Goal: Task Accomplishment & Management: Use online tool/utility

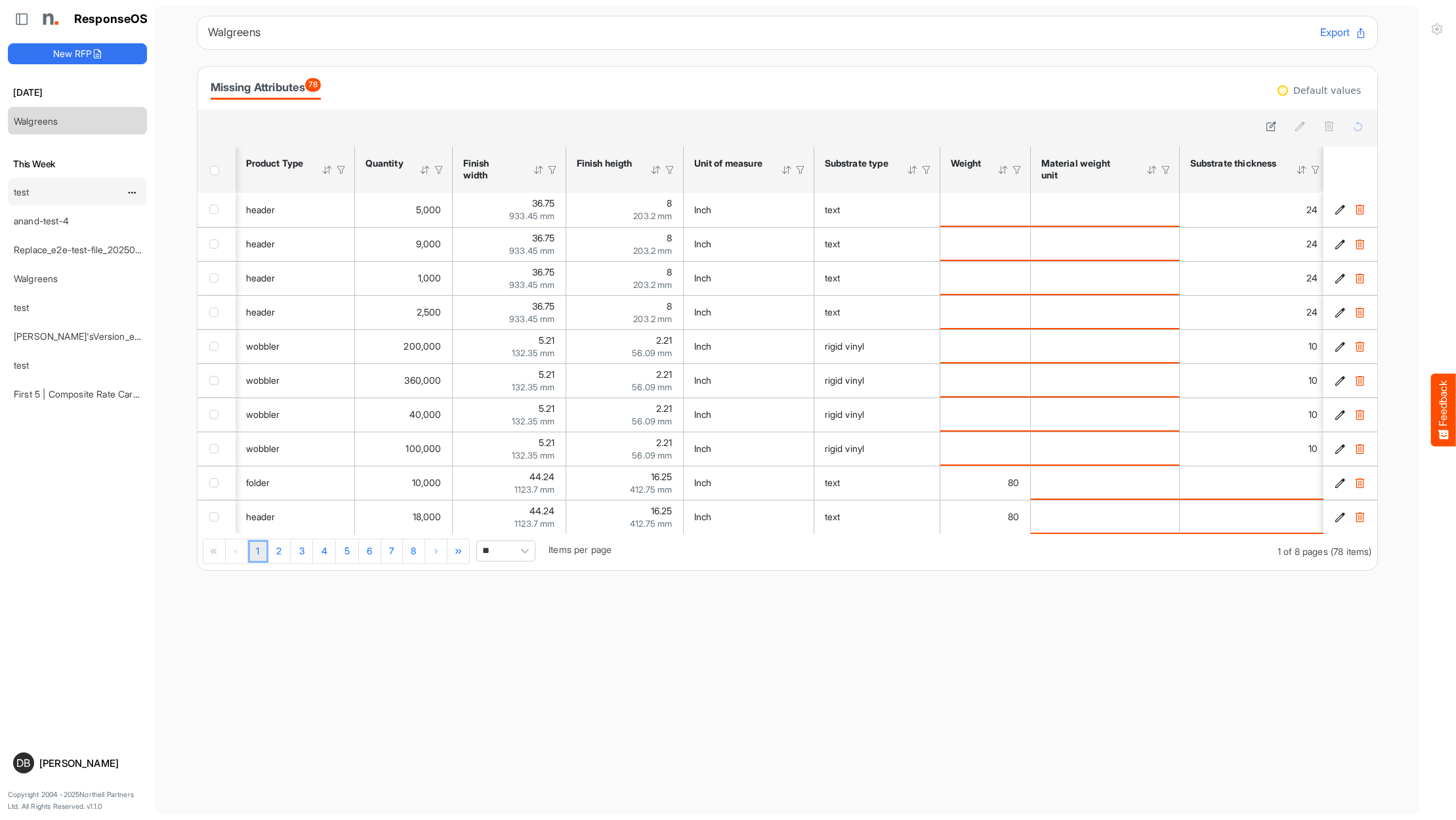
scroll to position [0, 1815]
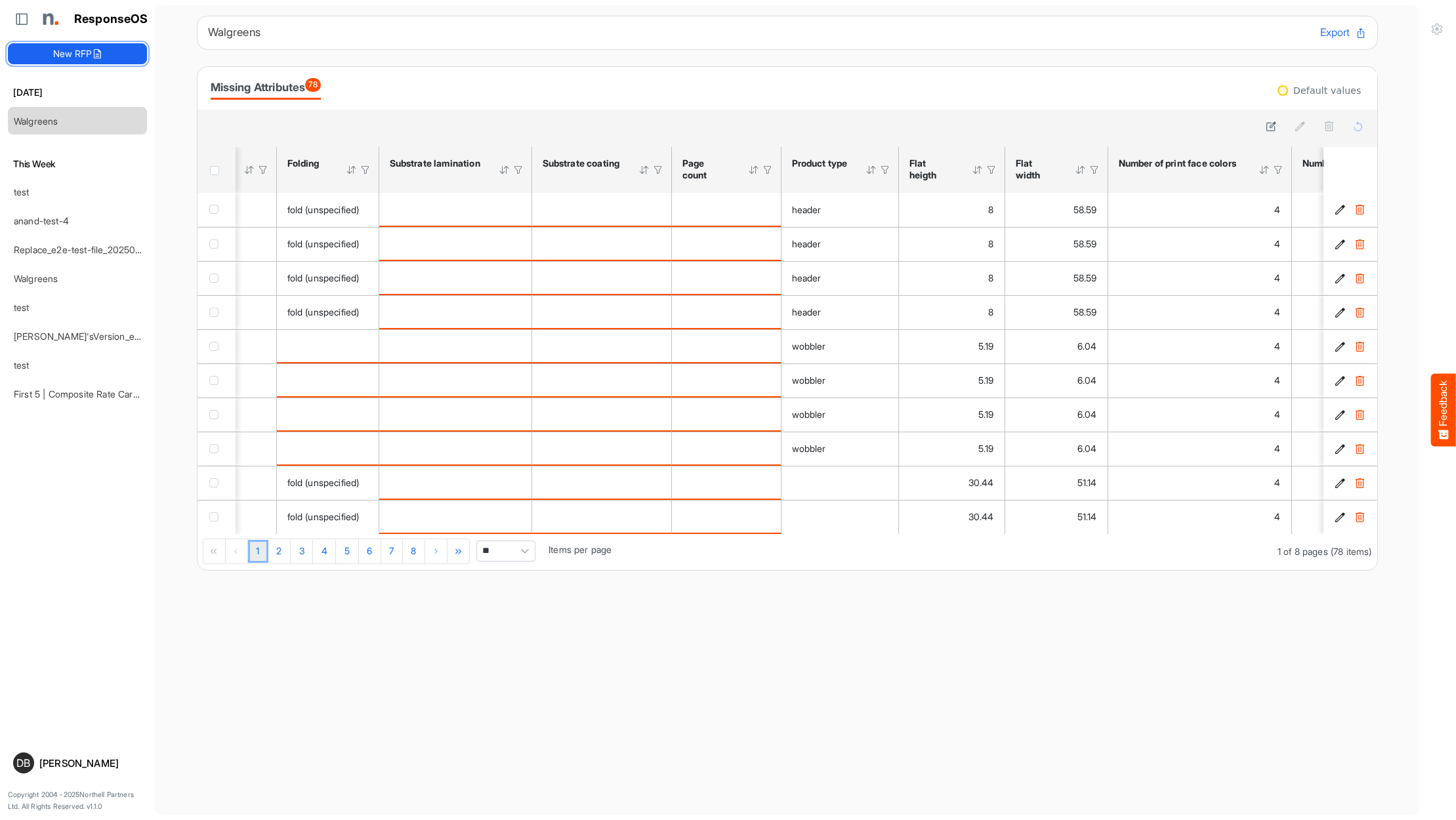
click at [98, 45] on button "New RFP" at bounding box center [77, 54] width 139 height 21
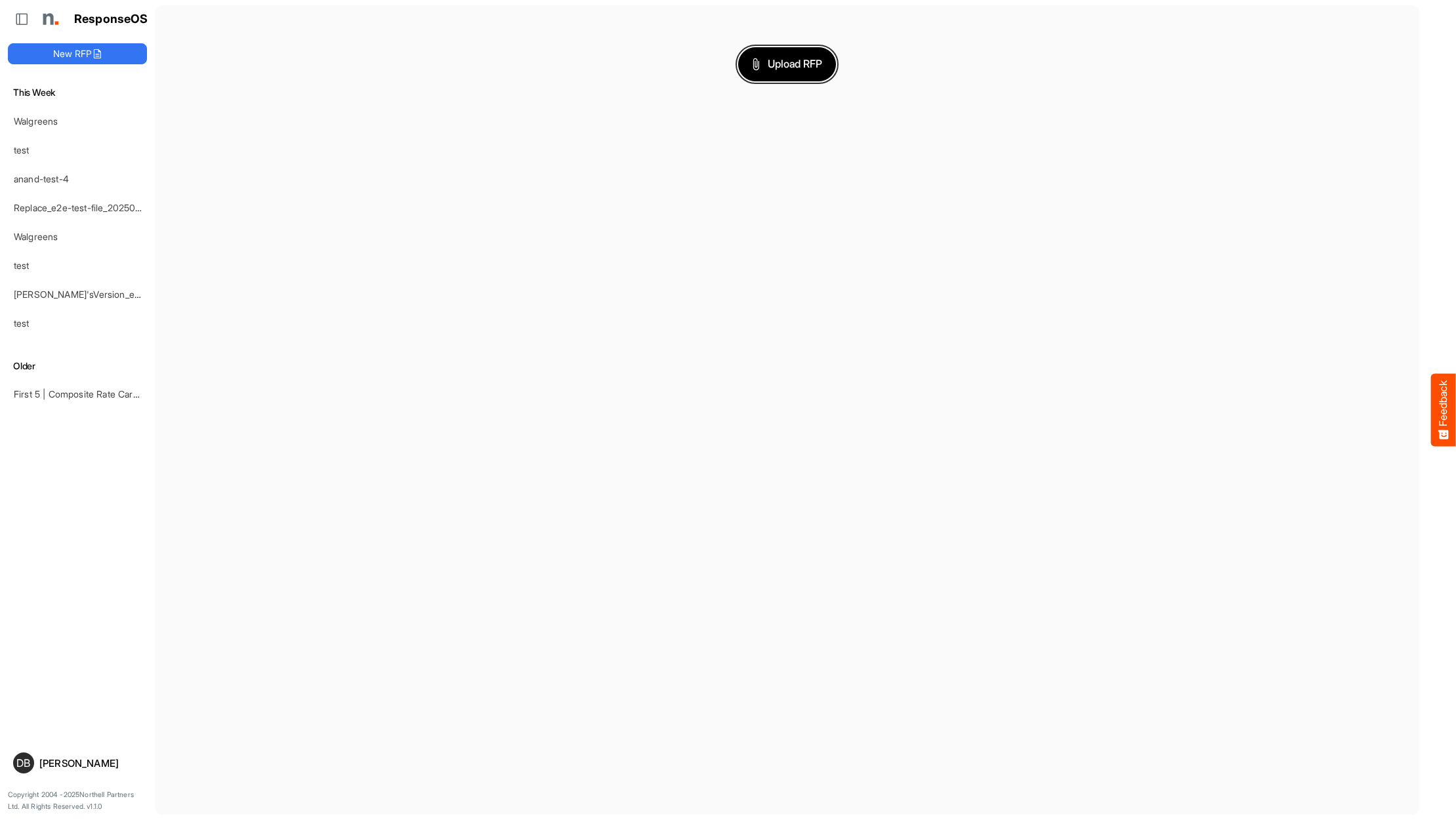
drag, startPoint x: 845, startPoint y: 61, endPoint x: 822, endPoint y: 60, distance: 23.0
click at [843, 62] on div "Upload RFP" at bounding box center [787, 64] width 1181 height 34
click at [814, 63] on span "Upload RFP" at bounding box center [786, 65] width 71 height 17
click at [44, 116] on link "Walgreens" at bounding box center [36, 122] width 44 height 12
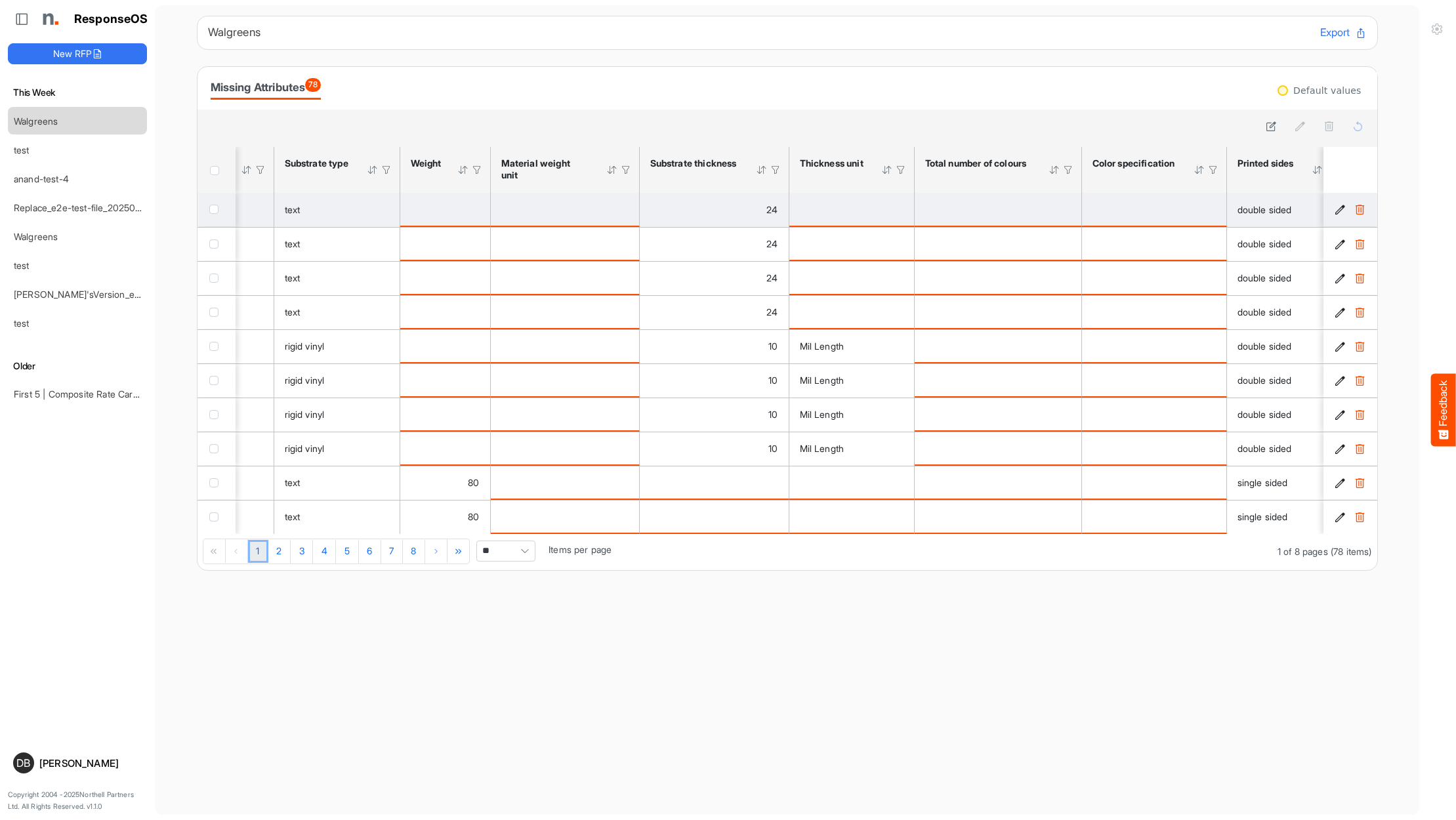
scroll to position [0, 541]
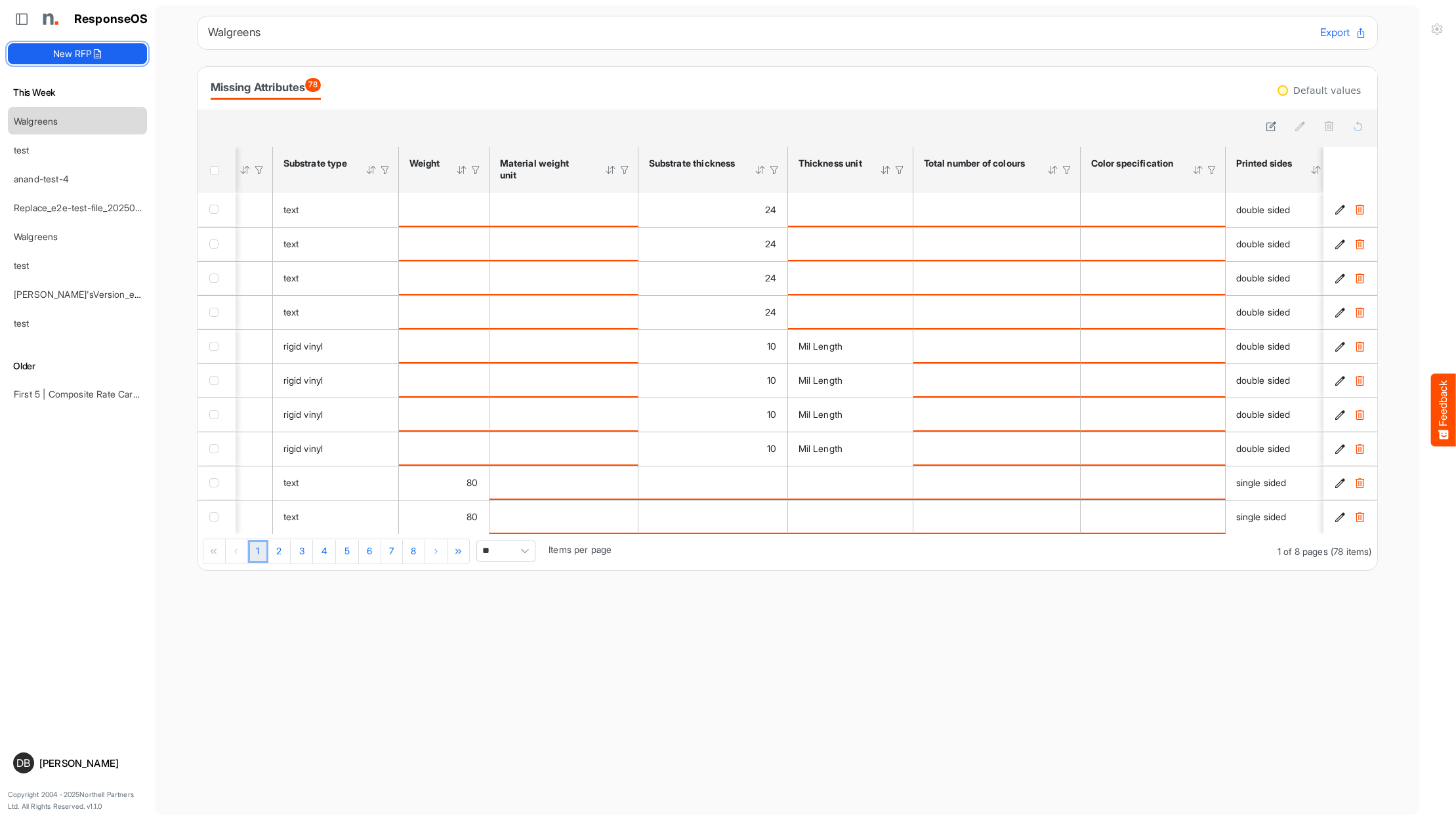
click at [99, 52] on icon at bounding box center [97, 53] width 11 height 11
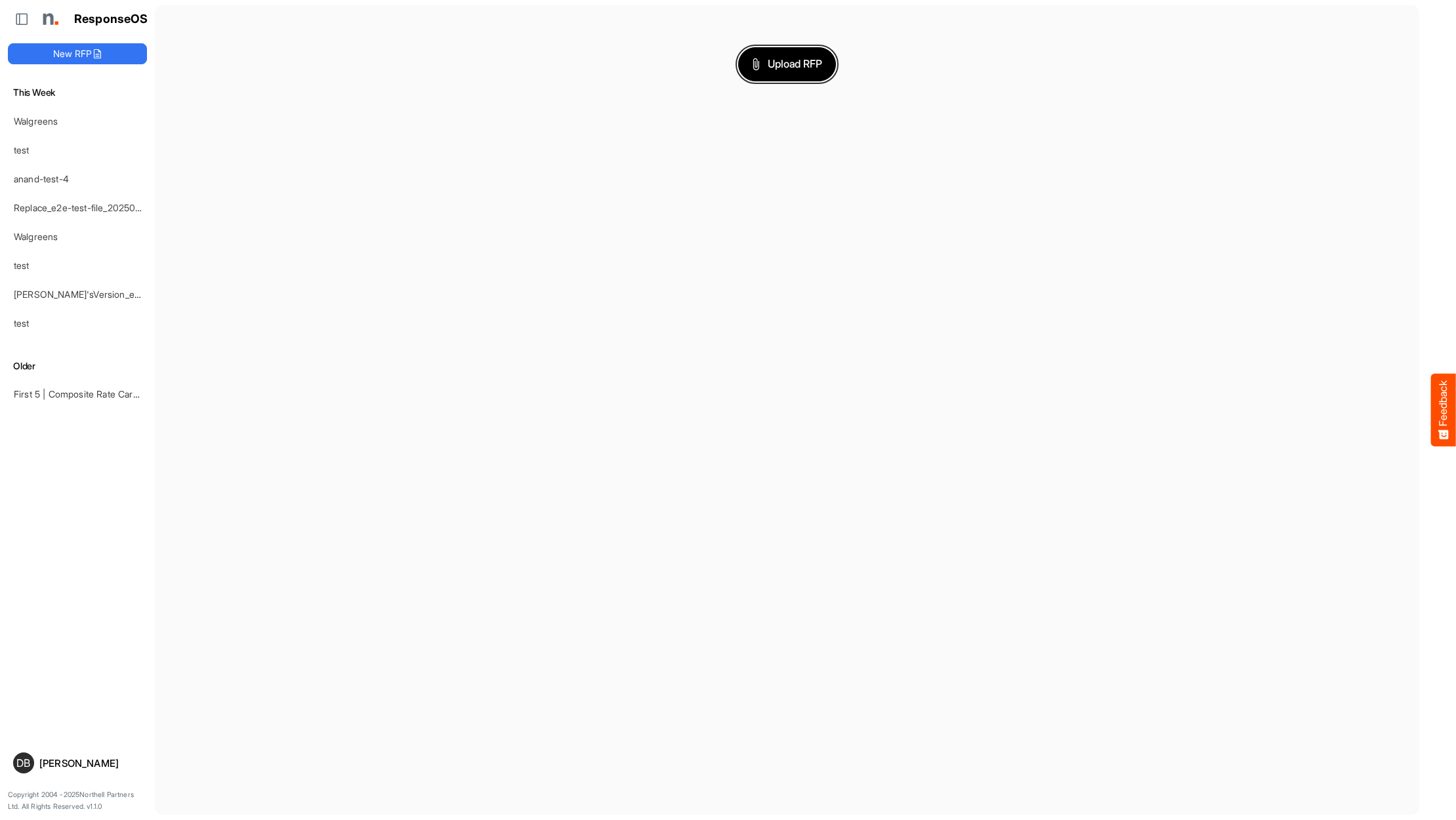
click at [794, 71] on span "Upload RFP" at bounding box center [786, 65] width 71 height 17
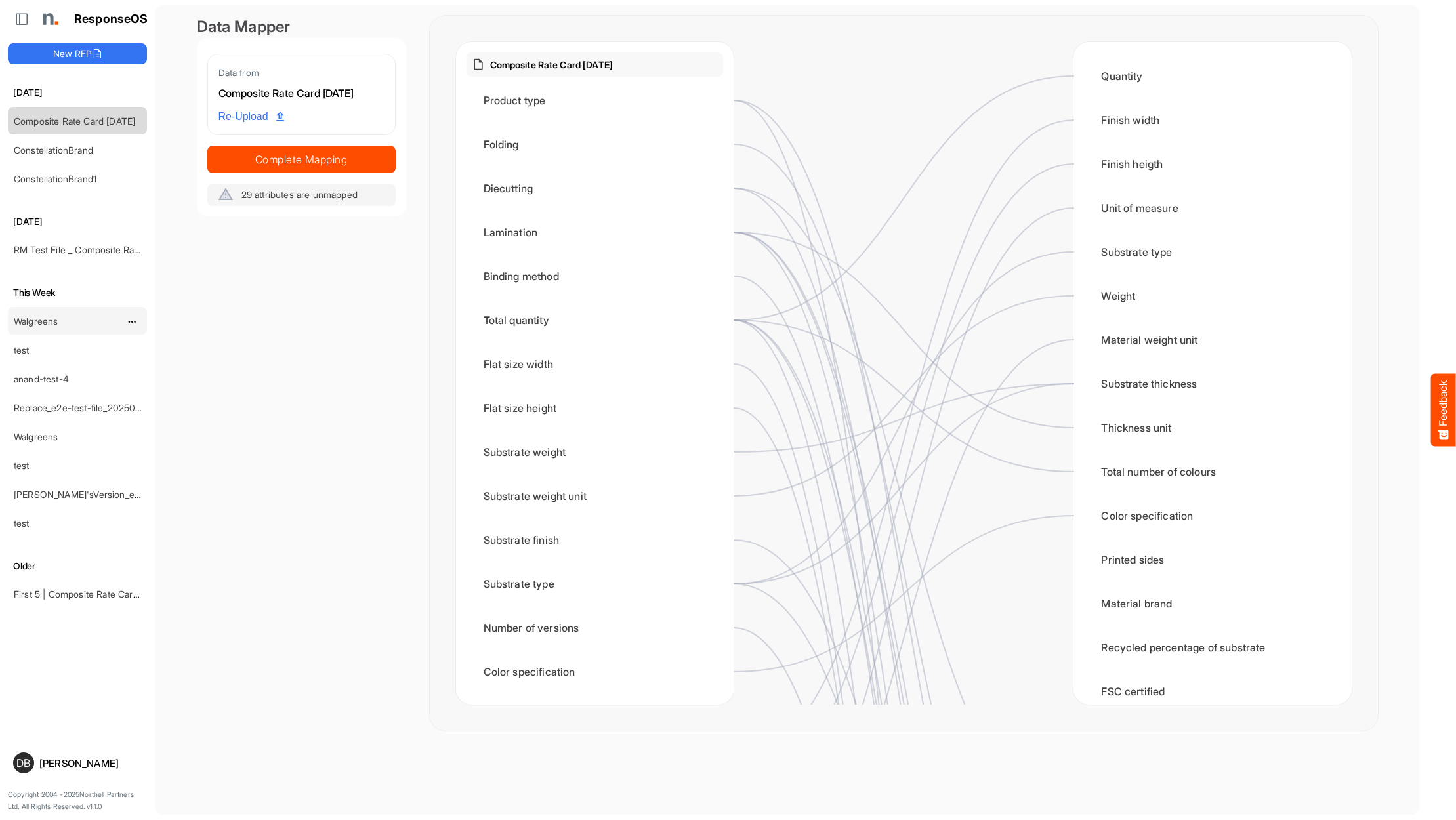
click at [64, 134] on div "Walgreens" at bounding box center [78, 120] width 139 height 26
click at [45, 320] on link "Walgreens" at bounding box center [36, 322] width 44 height 12
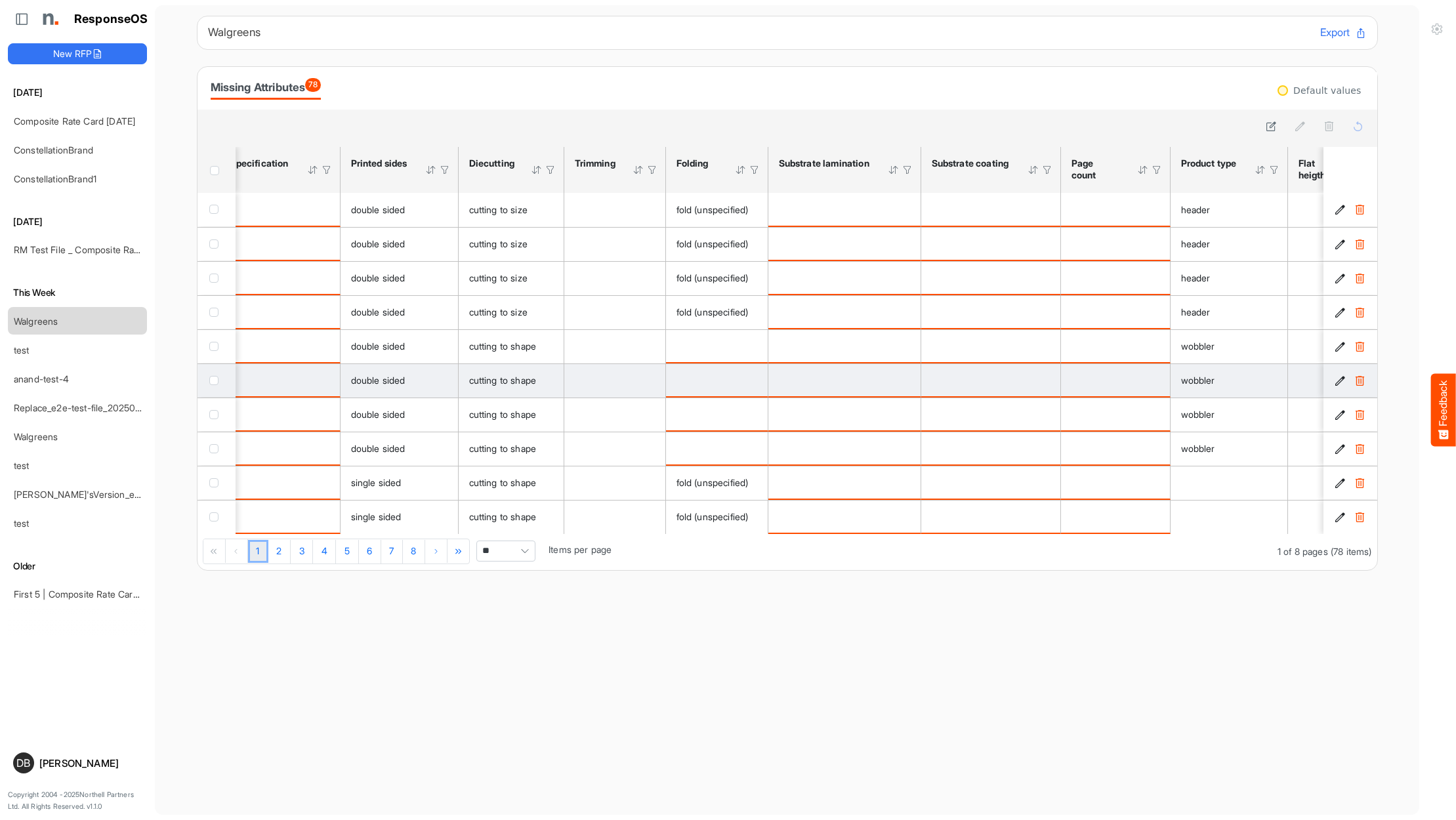
scroll to position [0, 1465]
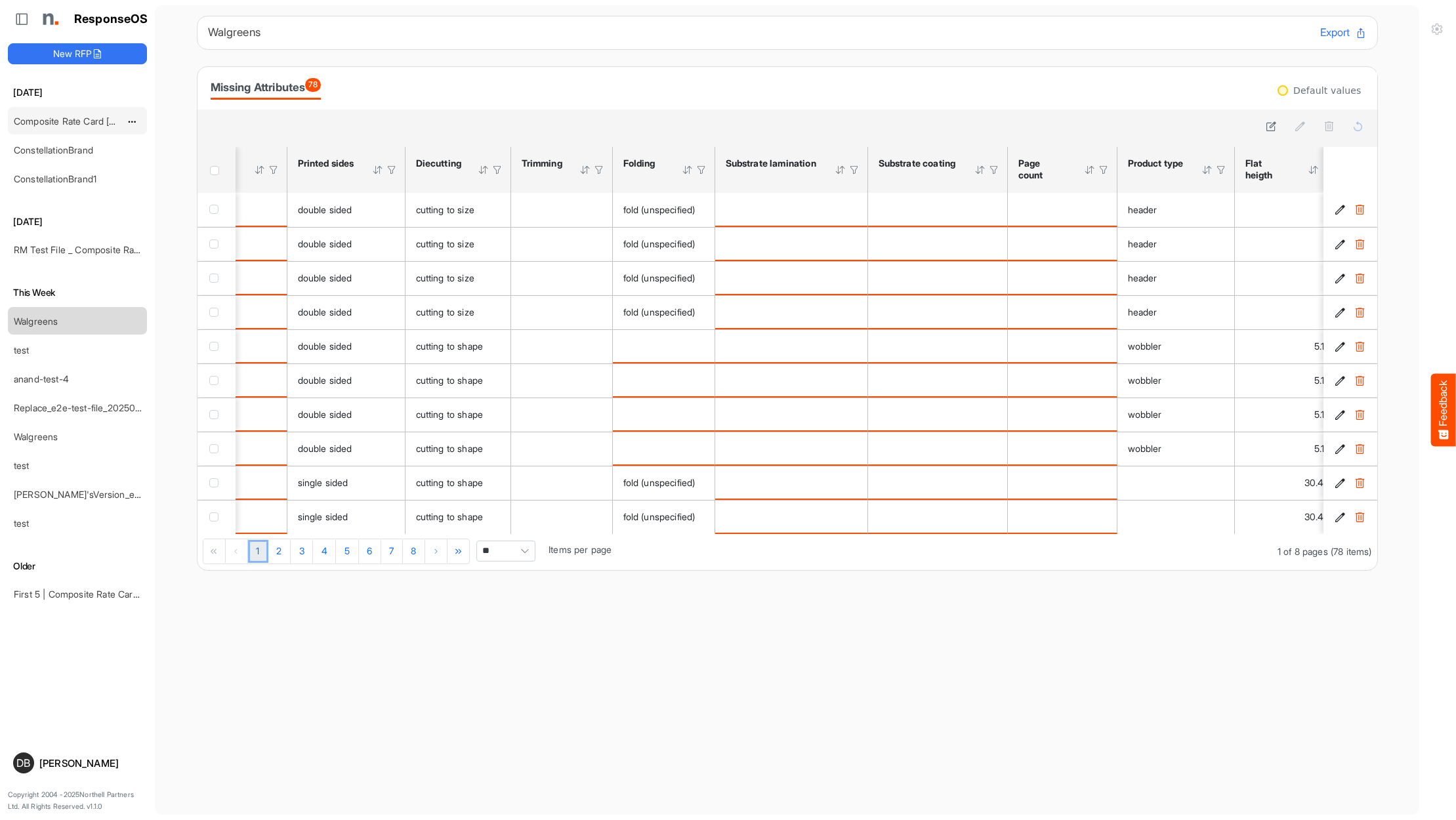
click at [91, 119] on link "Composite Rate Card [DATE]" at bounding box center [74, 122] width 122 height 12
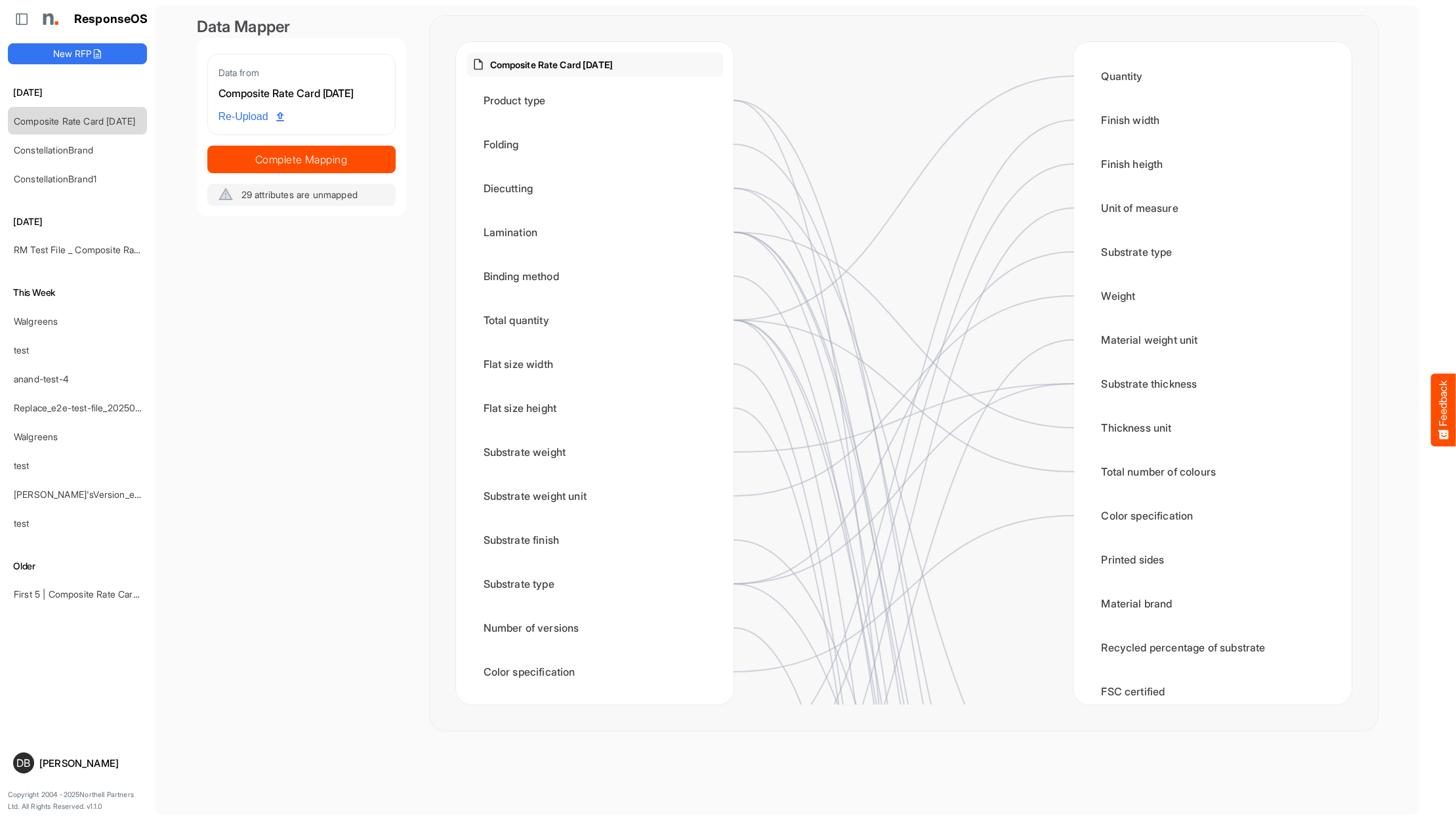
scroll to position [13, 0]
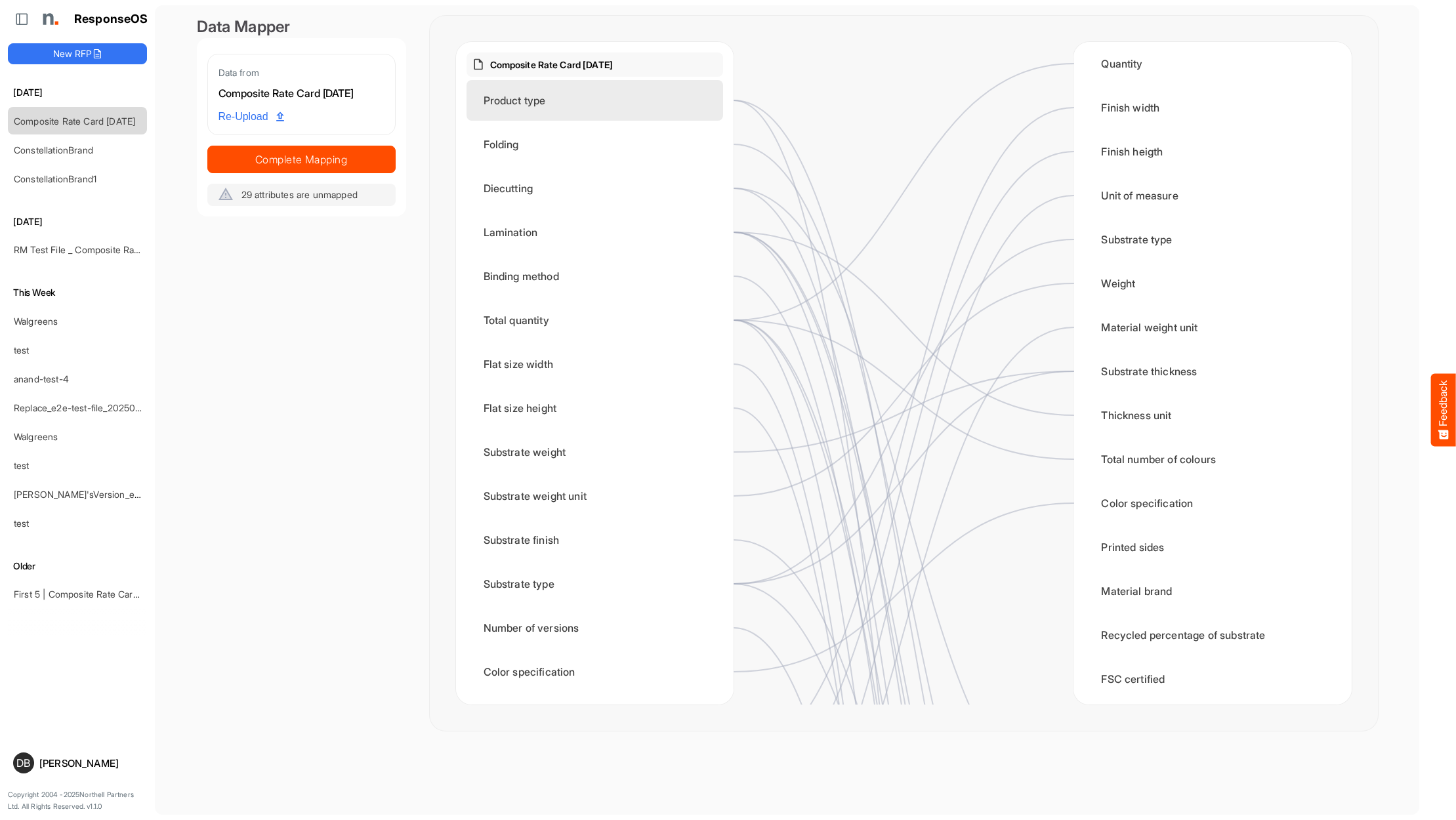
click at [608, 100] on div "Product type" at bounding box center [595, 100] width 257 height 41
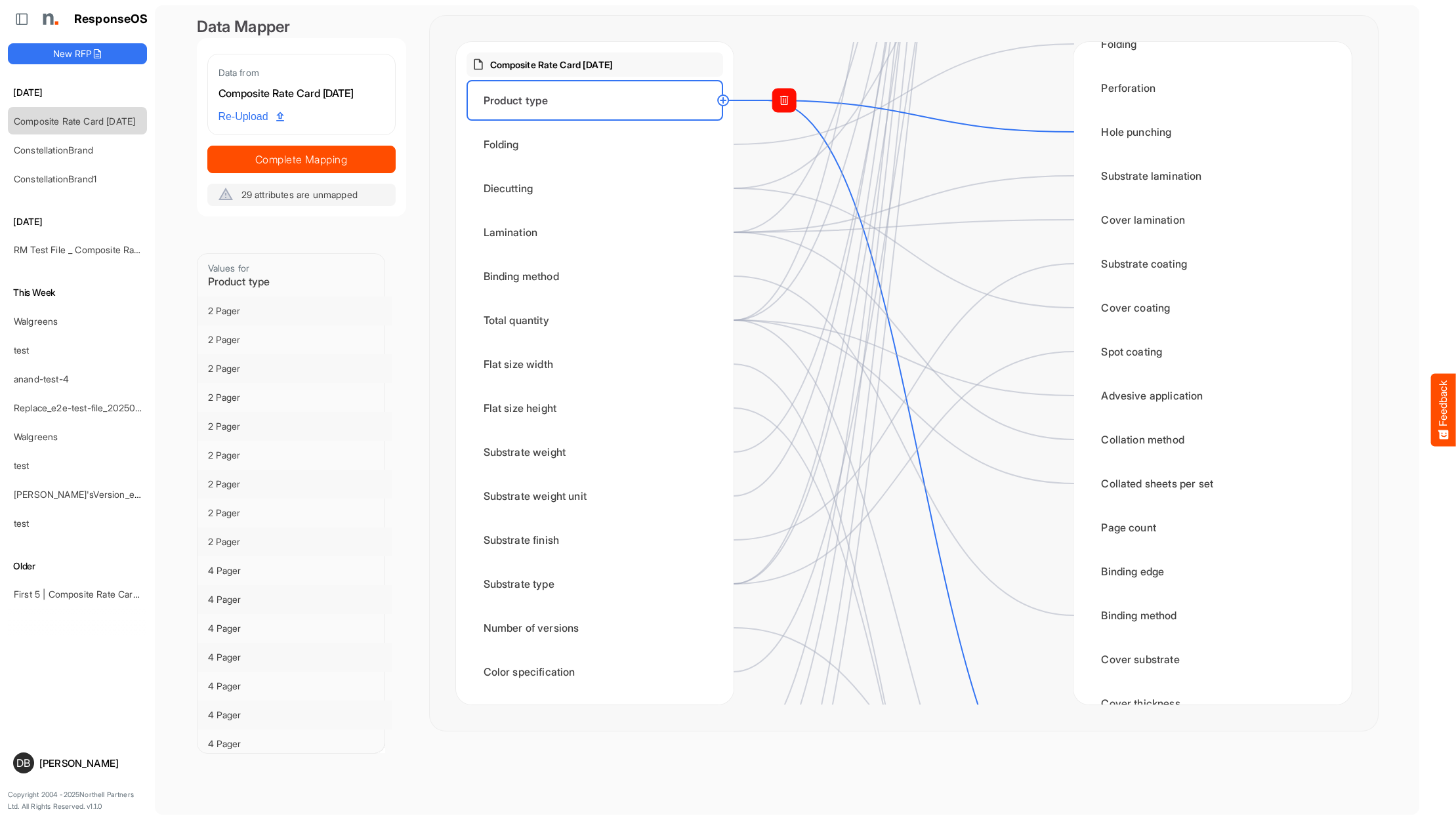
scroll to position [0, 0]
click at [791, 98] on rect at bounding box center [784, 100] width 23 height 23
click at [1074, 128] on circle at bounding box center [1073, 131] width 15 height 15
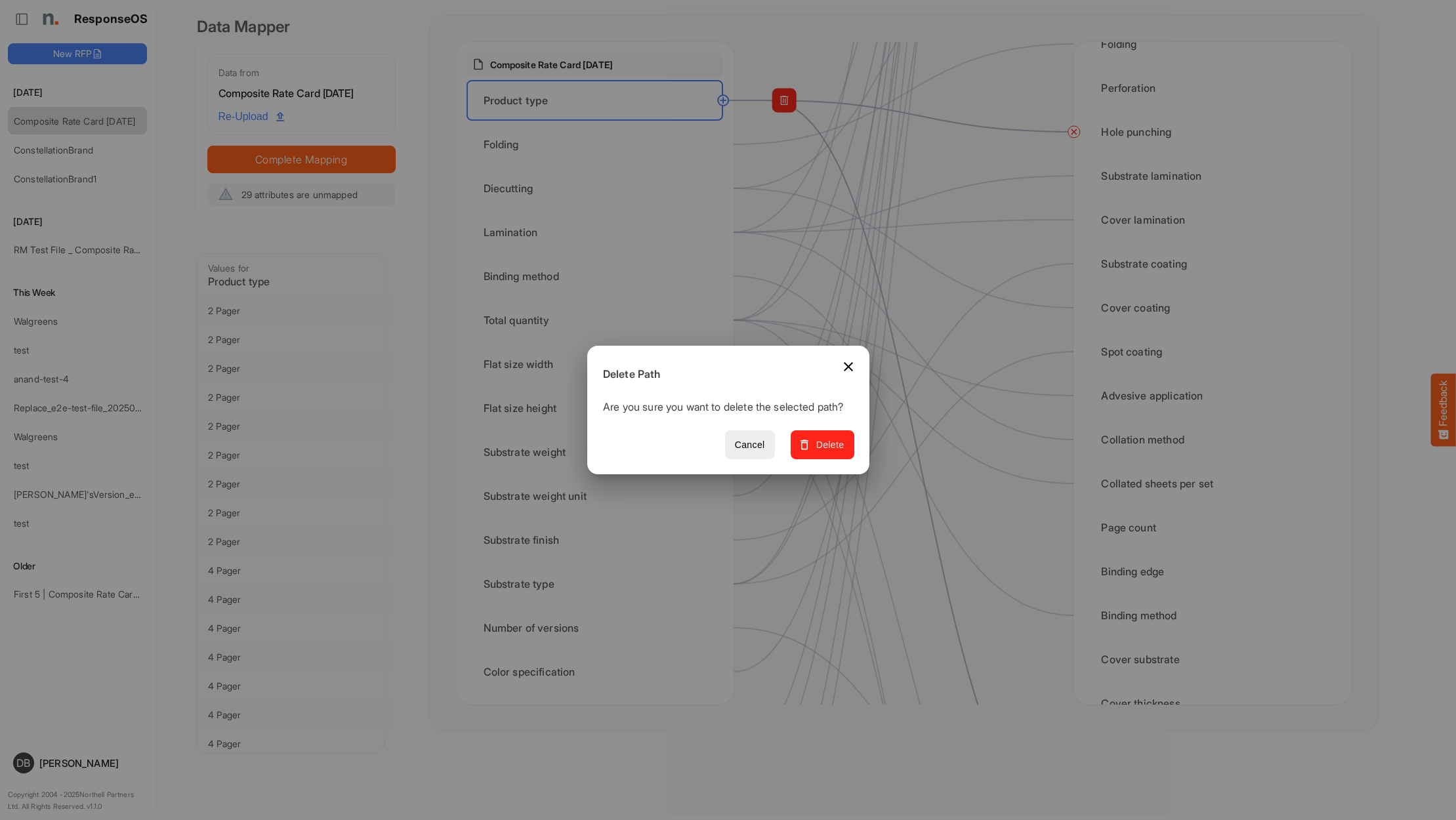
click at [823, 453] on span "Delete" at bounding box center [822, 444] width 44 height 16
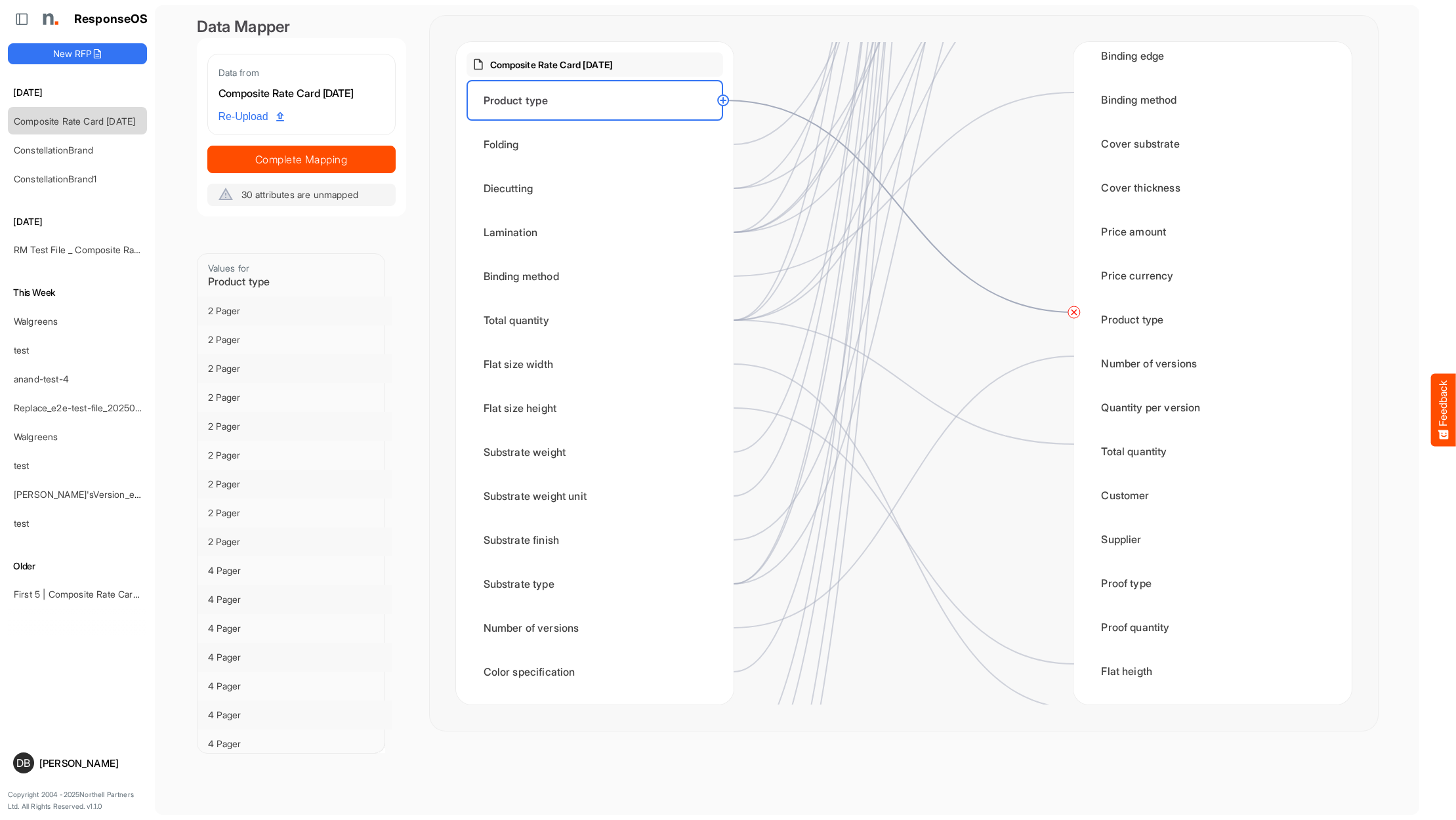
scroll to position [1490, 0]
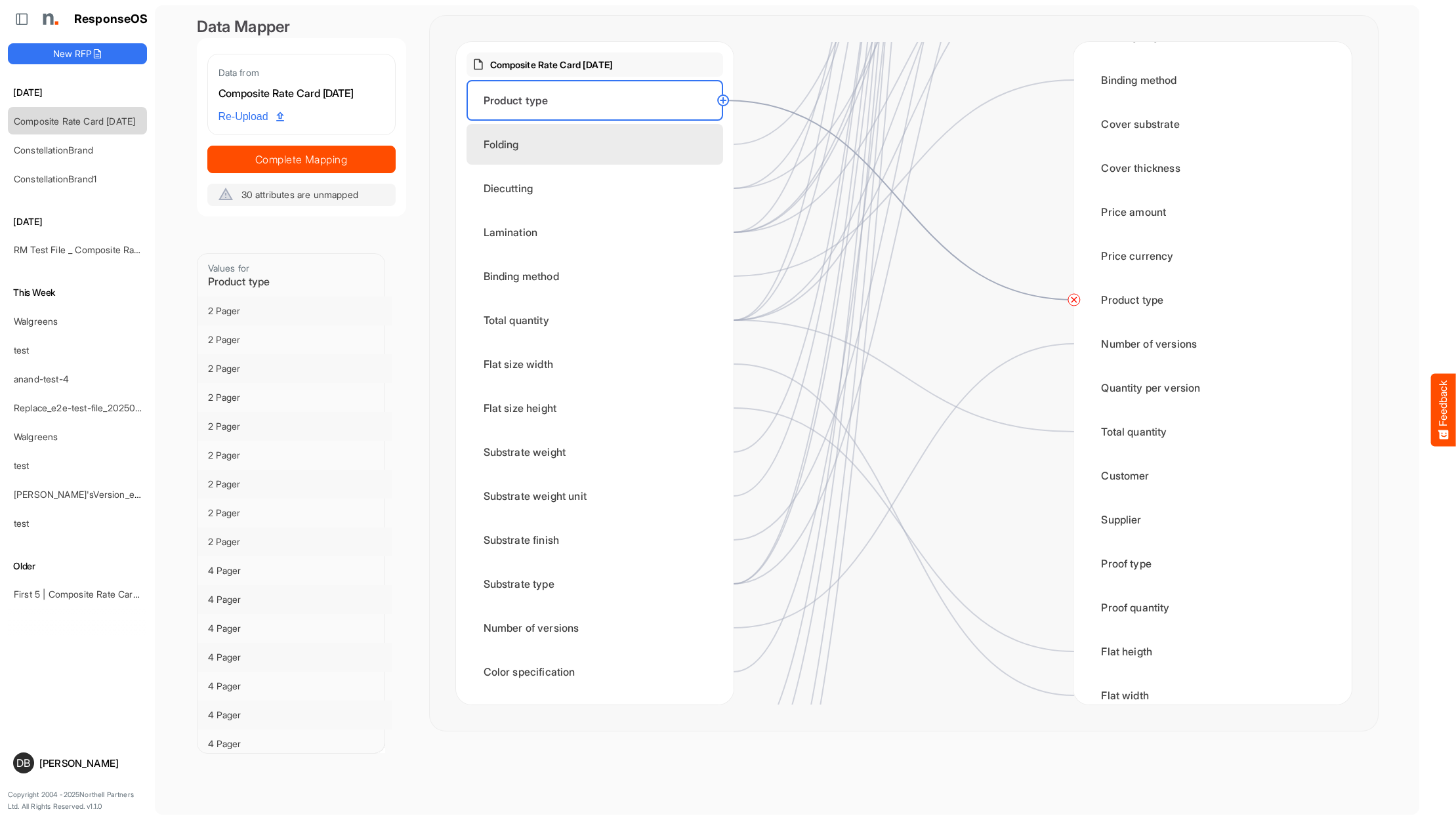
click at [576, 138] on div "Folding" at bounding box center [595, 144] width 257 height 41
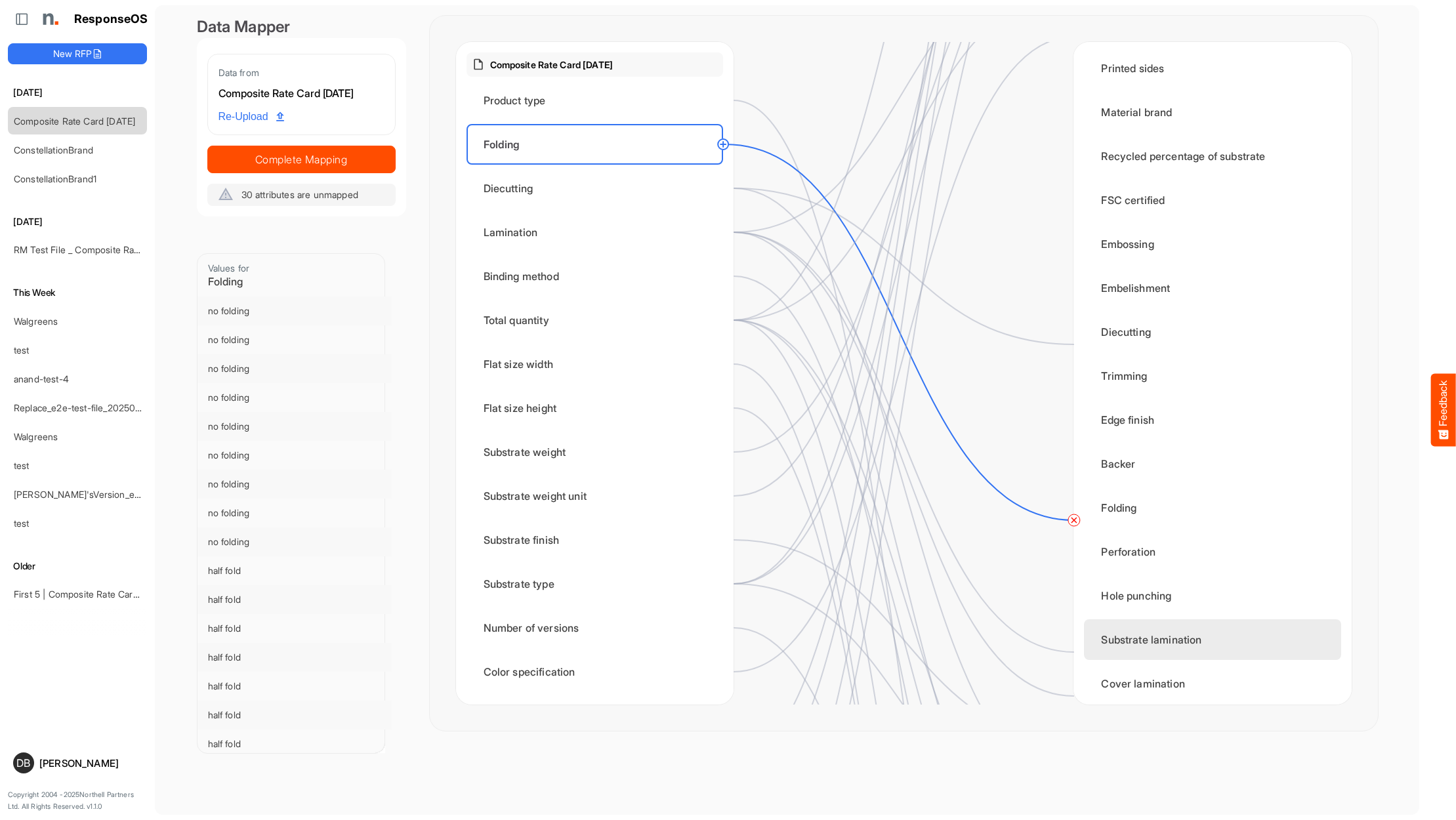
scroll to position [497, 0]
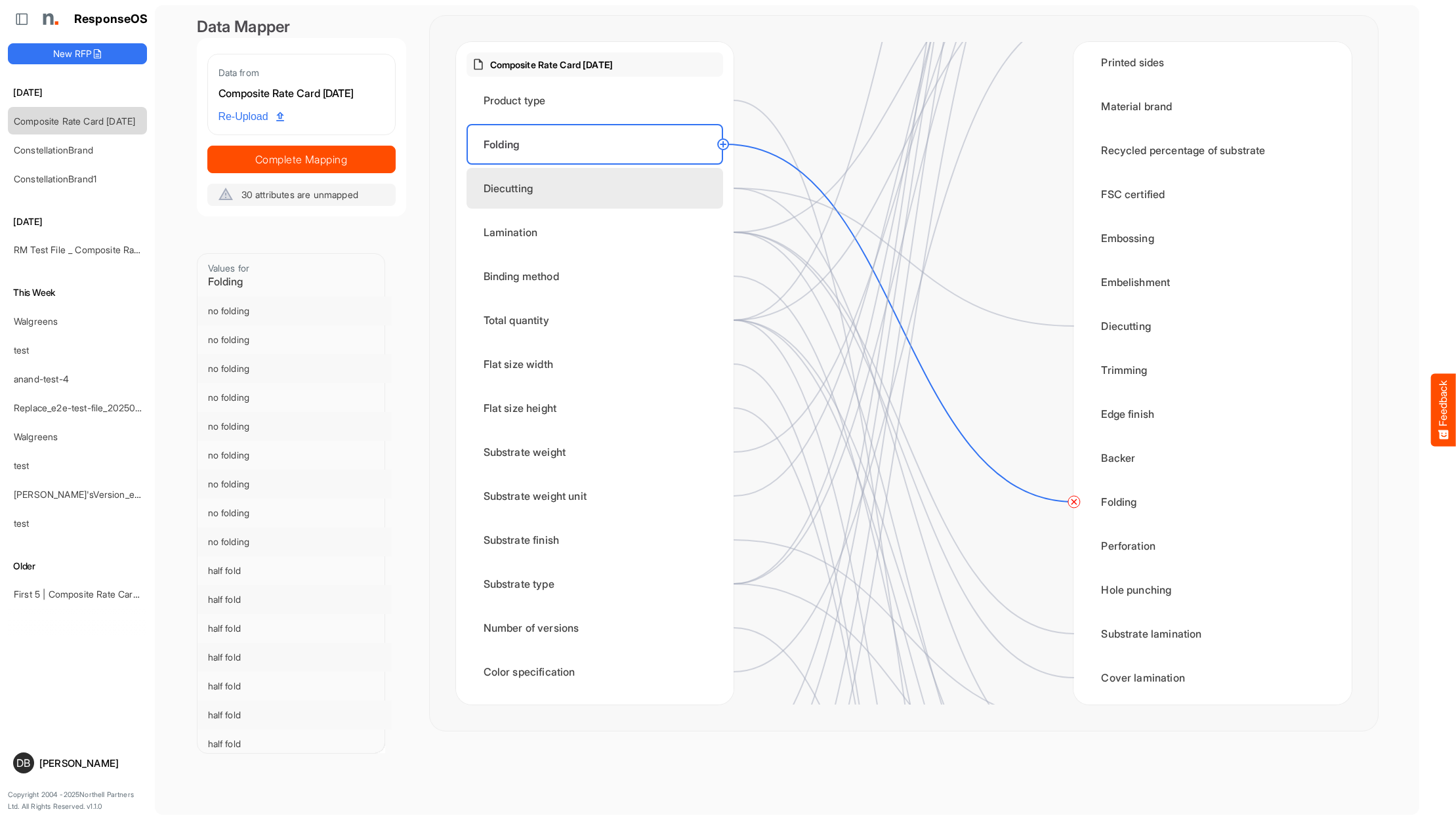
click at [548, 199] on div "Diecutting" at bounding box center [595, 188] width 257 height 41
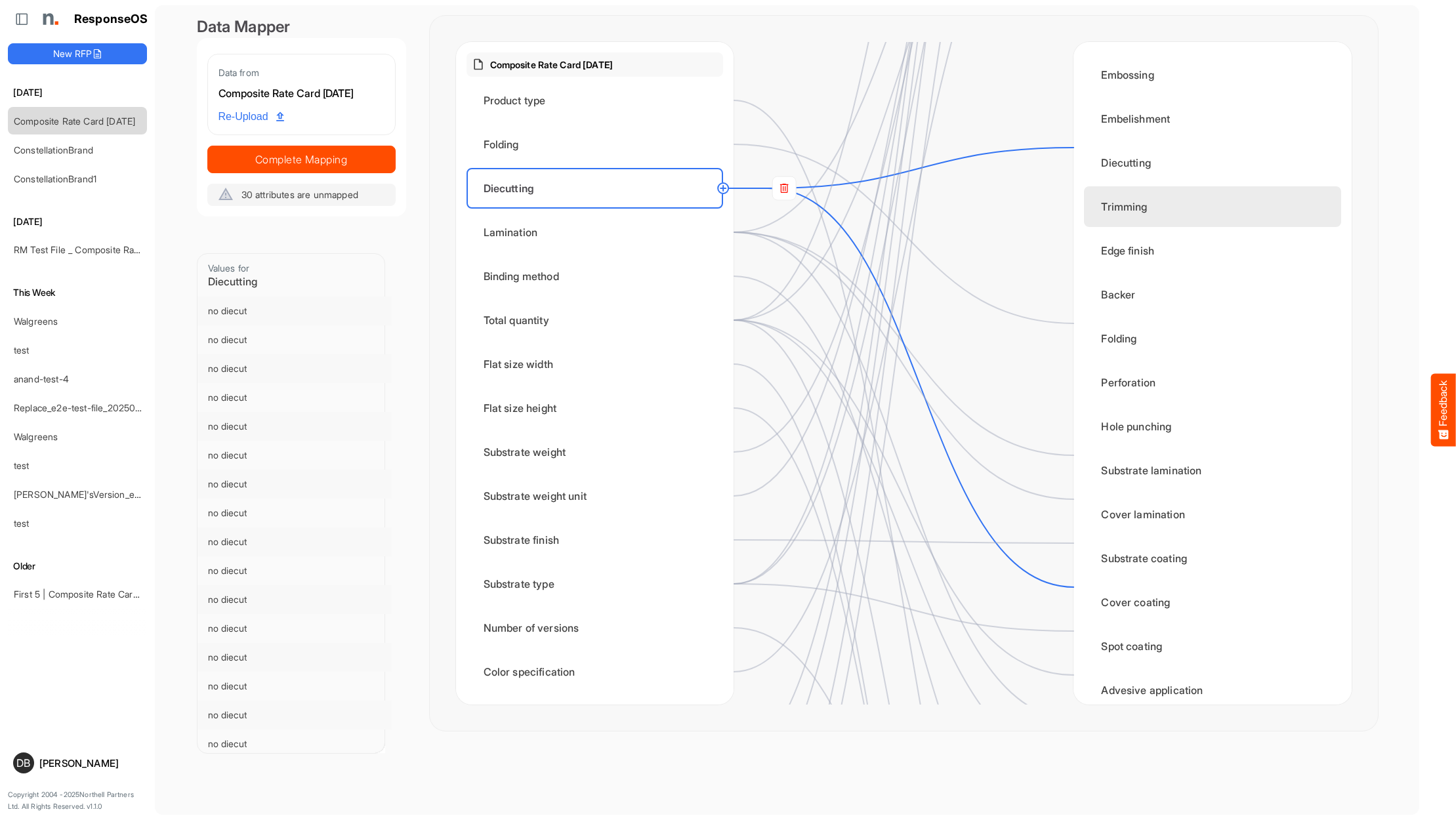
scroll to position [682, 0]
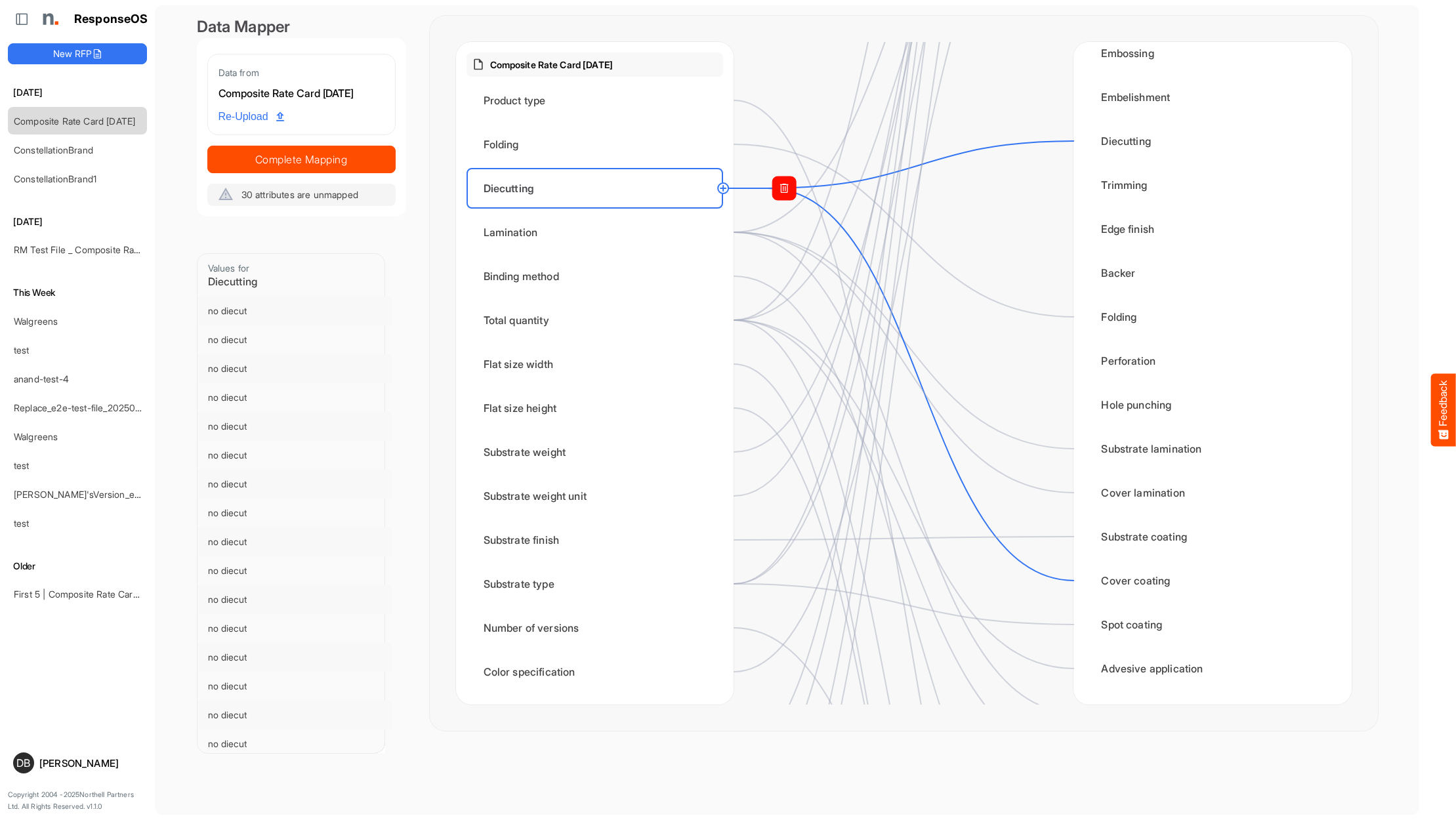
click at [783, 193] on rect at bounding box center [784, 188] width 23 height 23
click at [1076, 580] on circle at bounding box center [1073, 580] width 15 height 15
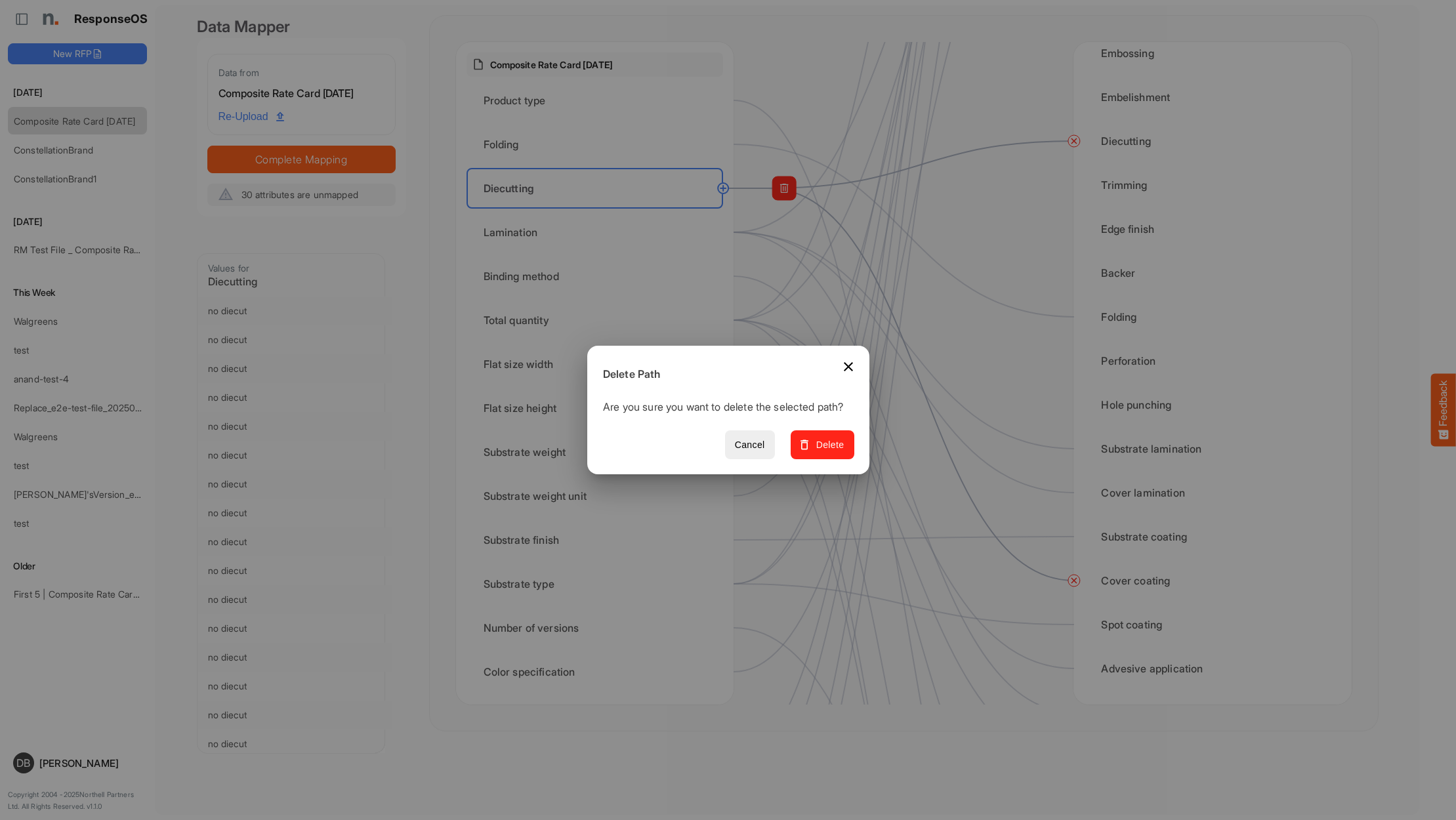
click at [824, 449] on span "Delete" at bounding box center [822, 444] width 44 height 16
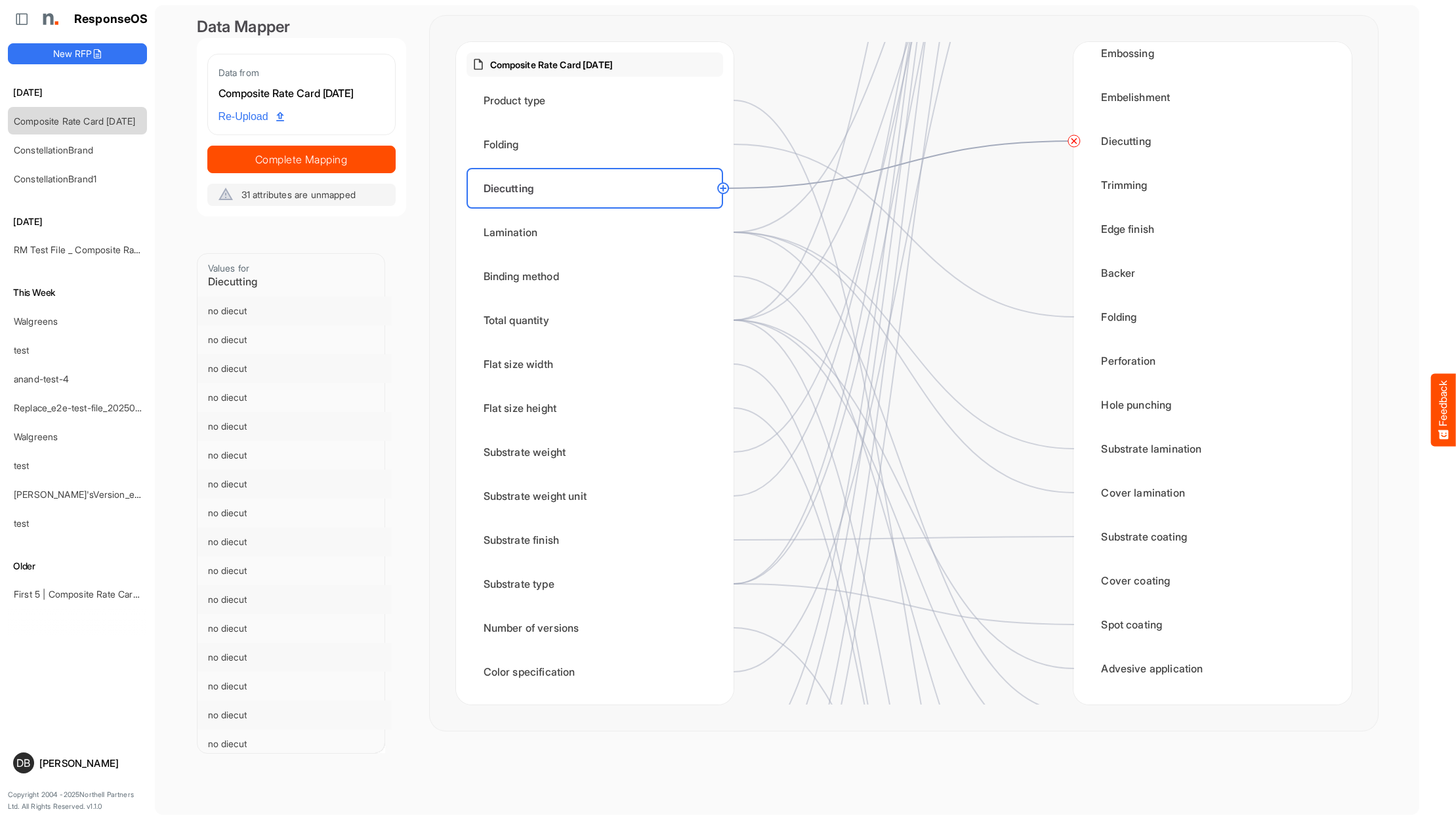
click at [724, 189] on circle at bounding box center [723, 188] width 15 height 15
click at [1118, 187] on div "Trimming" at bounding box center [1213, 184] width 257 height 41
click at [785, 192] on rect at bounding box center [784, 188] width 23 height 23
click at [790, 187] on rect at bounding box center [784, 188] width 23 height 23
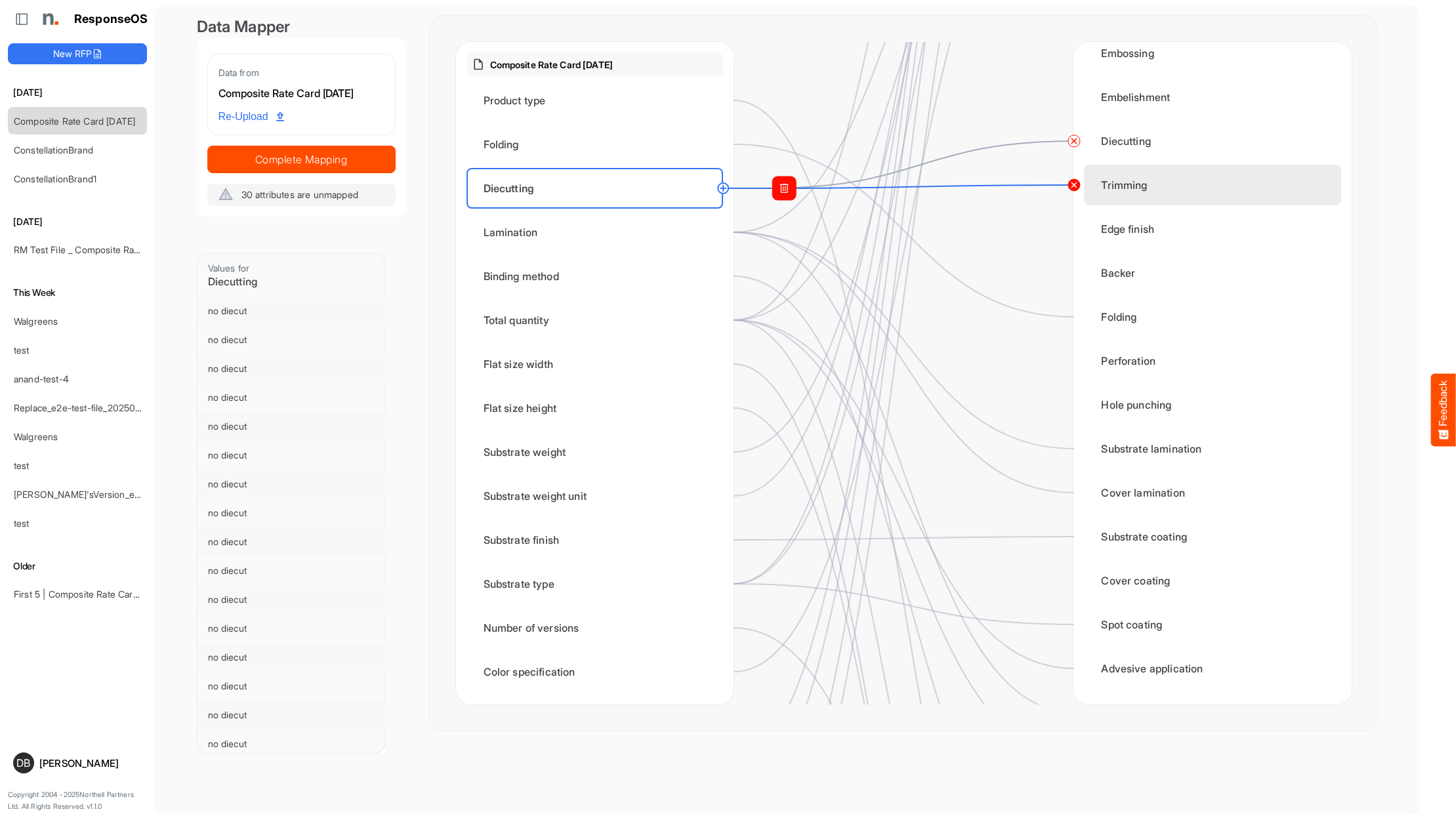
click at [1071, 188] on circle at bounding box center [1073, 184] width 15 height 15
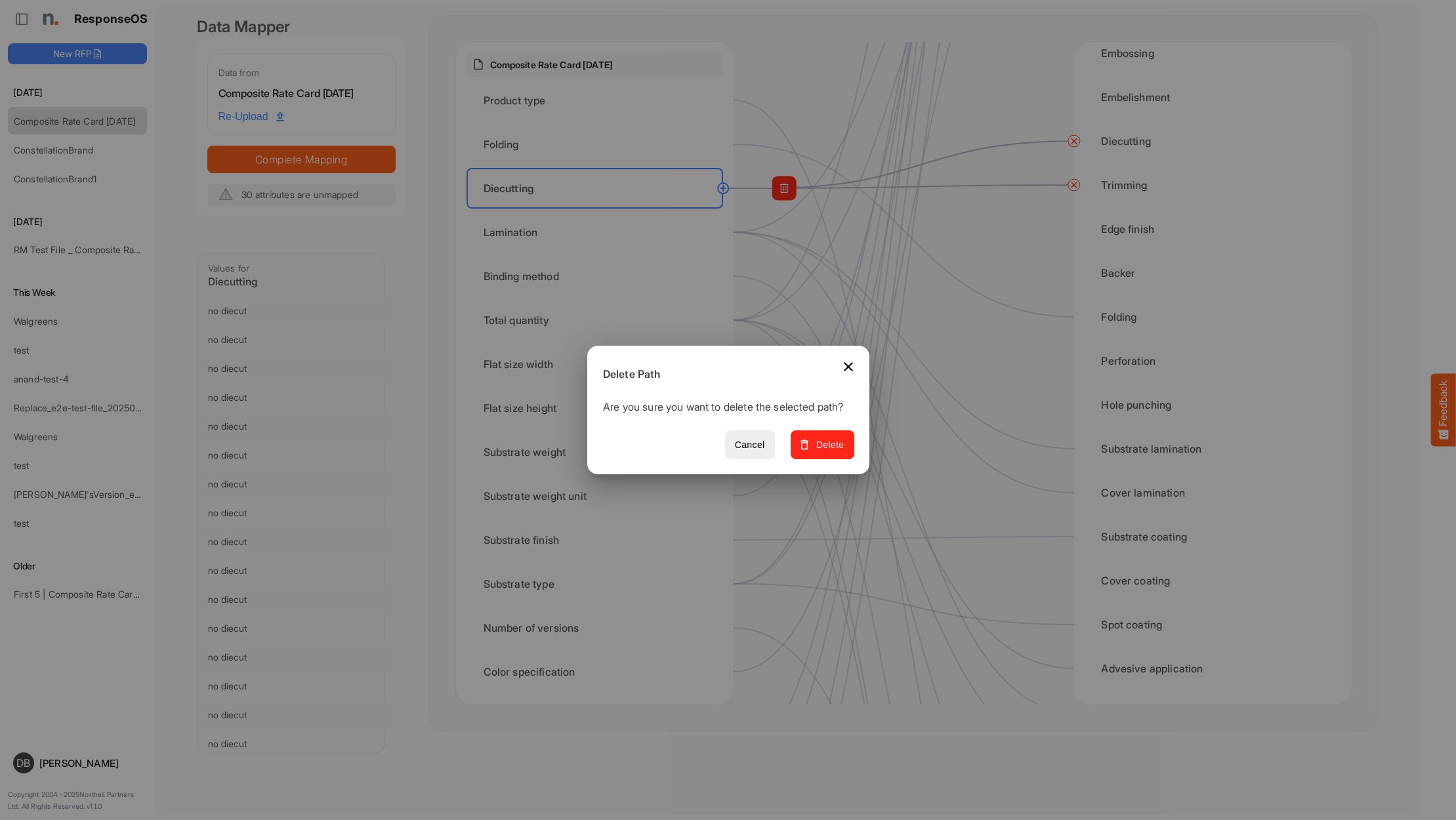
click at [837, 450] on span "Delete" at bounding box center [822, 444] width 44 height 16
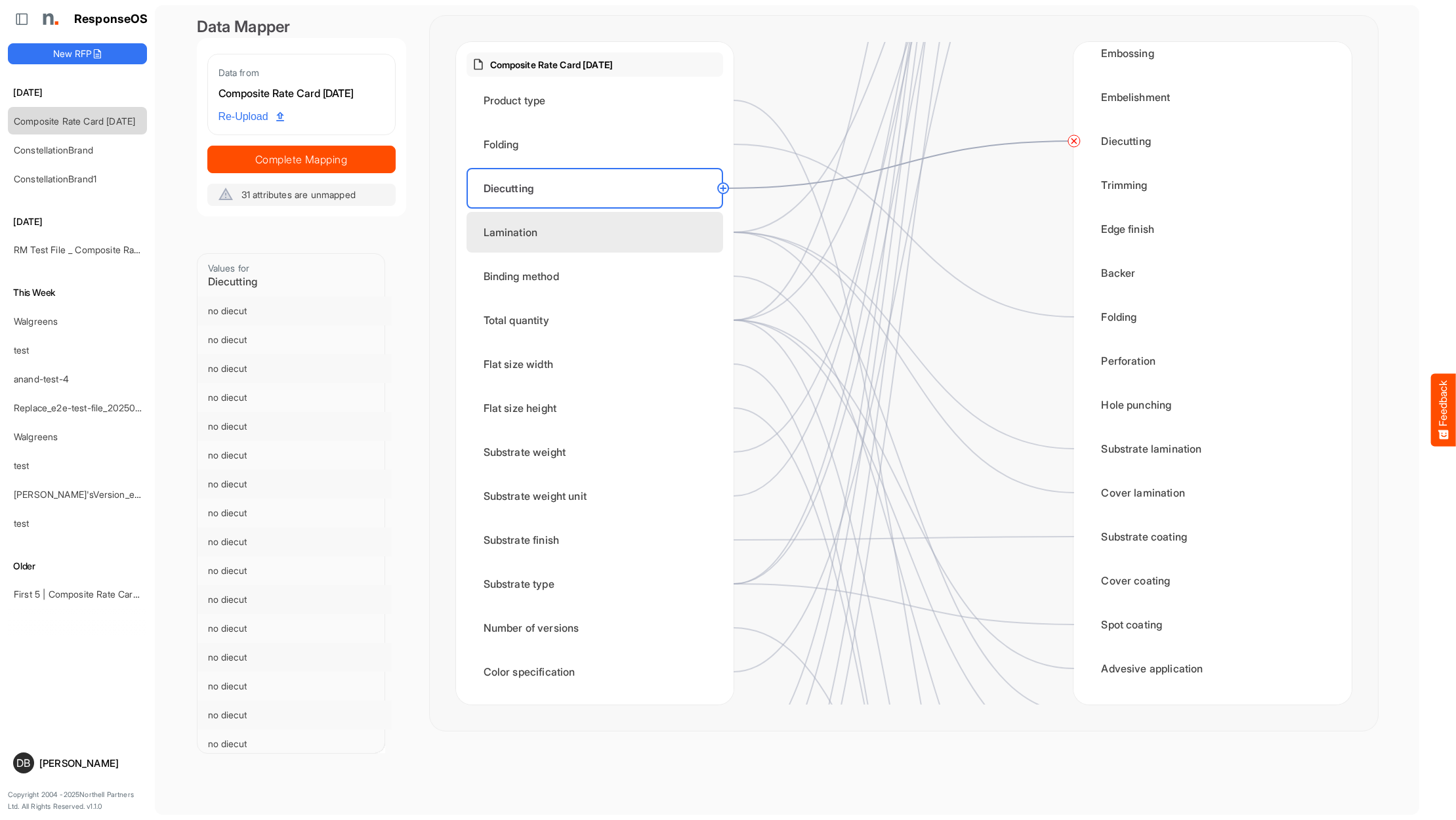
click at [620, 232] on div "Lamination" at bounding box center [595, 232] width 257 height 41
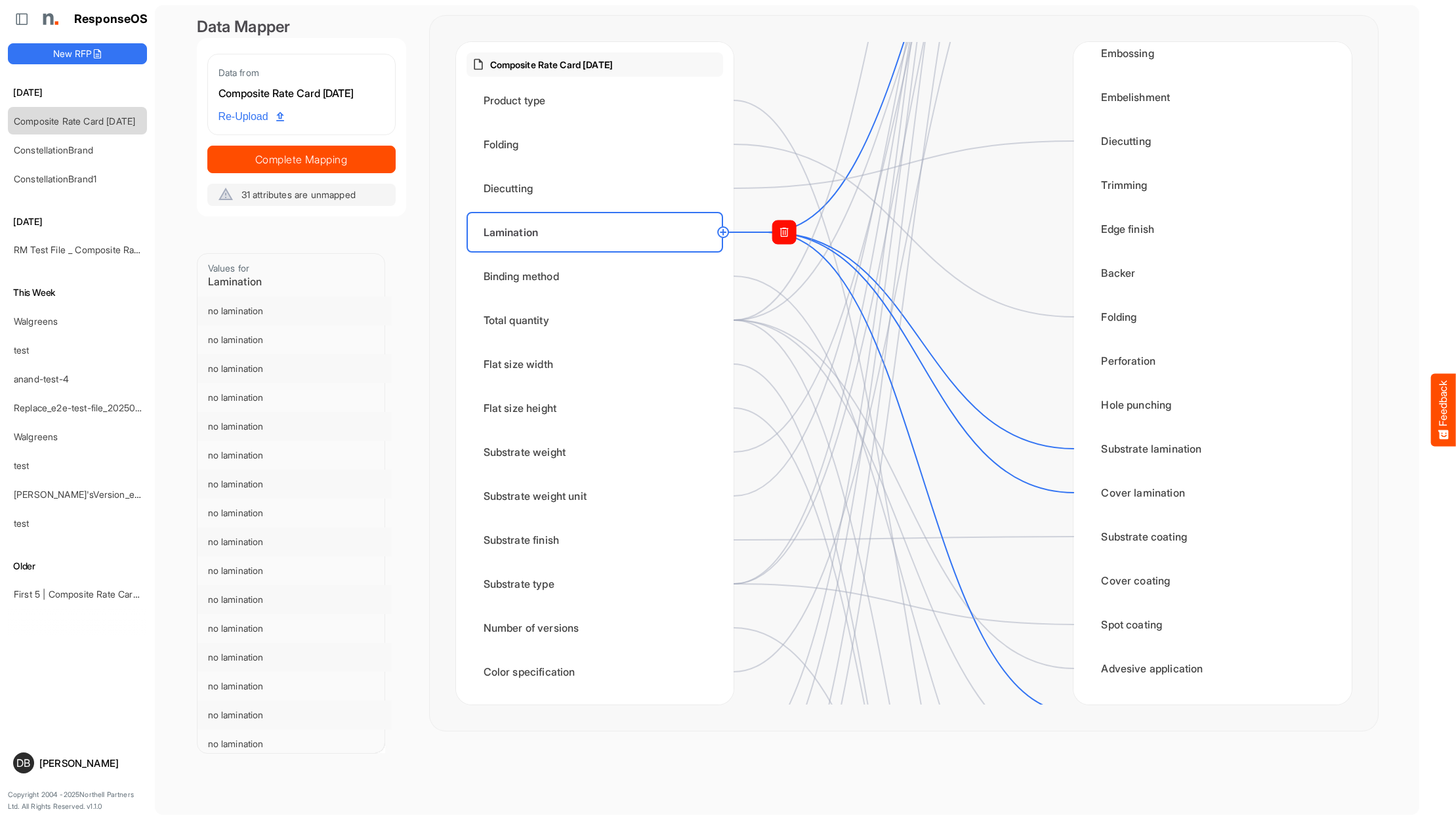
click at [794, 233] on rect at bounding box center [784, 232] width 23 height 23
click at [1071, 494] on circle at bounding box center [1073, 493] width 15 height 15
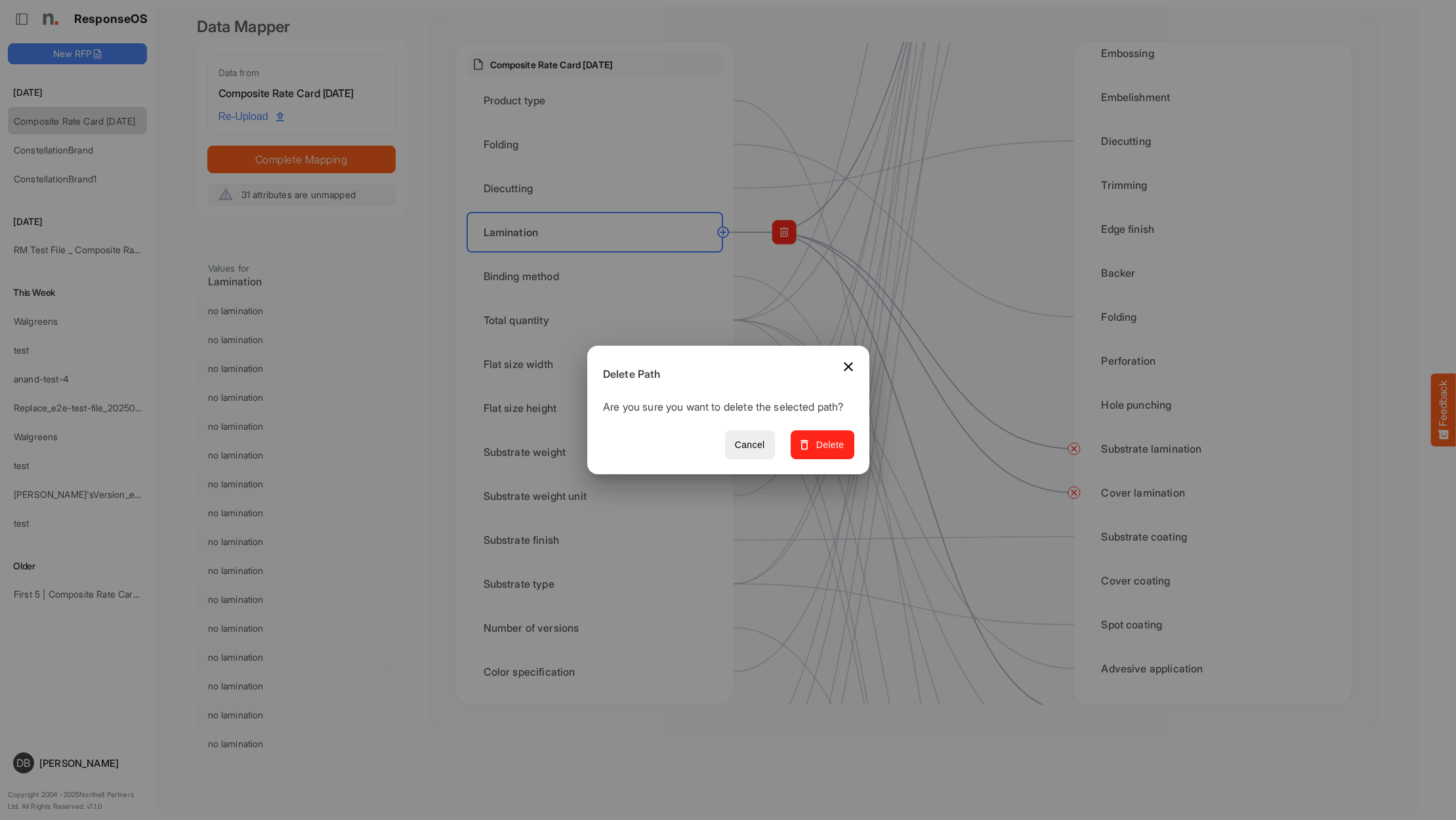
click at [838, 446] on span "Delete" at bounding box center [822, 444] width 44 height 16
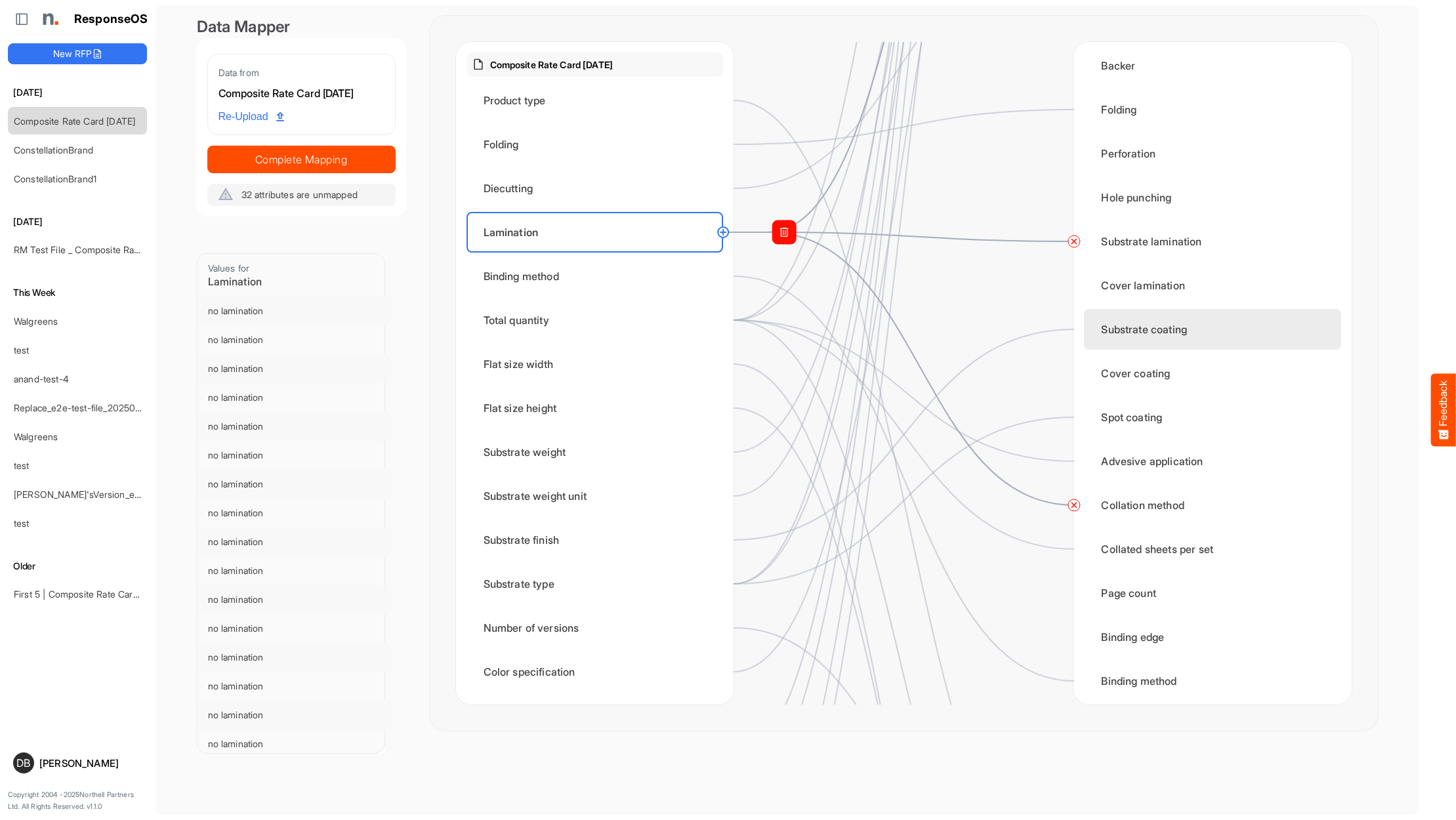
scroll to position [911, 0]
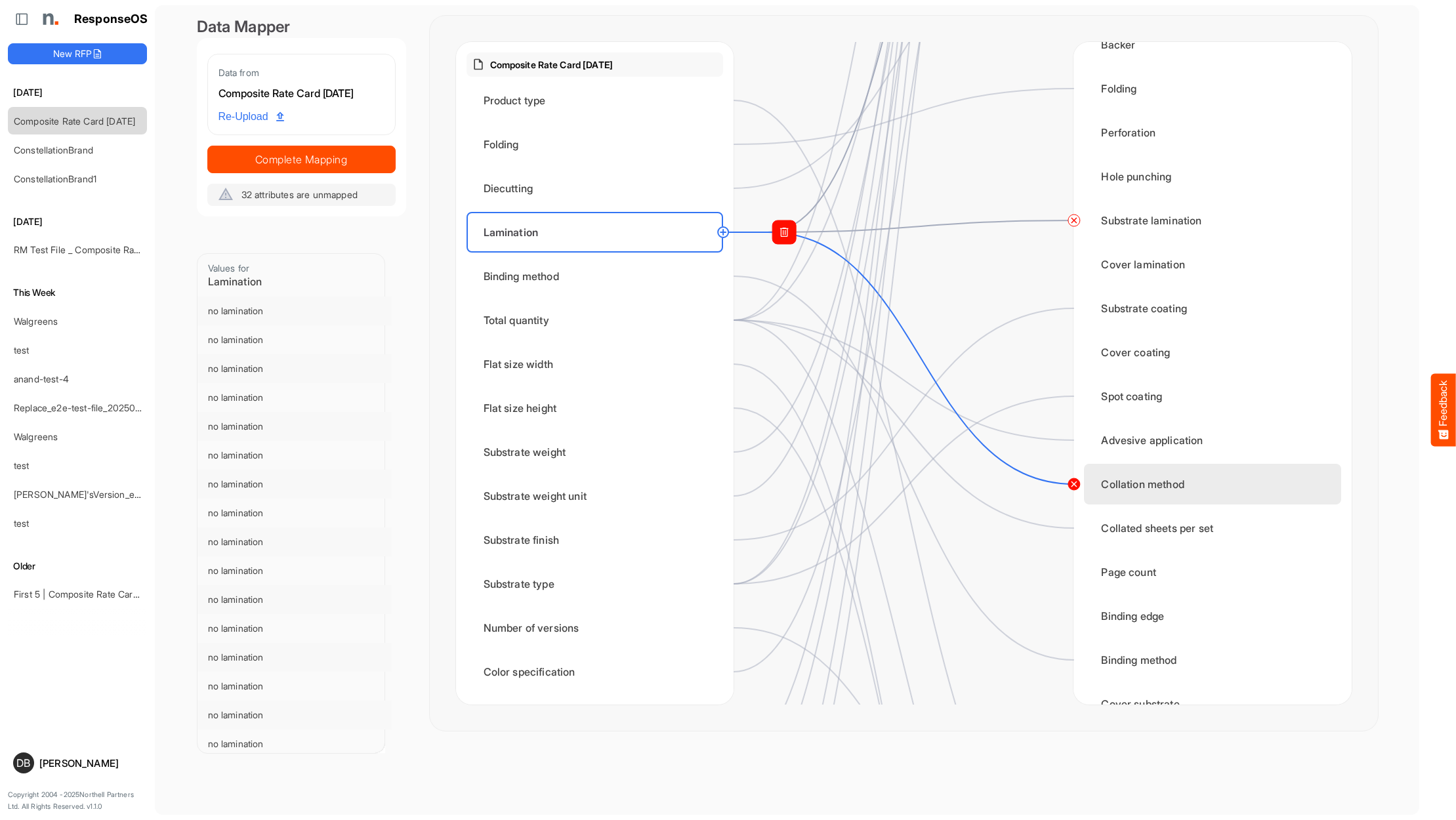
click at [1075, 486] on circle at bounding box center [1073, 484] width 15 height 15
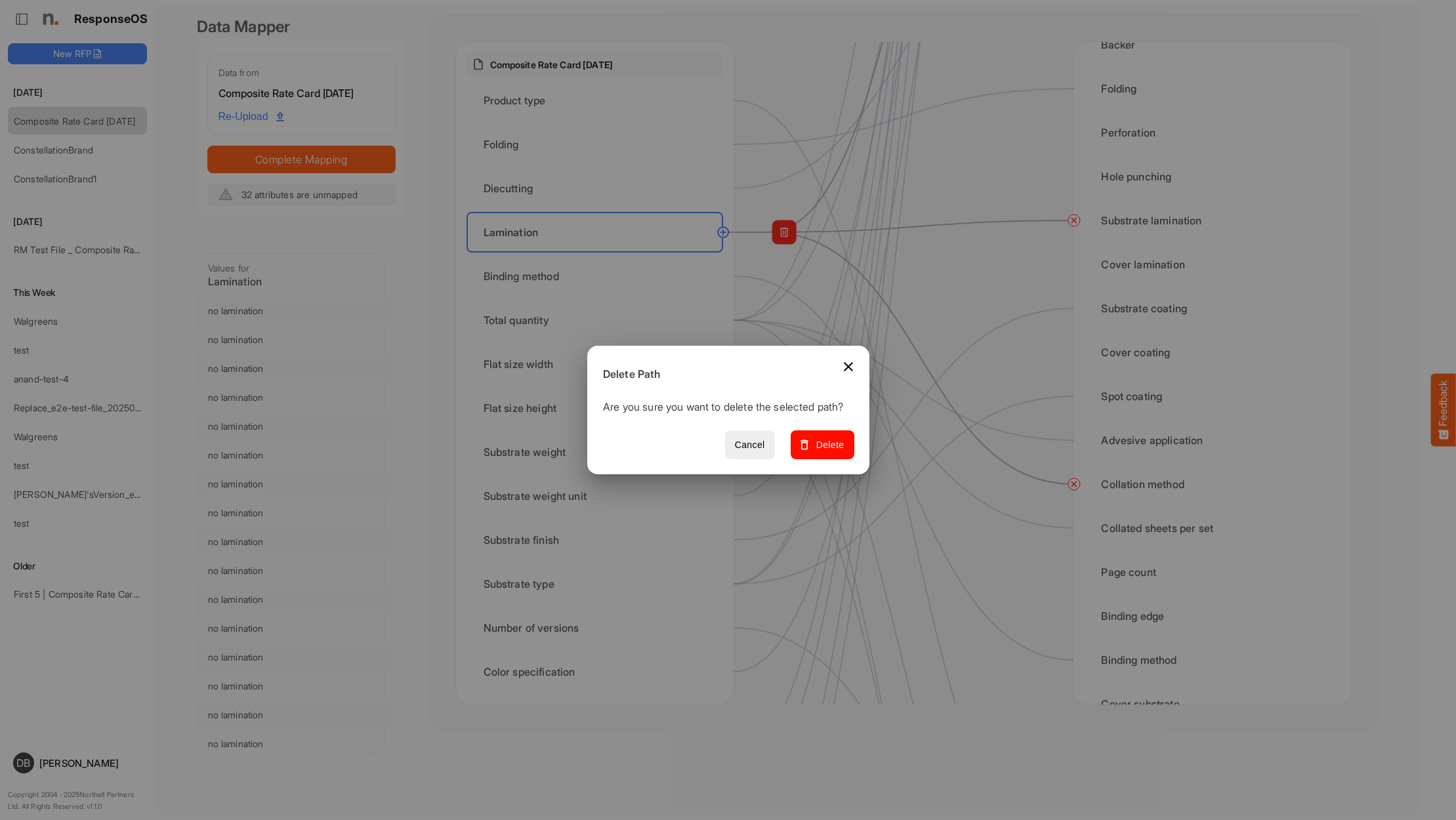
drag, startPoint x: 844, startPoint y: 458, endPoint x: 955, endPoint y: 456, distance: 111.0
click at [843, 453] on span "Delete" at bounding box center [822, 444] width 44 height 16
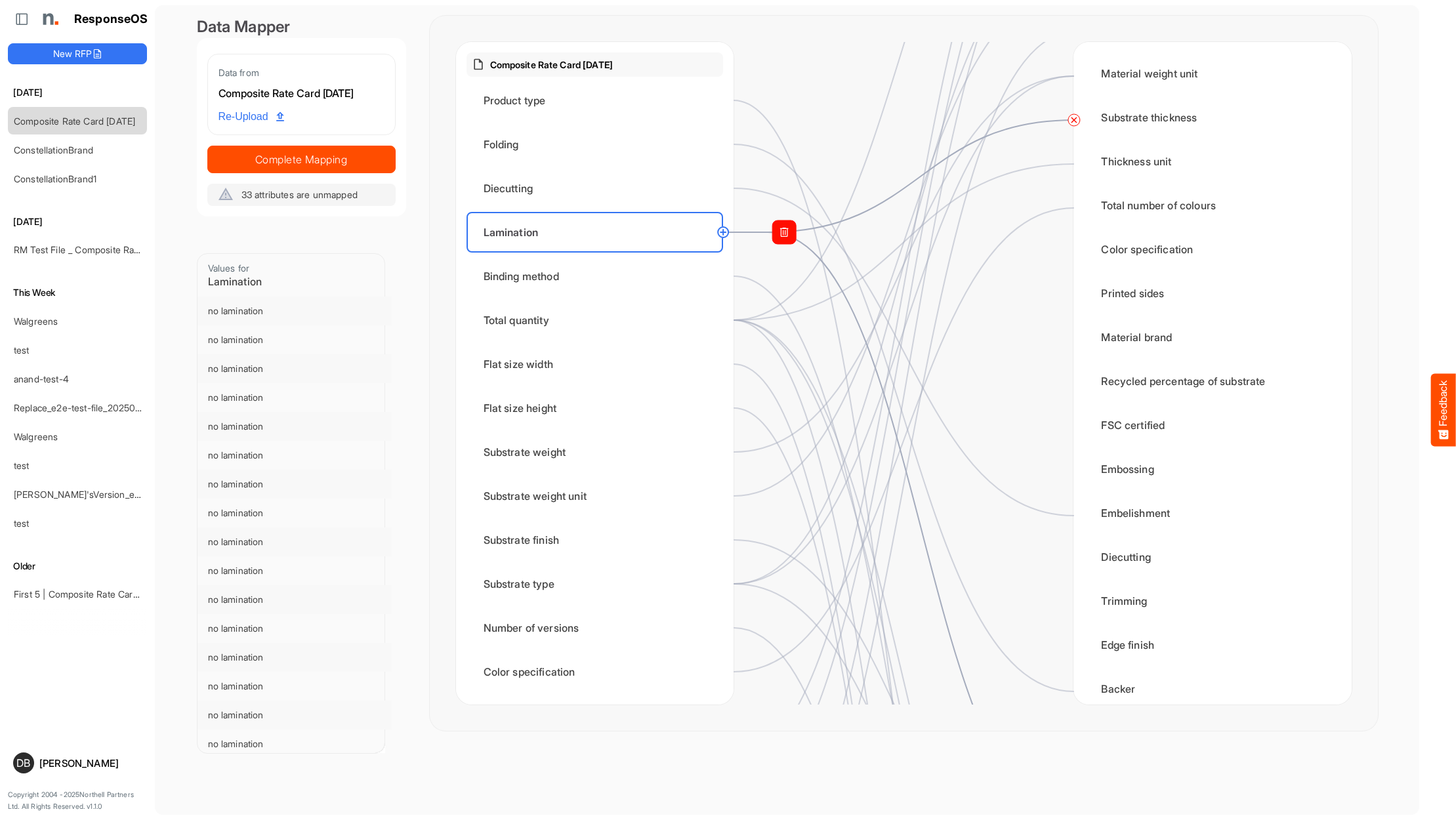
scroll to position [189, 0]
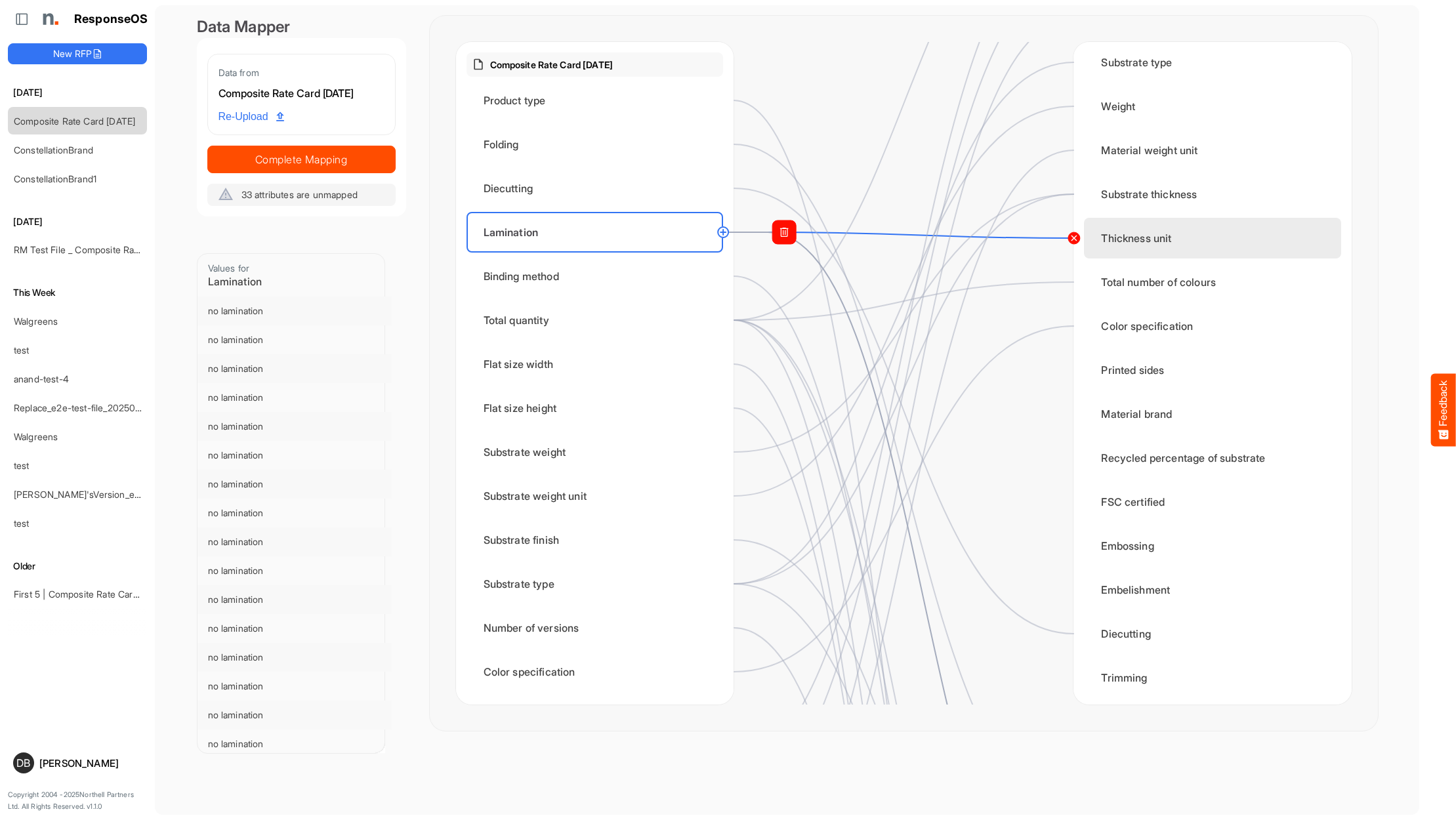
click at [1072, 239] on circle at bounding box center [1073, 238] width 15 height 15
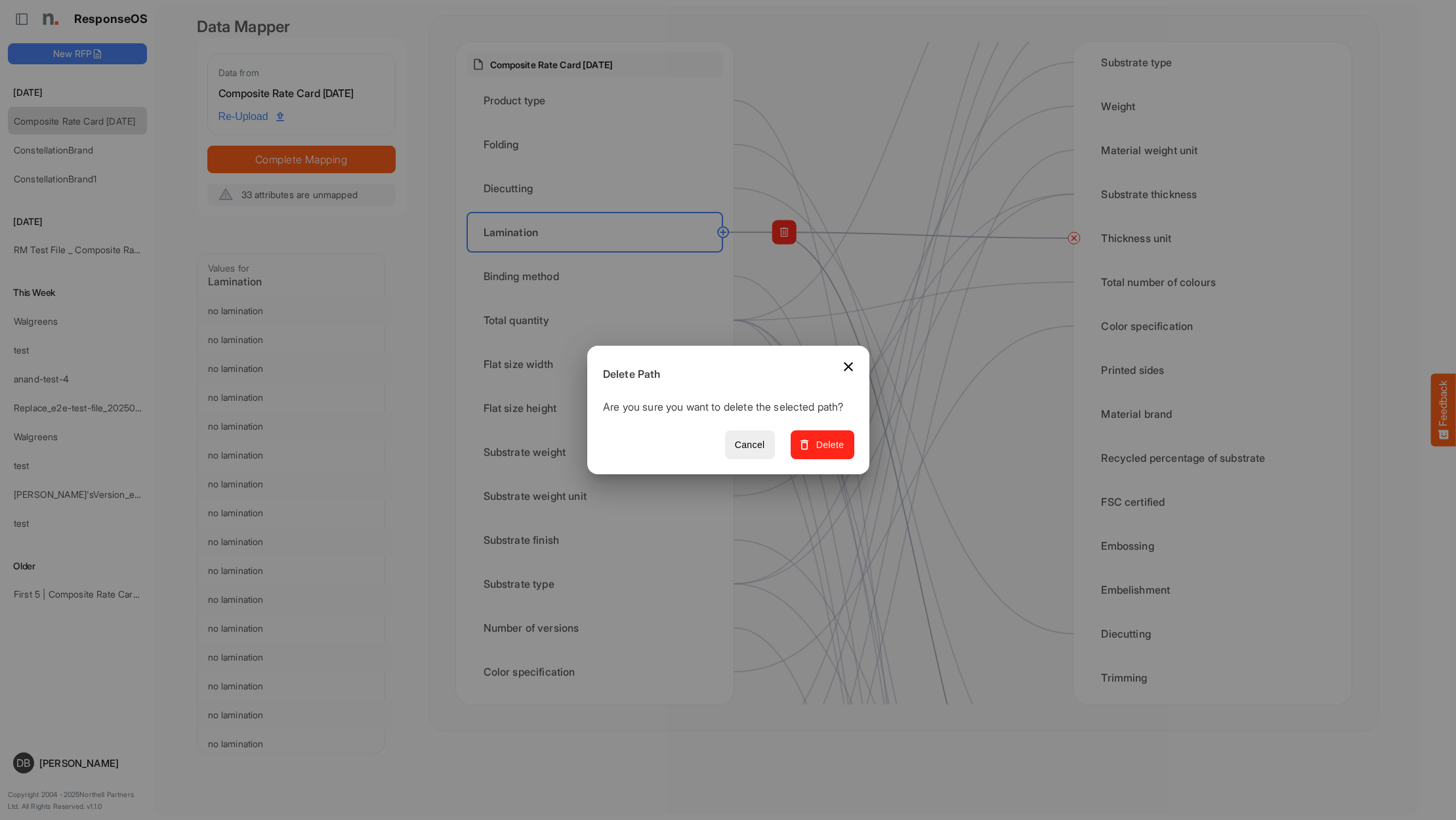
click at [836, 453] on span "Delete" at bounding box center [822, 444] width 44 height 16
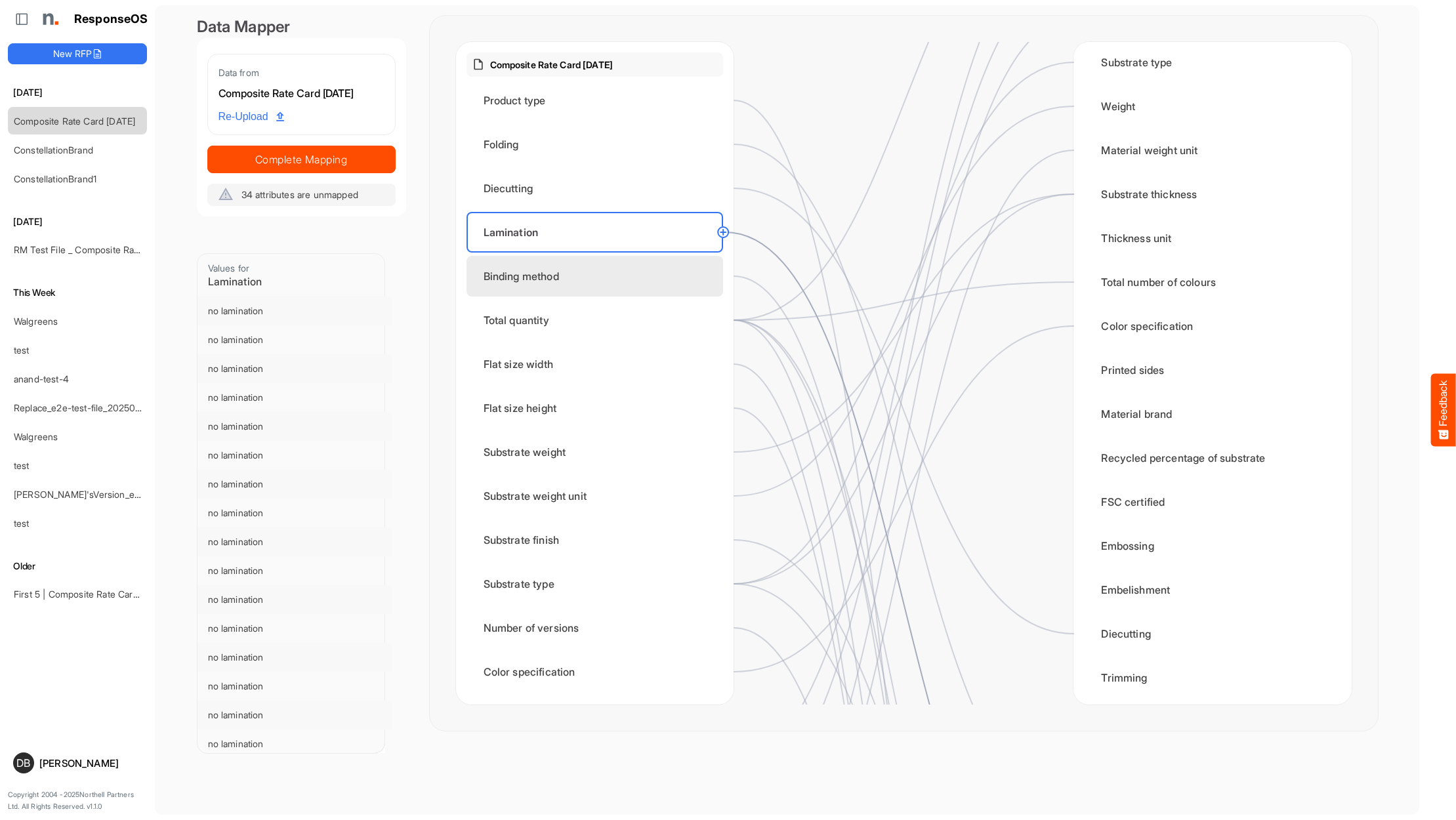
click at [539, 294] on div "Binding method" at bounding box center [595, 276] width 257 height 41
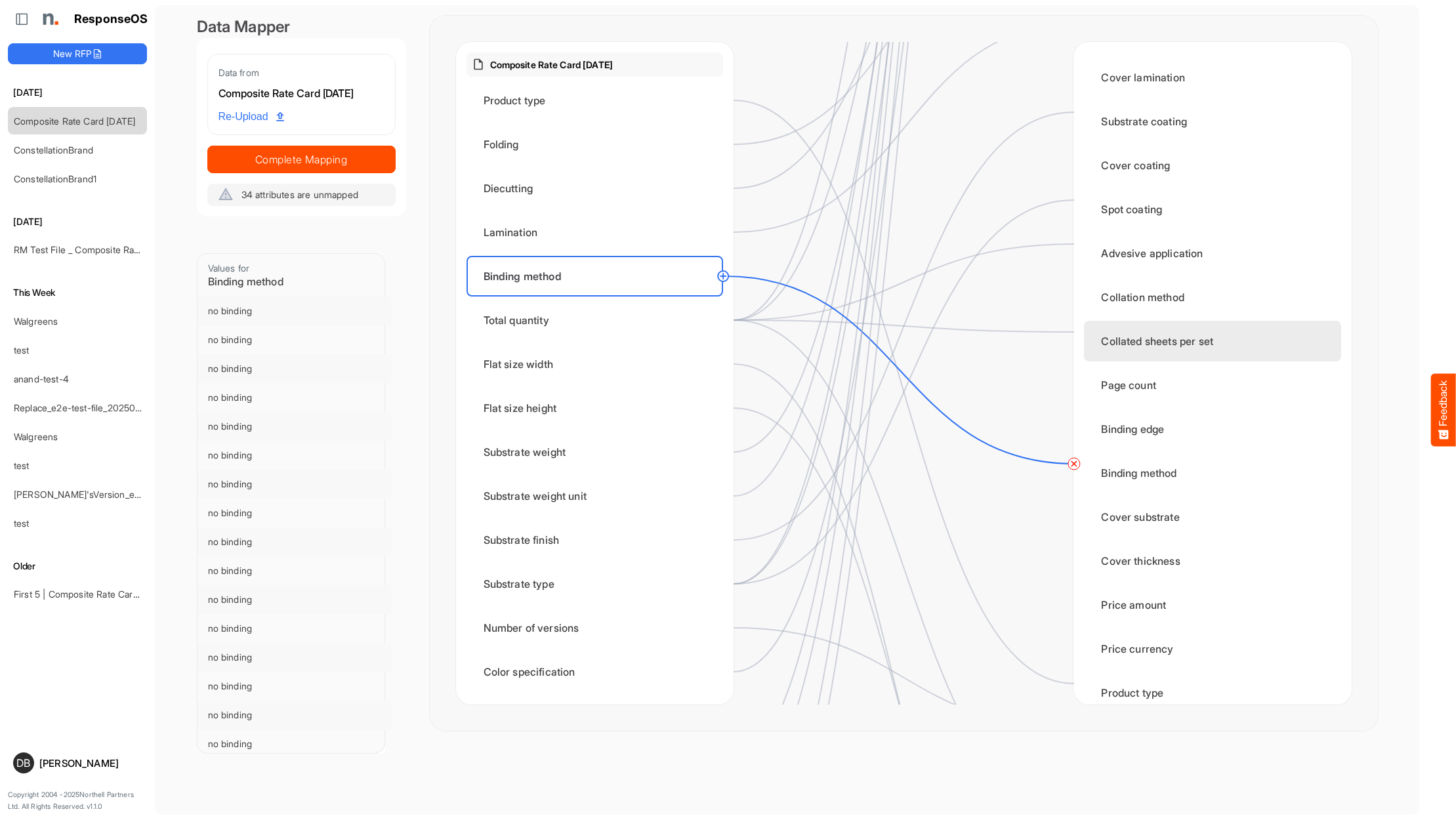
scroll to position [1108, 0]
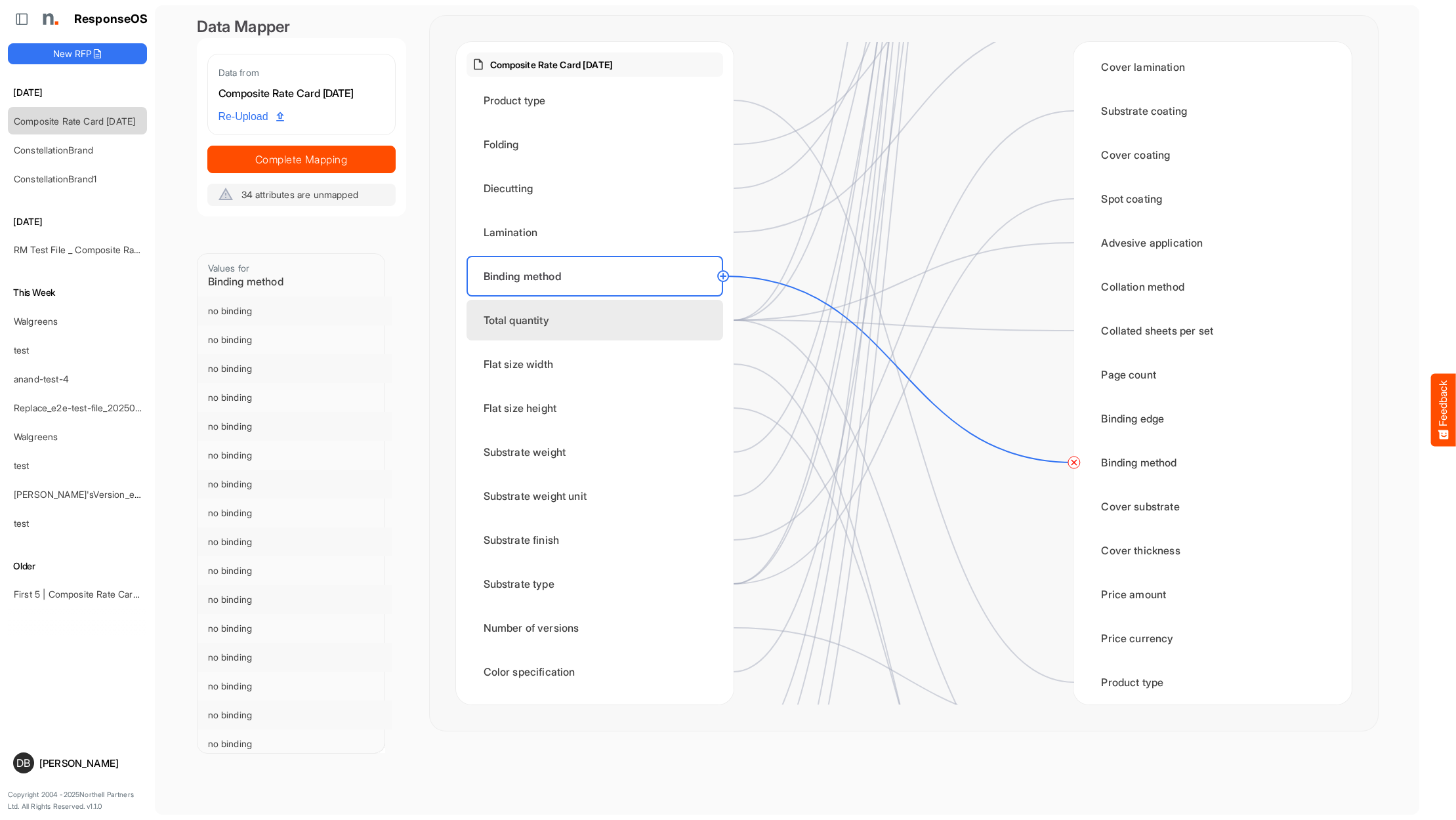
click at [551, 326] on div "Total quantity" at bounding box center [595, 320] width 257 height 41
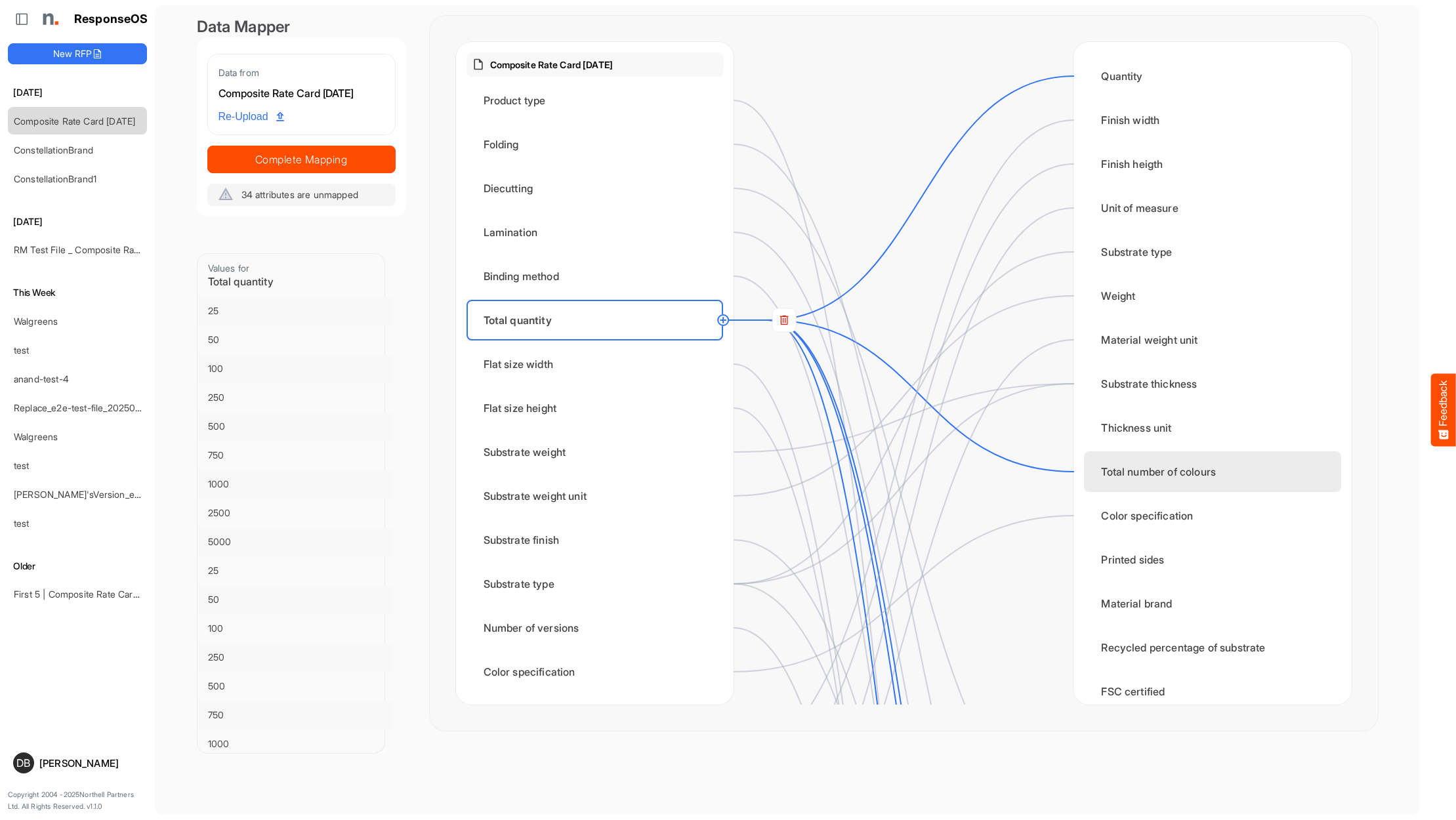
scroll to position [0, 0]
click at [781, 317] on rect at bounding box center [784, 320] width 23 height 23
click at [1070, 471] on circle at bounding box center [1073, 471] width 15 height 15
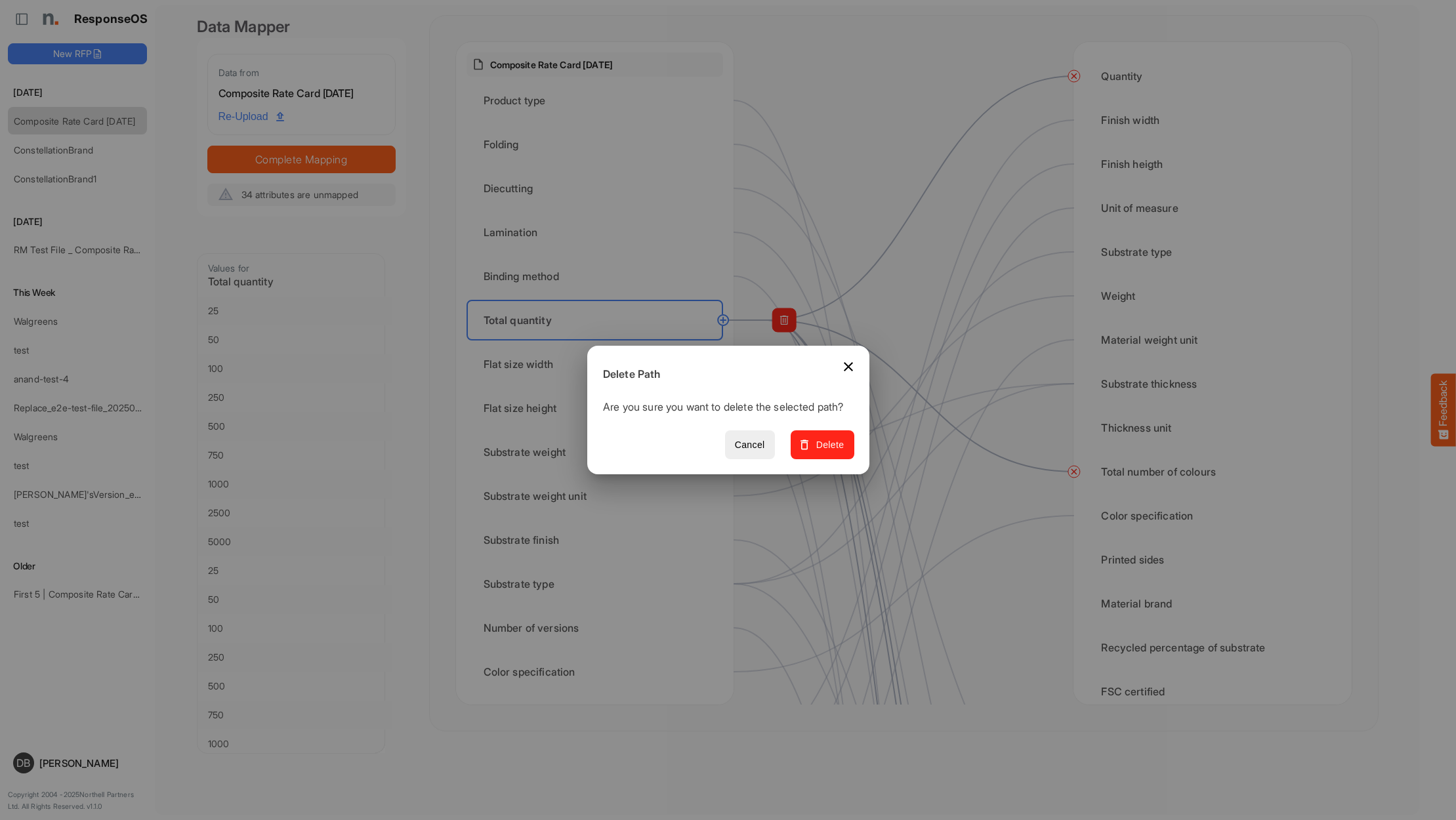
click at [843, 453] on span "Delete" at bounding box center [822, 444] width 44 height 16
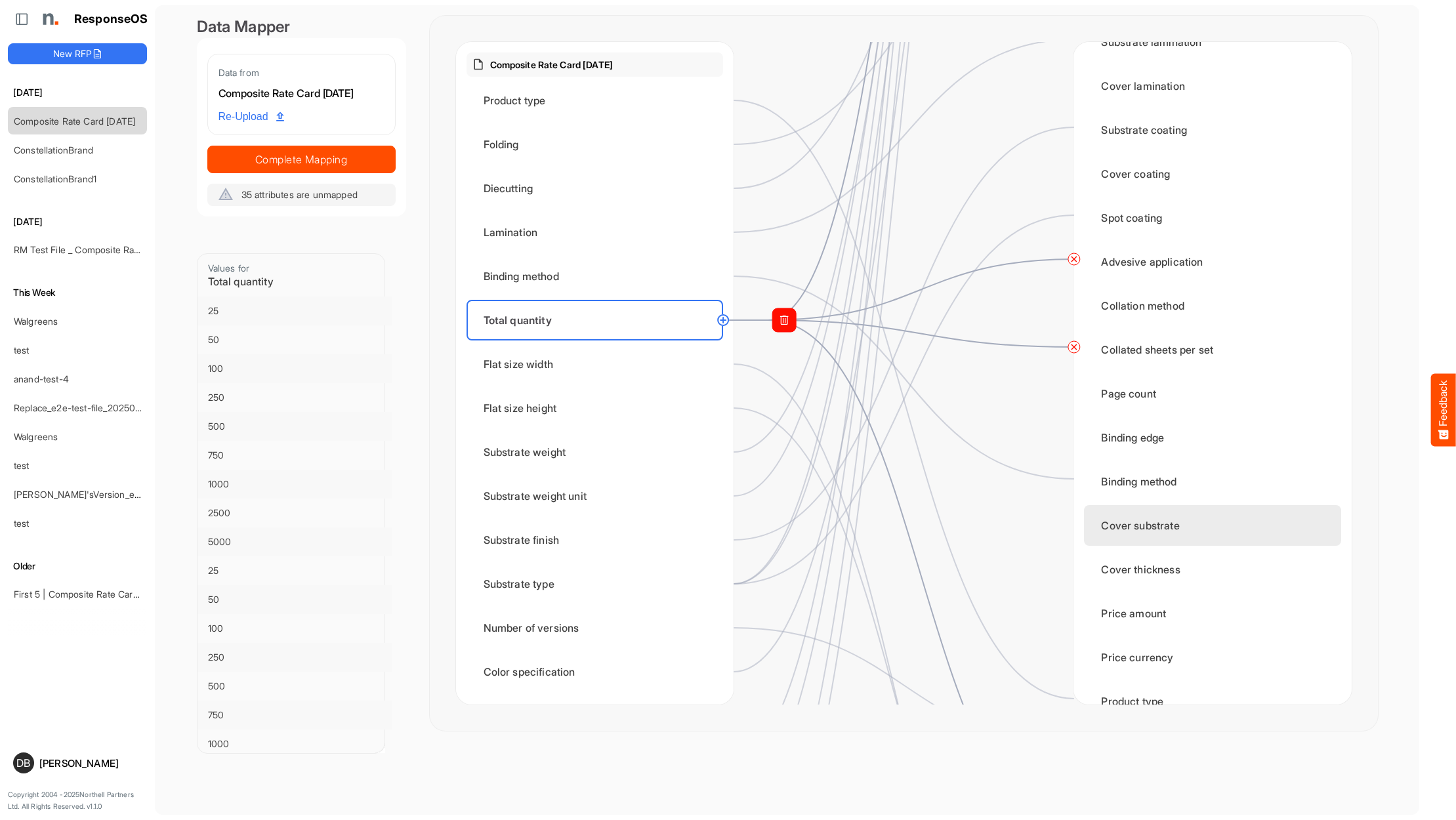
scroll to position [1089, 0]
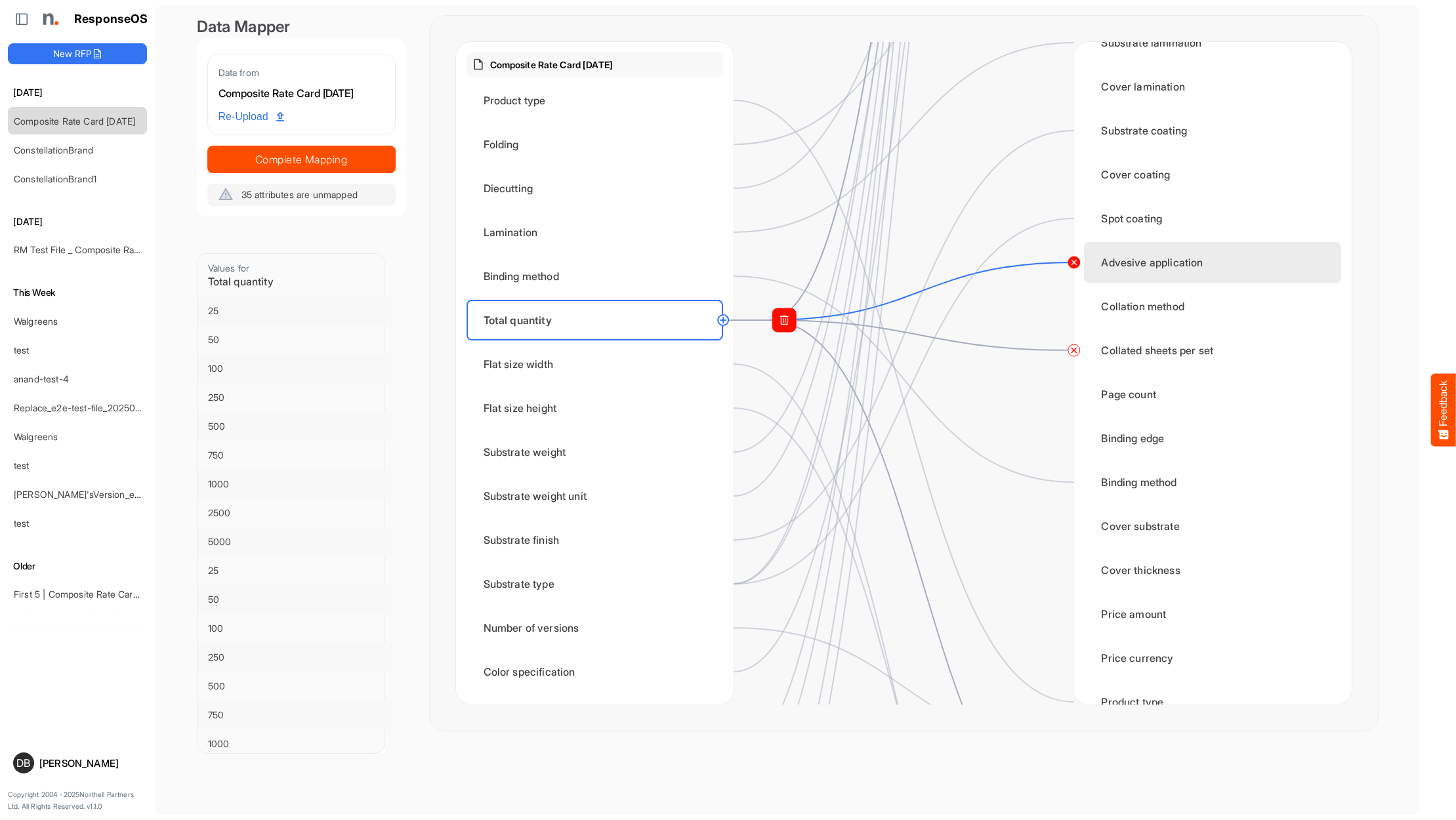
click at [1072, 269] on circle at bounding box center [1073, 263] width 15 height 15
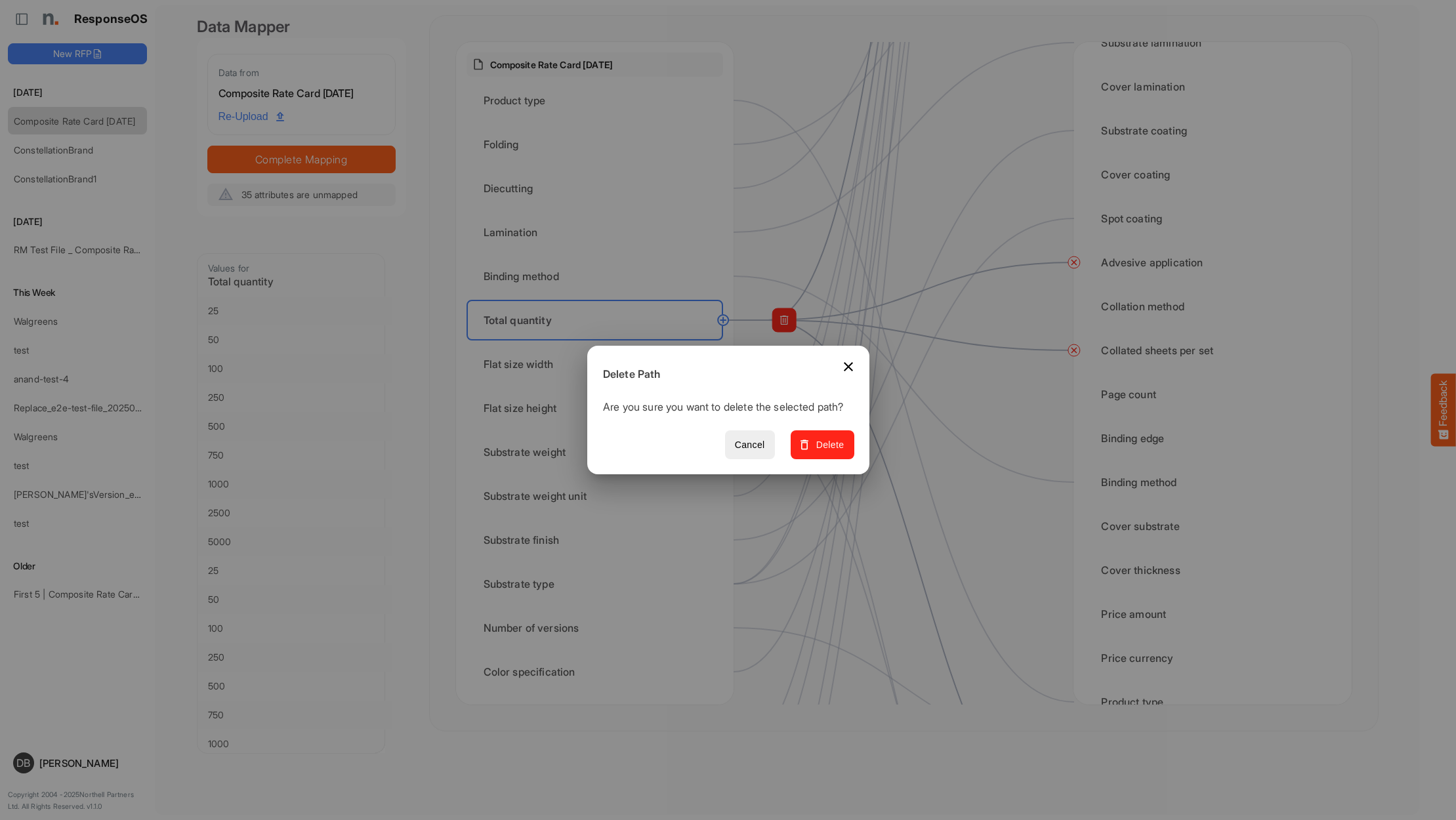
click at [828, 452] on span "Delete" at bounding box center [822, 444] width 44 height 16
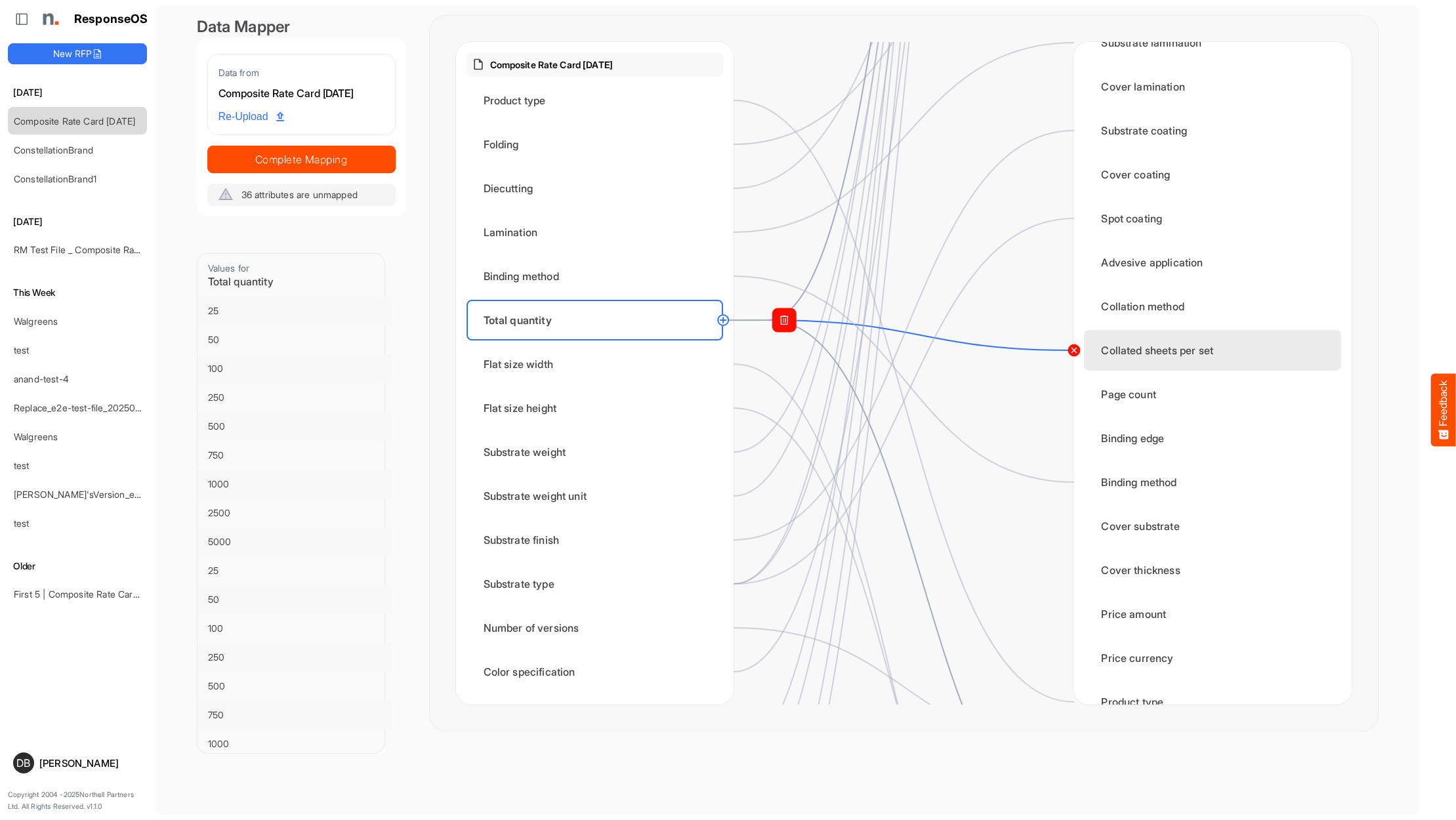
click at [1071, 352] on circle at bounding box center [1073, 351] width 15 height 15
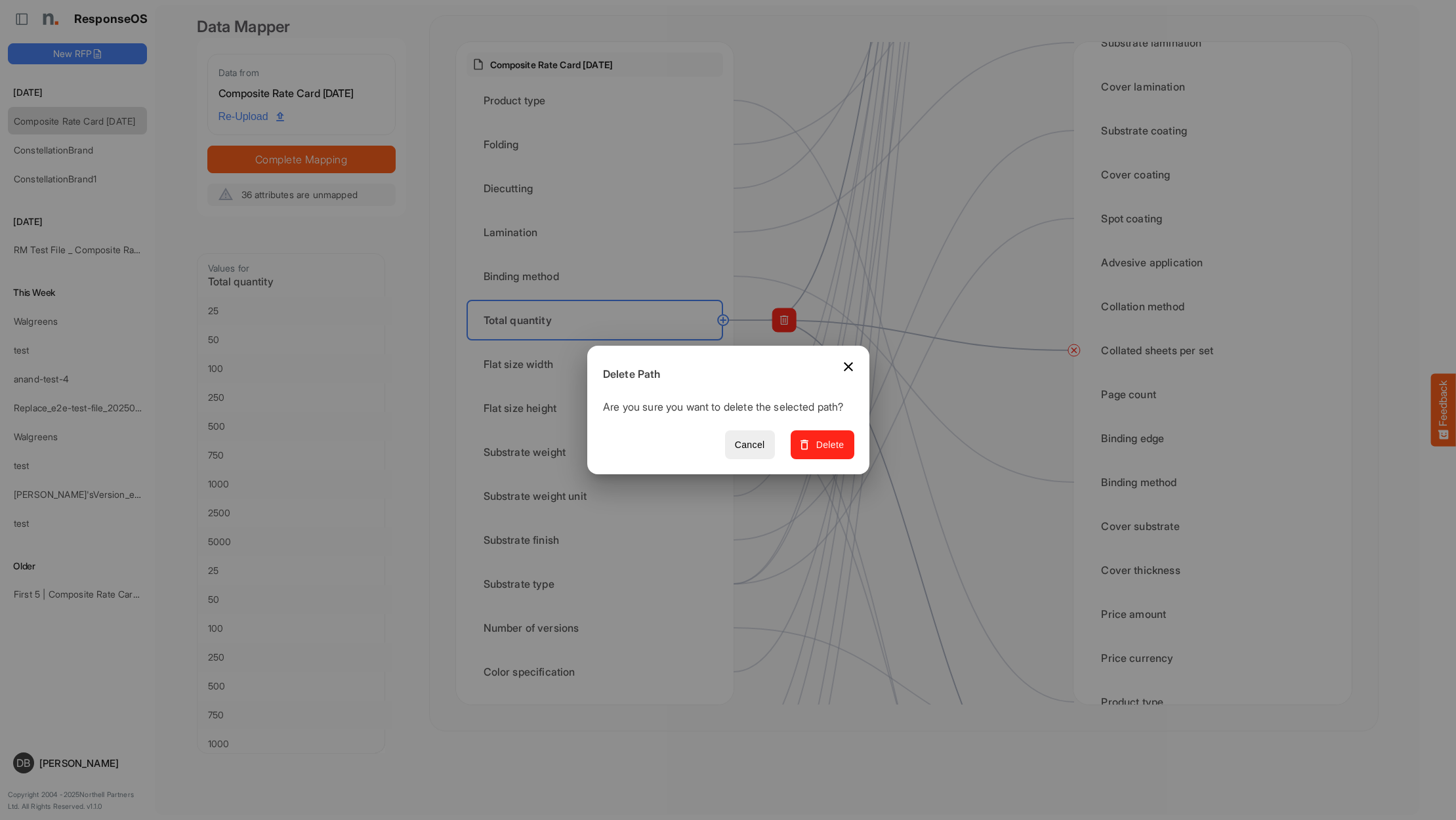
click at [823, 450] on span "Delete" at bounding box center [822, 444] width 44 height 16
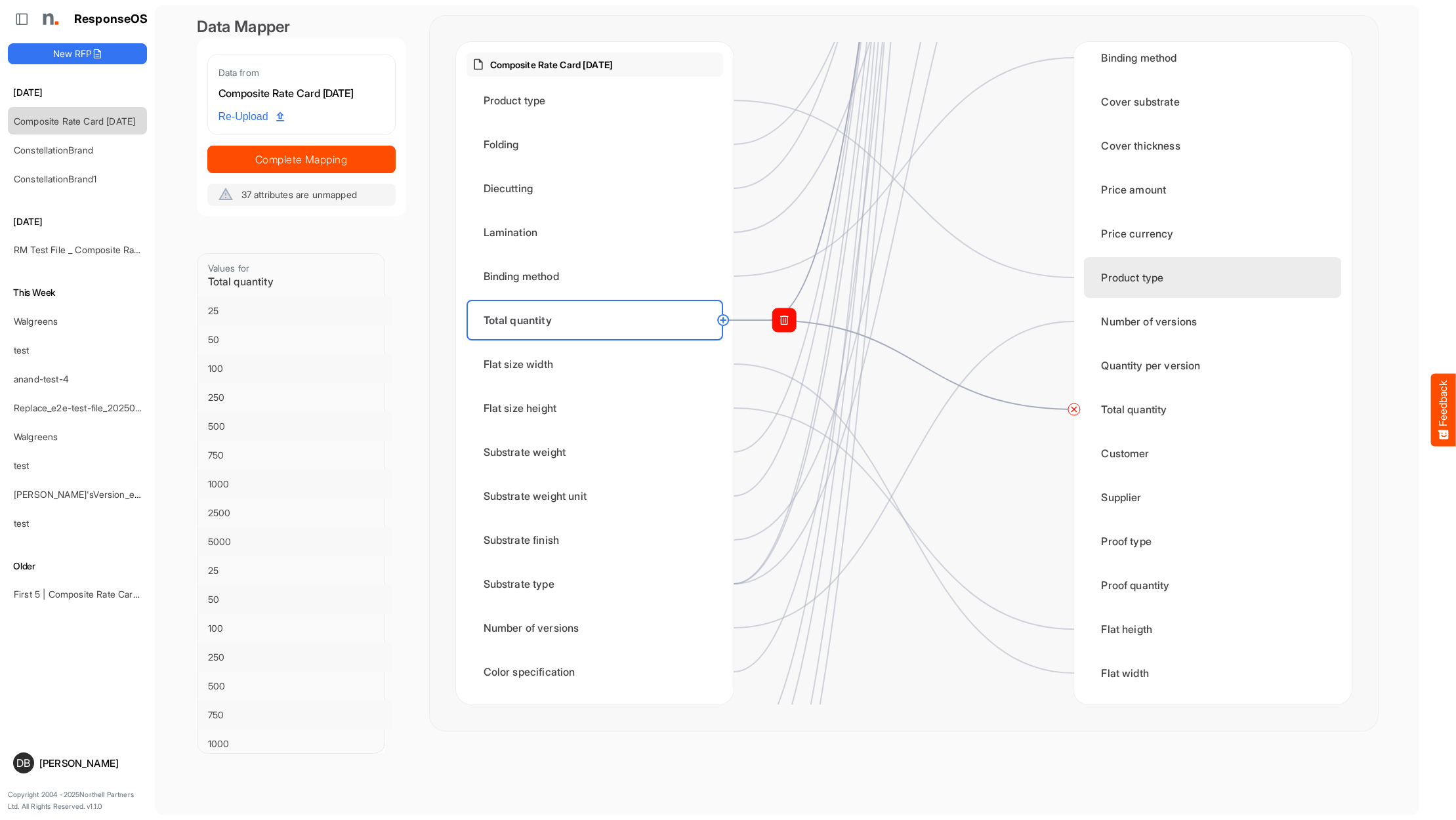
scroll to position [1541, 0]
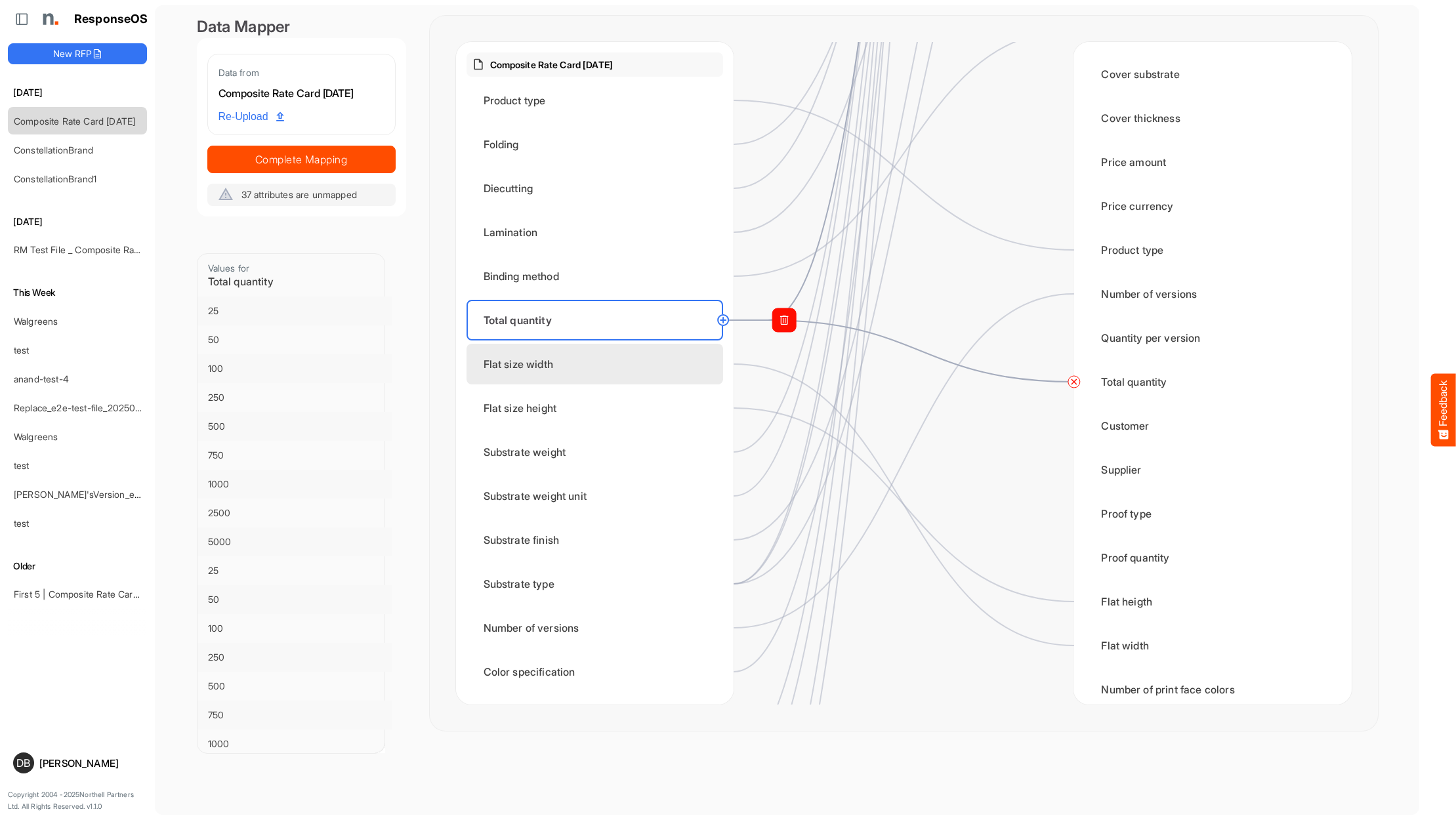
click at [555, 365] on div "Flat size width" at bounding box center [595, 364] width 257 height 41
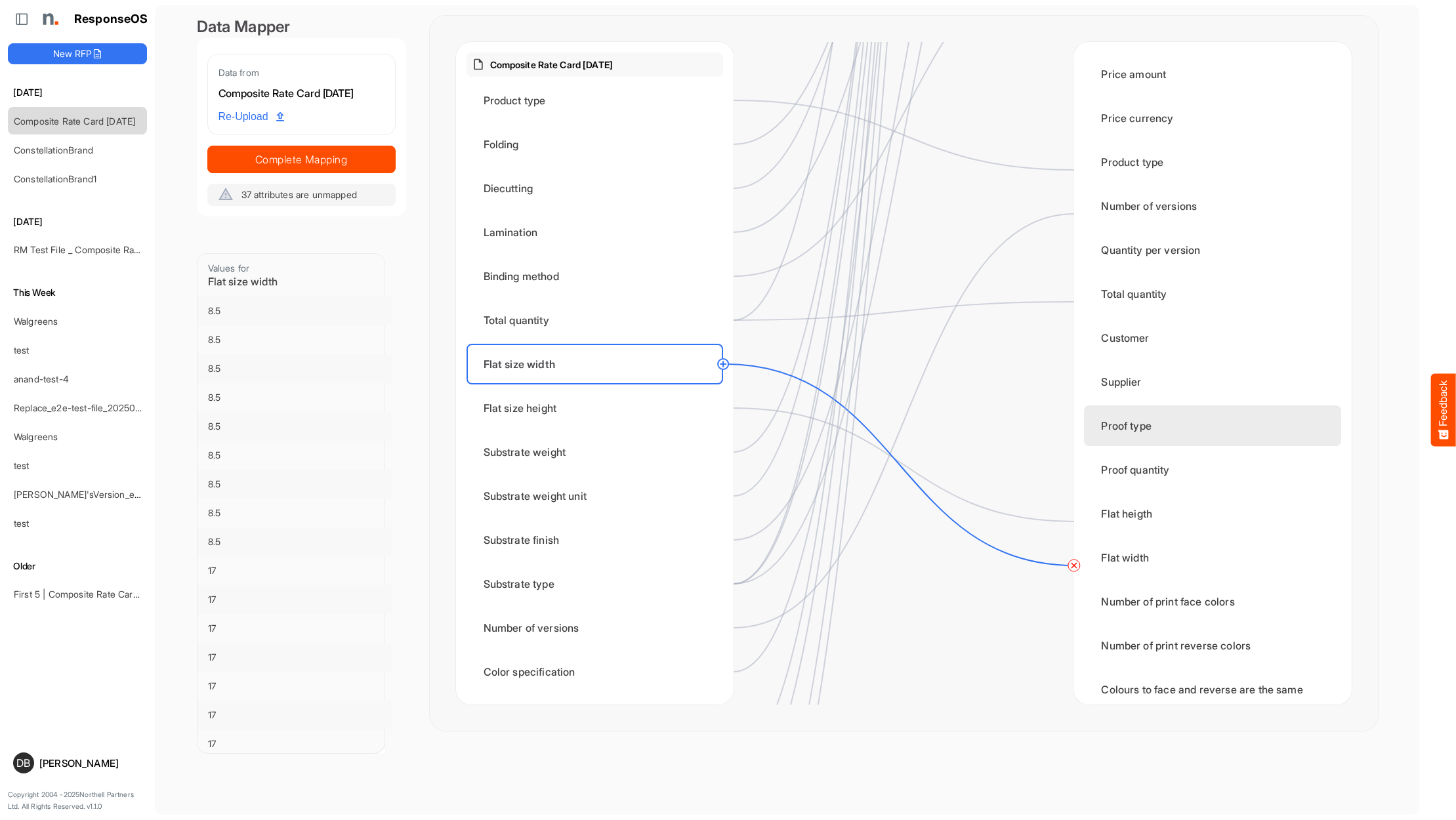
scroll to position [1634, 0]
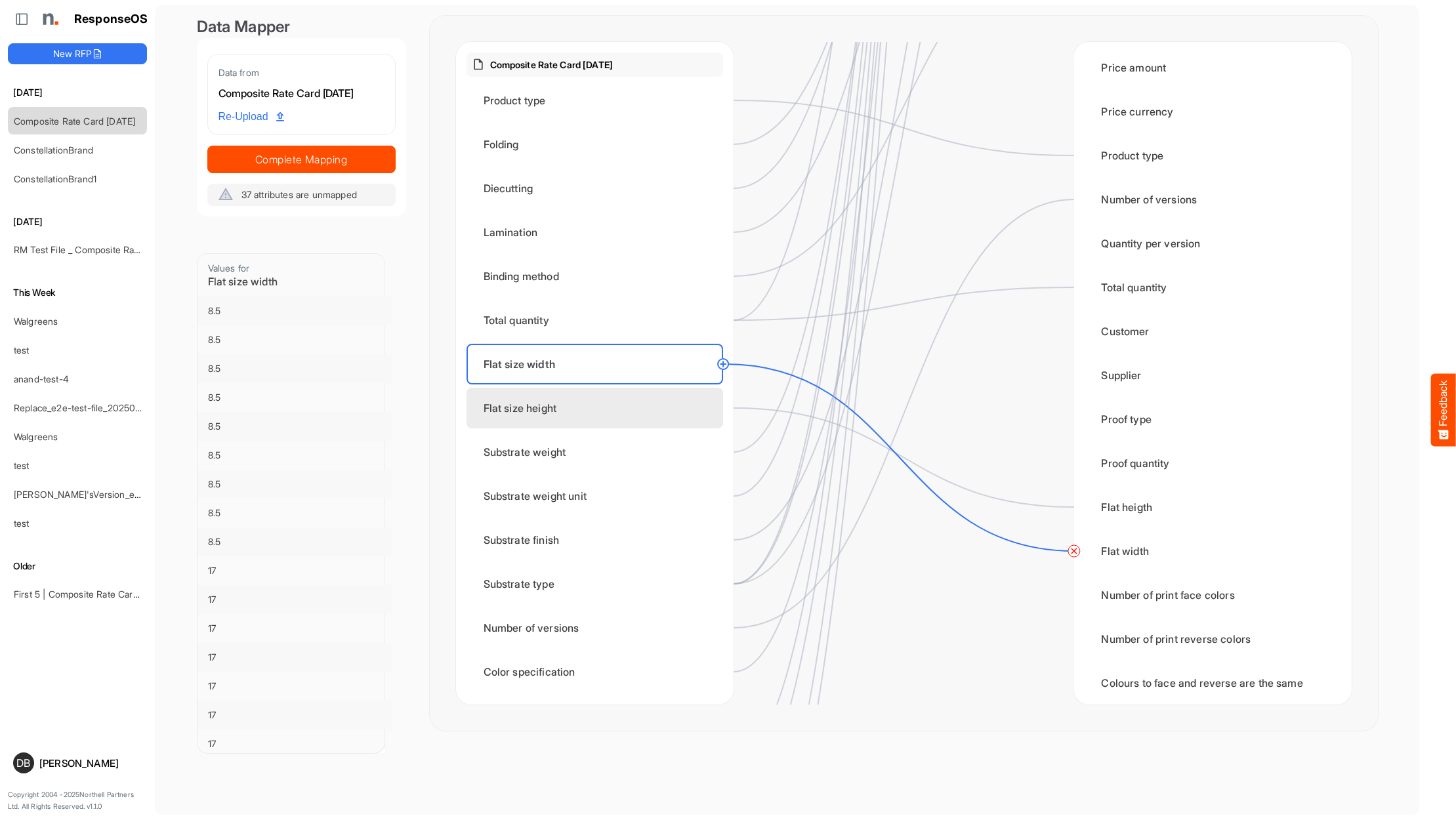
click at [592, 403] on div "Flat size height" at bounding box center [595, 408] width 257 height 41
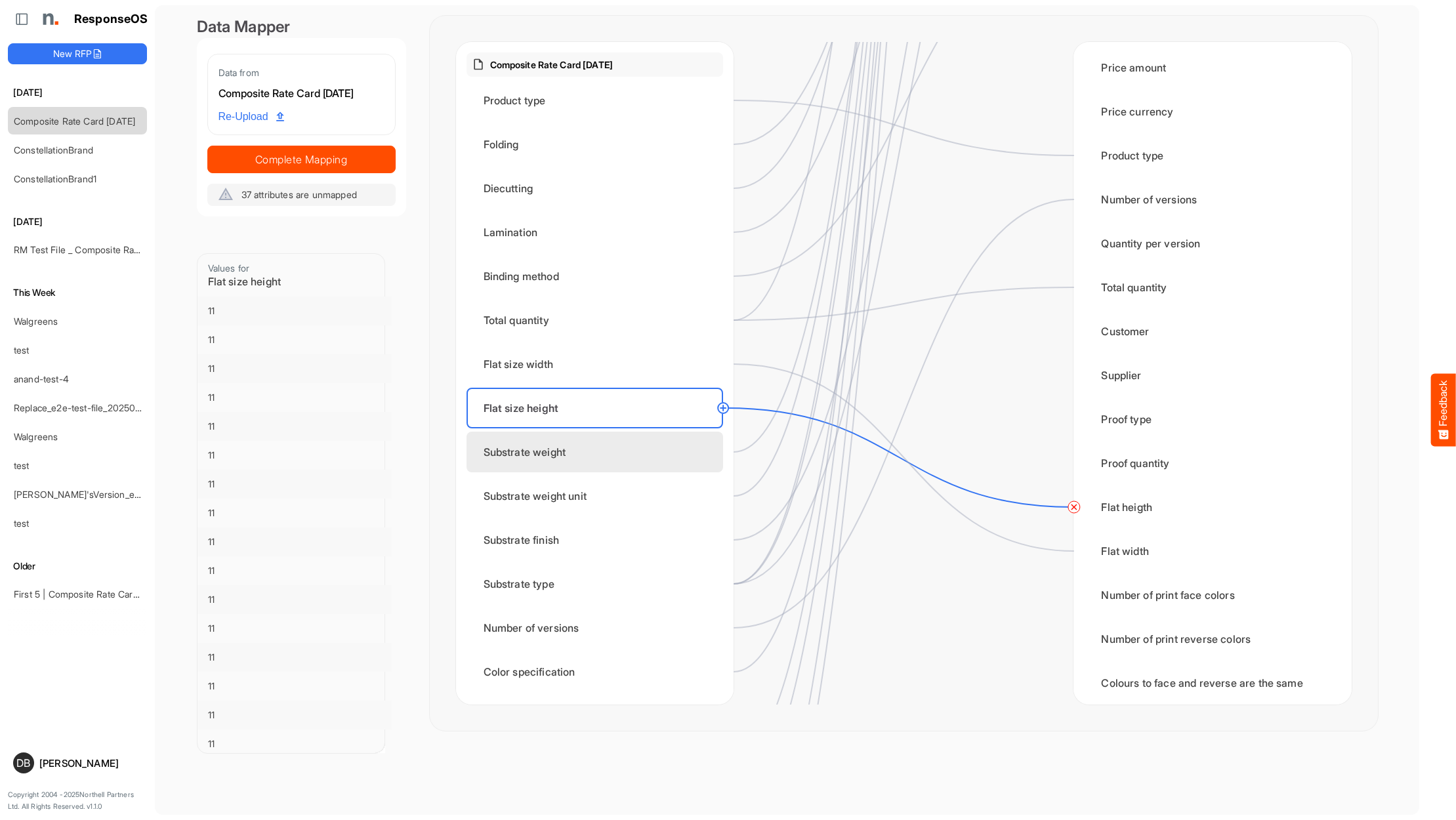
click at [635, 453] on div "Substrate weight" at bounding box center [595, 452] width 257 height 41
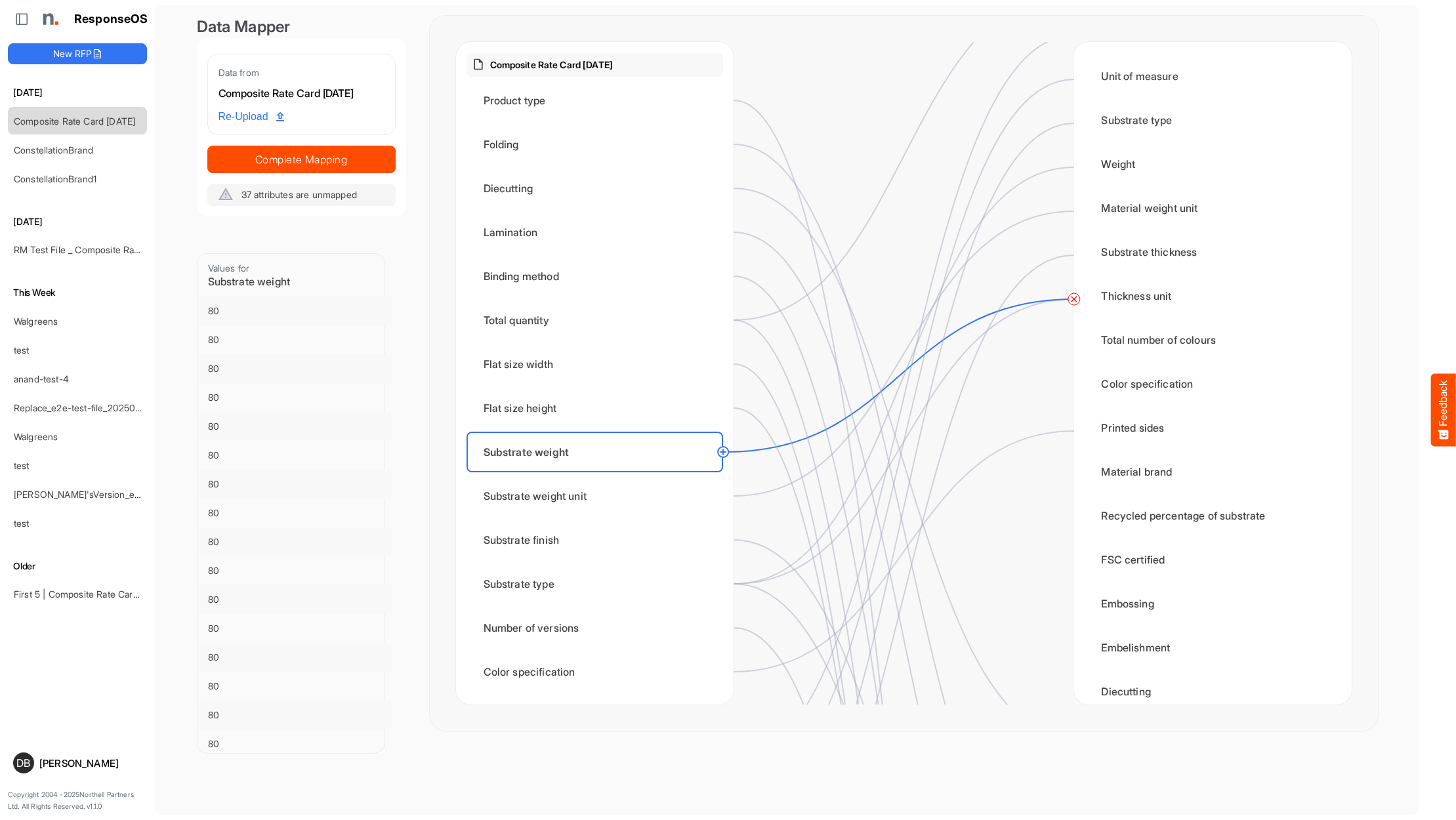
scroll to position [85, 0]
click at [1074, 299] on circle at bounding box center [1073, 299] width 15 height 15
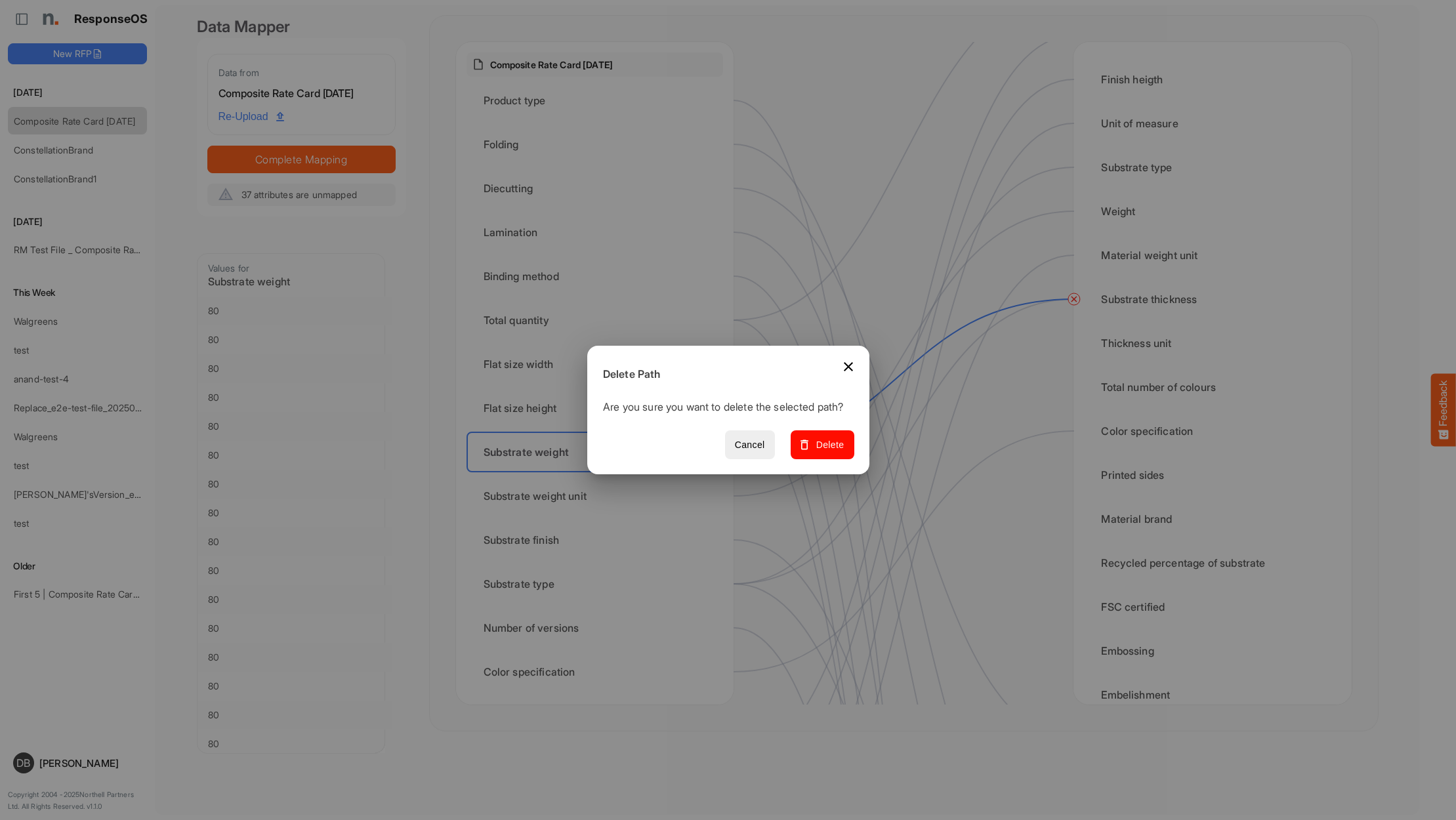
drag, startPoint x: 847, startPoint y: 446, endPoint x: 805, endPoint y: 451, distance: 42.3
click at [843, 447] on span "Delete" at bounding box center [822, 444] width 44 height 16
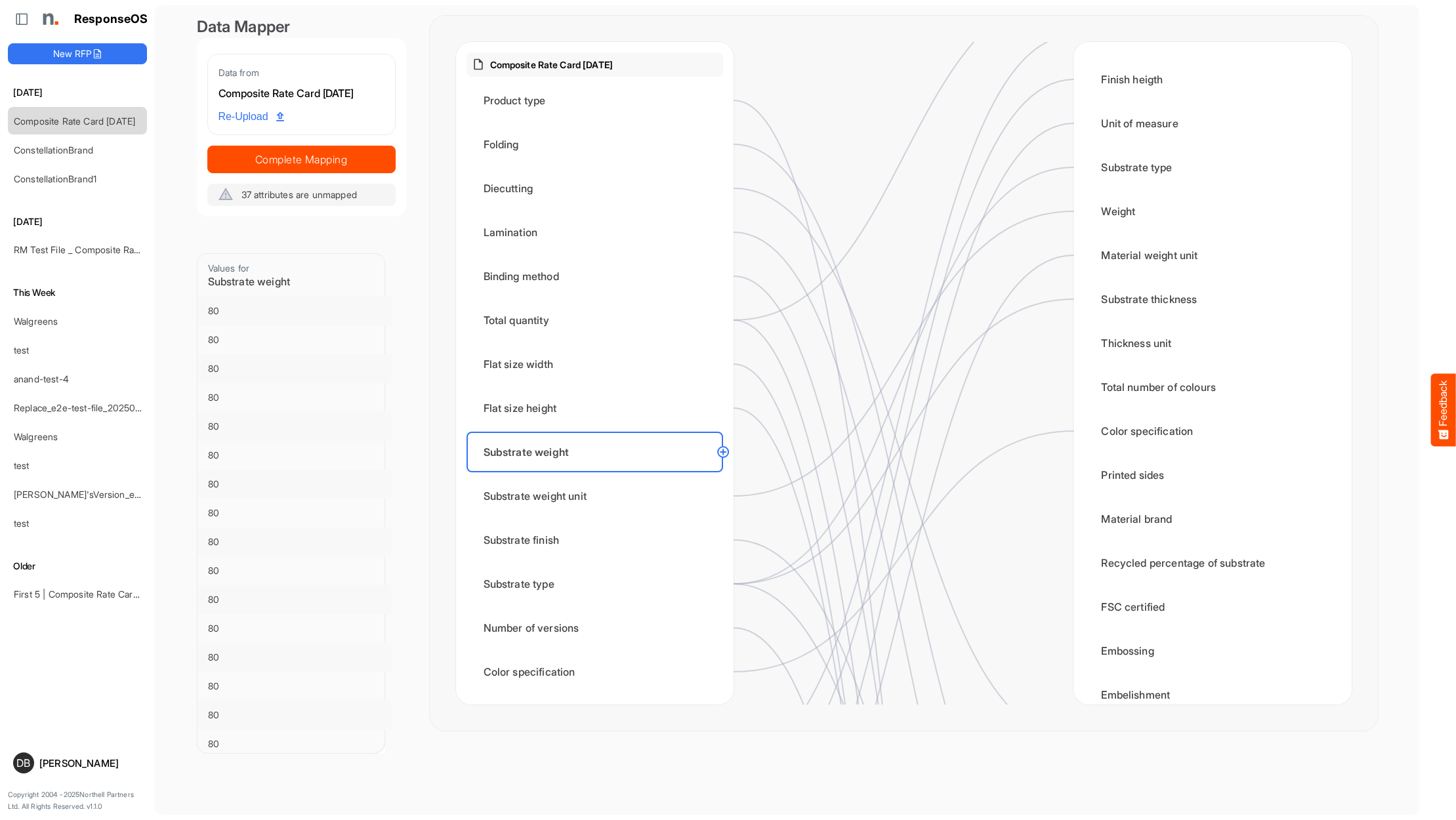
click at [727, 449] on circle at bounding box center [723, 452] width 15 height 15
click at [1096, 215] on div "Weight" at bounding box center [1213, 212] width 257 height 41
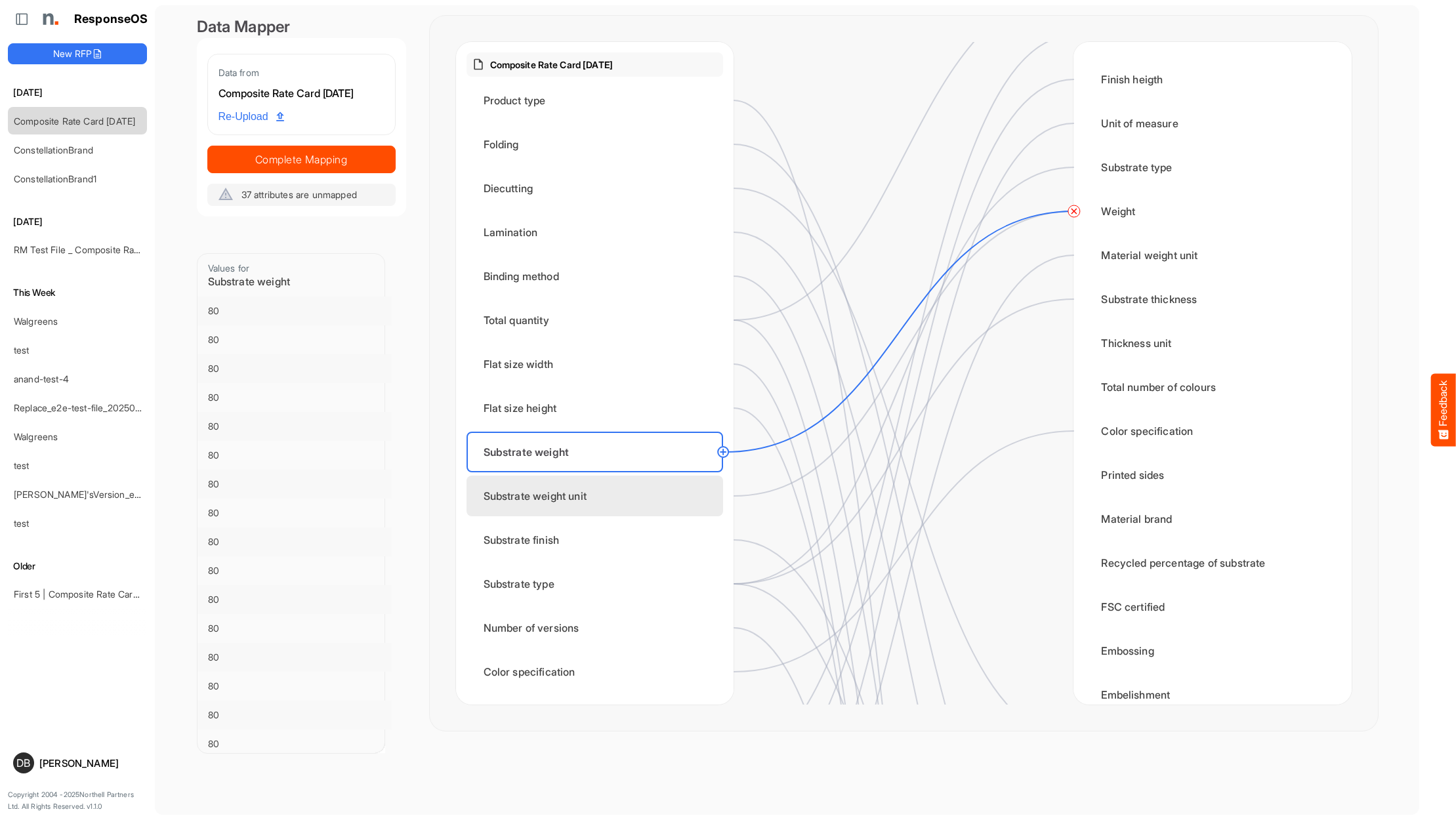
click at [679, 496] on div "Substrate weight unit" at bounding box center [595, 495] width 257 height 41
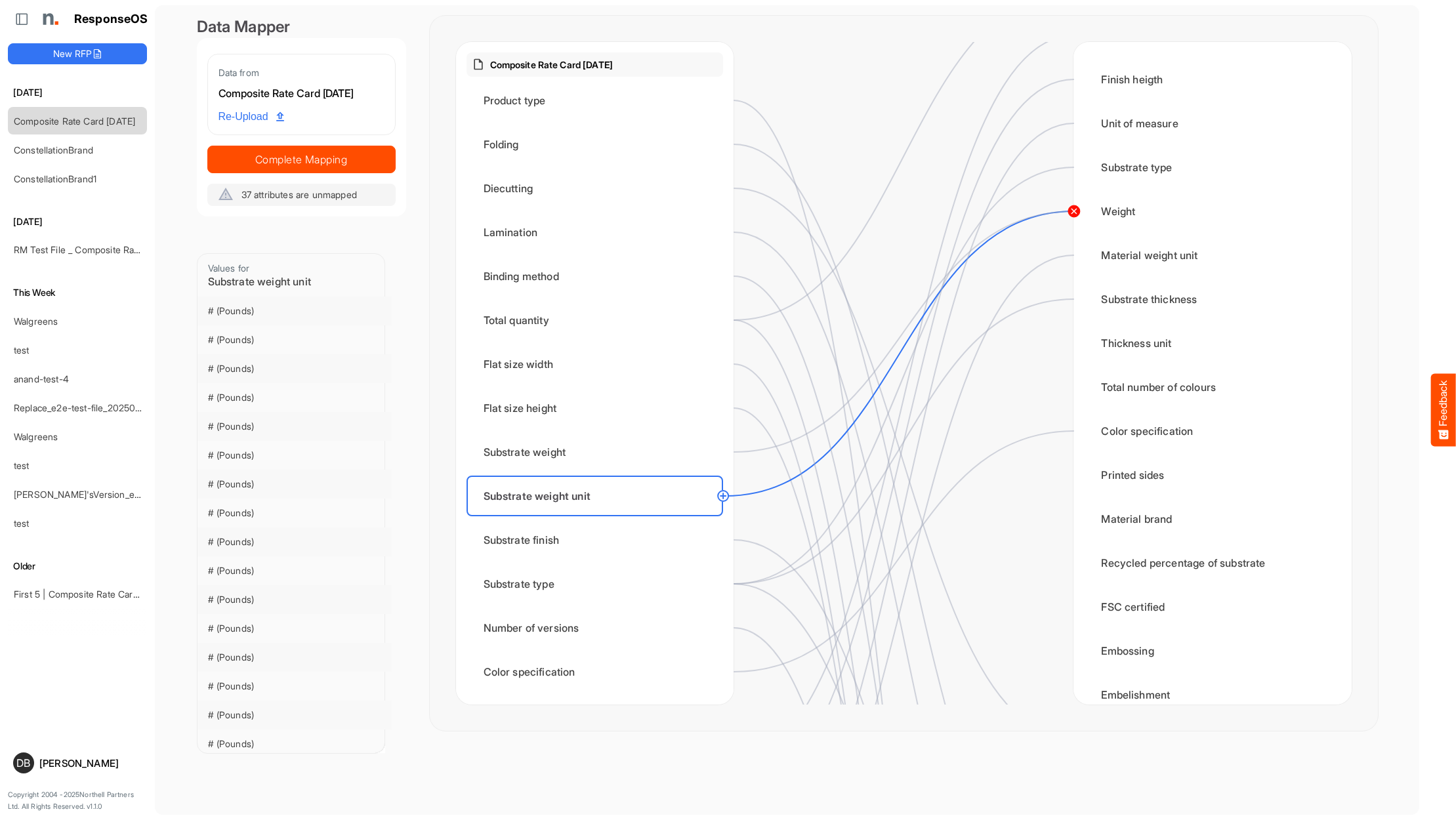
click at [1074, 215] on circle at bounding box center [1073, 212] width 15 height 15
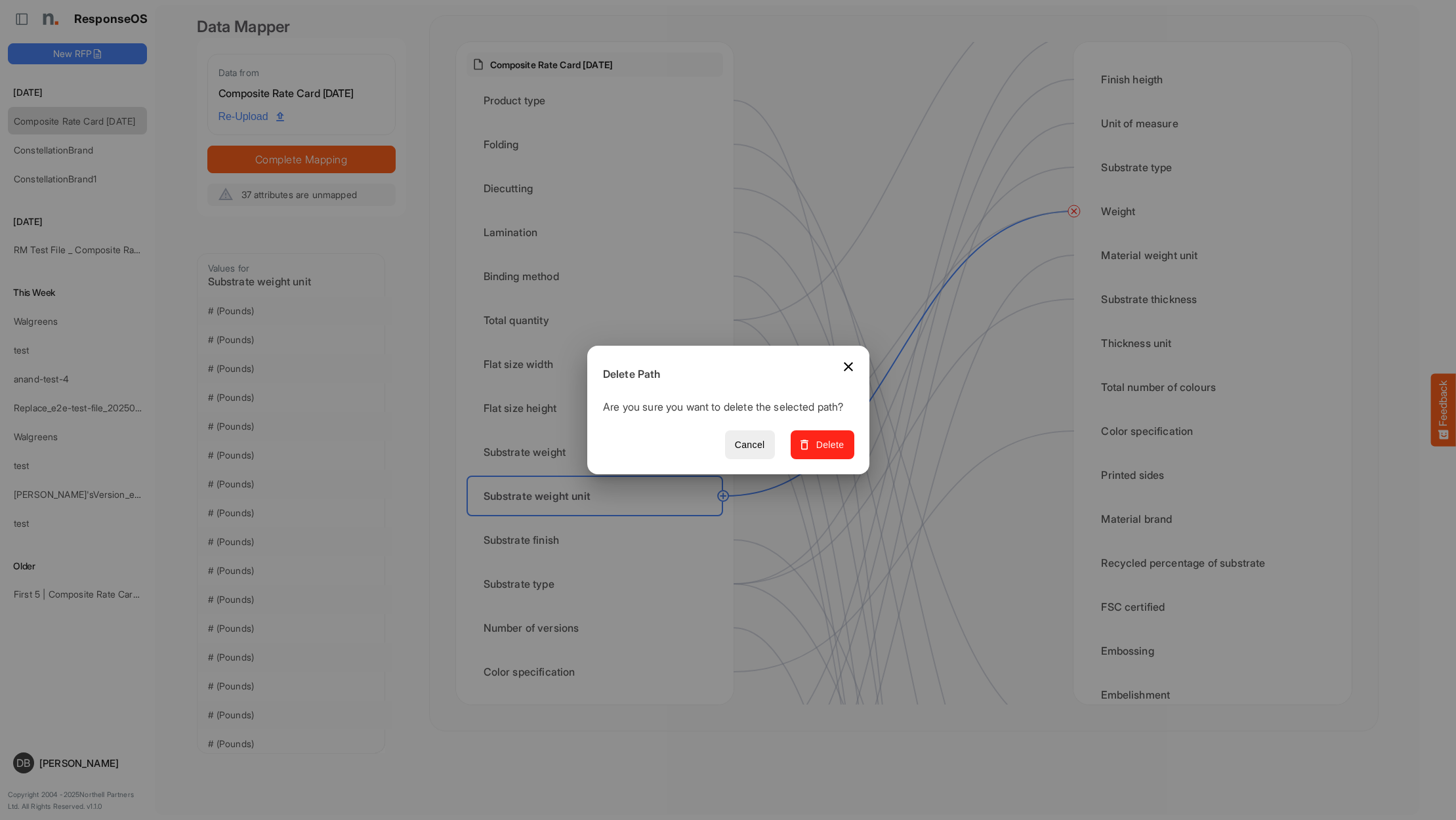
click at [829, 453] on span "Delete" at bounding box center [822, 444] width 44 height 16
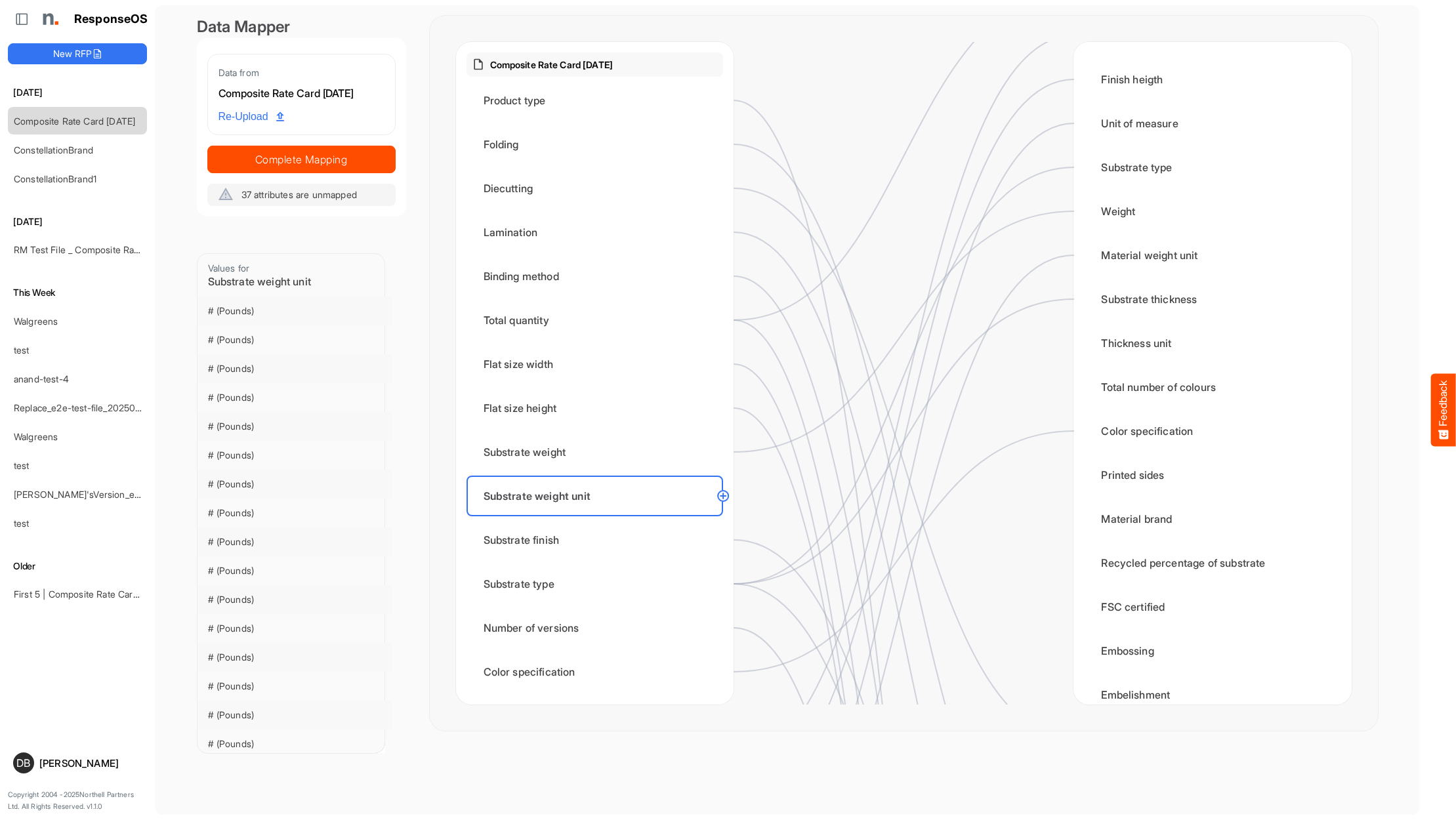
click at [723, 495] on circle at bounding box center [723, 495] width 15 height 15
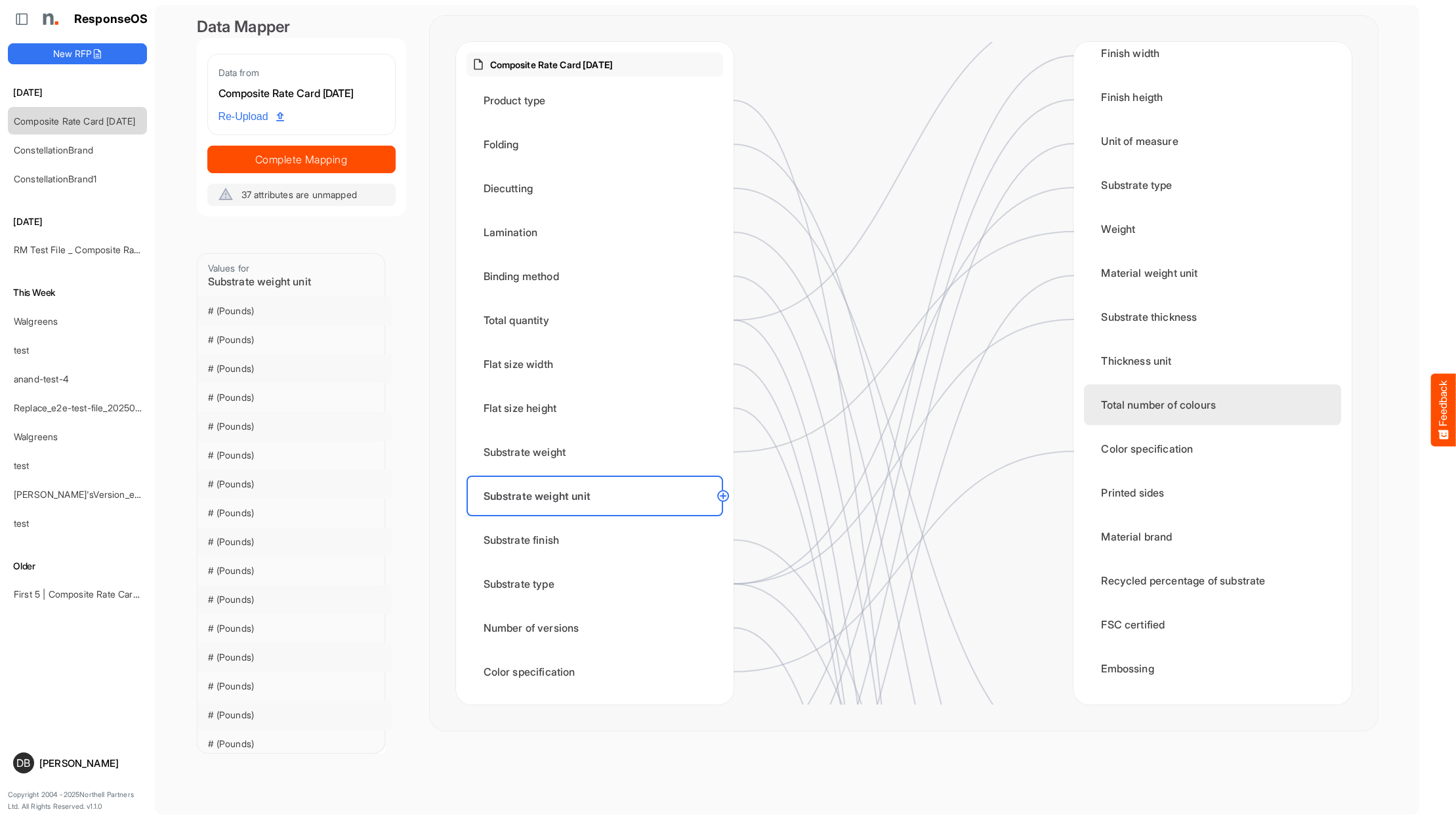
scroll to position [63, 0]
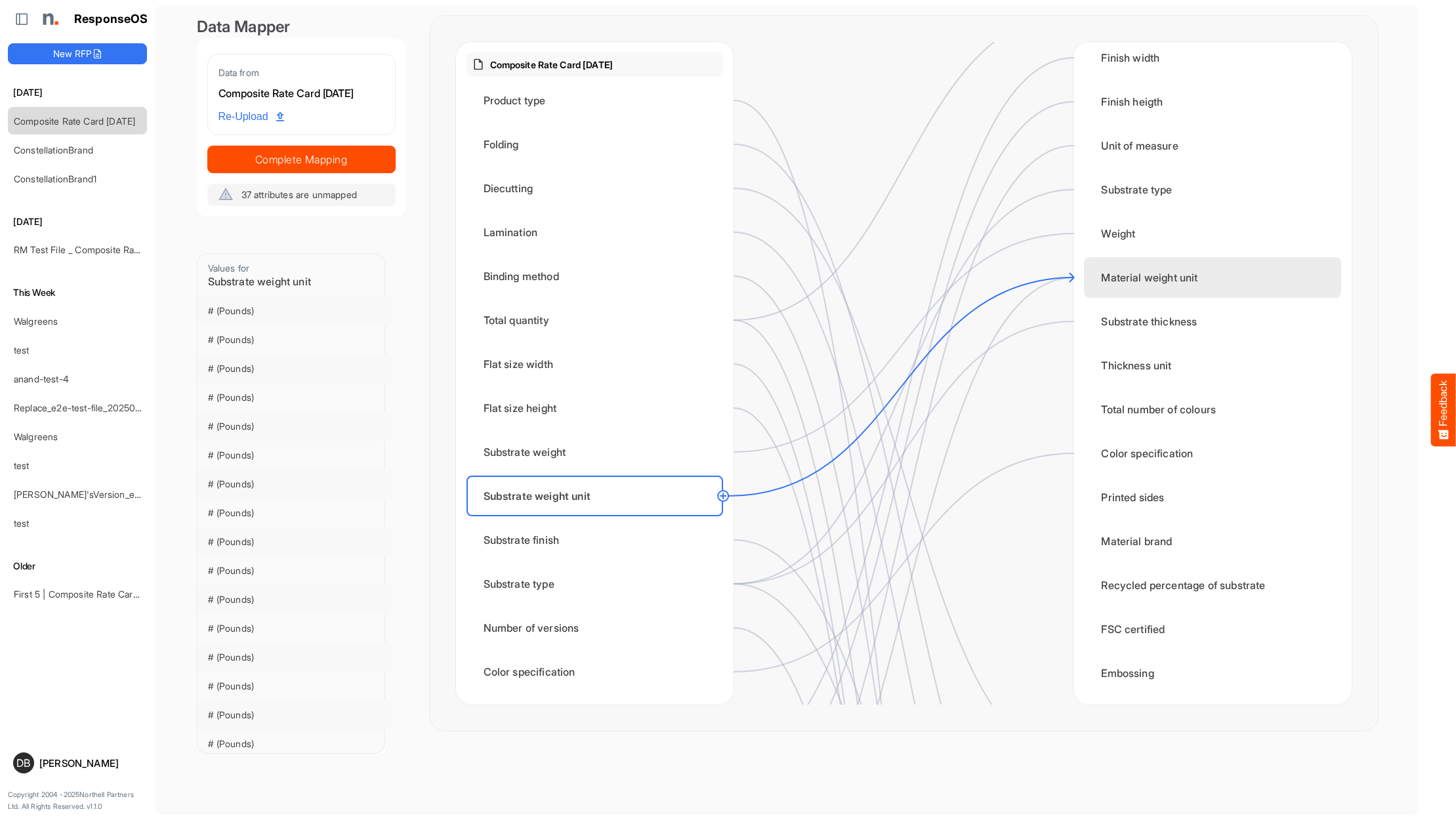
click at [1142, 281] on div "Material weight unit" at bounding box center [1213, 277] width 257 height 41
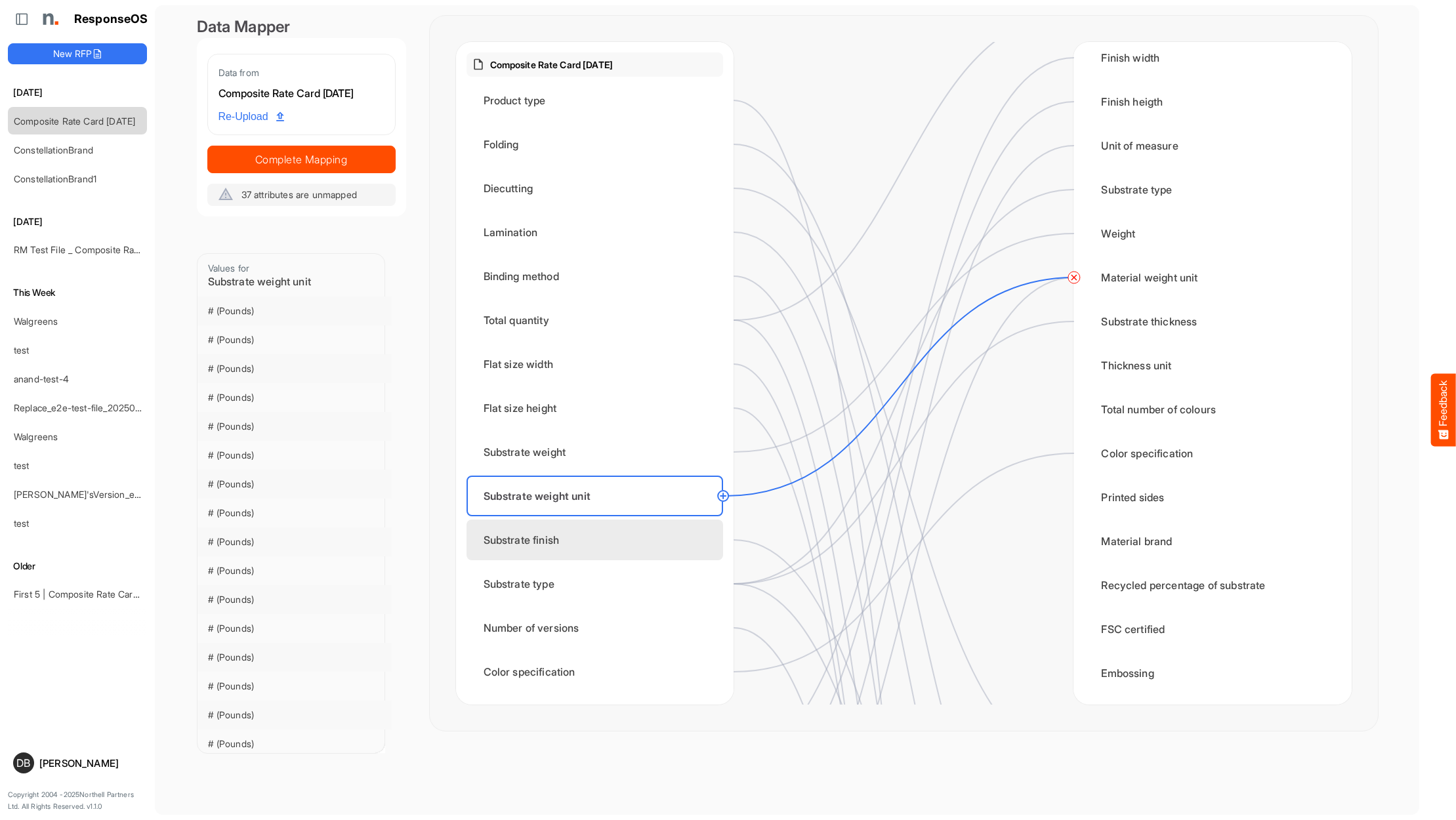
click at [668, 534] on div "Substrate finish" at bounding box center [595, 540] width 257 height 41
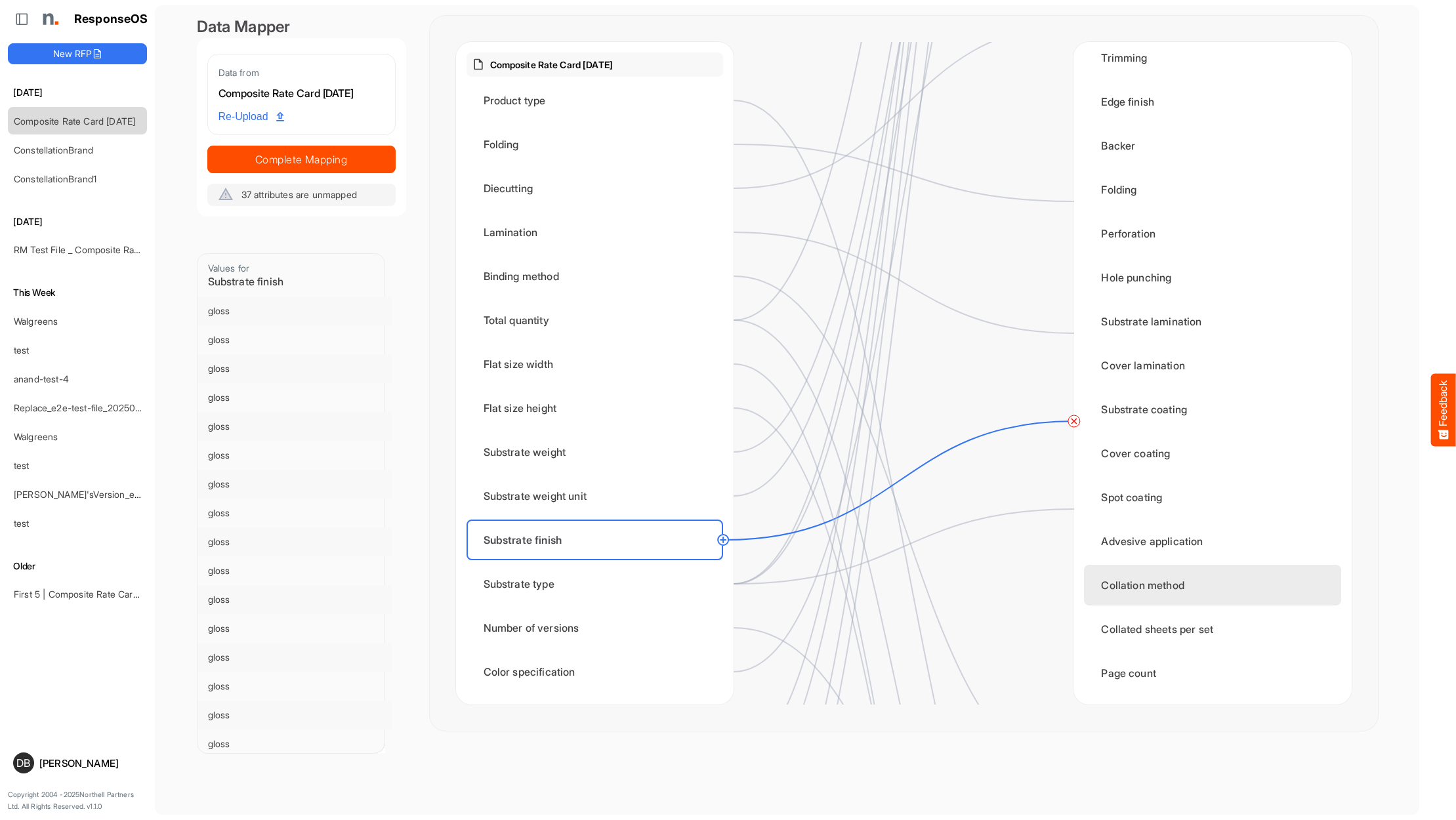
scroll to position [797, 0]
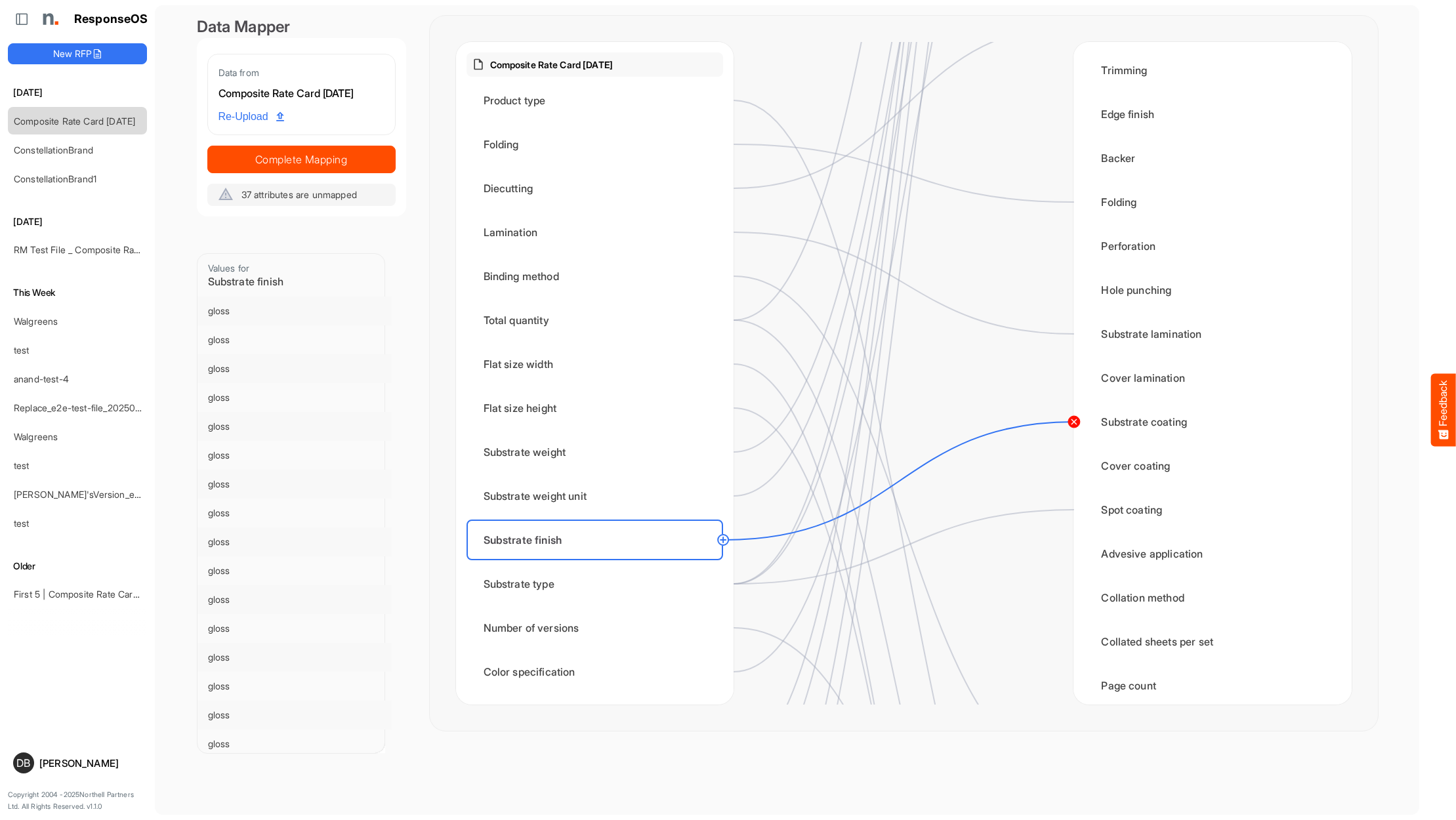
click at [1078, 421] on circle at bounding box center [1073, 422] width 15 height 15
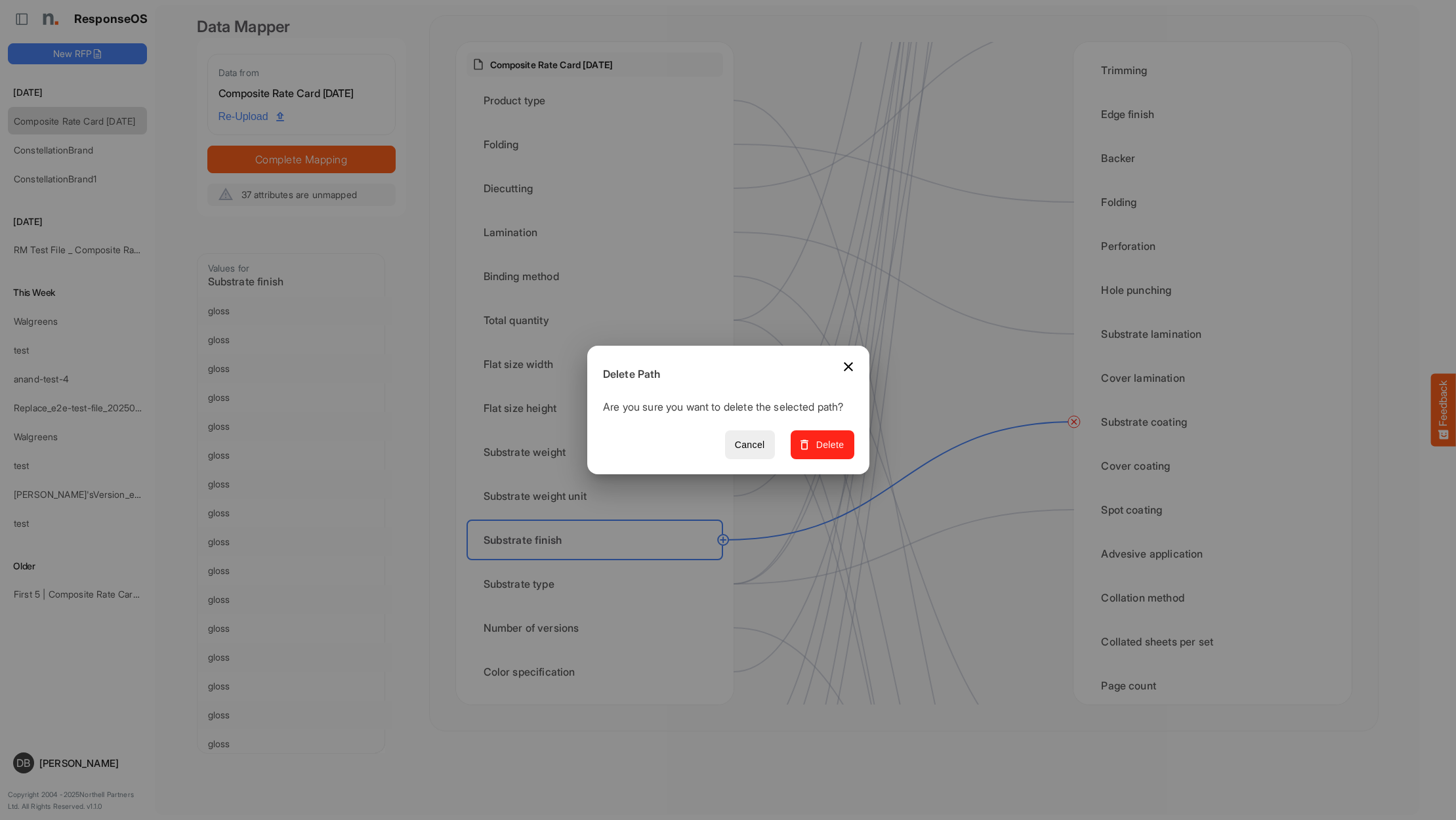
click at [852, 454] on button "Delete" at bounding box center [822, 445] width 64 height 30
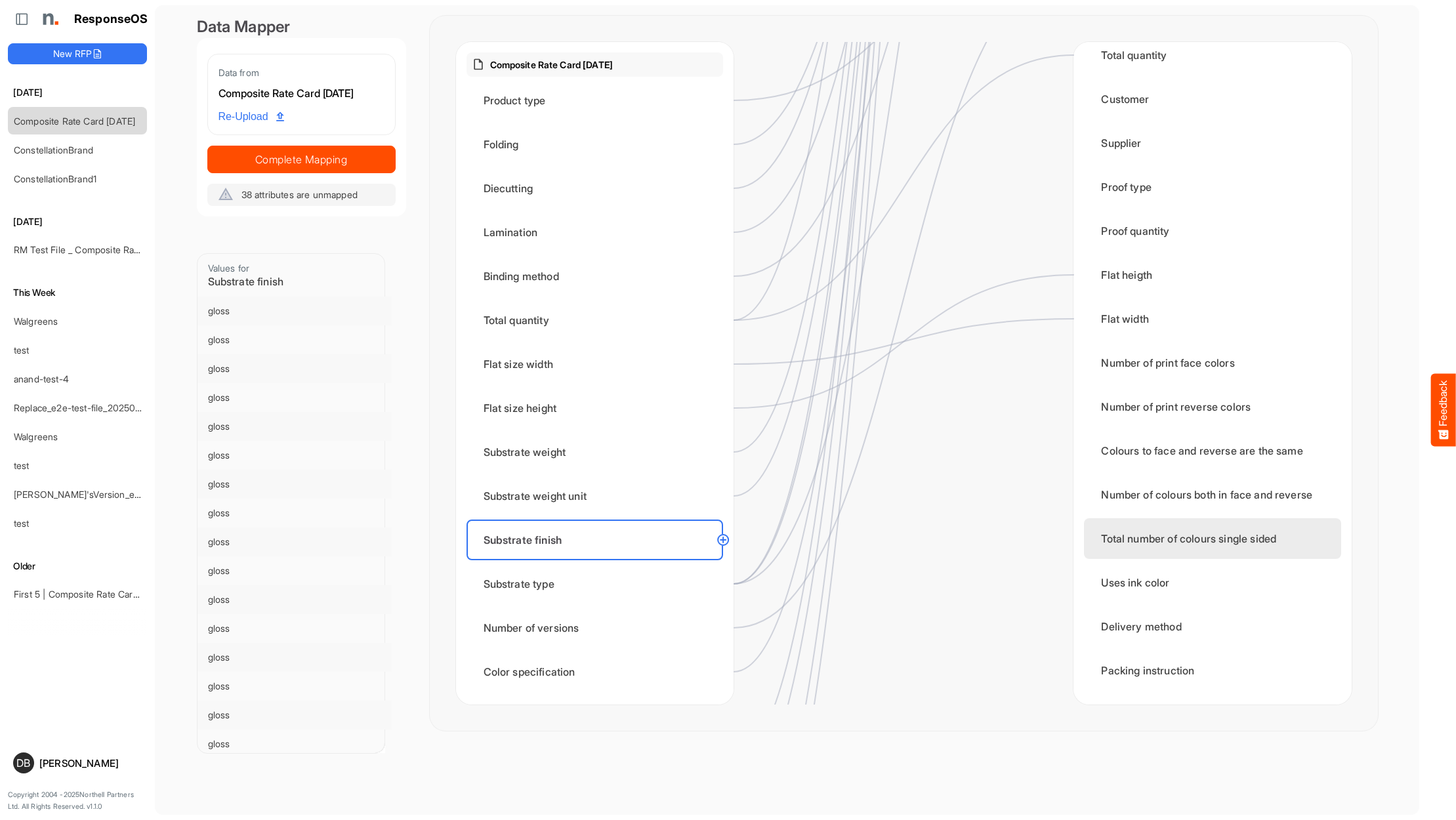
scroll to position [0, 0]
click at [724, 539] on circle at bounding box center [723, 540] width 15 height 15
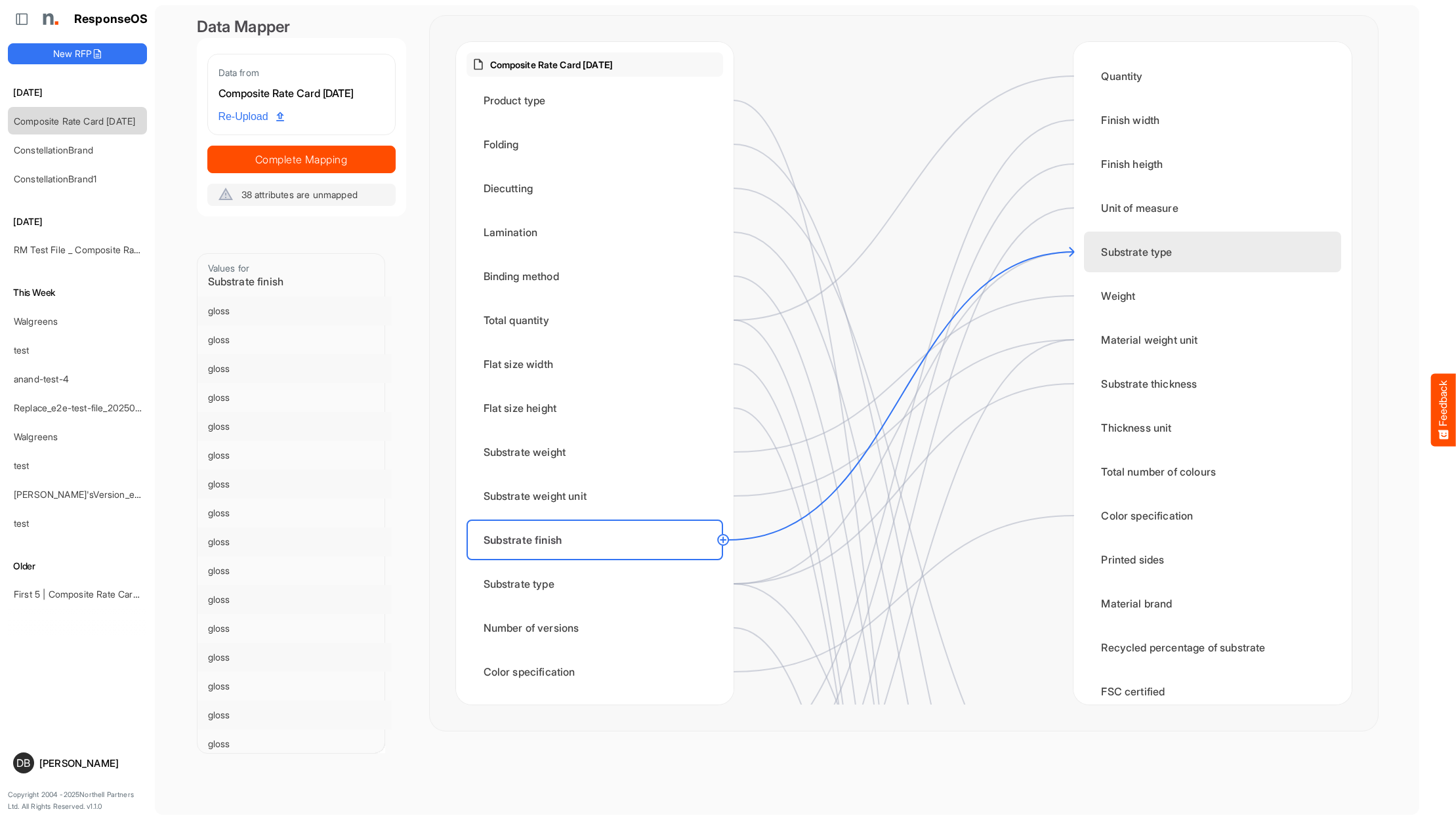
click at [1109, 257] on div "Substrate type" at bounding box center [1213, 252] width 257 height 41
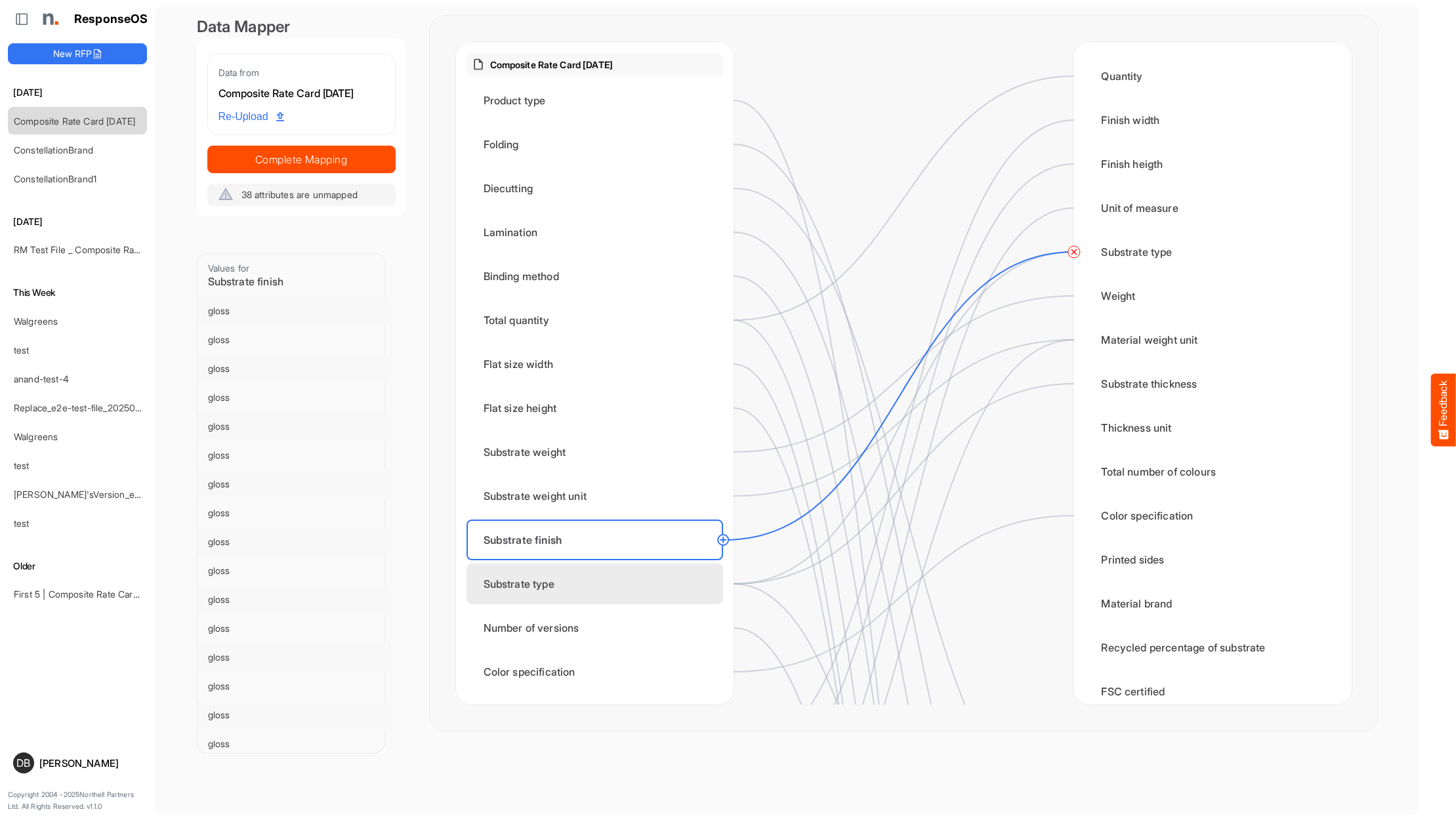
click at [695, 579] on div "Substrate type" at bounding box center [595, 583] width 257 height 41
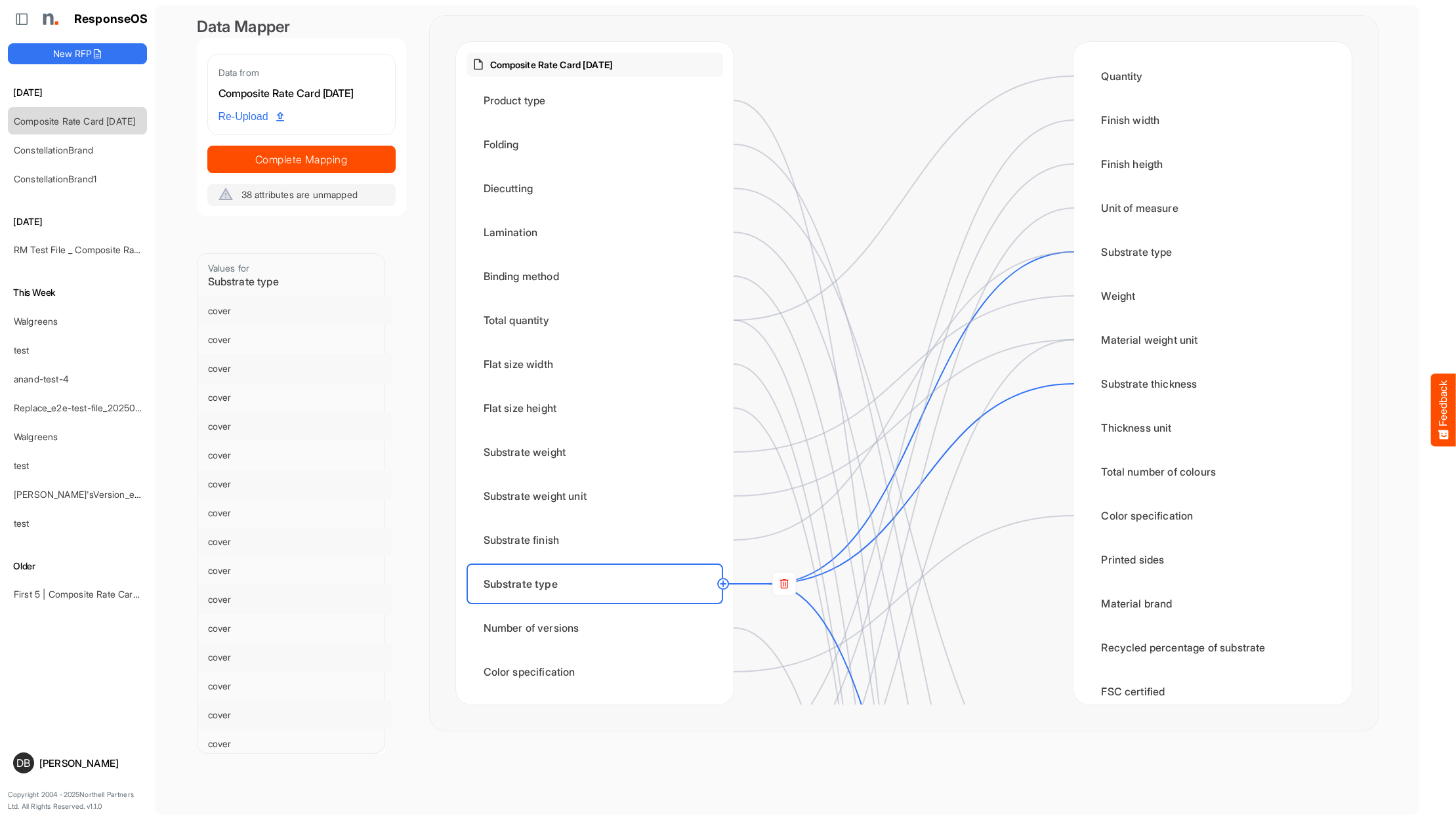
scroll to position [0, 1]
click at [642, 535] on div "Substrate finish" at bounding box center [595, 540] width 257 height 41
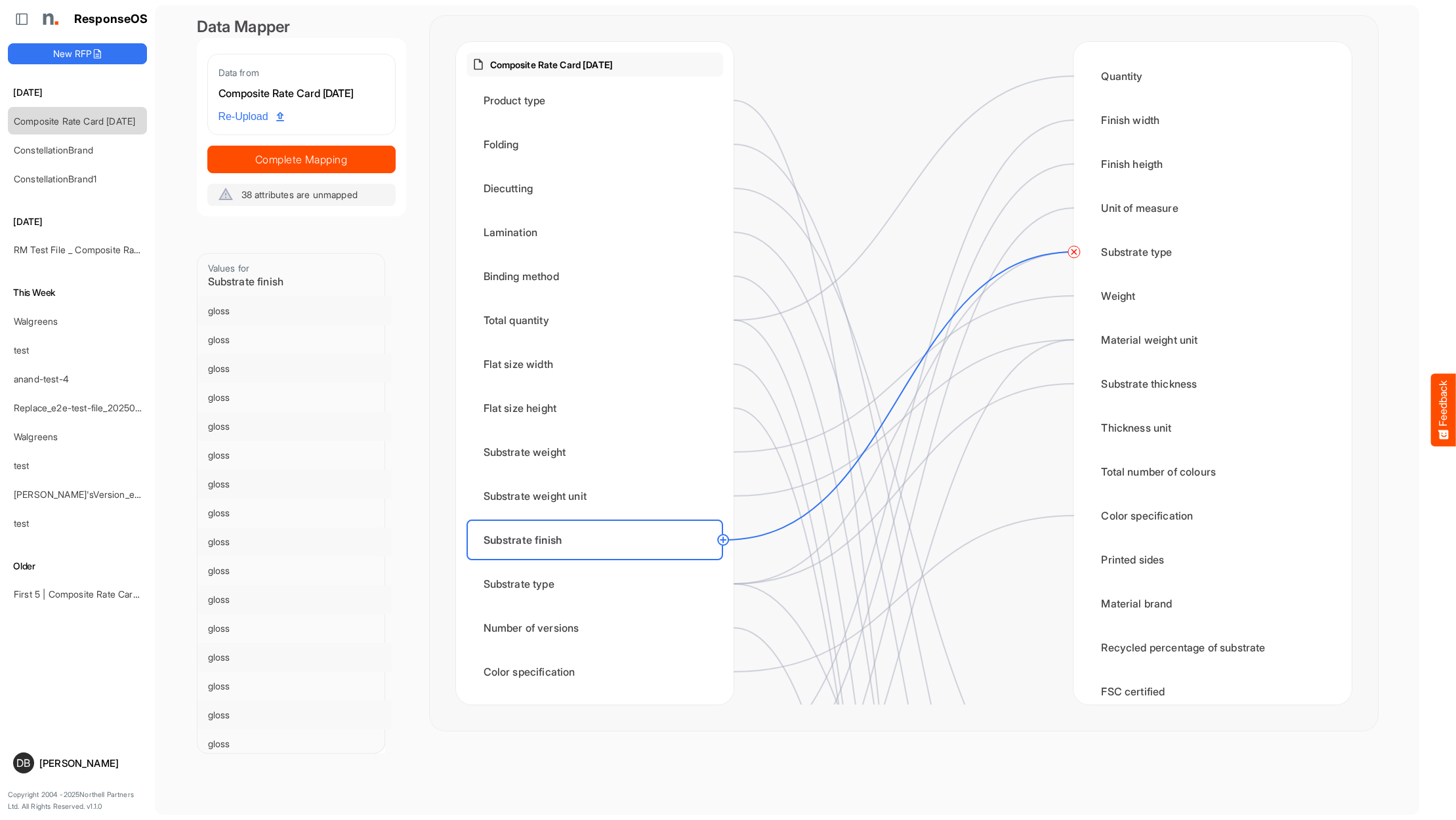
scroll to position [0, 0]
click at [1076, 251] on circle at bounding box center [1073, 252] width 15 height 15
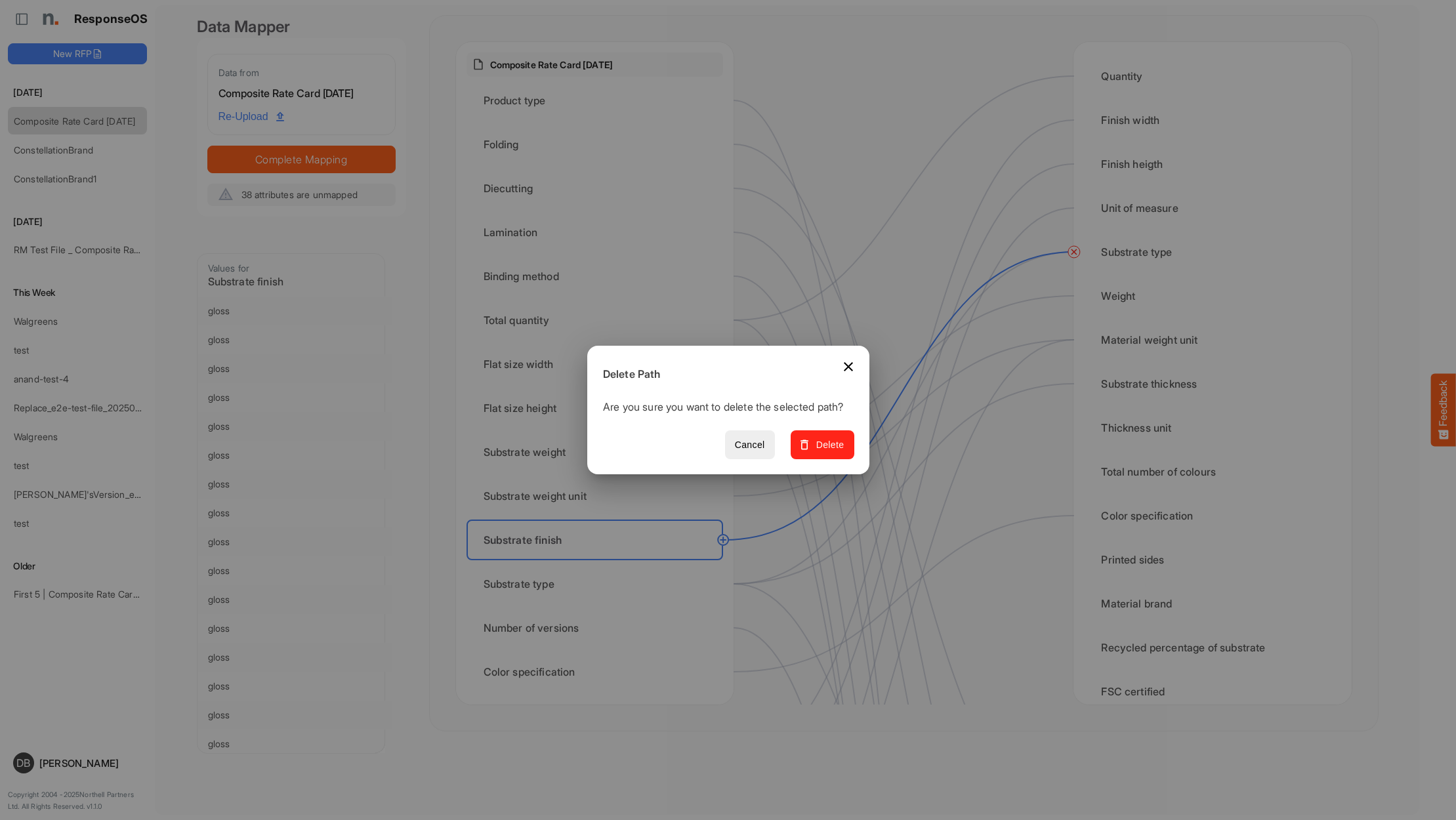
click at [838, 444] on button "Delete" at bounding box center [822, 445] width 64 height 30
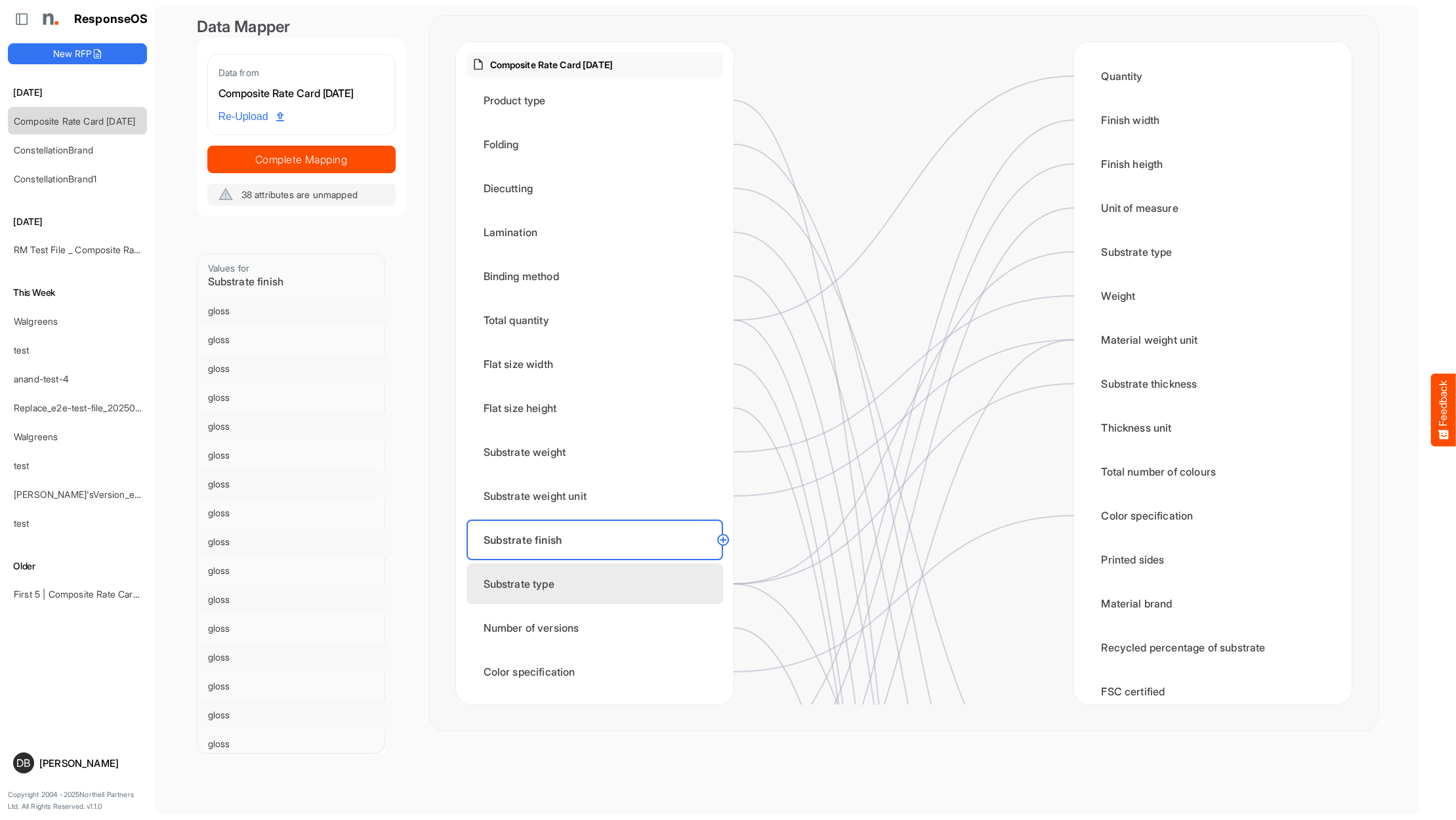
click at [680, 580] on div "Substrate type" at bounding box center [595, 583] width 257 height 41
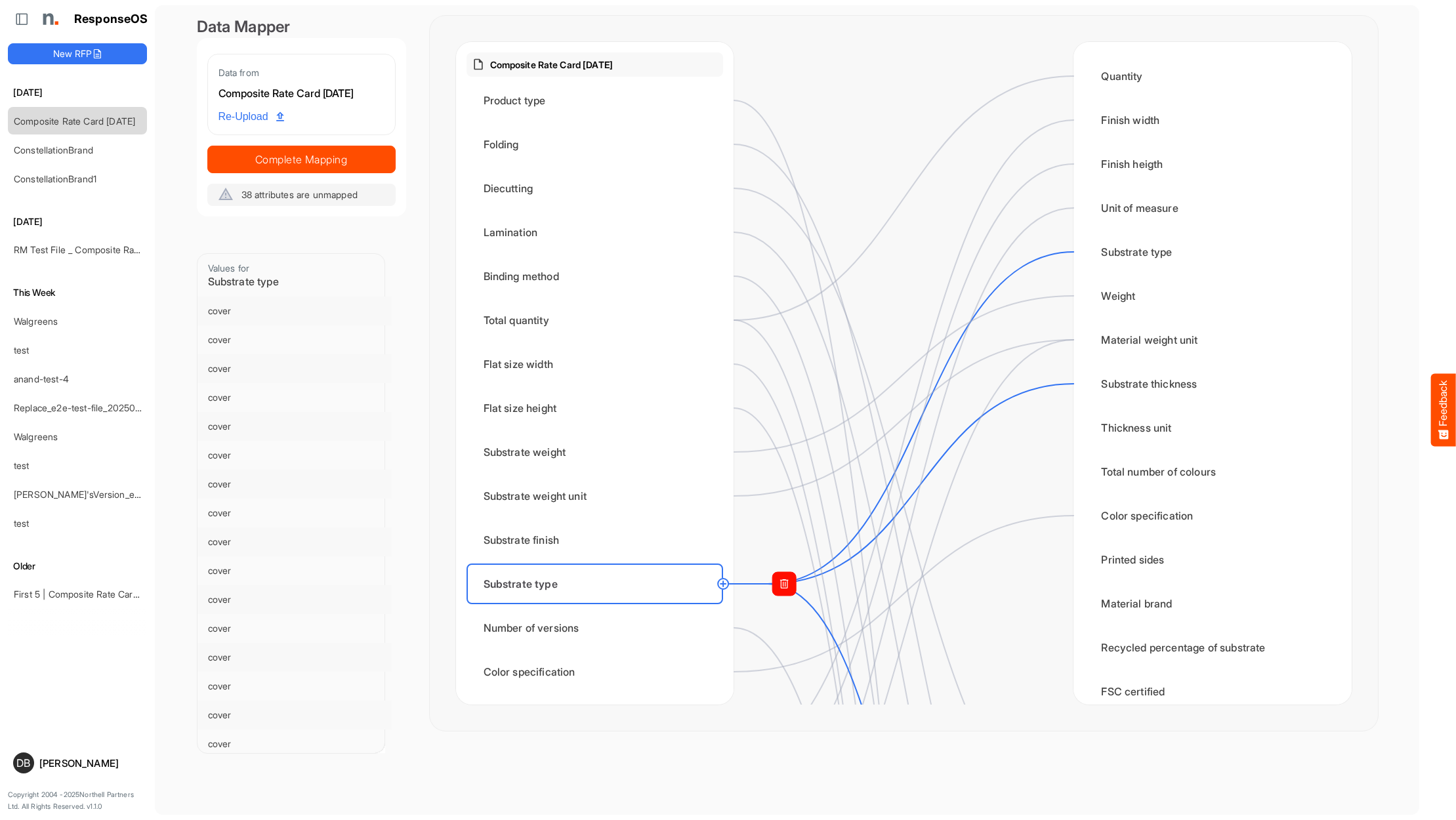
click at [791, 582] on rect at bounding box center [784, 583] width 23 height 23
click at [1078, 381] on circle at bounding box center [1073, 383] width 15 height 15
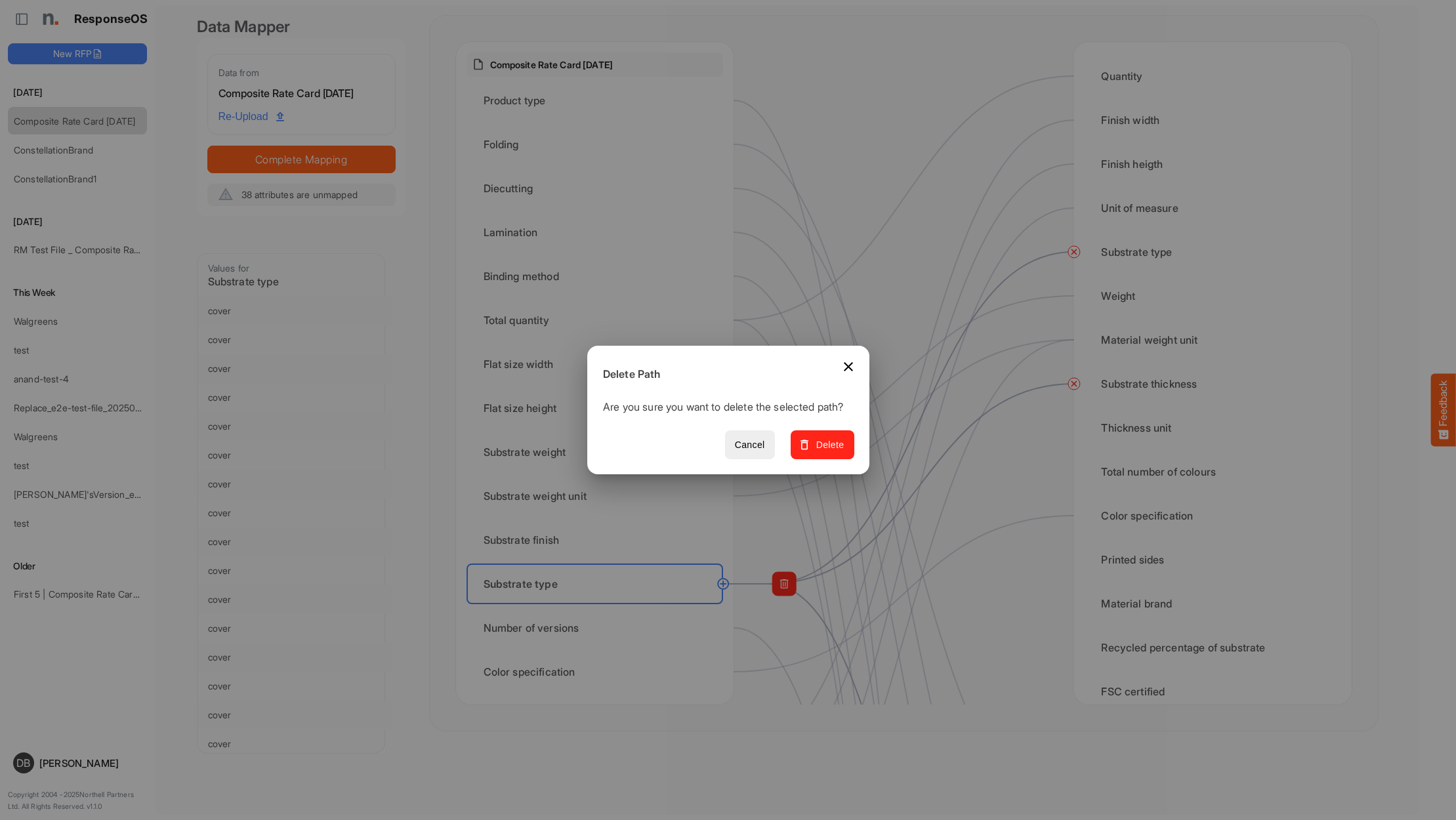
click at [841, 449] on span "Delete" at bounding box center [822, 444] width 44 height 16
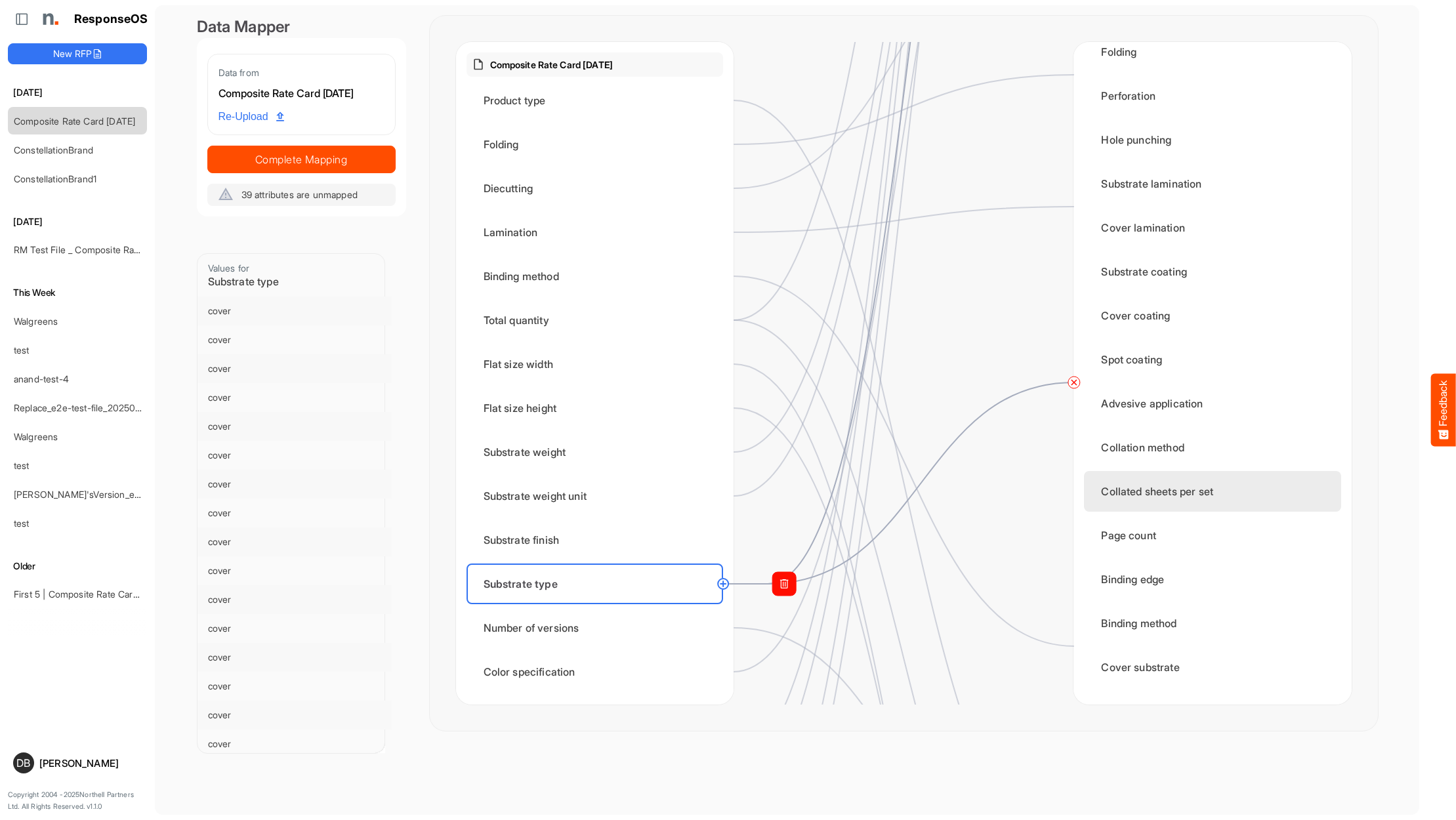
scroll to position [911, 0]
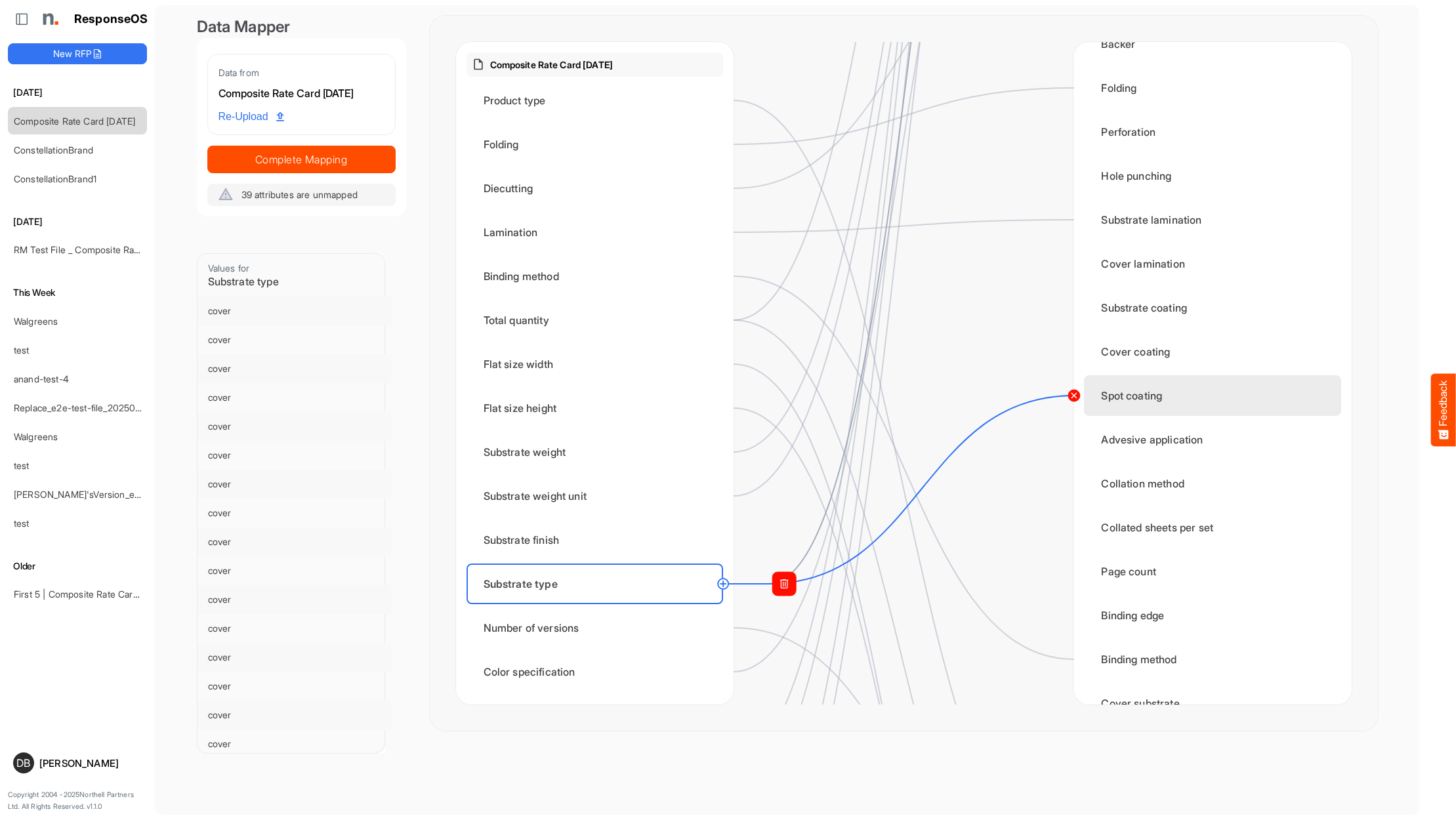
click at [1071, 394] on circle at bounding box center [1073, 395] width 15 height 15
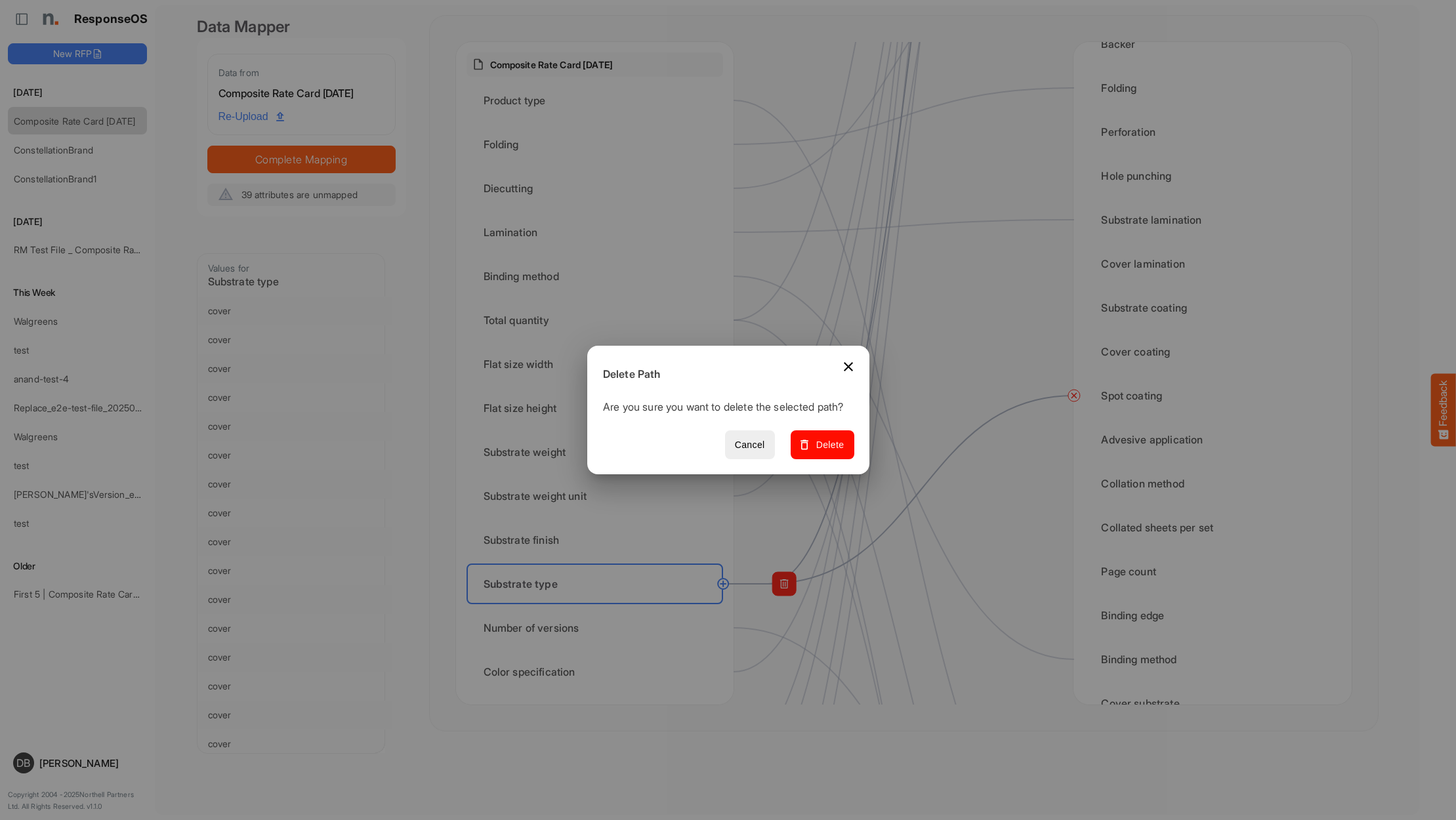
click at [822, 453] on span "Delete" at bounding box center [822, 444] width 44 height 16
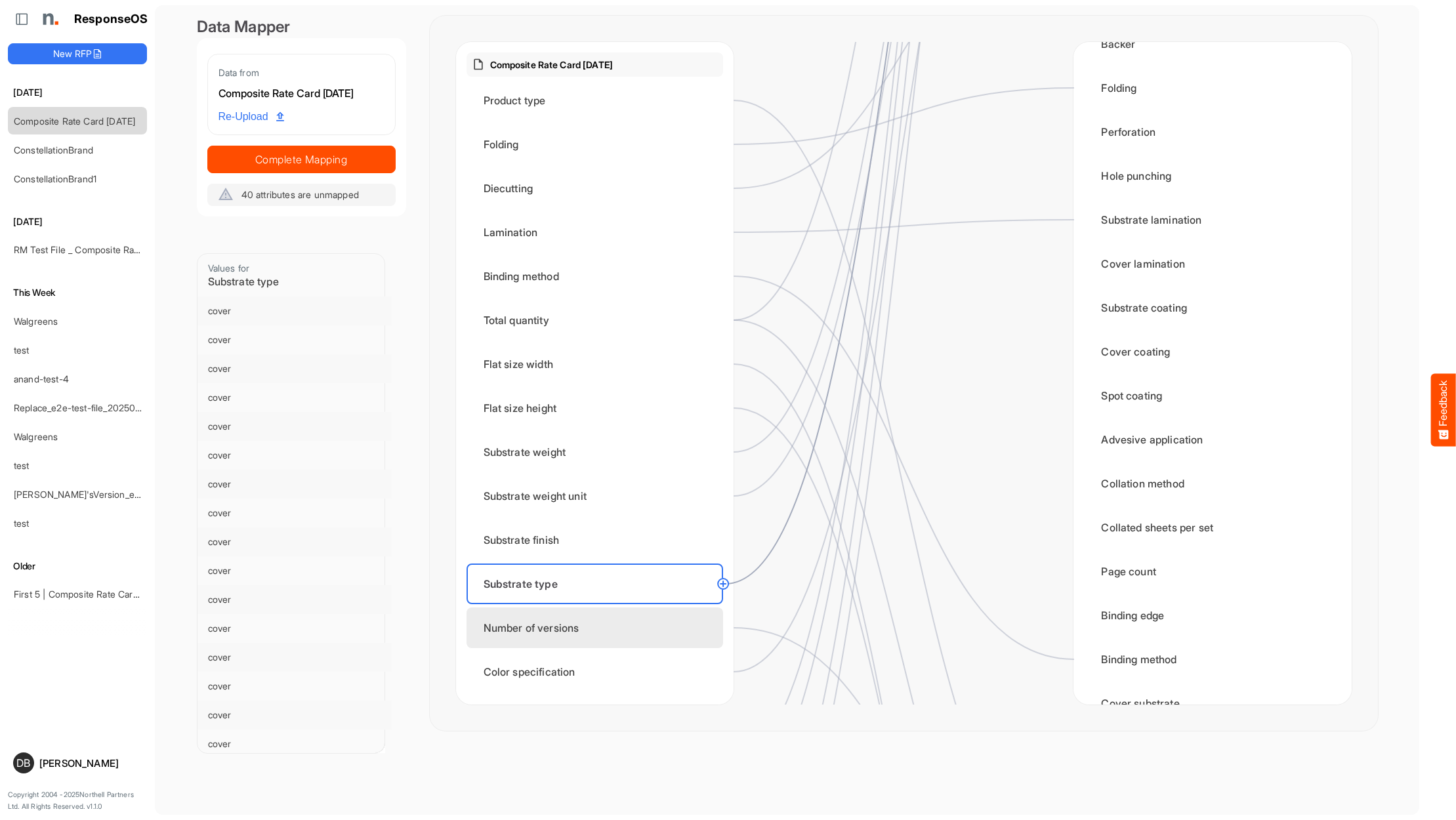
click at [647, 630] on div "Number of versions" at bounding box center [595, 628] width 257 height 41
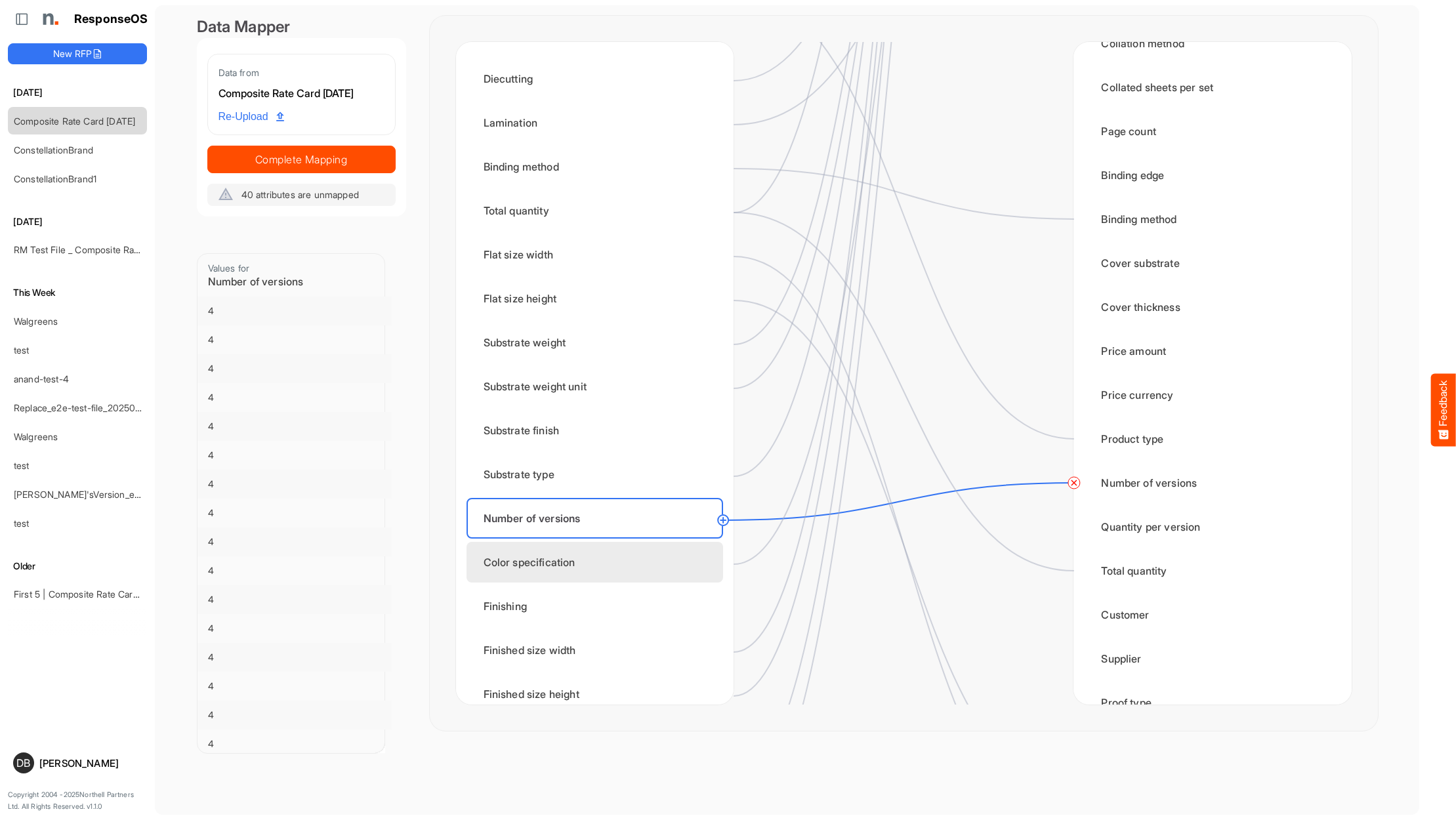
scroll to position [113, 0]
click at [616, 556] on div "Color specification" at bounding box center [595, 559] width 257 height 41
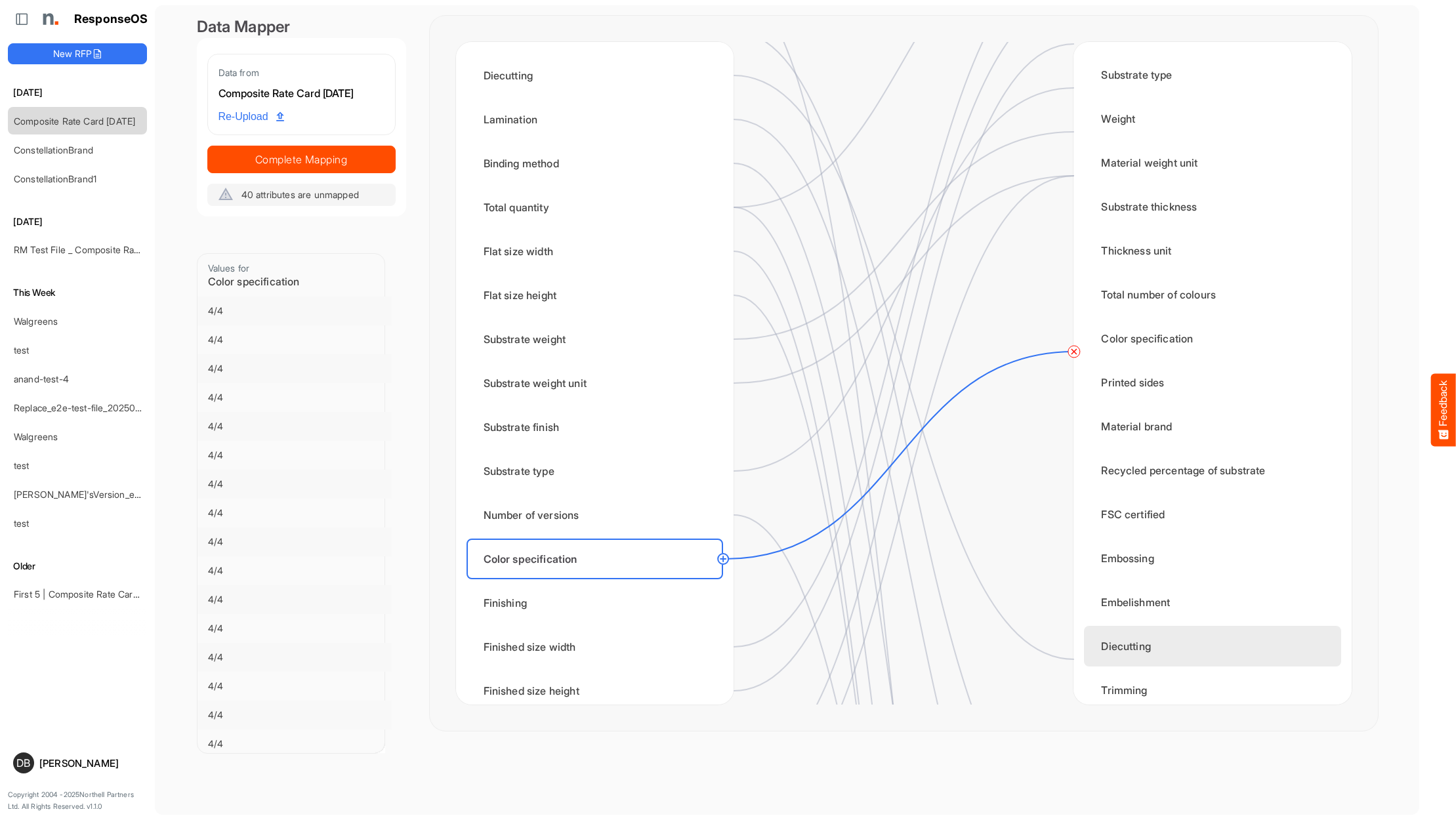
scroll to position [164, 0]
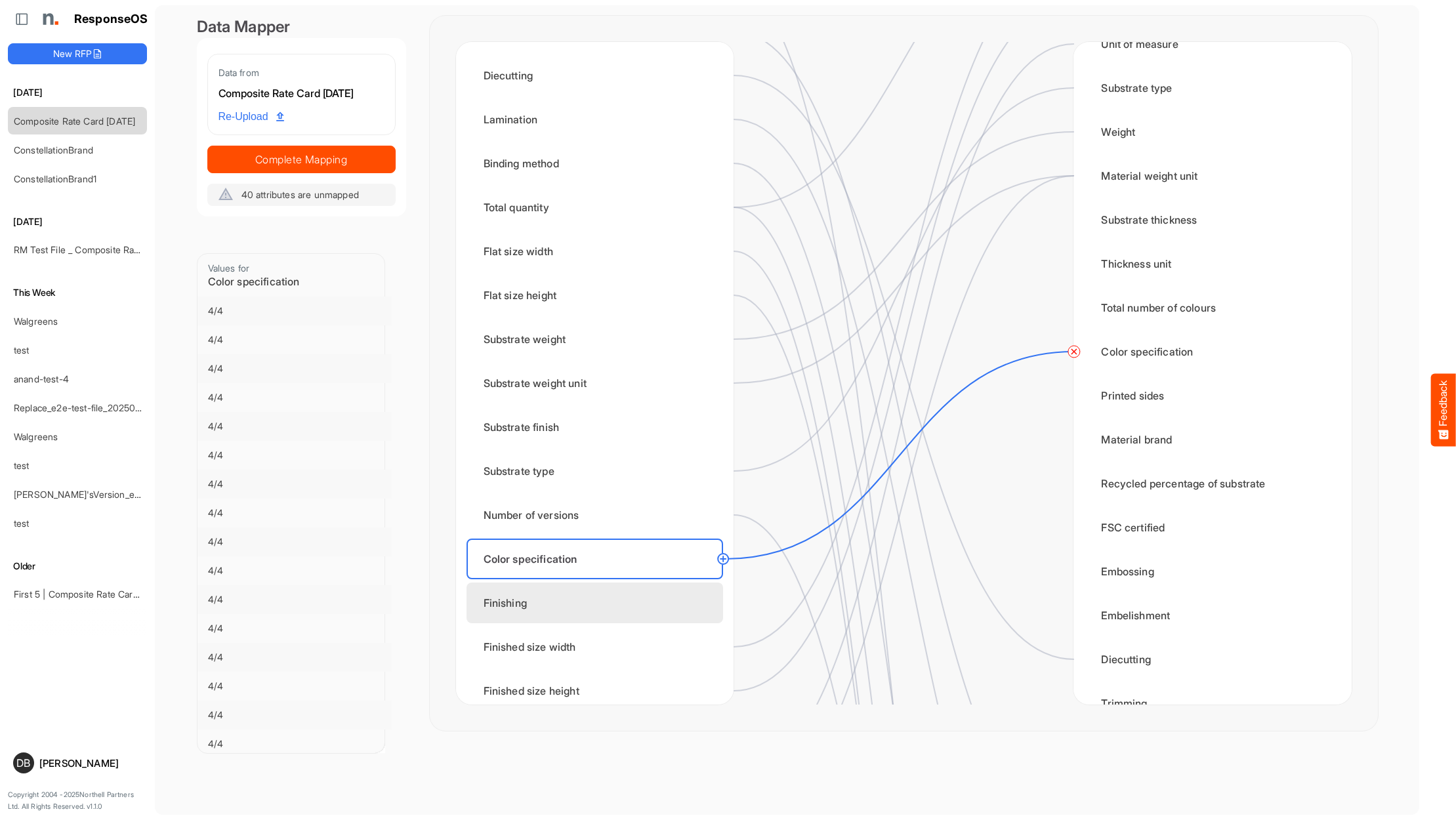
click at [611, 605] on div "Finishing" at bounding box center [595, 603] width 257 height 41
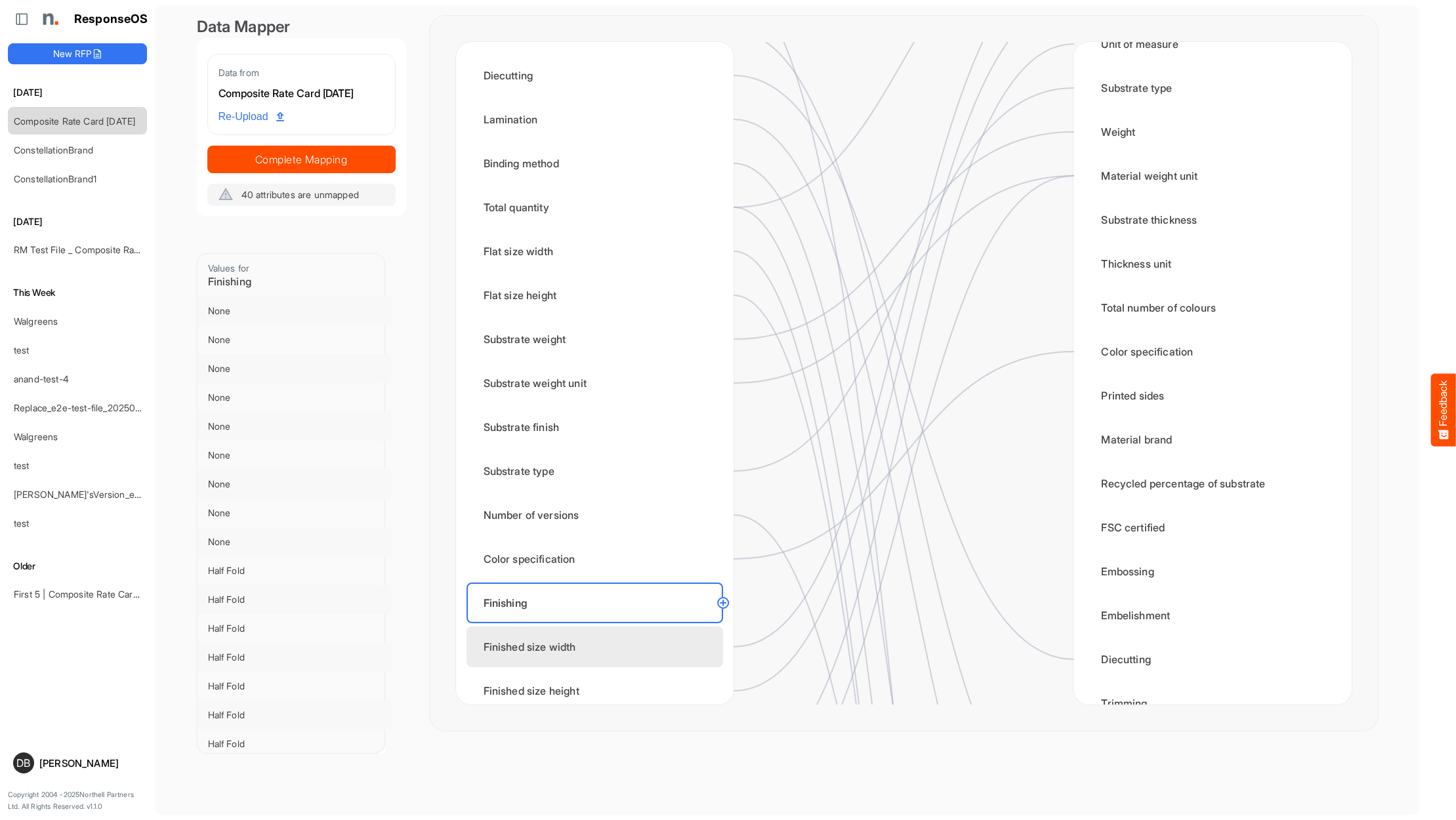
click at [613, 648] on div "Finished size width" at bounding box center [595, 647] width 257 height 41
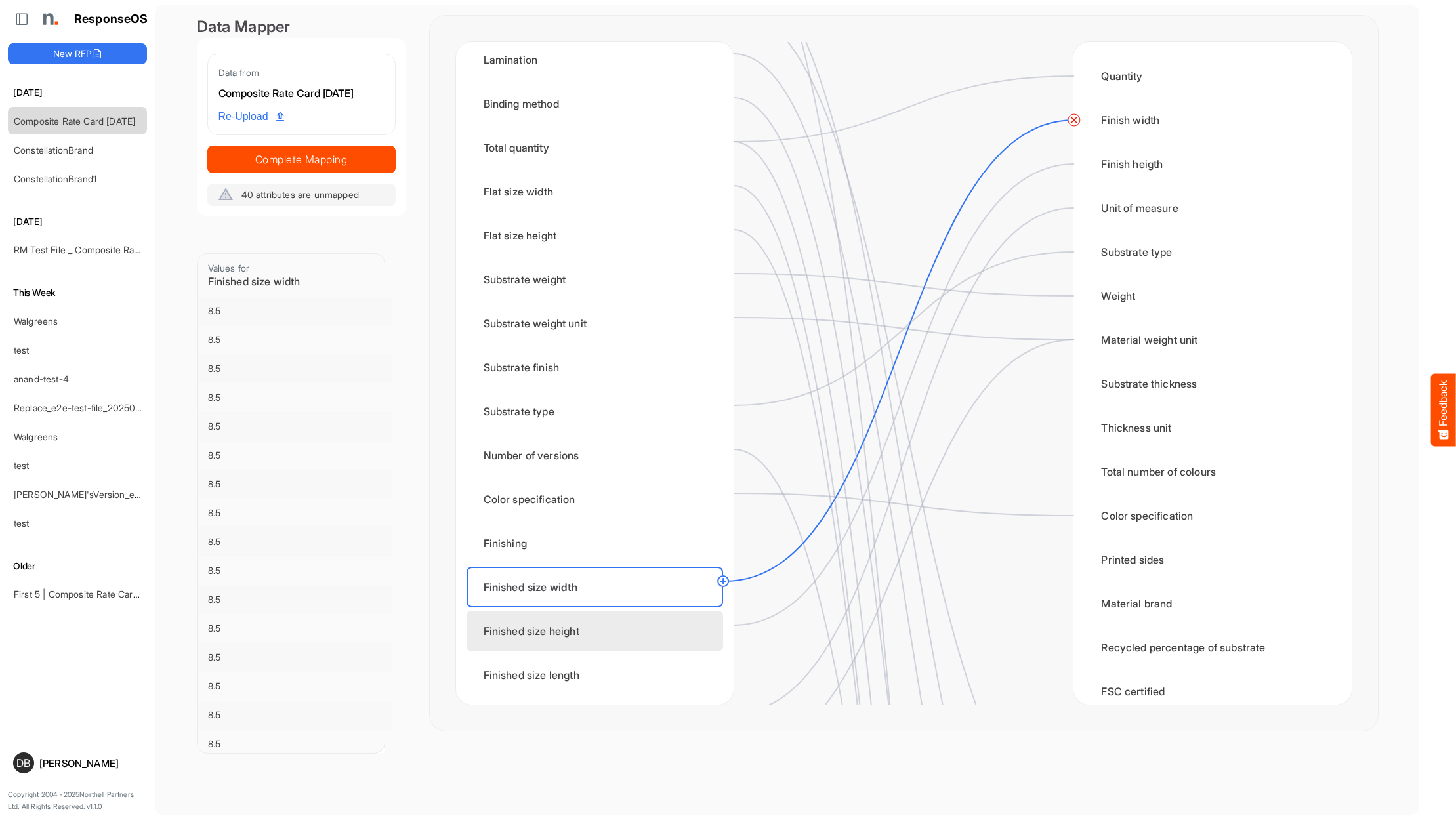
scroll to position [181, 0]
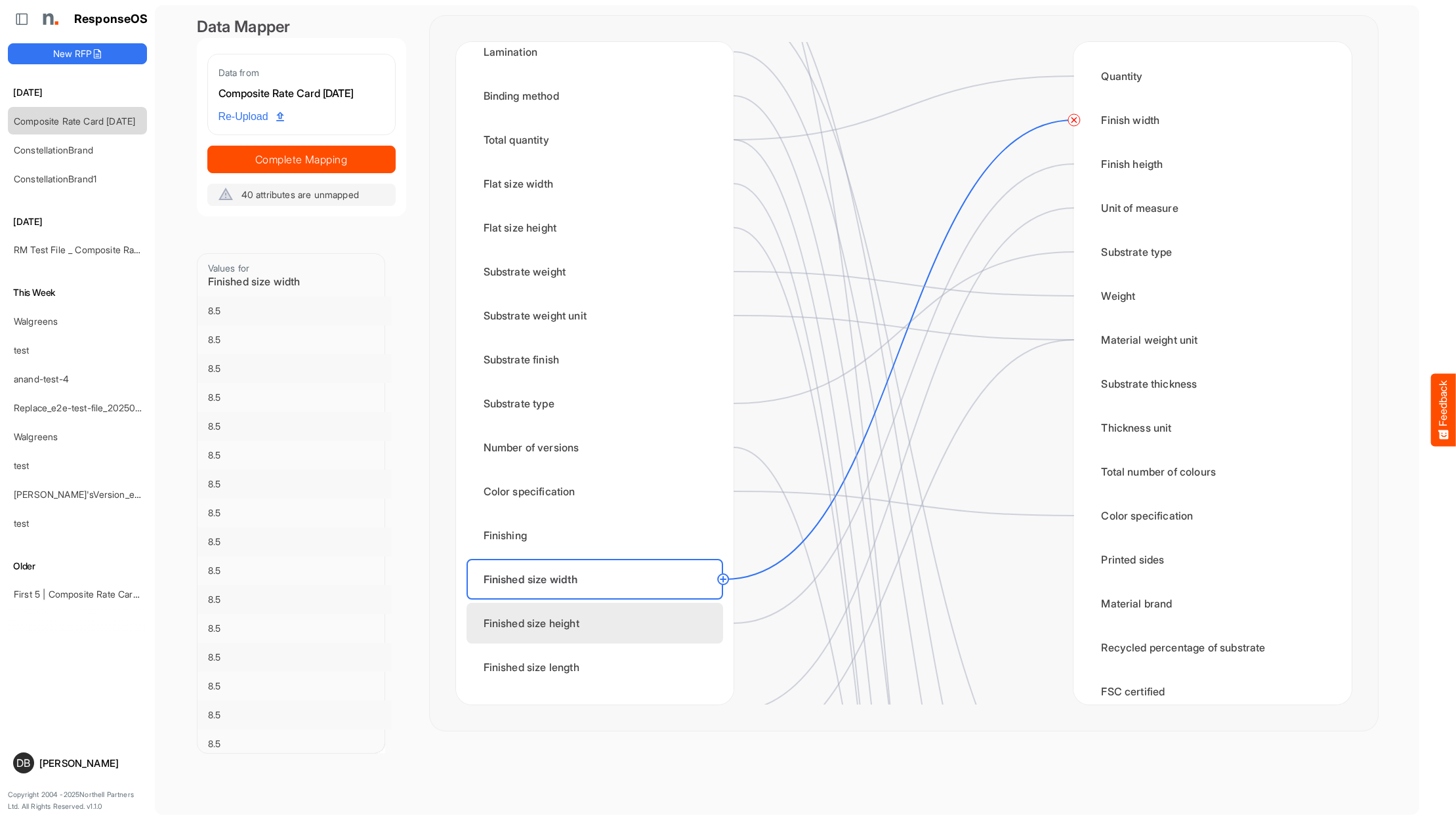
click at [643, 622] on div "Finished size height" at bounding box center [595, 623] width 257 height 41
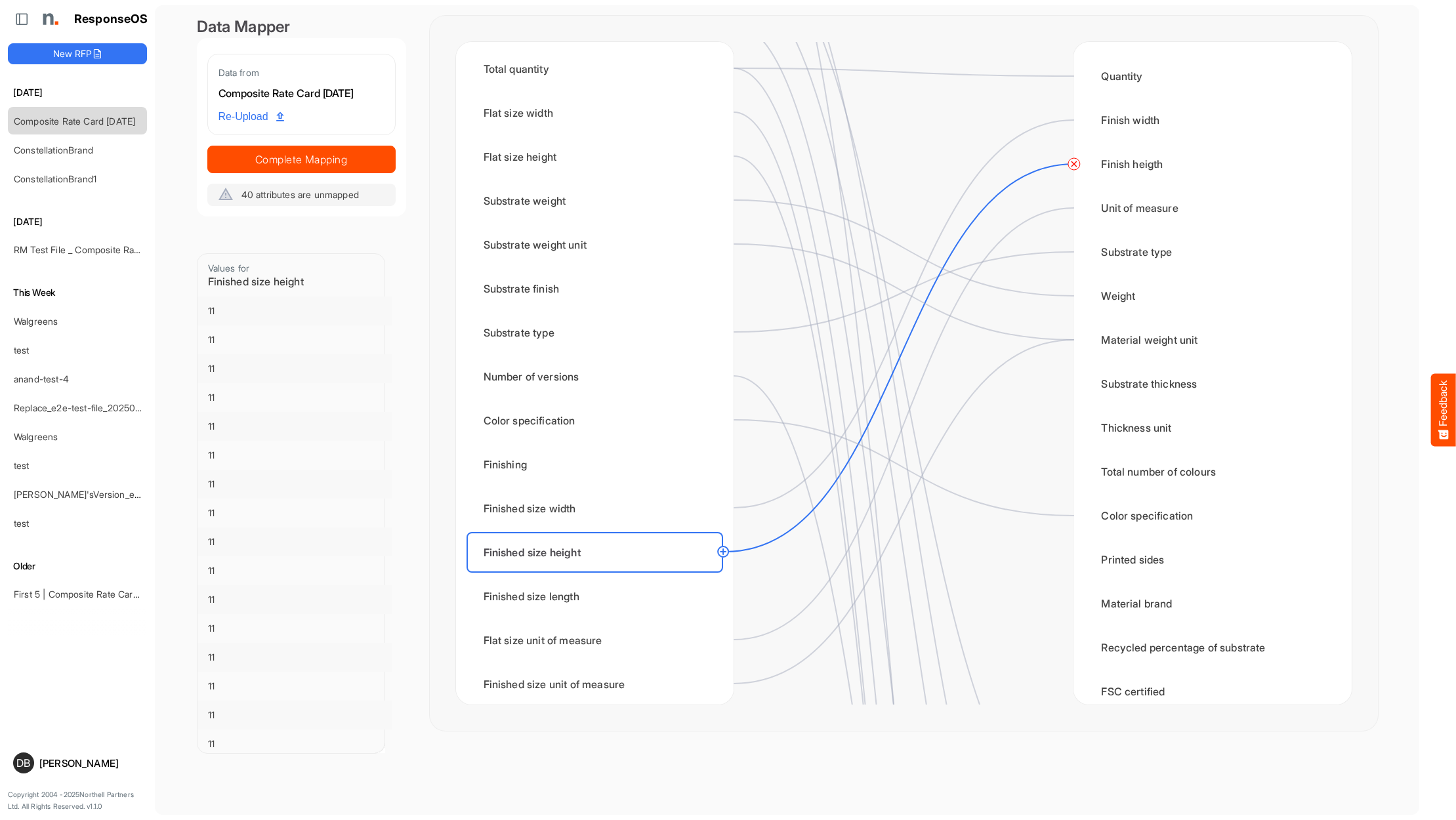
scroll to position [252, 0]
click at [640, 638] on div "Flat size unit of measure" at bounding box center [595, 638] width 257 height 41
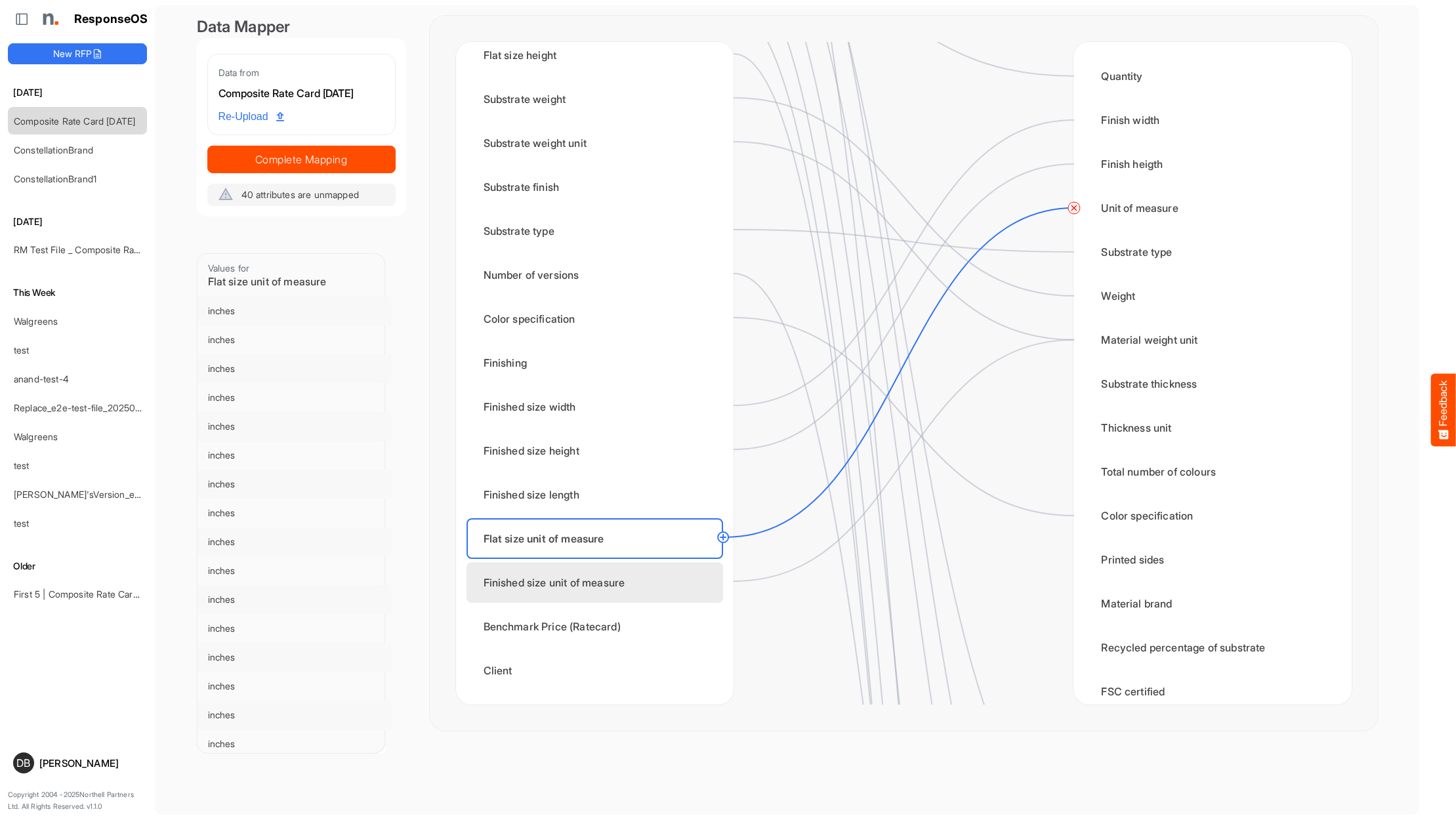
scroll to position [353, 0]
click at [638, 590] on div "Finished size unit of measure" at bounding box center [595, 582] width 257 height 41
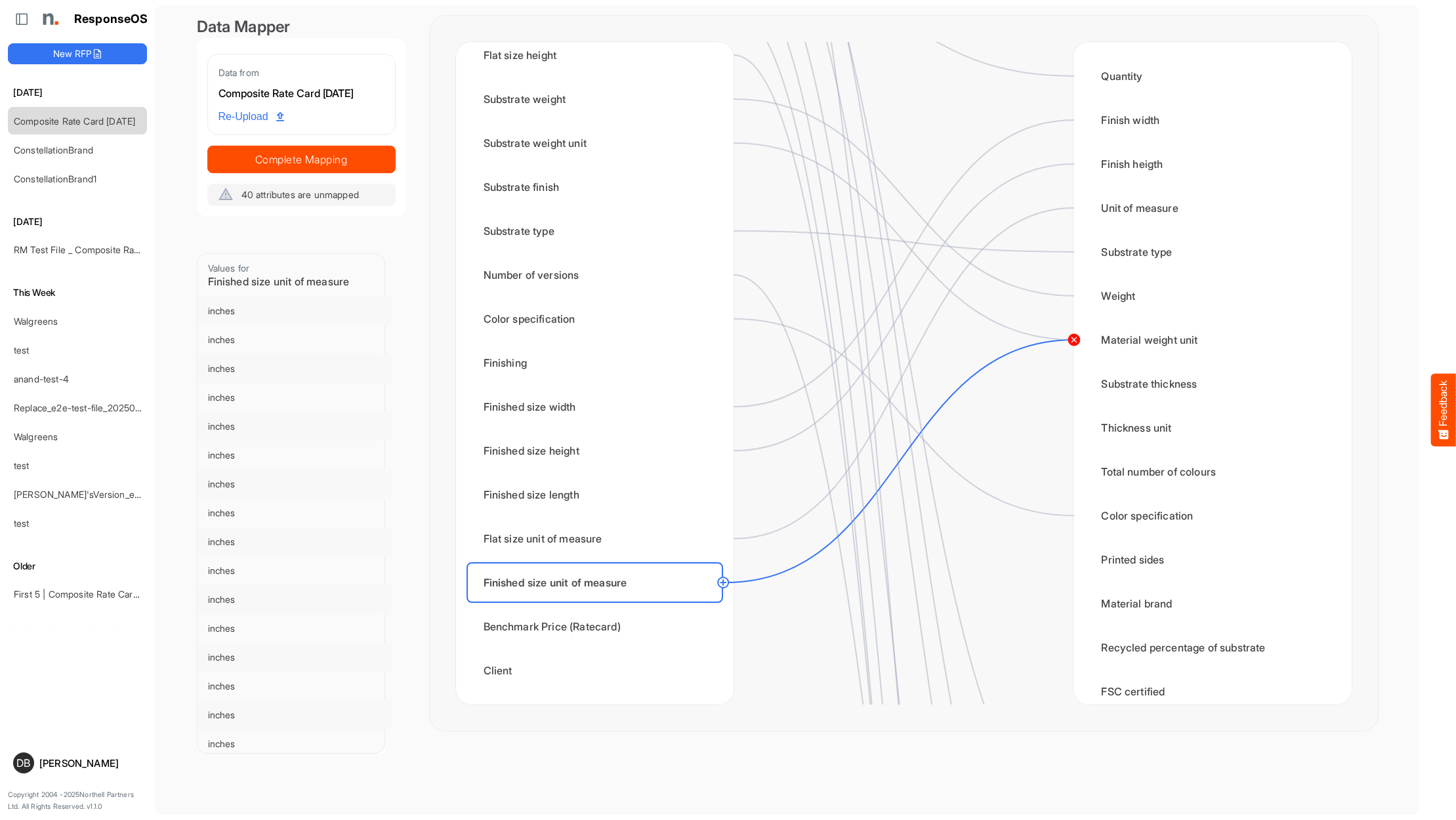
click at [1074, 342] on circle at bounding box center [1073, 340] width 15 height 15
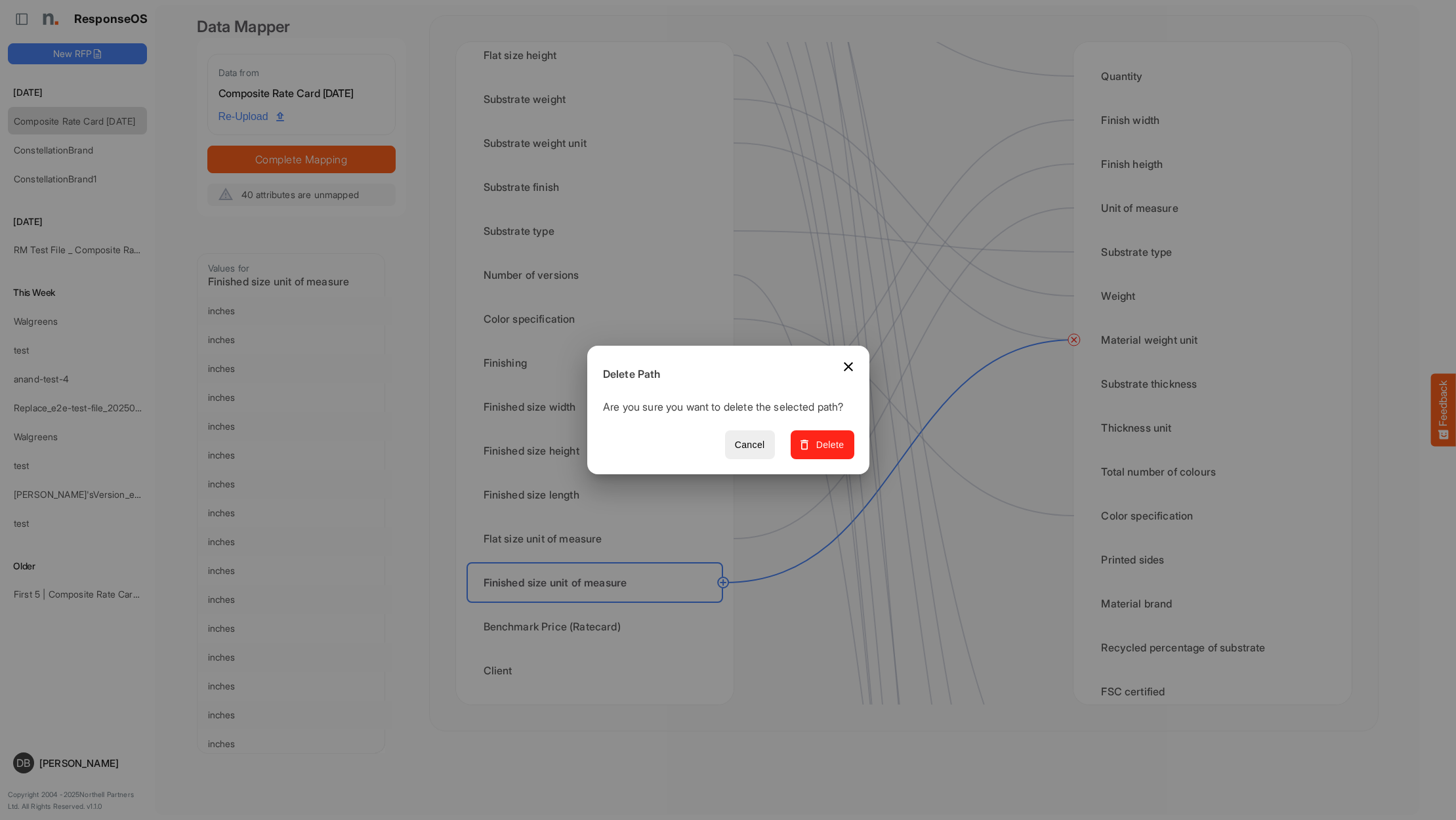
click at [817, 445] on span "Delete" at bounding box center [822, 444] width 44 height 16
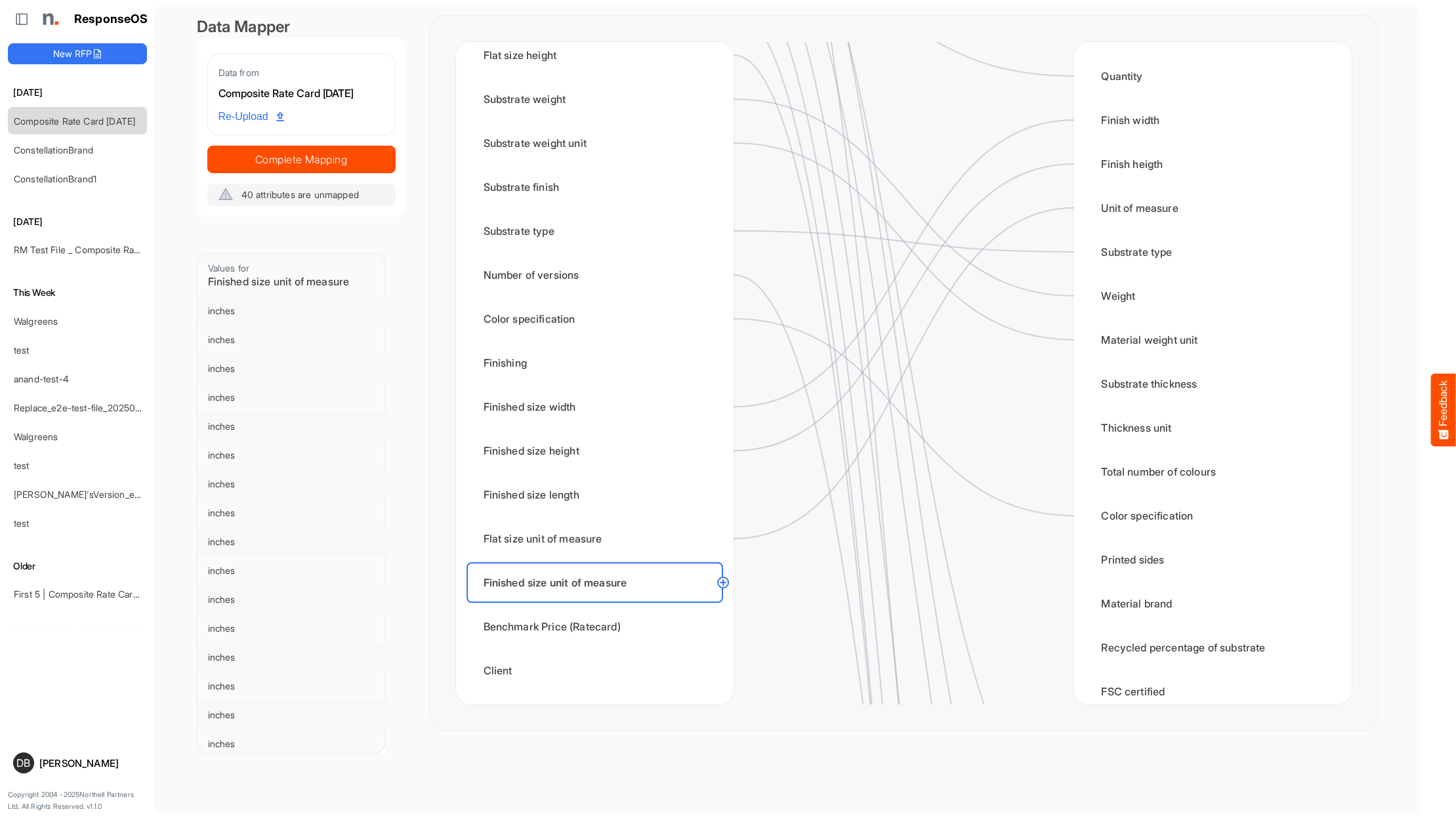
click at [727, 582] on circle at bounding box center [723, 582] width 15 height 15
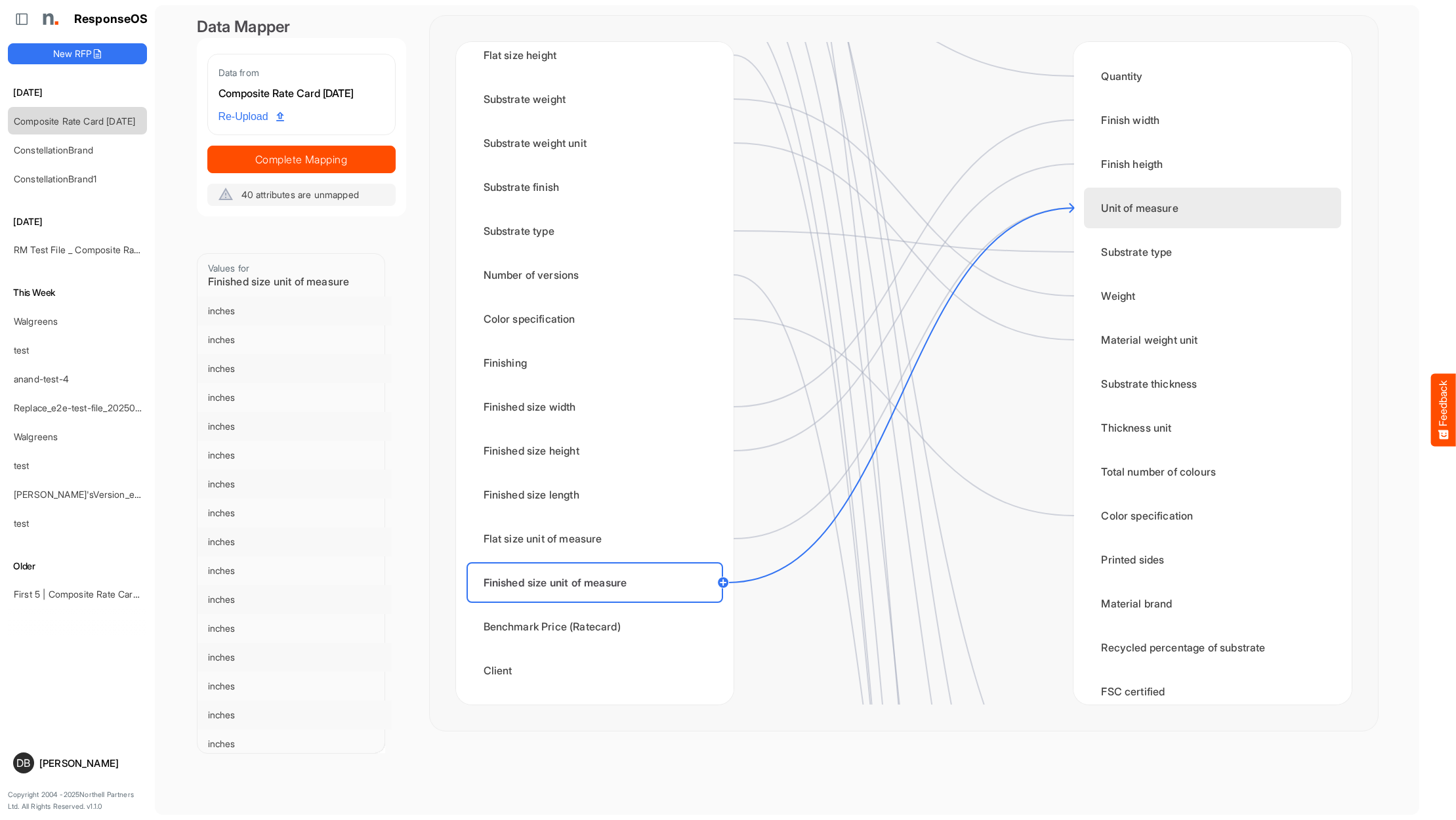
click at [1148, 207] on div "Unit of measure" at bounding box center [1213, 208] width 257 height 41
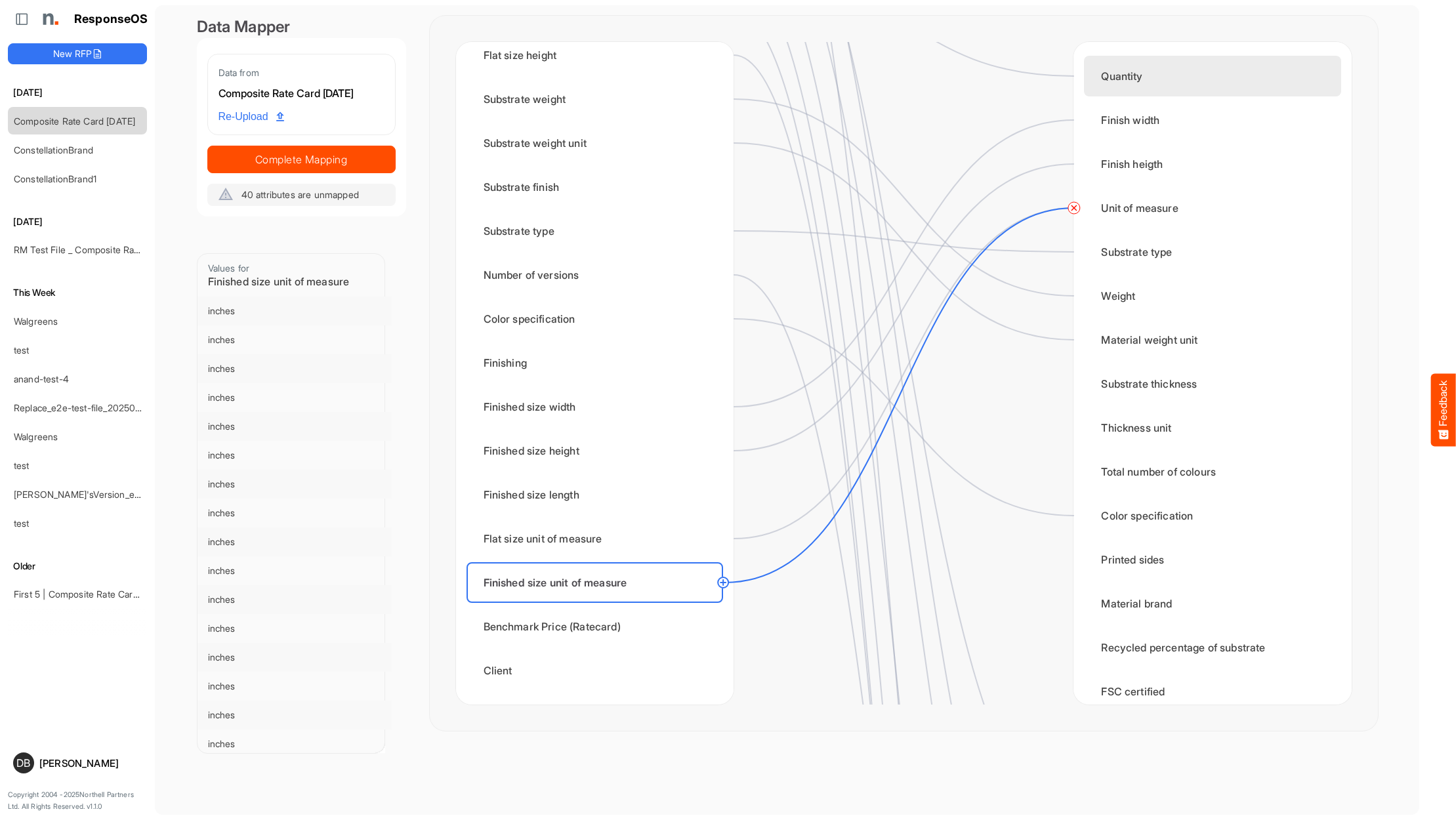
scroll to position [0, 0]
click at [1146, 67] on div "Quantity" at bounding box center [1213, 76] width 257 height 41
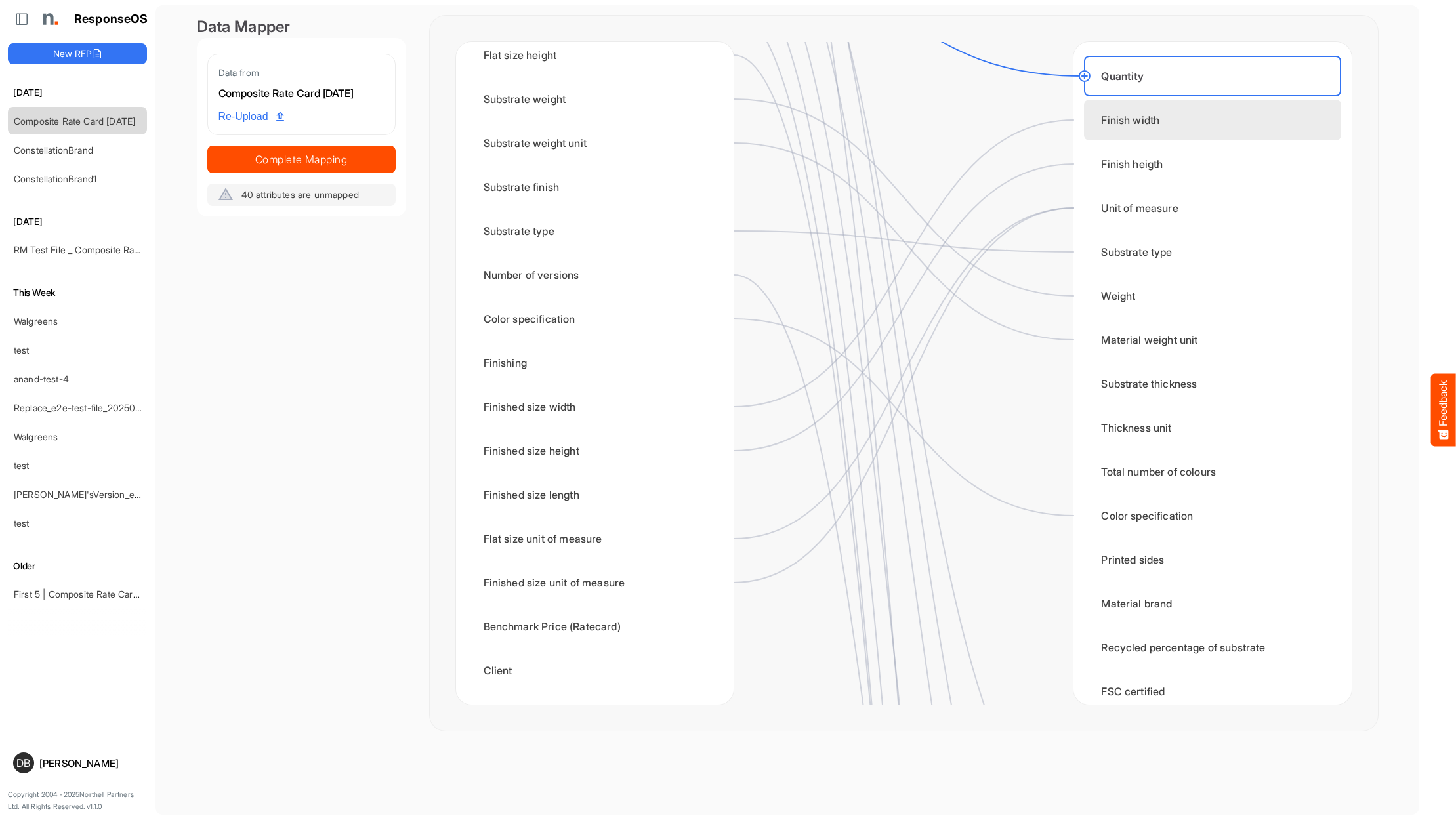
click at [1171, 129] on div "Finish width" at bounding box center [1213, 120] width 257 height 41
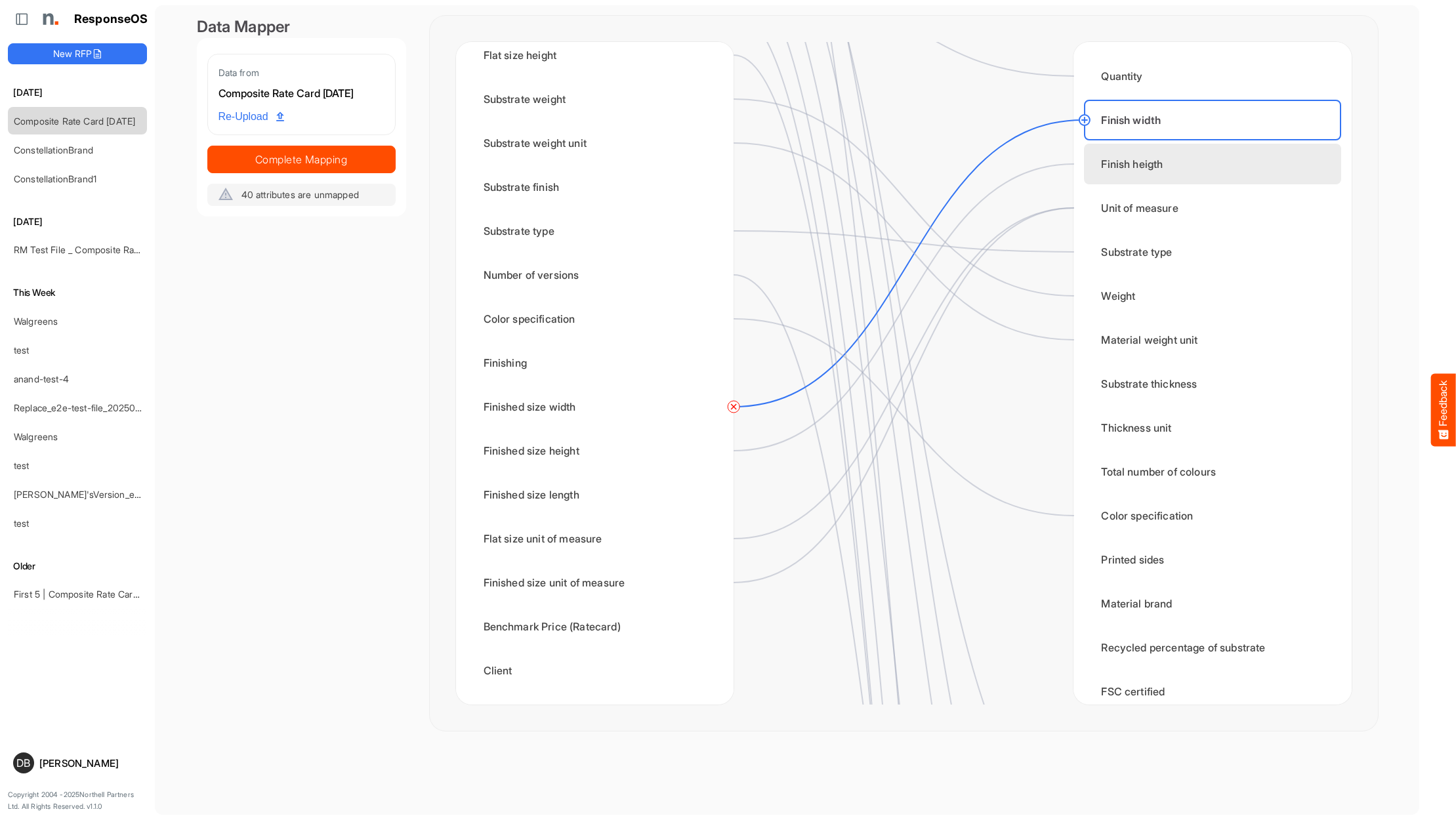
click at [1177, 156] on div "Finish heigth" at bounding box center [1213, 164] width 257 height 41
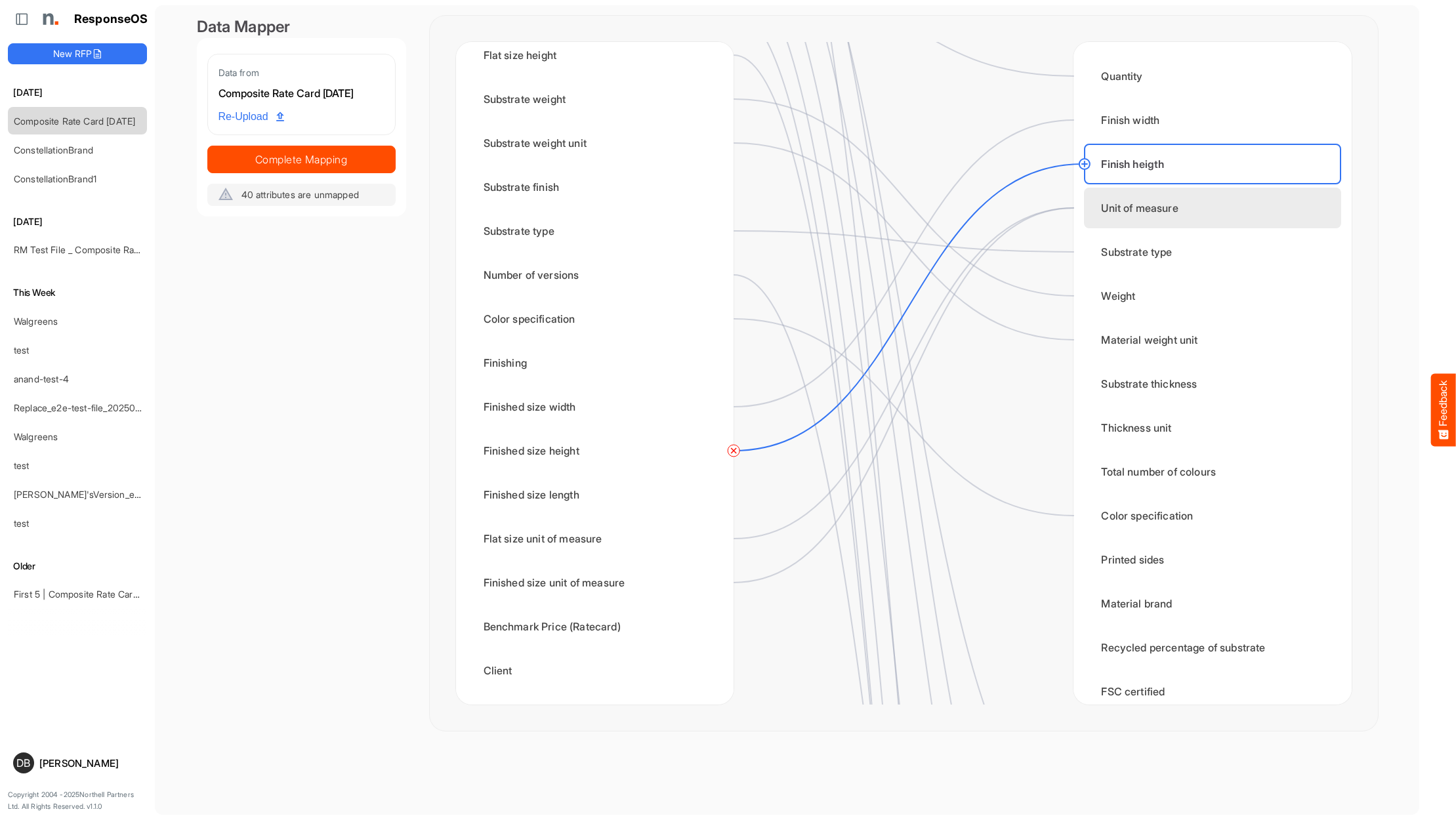
click at [1177, 208] on div "Unit of measure" at bounding box center [1213, 208] width 257 height 41
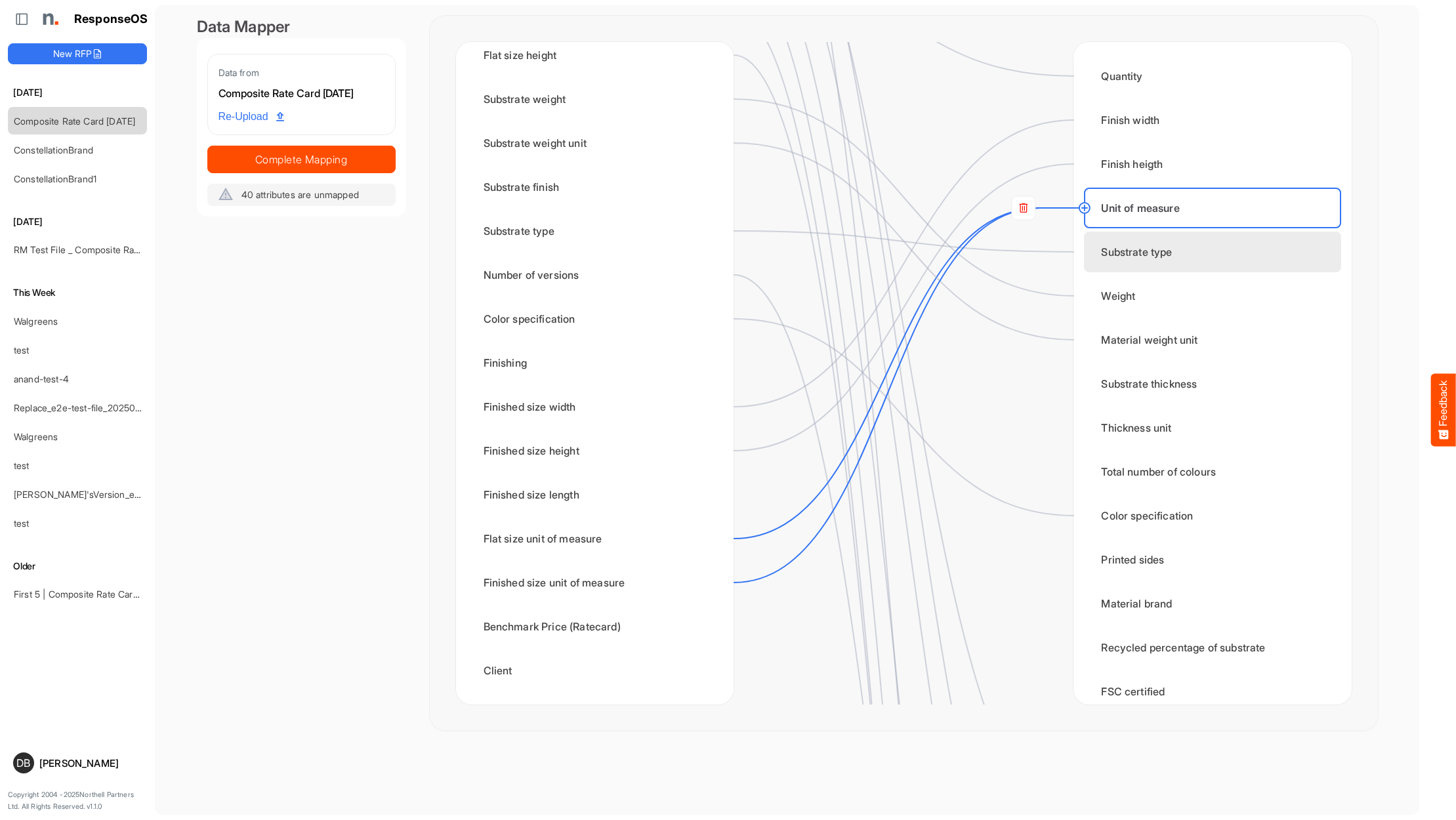
click at [1190, 251] on div "Substrate type" at bounding box center [1213, 252] width 257 height 41
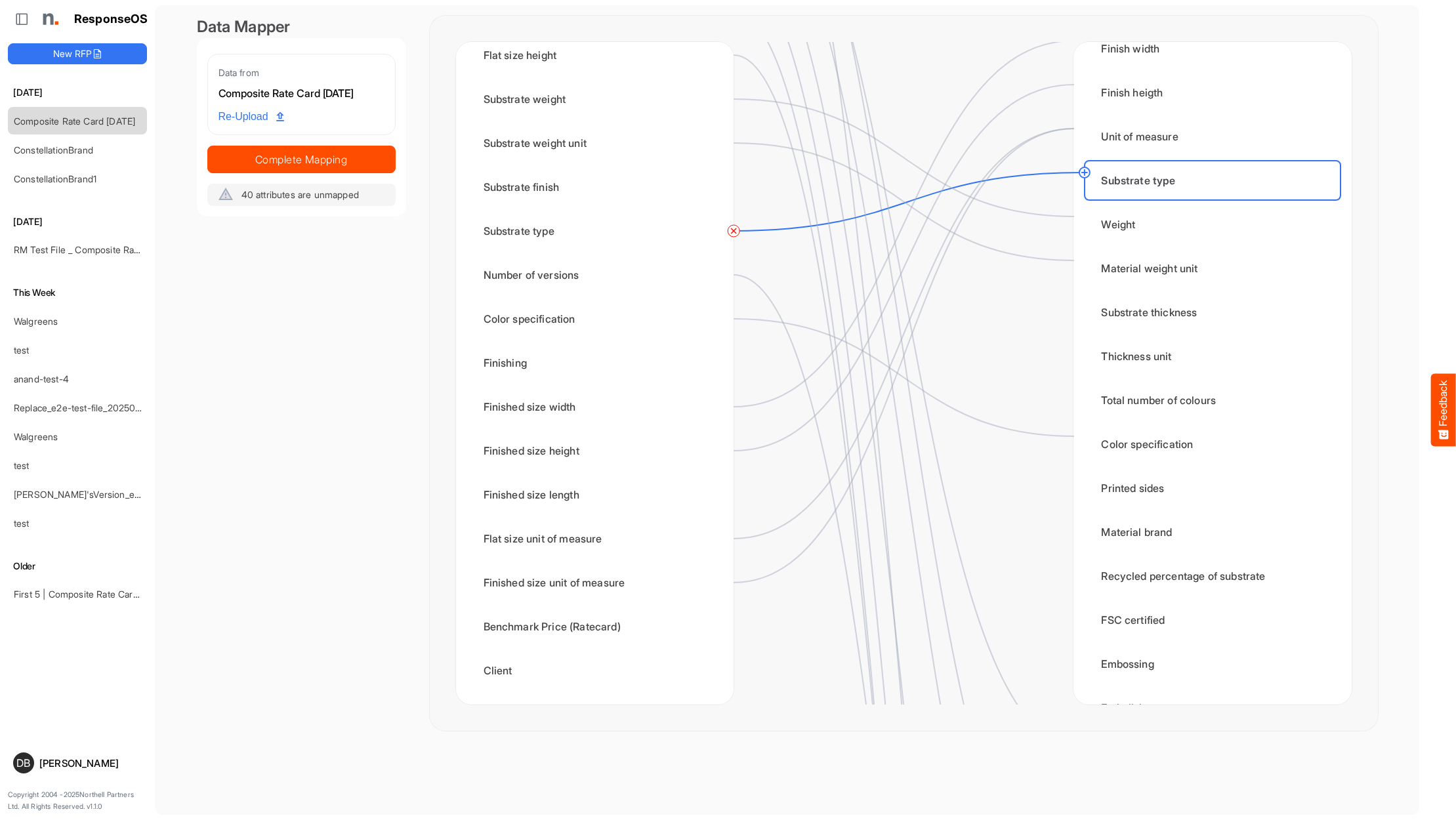
scroll to position [84, 0]
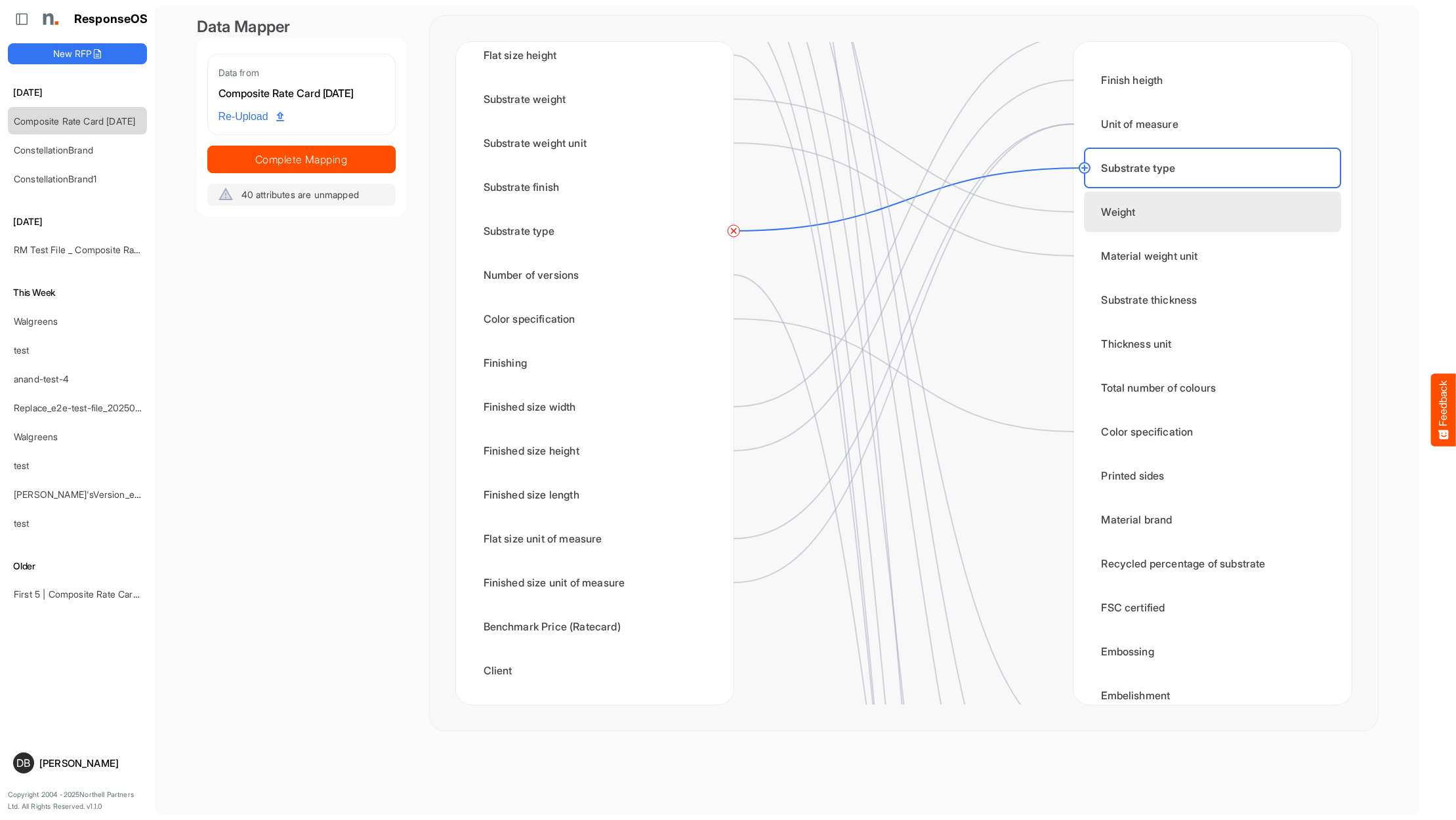
click at [1168, 215] on div "Weight" at bounding box center [1213, 212] width 257 height 41
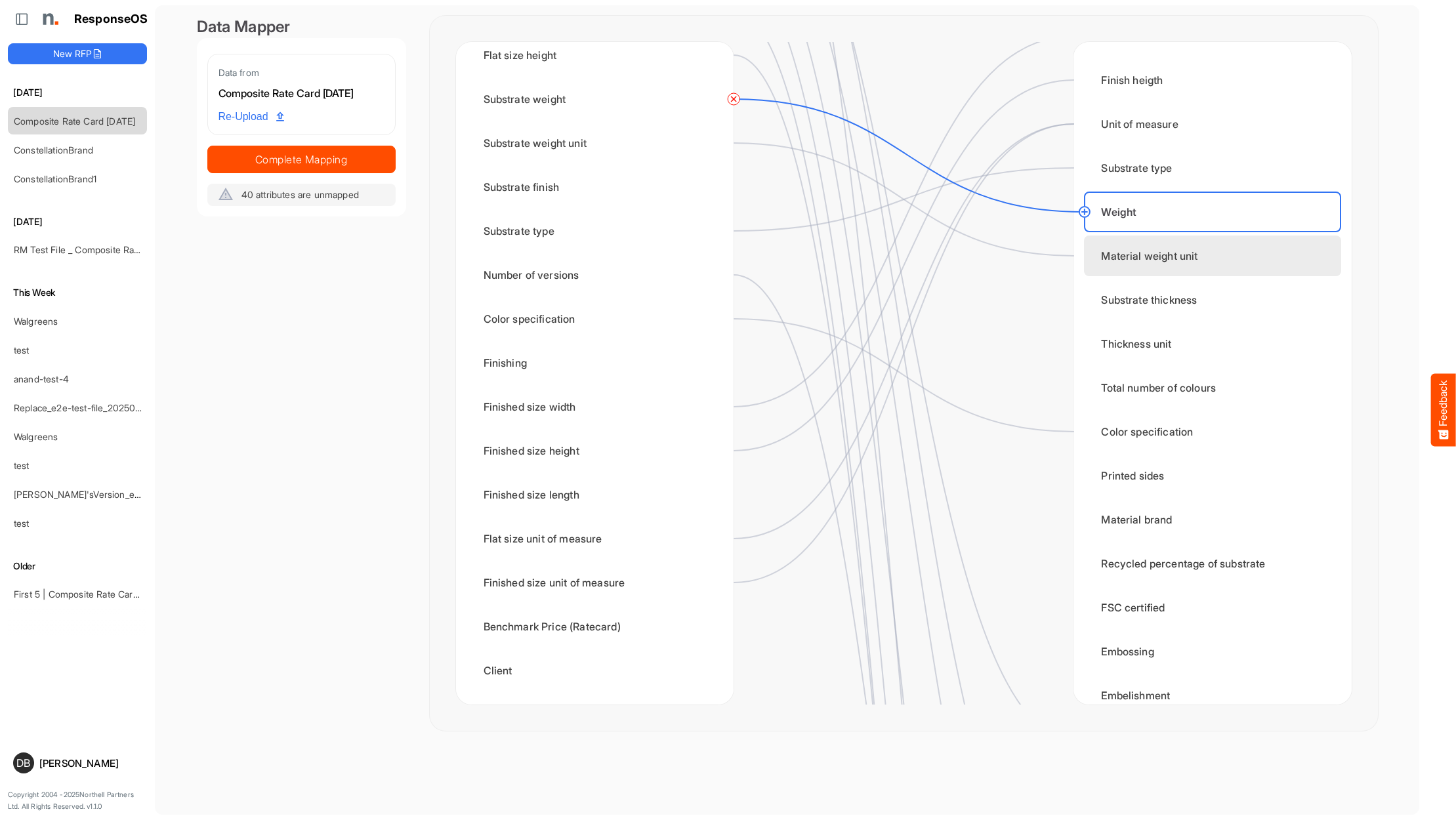
click at [1179, 257] on div "Material weight unit" at bounding box center [1213, 256] width 257 height 41
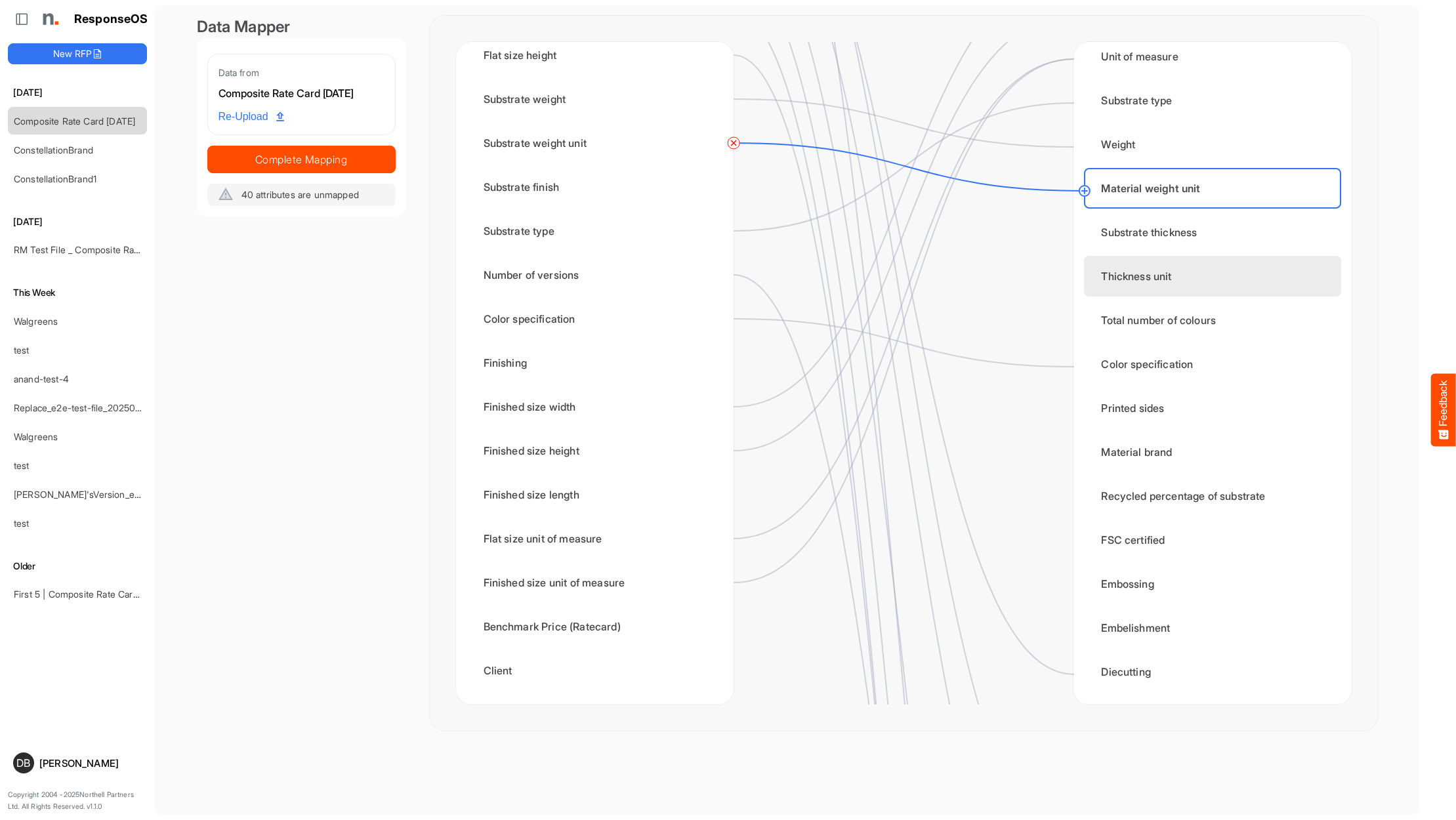
scroll to position [149, 0]
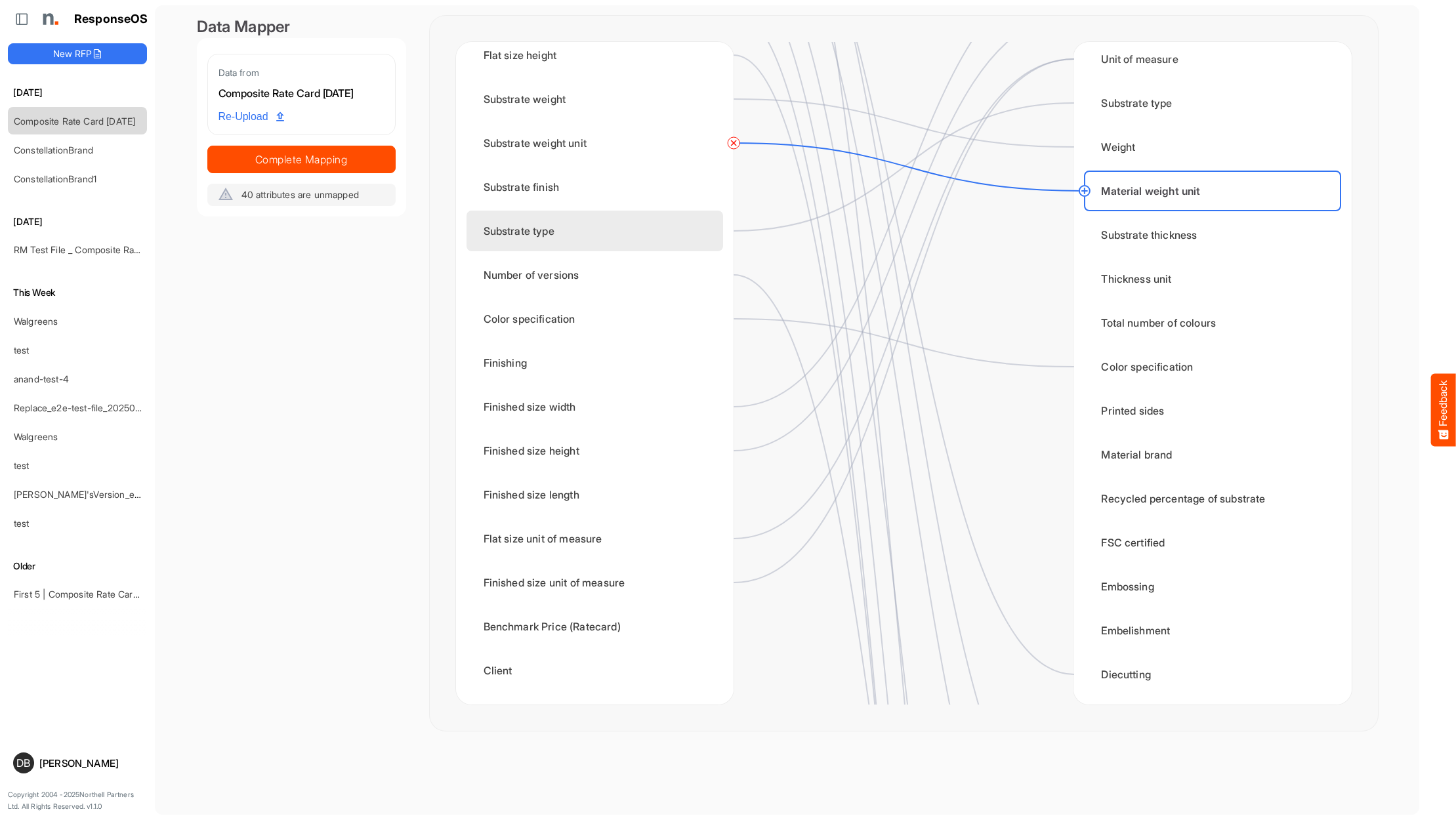
click at [678, 226] on div "Substrate type" at bounding box center [595, 231] width 257 height 41
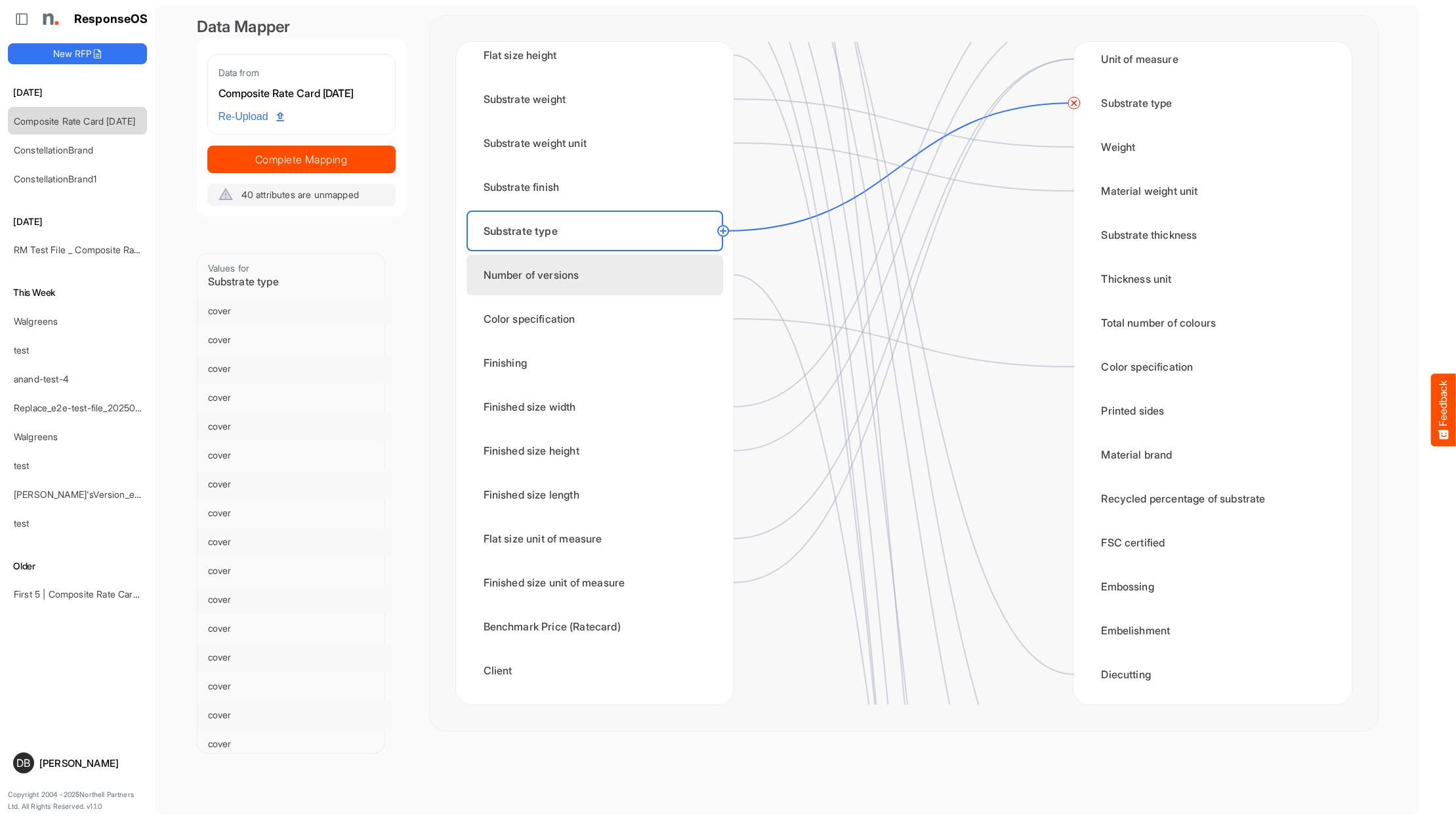
click at [672, 277] on div "Number of versions" at bounding box center [595, 275] width 257 height 41
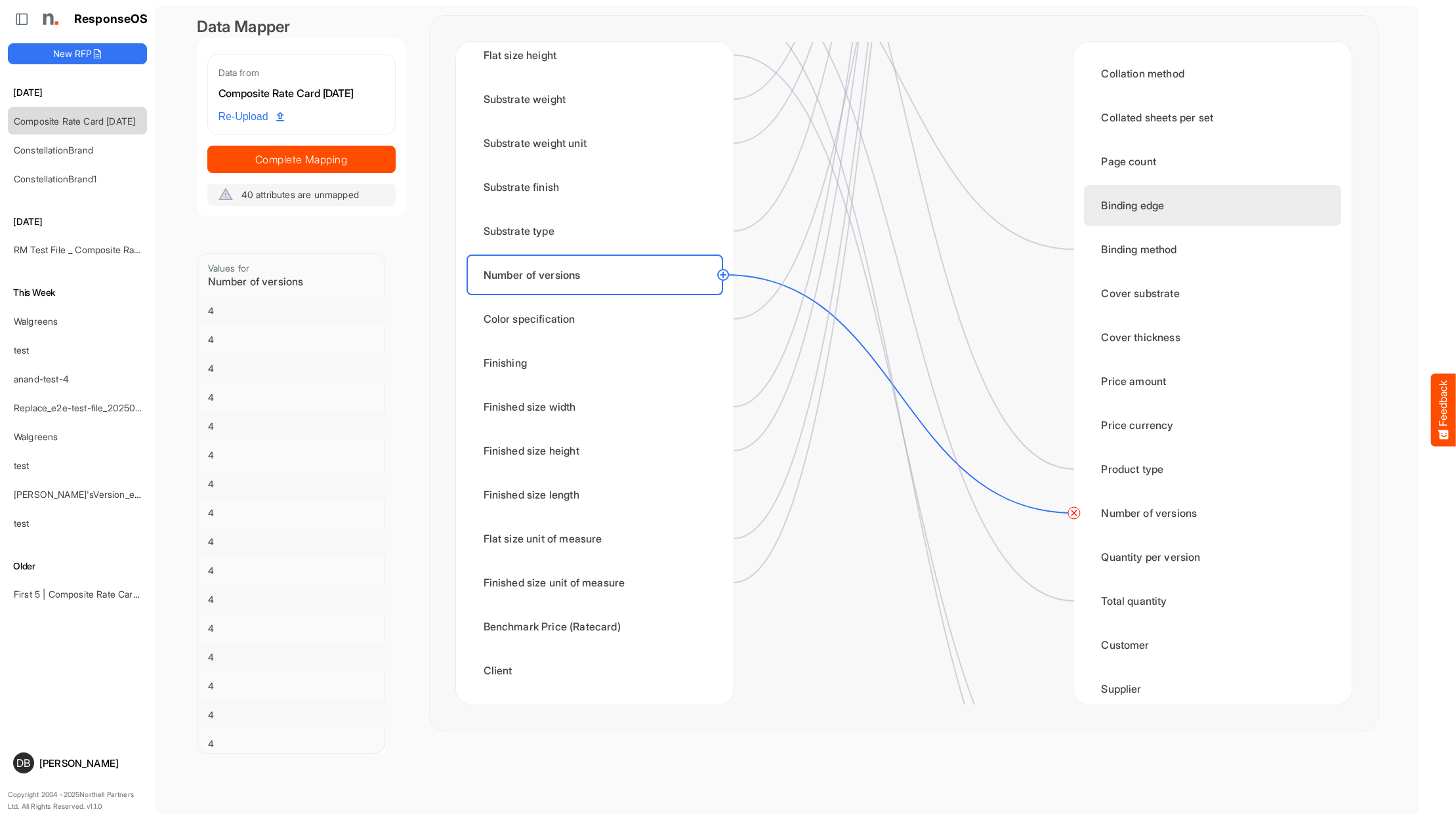
scroll to position [1330, 0]
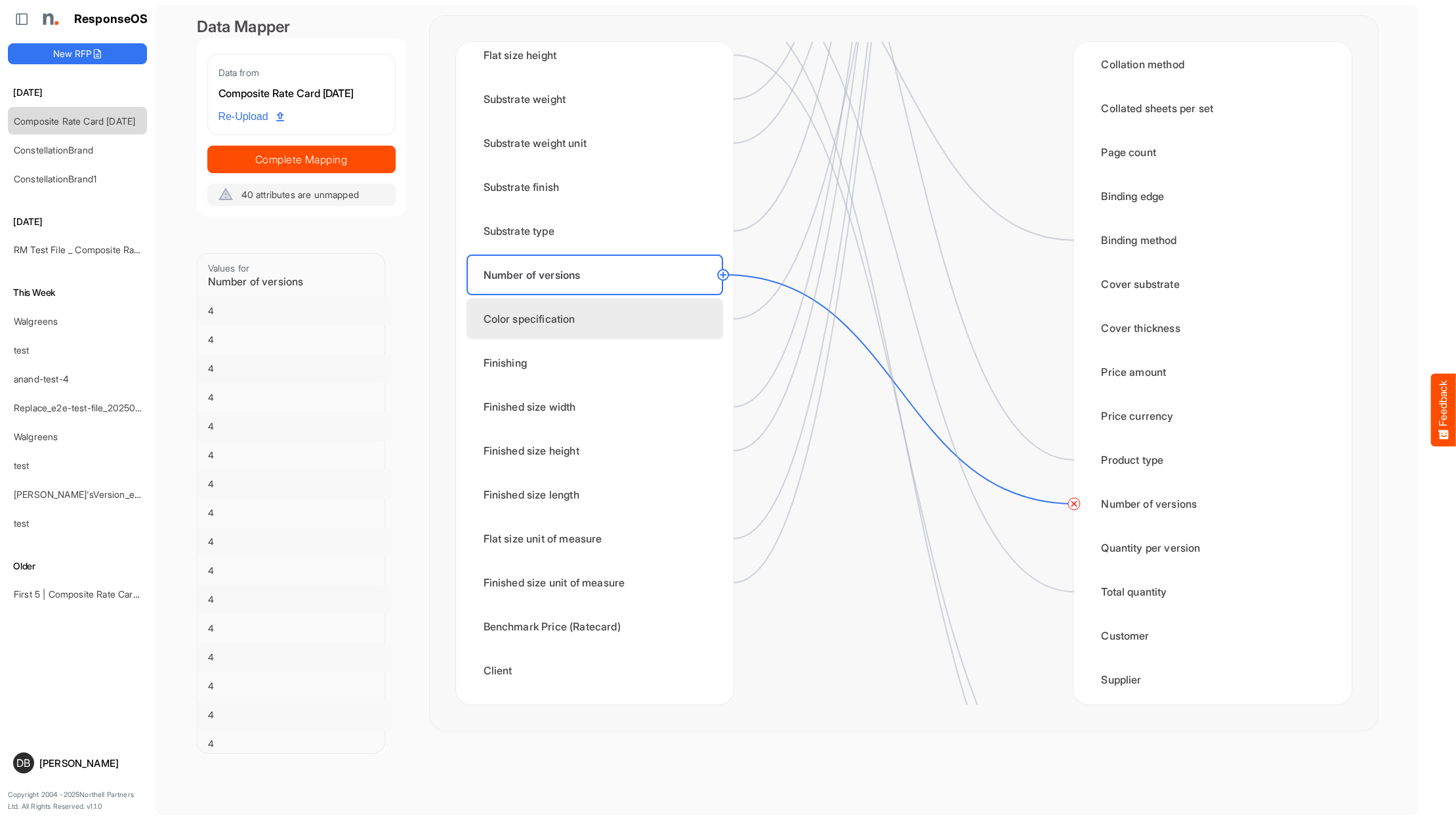
click at [609, 326] on div "Color specification" at bounding box center [595, 319] width 257 height 41
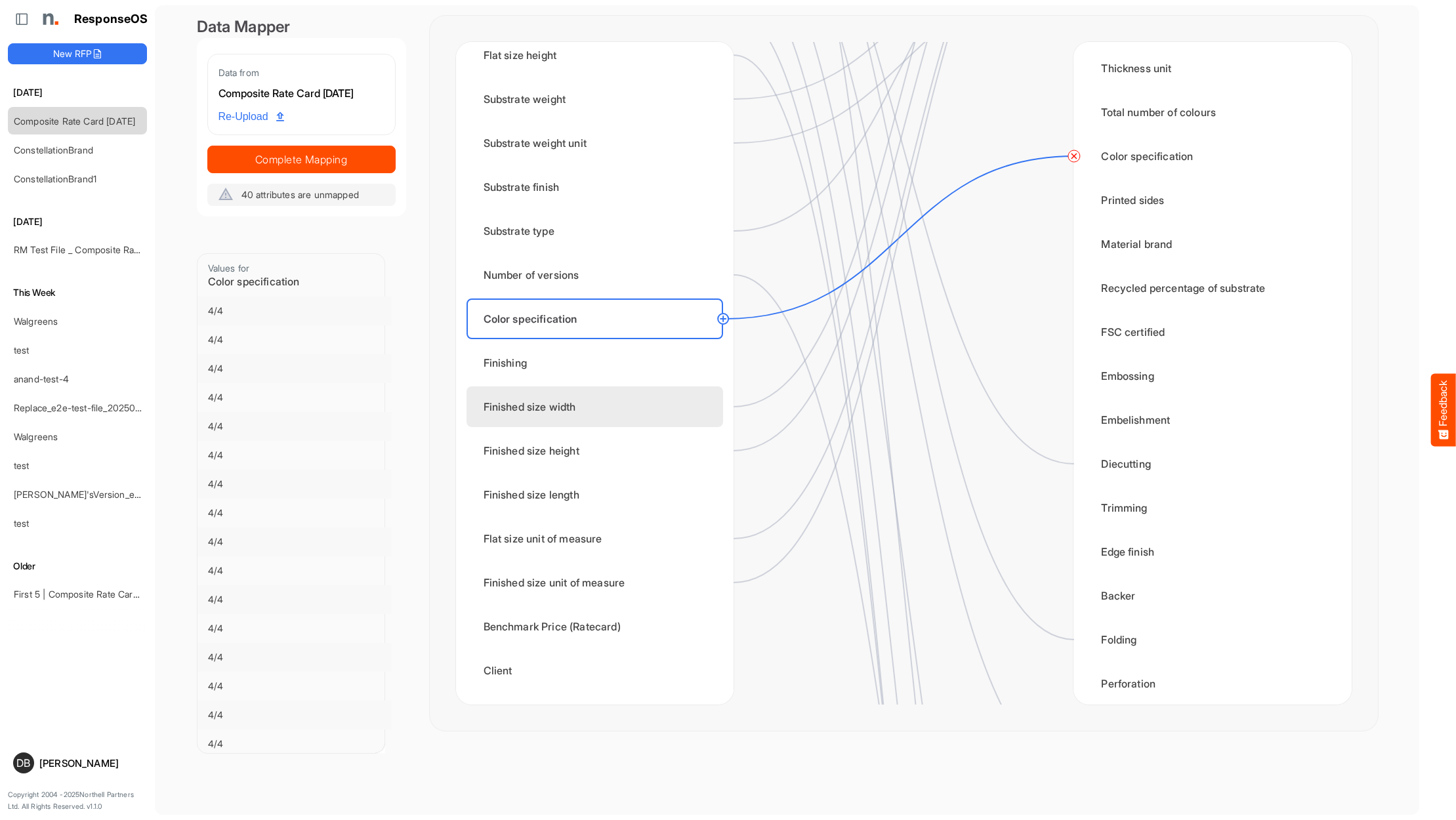
scroll to position [0, 0]
click at [618, 405] on div "Finished size width" at bounding box center [595, 407] width 257 height 41
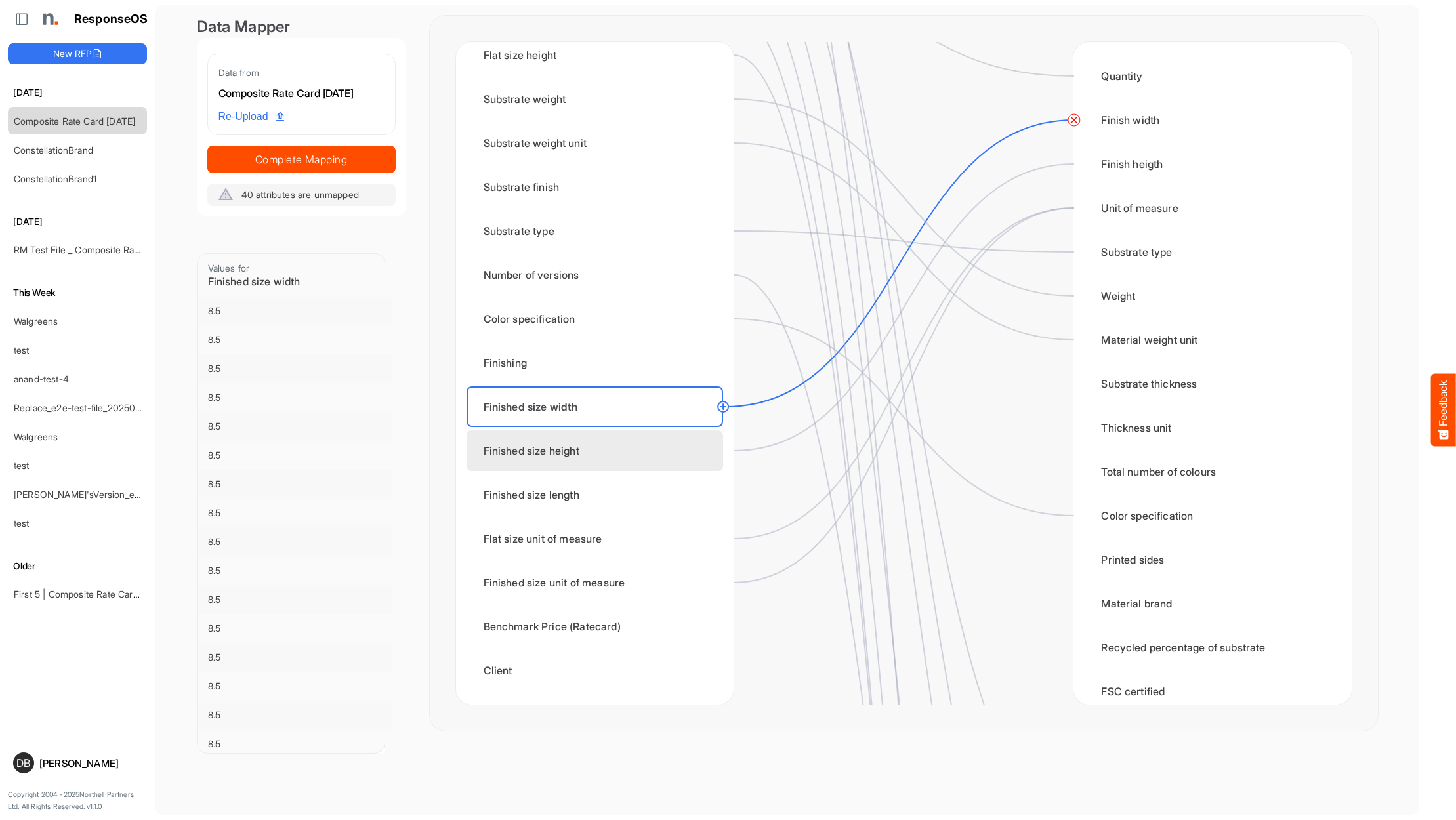
click at [600, 444] on div "Finished size height" at bounding box center [595, 451] width 257 height 41
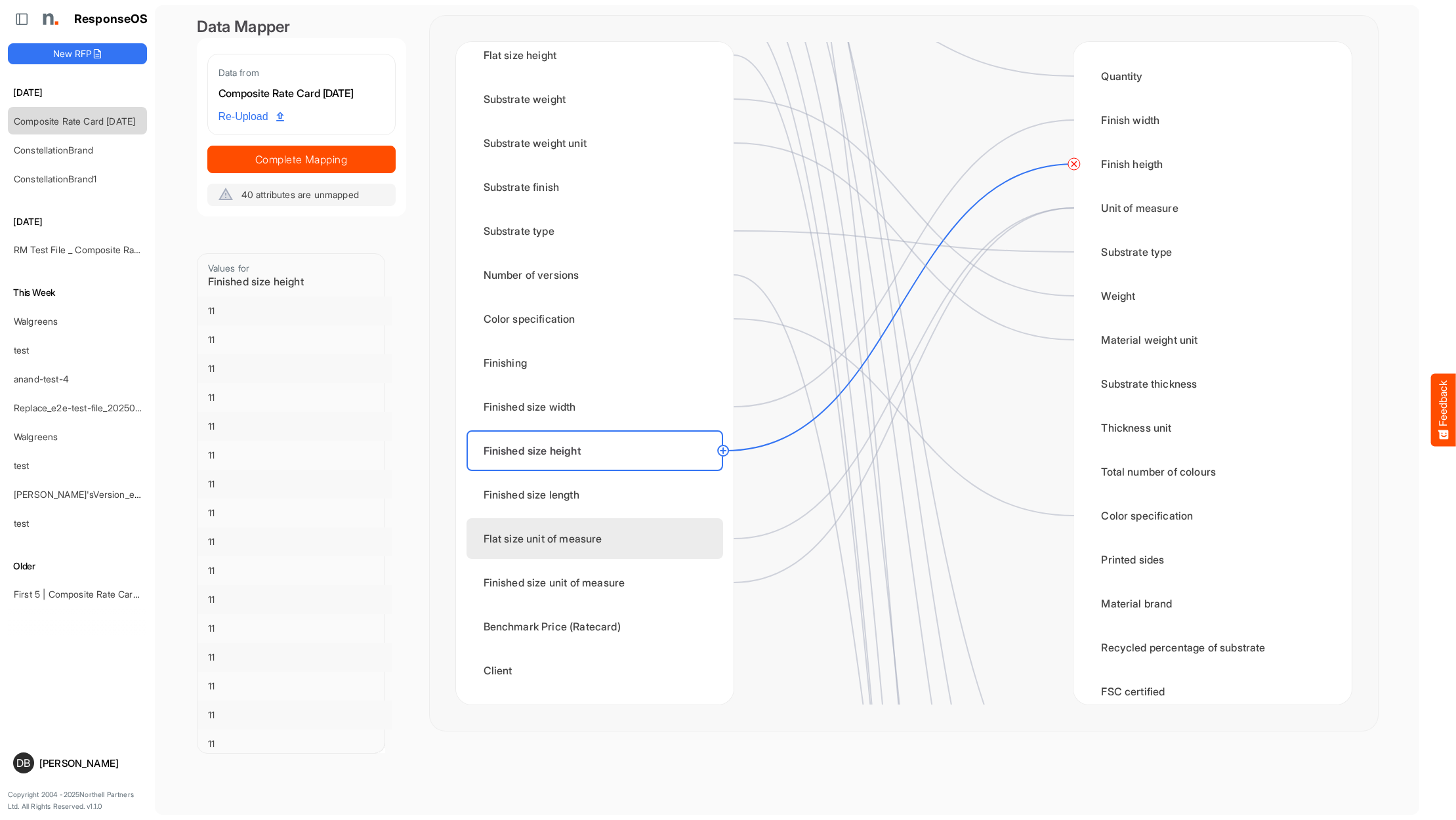
click at [639, 536] on div "Flat size unit of measure" at bounding box center [595, 539] width 257 height 41
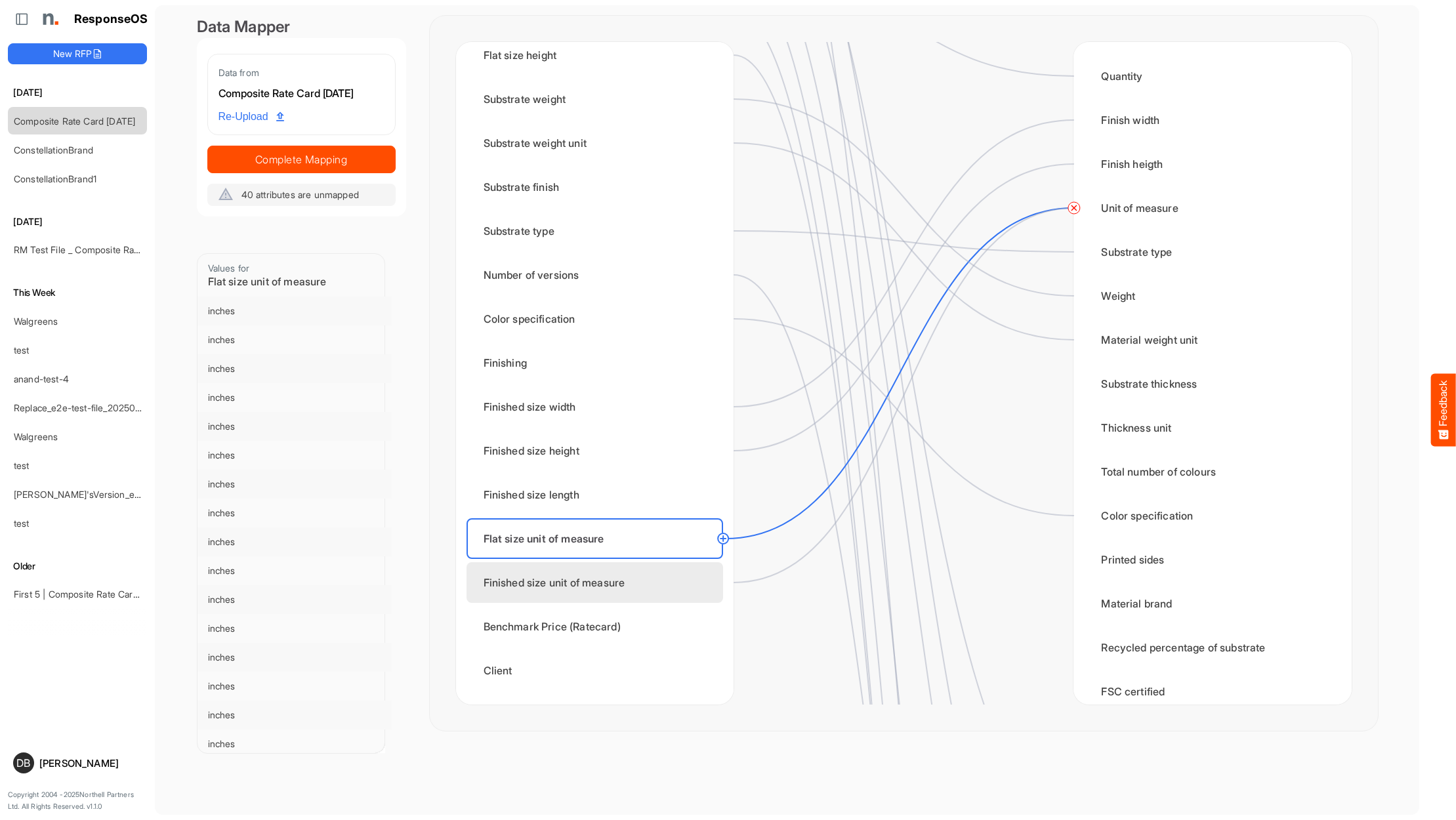
click at [639, 575] on div "Finished size unit of measure" at bounding box center [595, 582] width 257 height 41
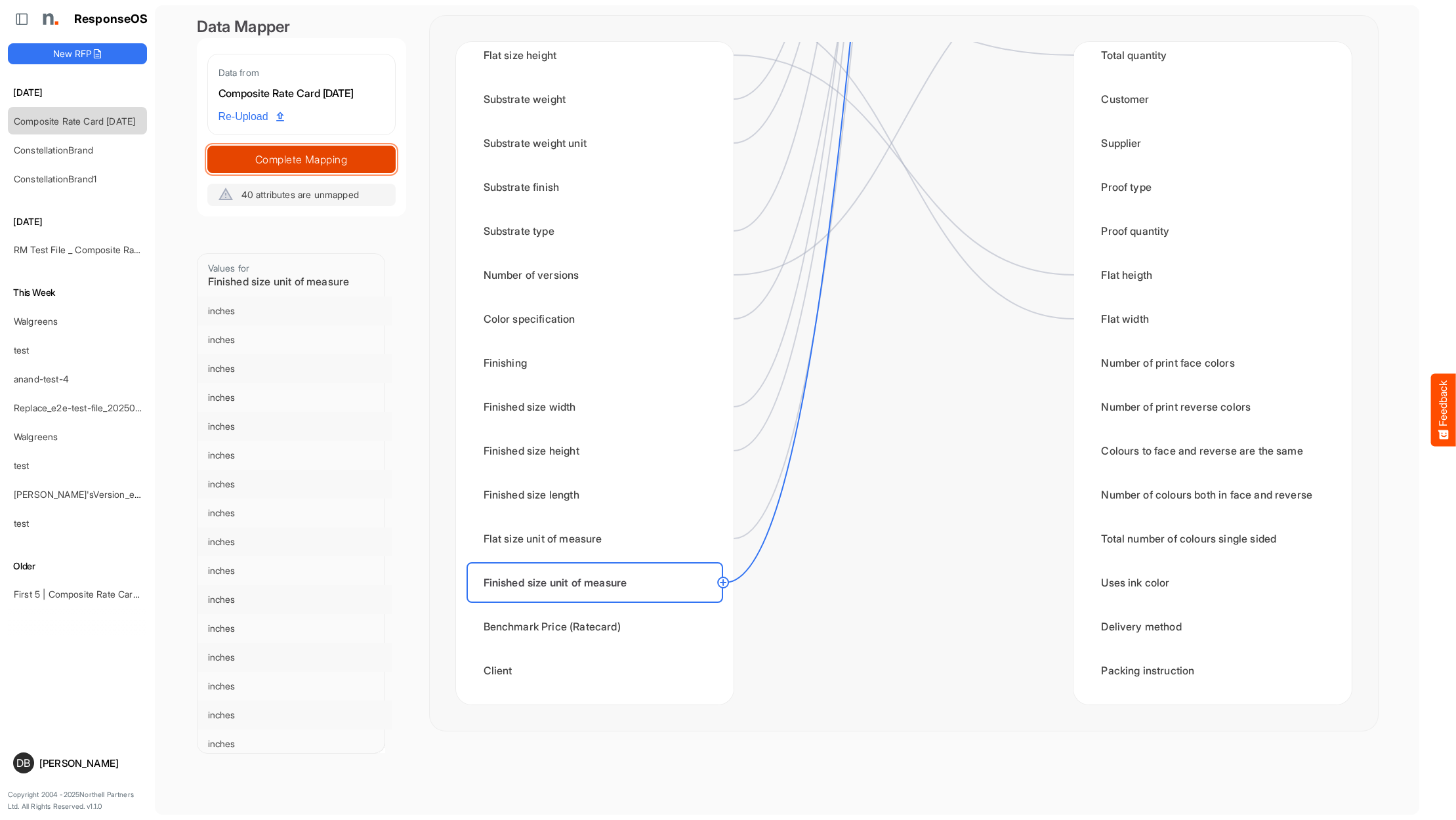
click at [352, 160] on span "Complete Mapping" at bounding box center [301, 159] width 187 height 18
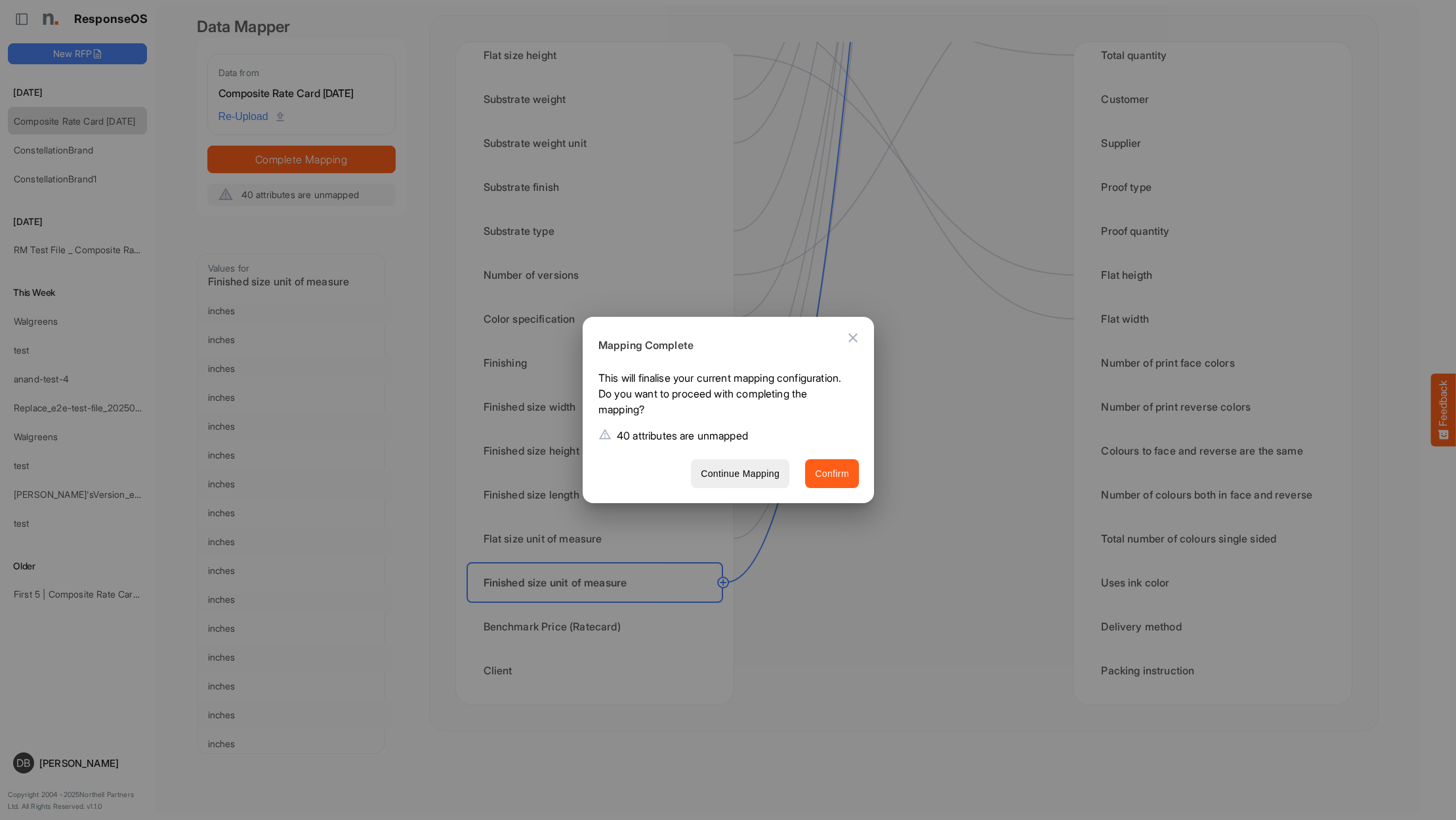
click at [828, 475] on span "Confirm" at bounding box center [831, 473] width 34 height 16
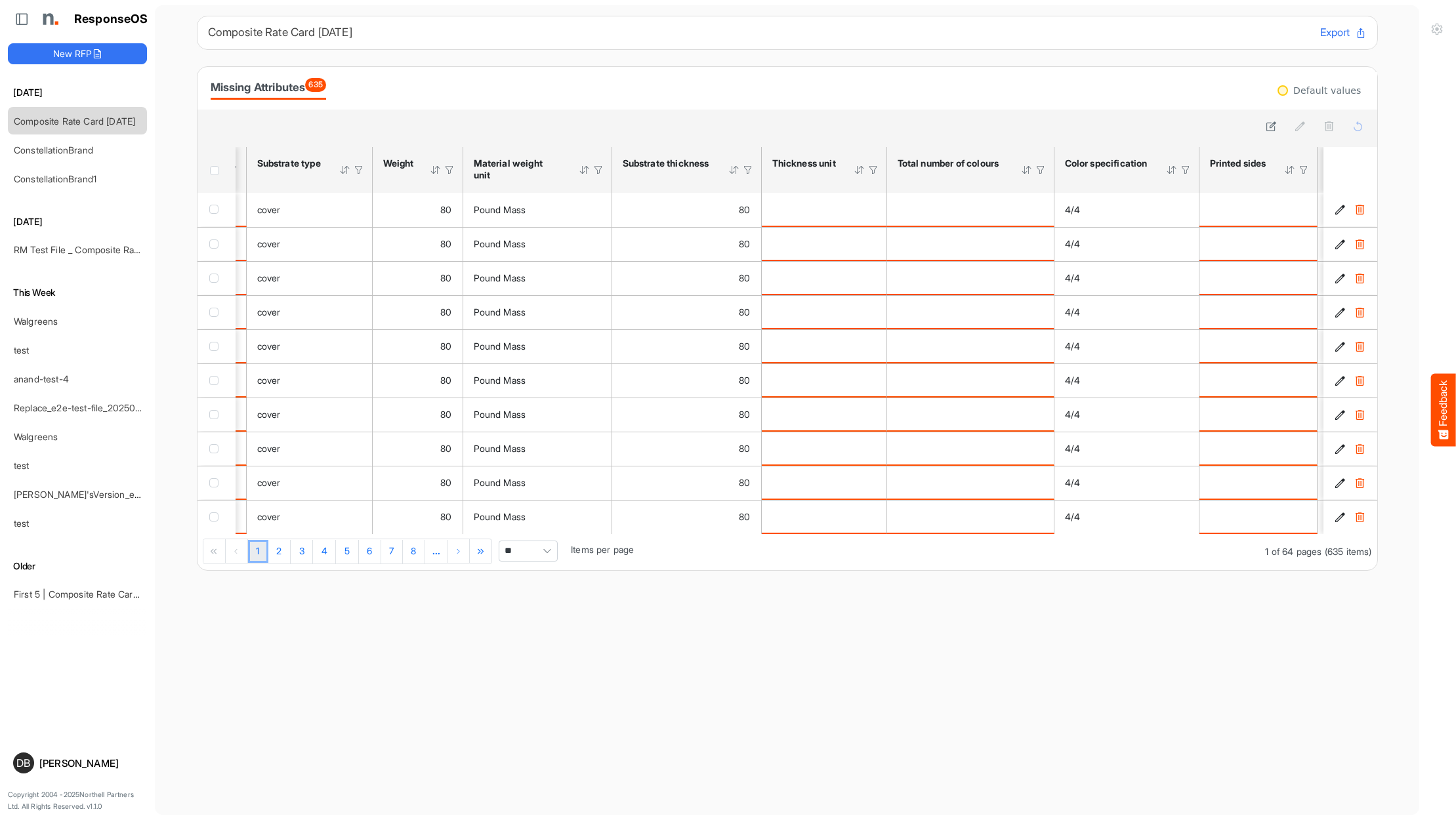
scroll to position [0, 537]
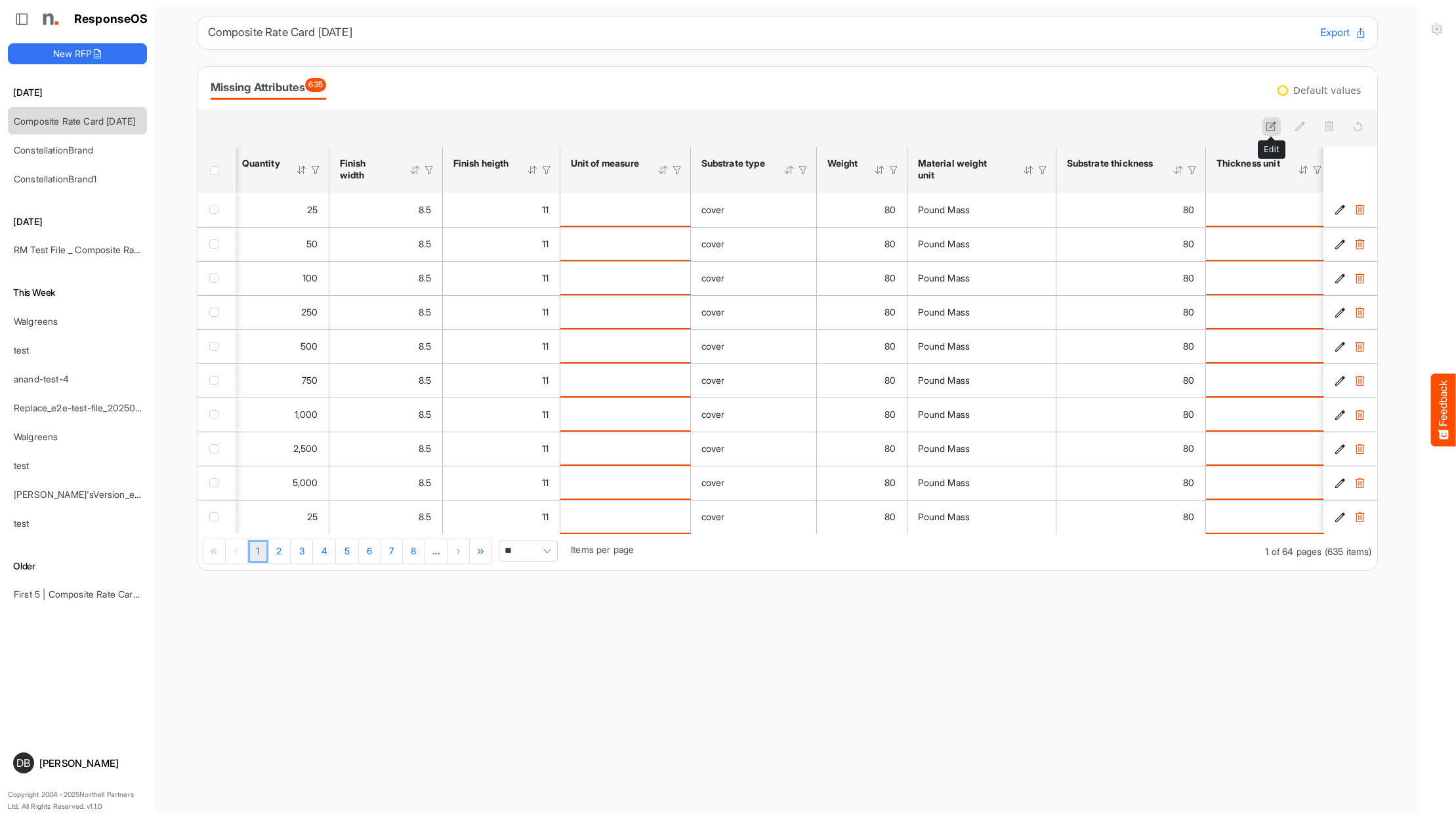
click at [1269, 127] on icon at bounding box center [1271, 127] width 12 height 12
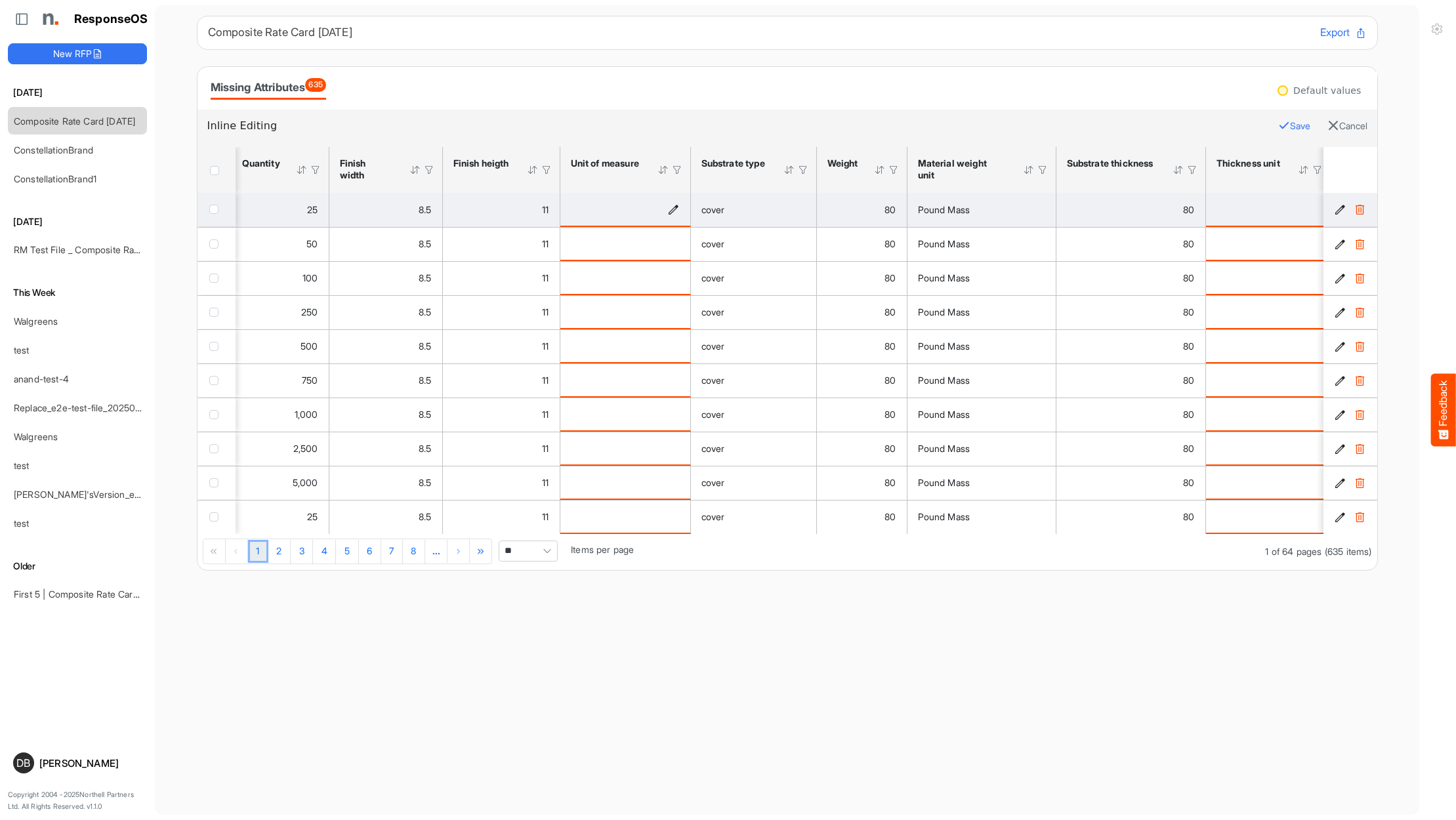
click at [678, 209] on icon "is template cell Column Header httpsnorthellcomontologiesmapping-rulesmeasureme…" at bounding box center [673, 210] width 12 height 12
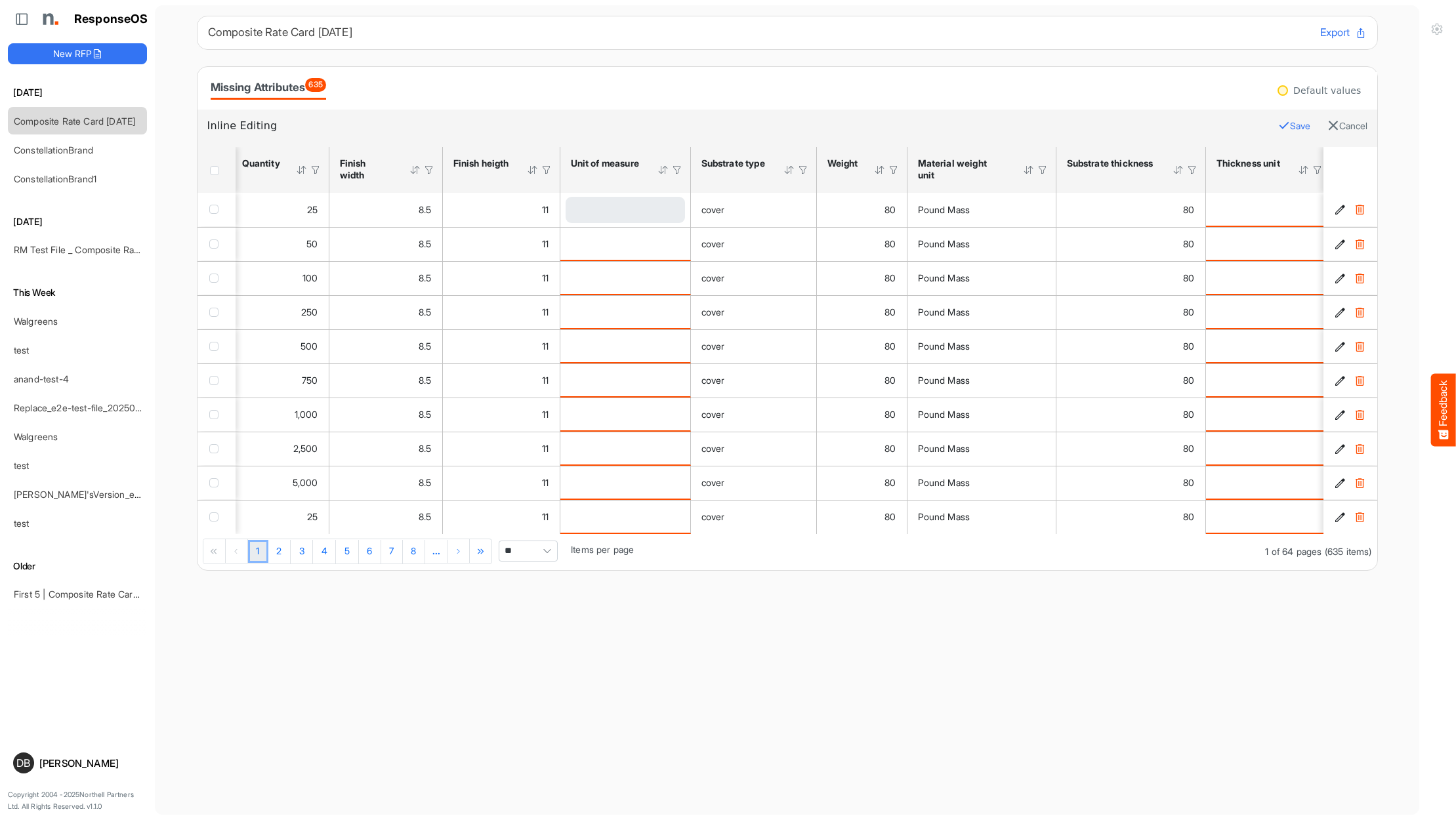
click at [640, 210] on div "Loading..." at bounding box center [625, 210] width 120 height 26
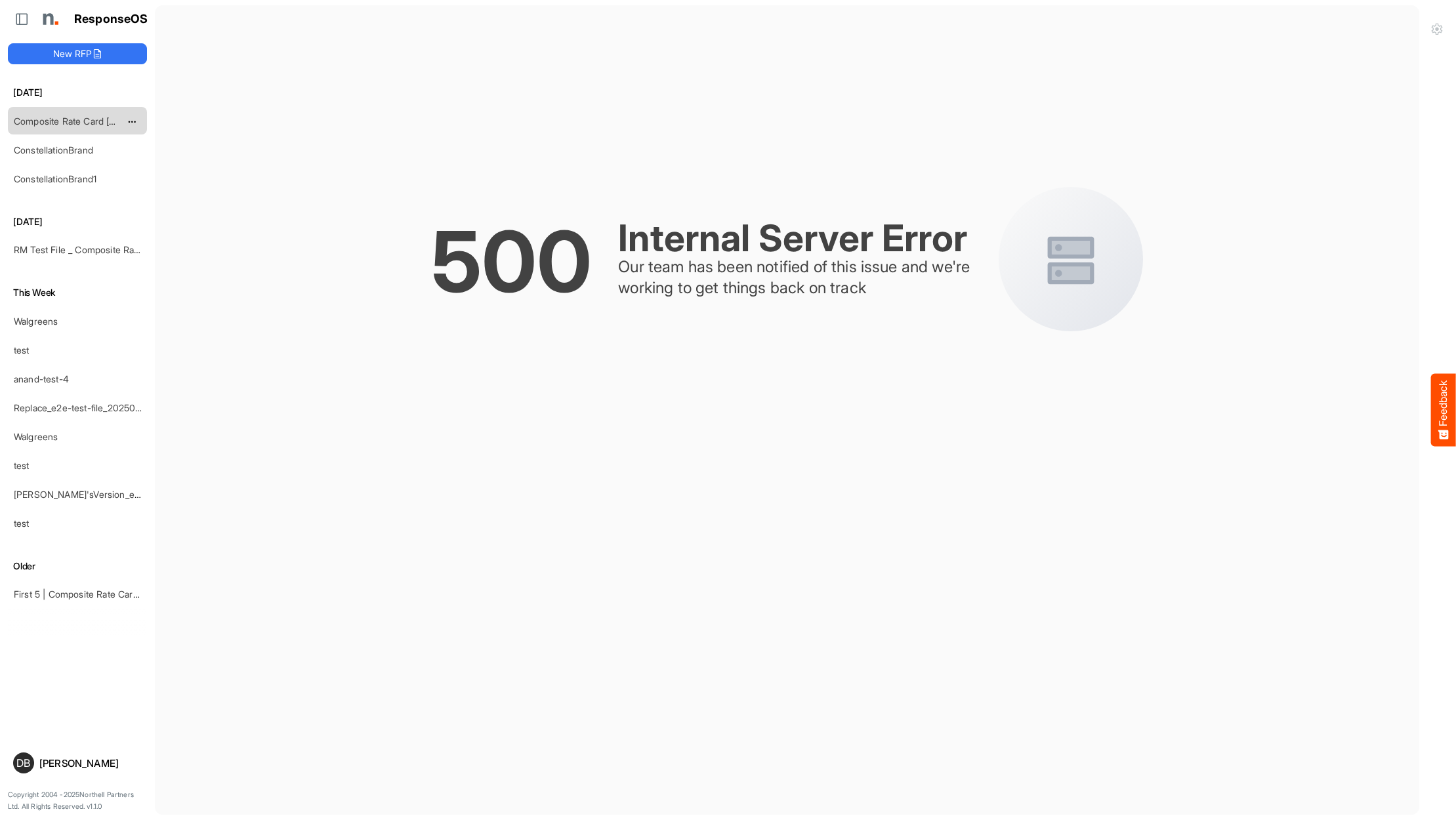
click at [85, 121] on link "Composite Rate Card [DATE]" at bounding box center [74, 122] width 122 height 12
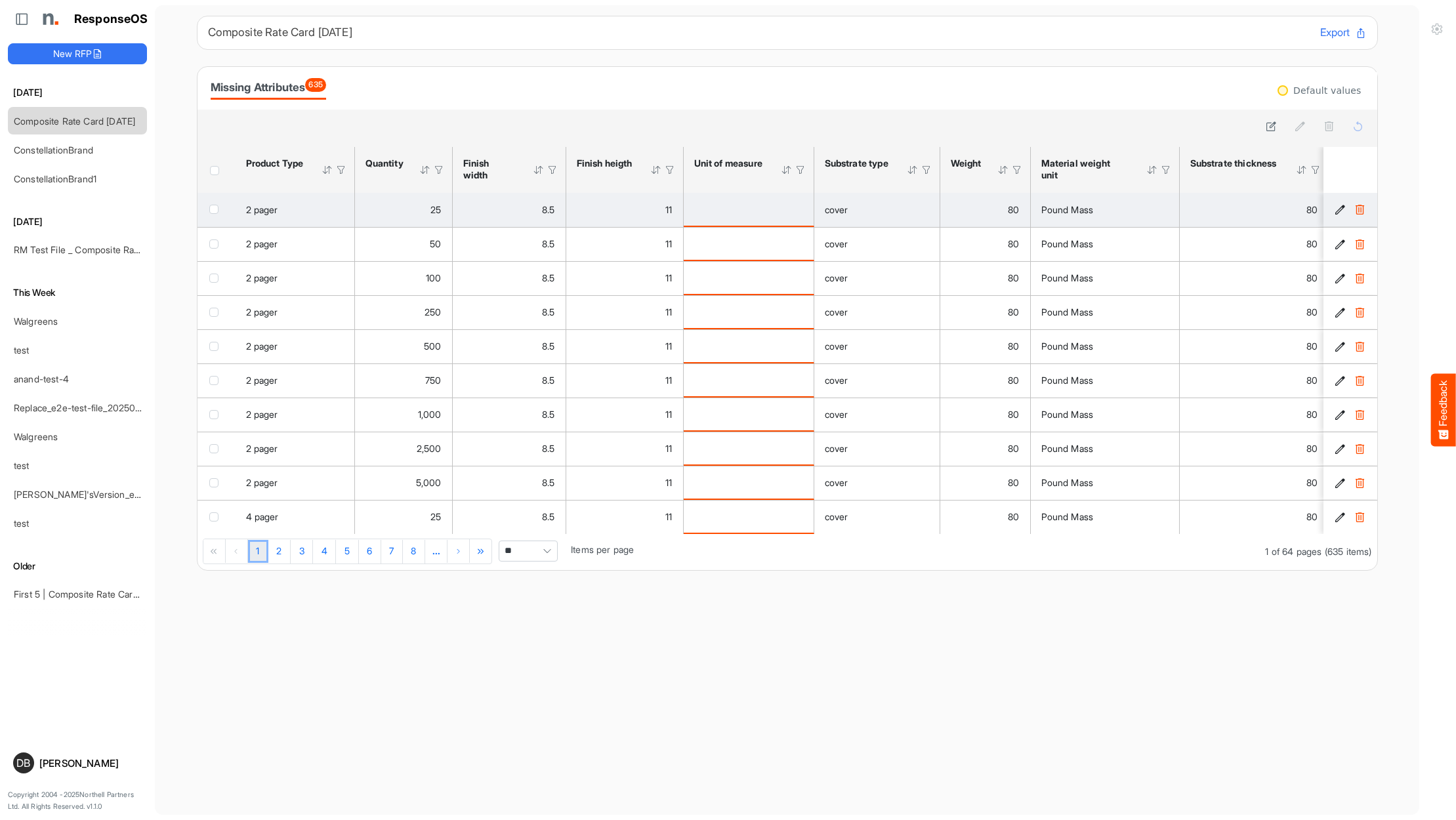
click at [788, 212] on div "is template cell Column Header httpsnorthellcomontologiesmapping-rulesmeasureme…" at bounding box center [749, 209] width 109 height 14
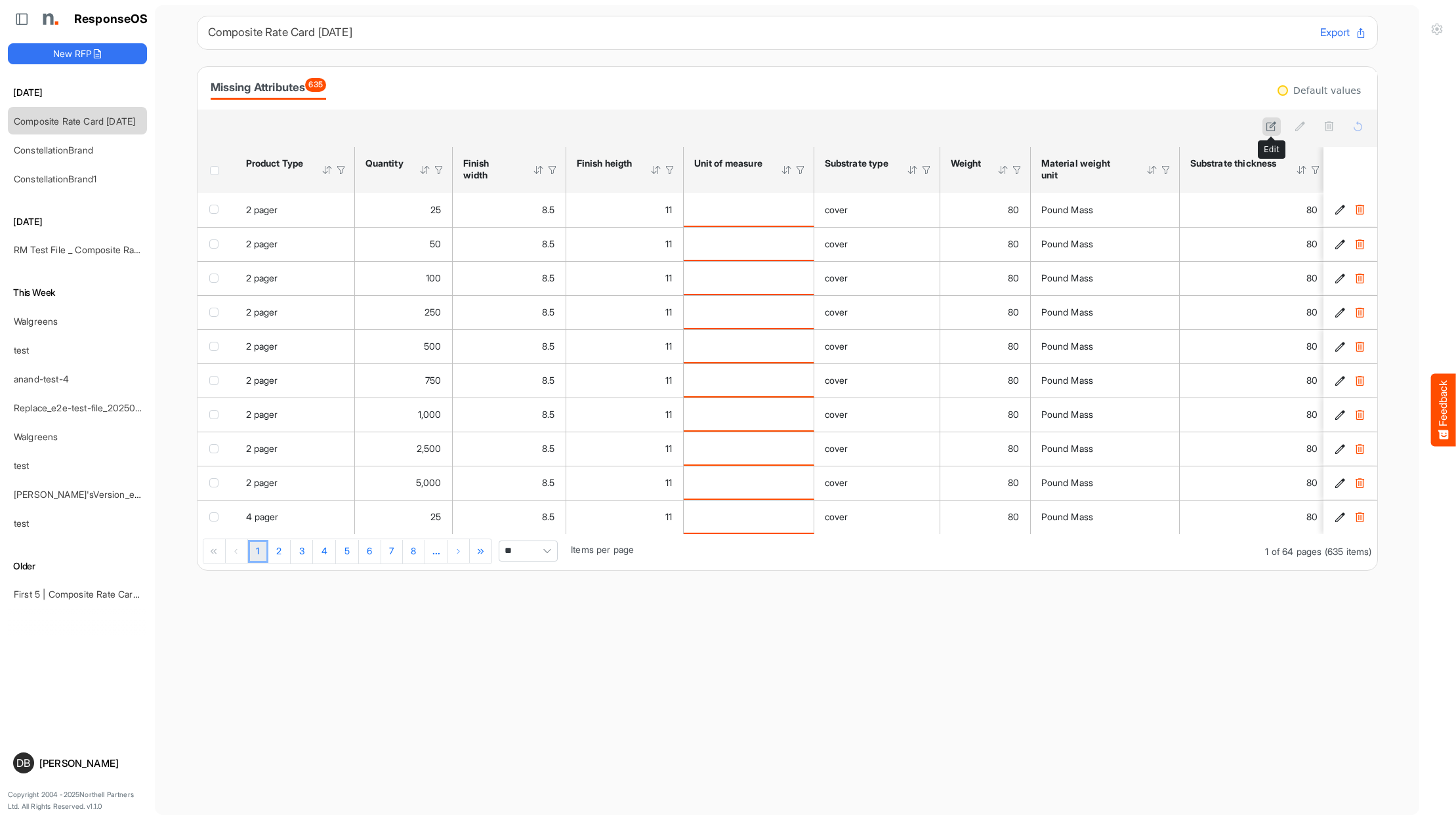
click at [1272, 127] on icon at bounding box center [1271, 127] width 12 height 12
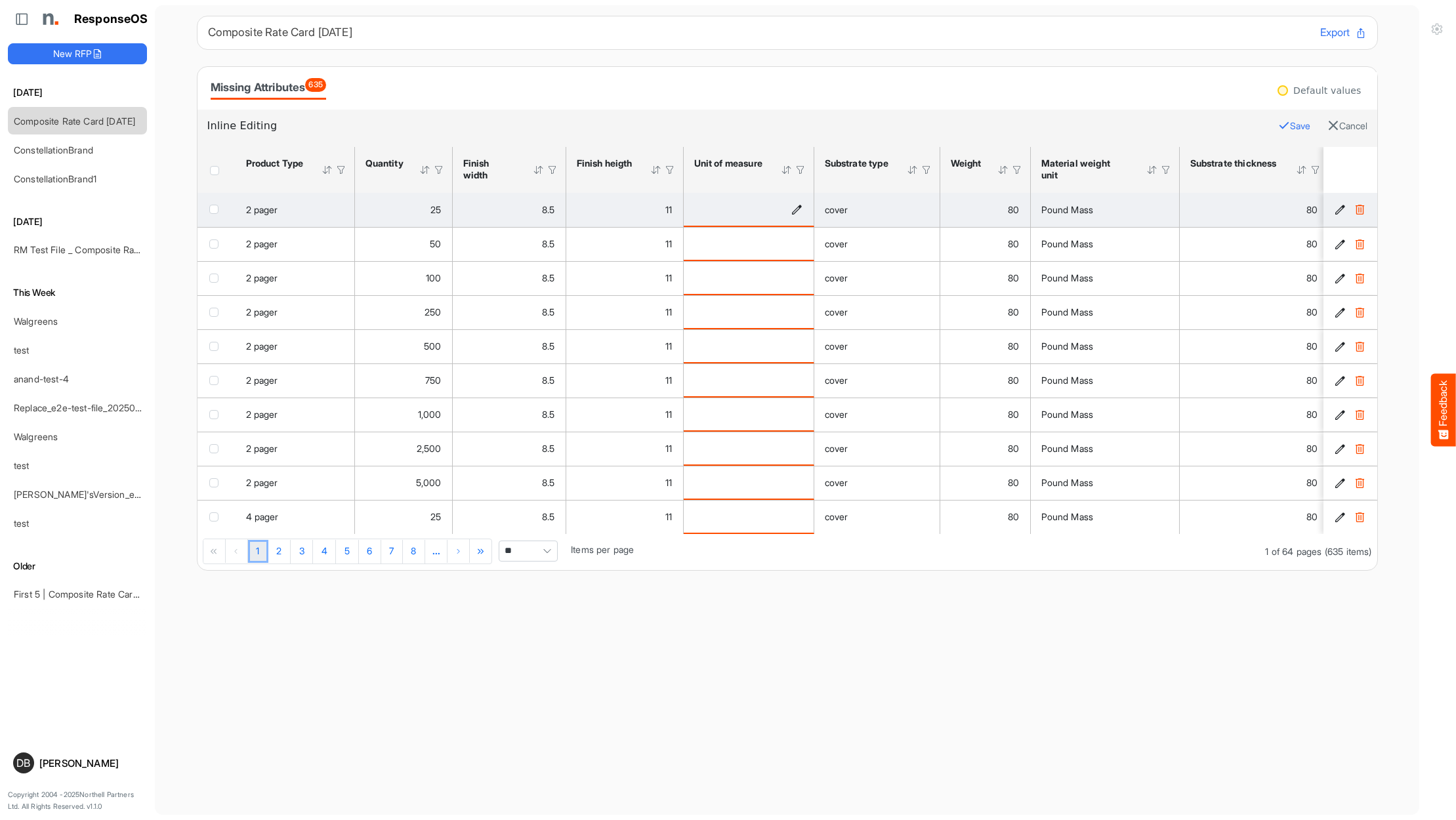
click at [795, 210] on icon "is template cell Column Header httpsnorthellcomontologiesmapping-rulesmeasureme…" at bounding box center [797, 210] width 12 height 12
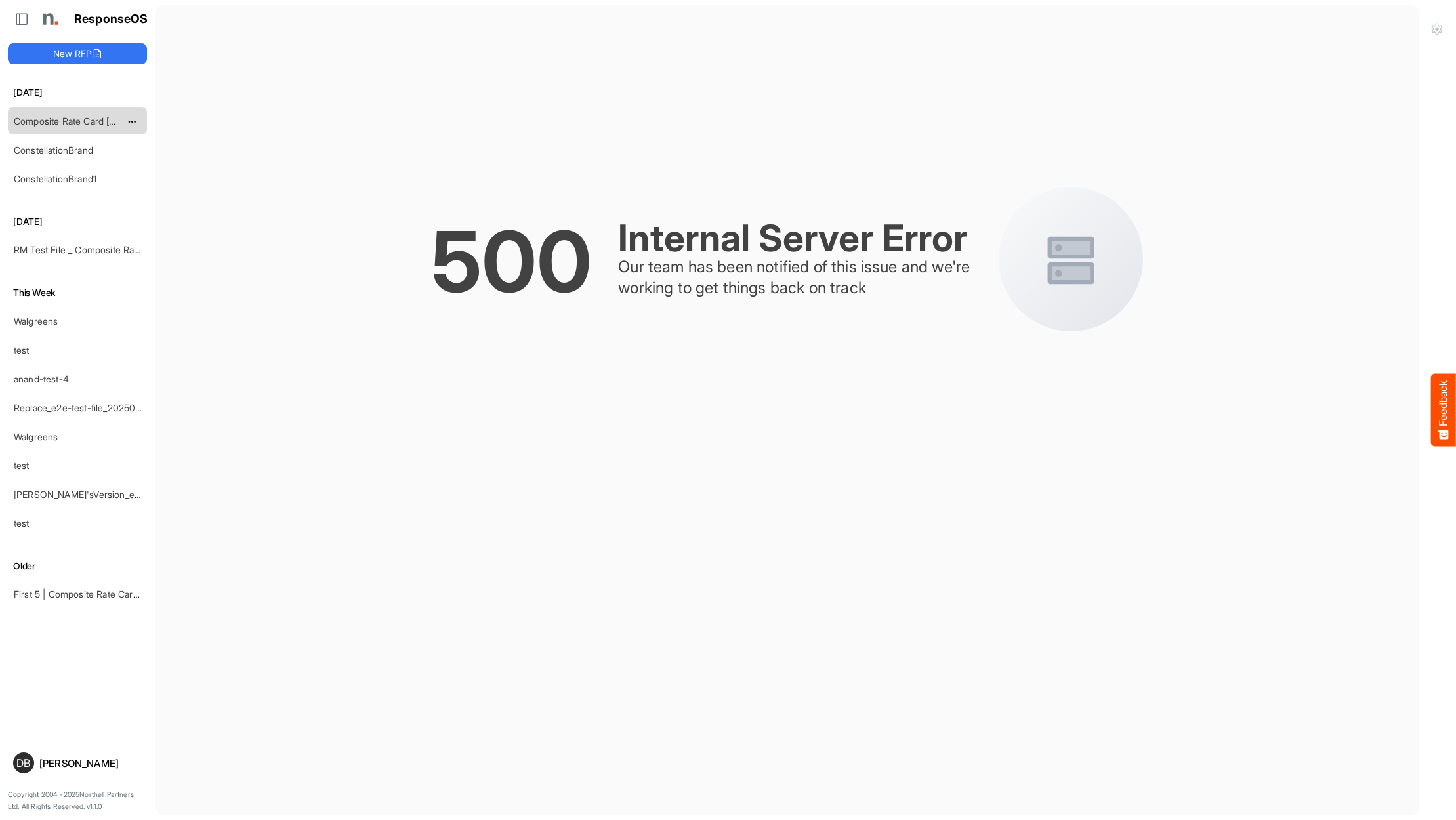
click at [76, 107] on div "Composite Rate Card [DATE]" at bounding box center [67, 120] width 117 height 26
click at [76, 120] on link "Composite Rate Card [DATE]" at bounding box center [74, 122] width 122 height 12
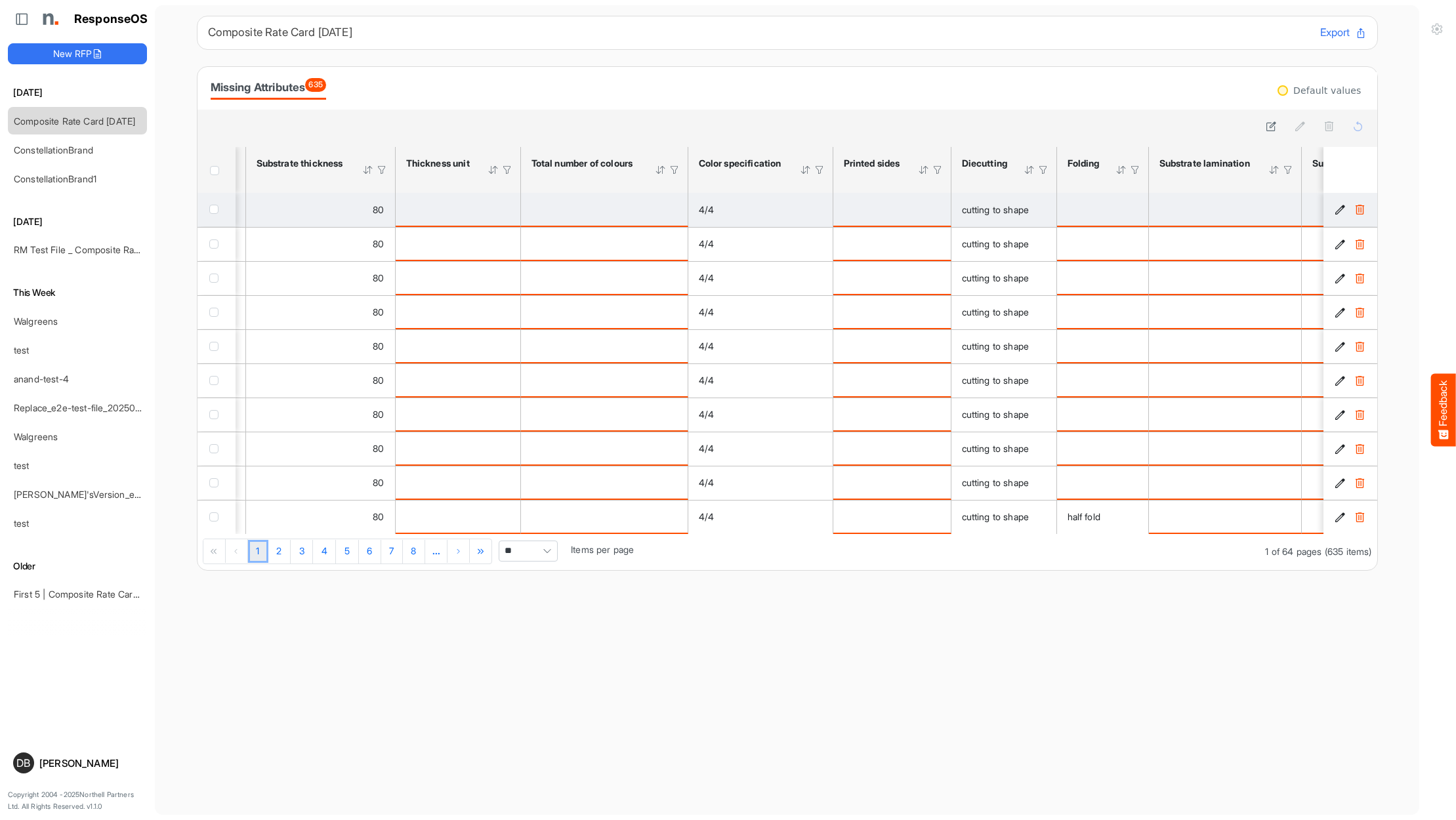
scroll to position [0, 933]
click at [923, 210] on div "is template cell Column Header httpsnorthellcomontologiesmapping-rulesmanufactu…" at bounding box center [893, 209] width 97 height 14
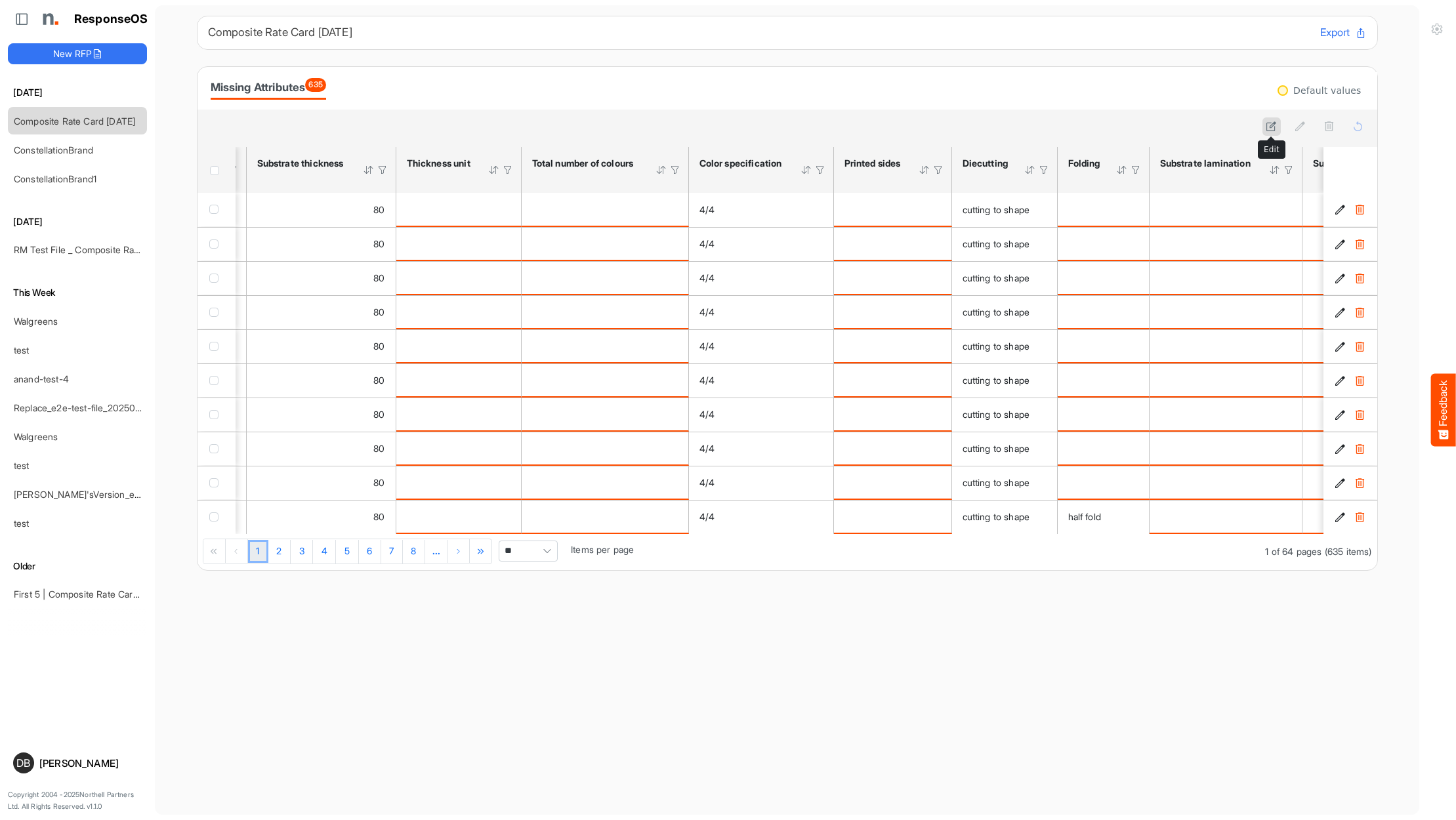
click at [1267, 127] on icon at bounding box center [1271, 127] width 12 height 12
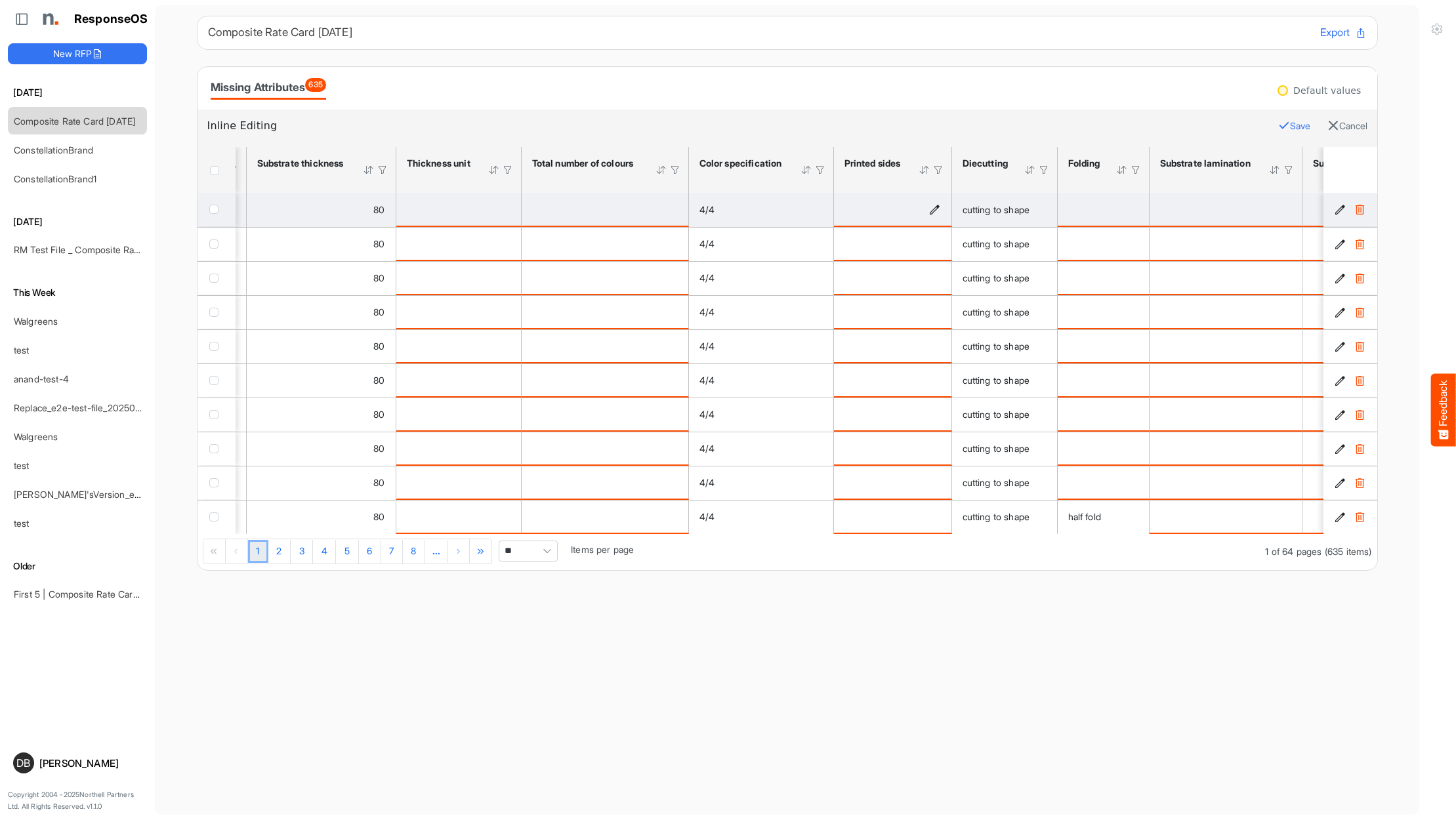
click at [940, 212] on icon "is template cell Column Header httpsnorthellcomontologiesmapping-rulesmanufactu…" at bounding box center [935, 210] width 12 height 12
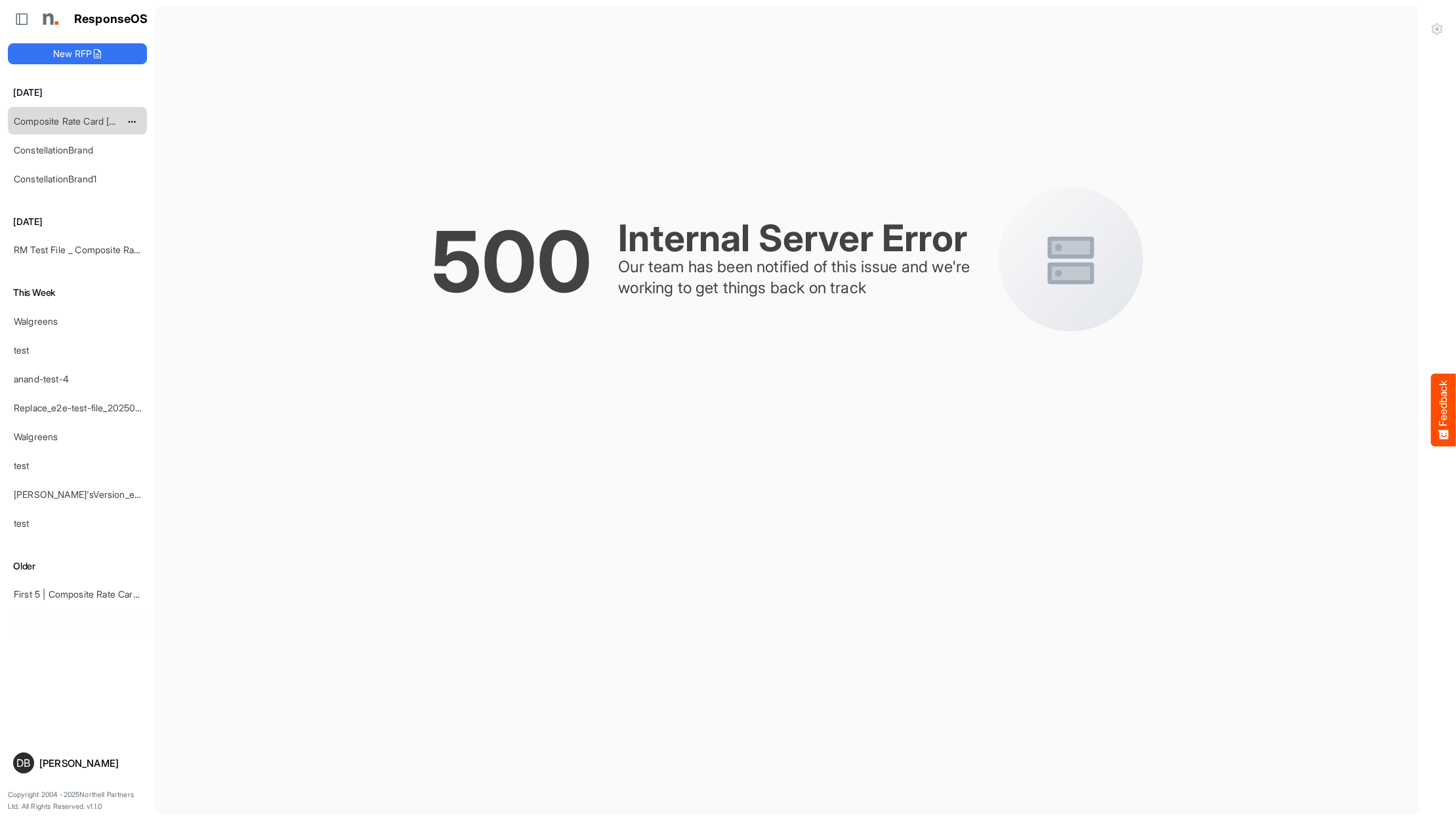
click at [61, 122] on link "Composite Rate Card [DATE]" at bounding box center [74, 122] width 122 height 12
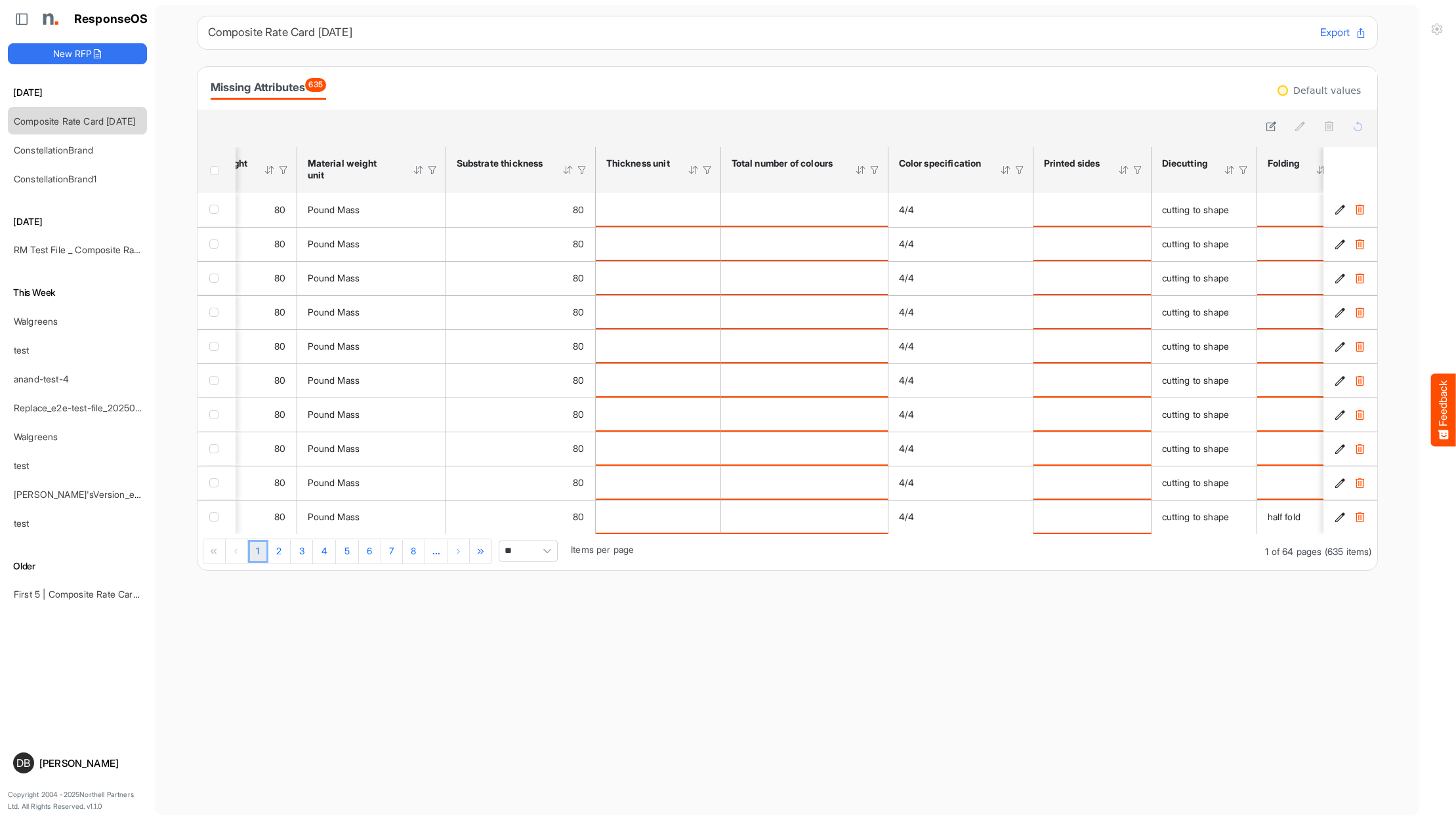
scroll to position [0, 838]
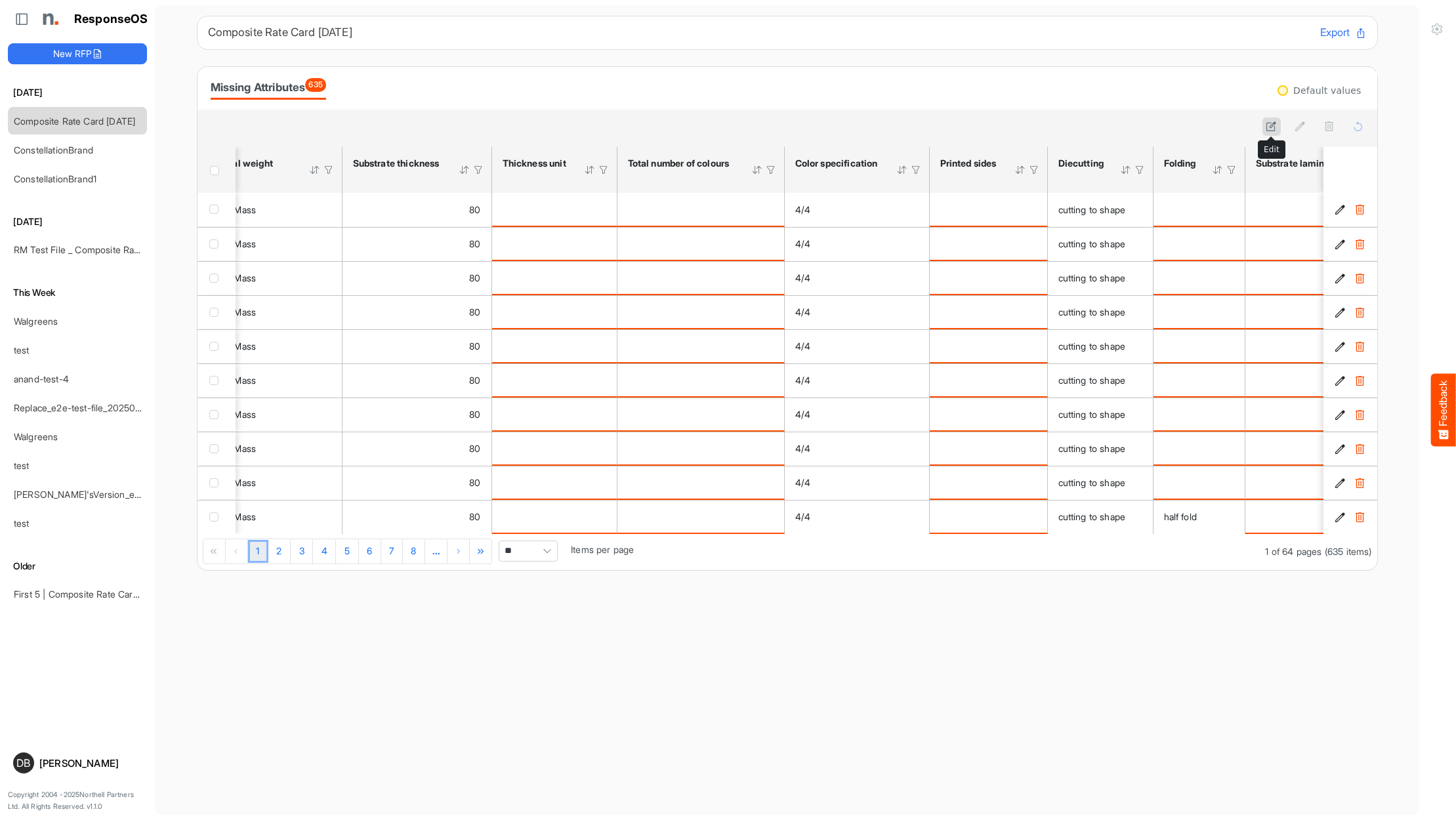
click at [1277, 130] on button at bounding box center [1271, 127] width 18 height 18
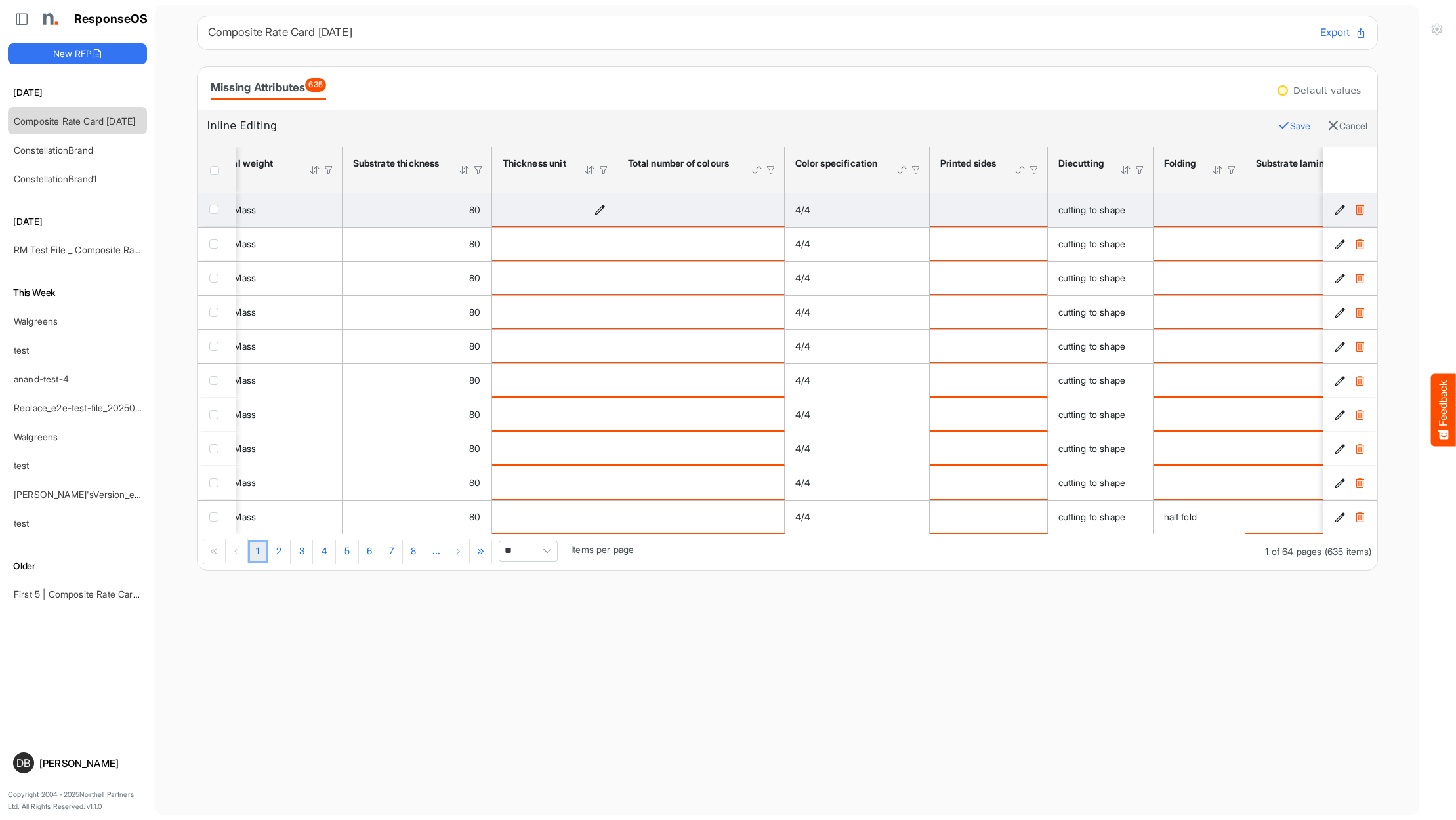
click at [601, 212] on icon "is template cell Column Header httpsnorthellcomontologiesmapping-rulesmaterialh…" at bounding box center [600, 210] width 12 height 12
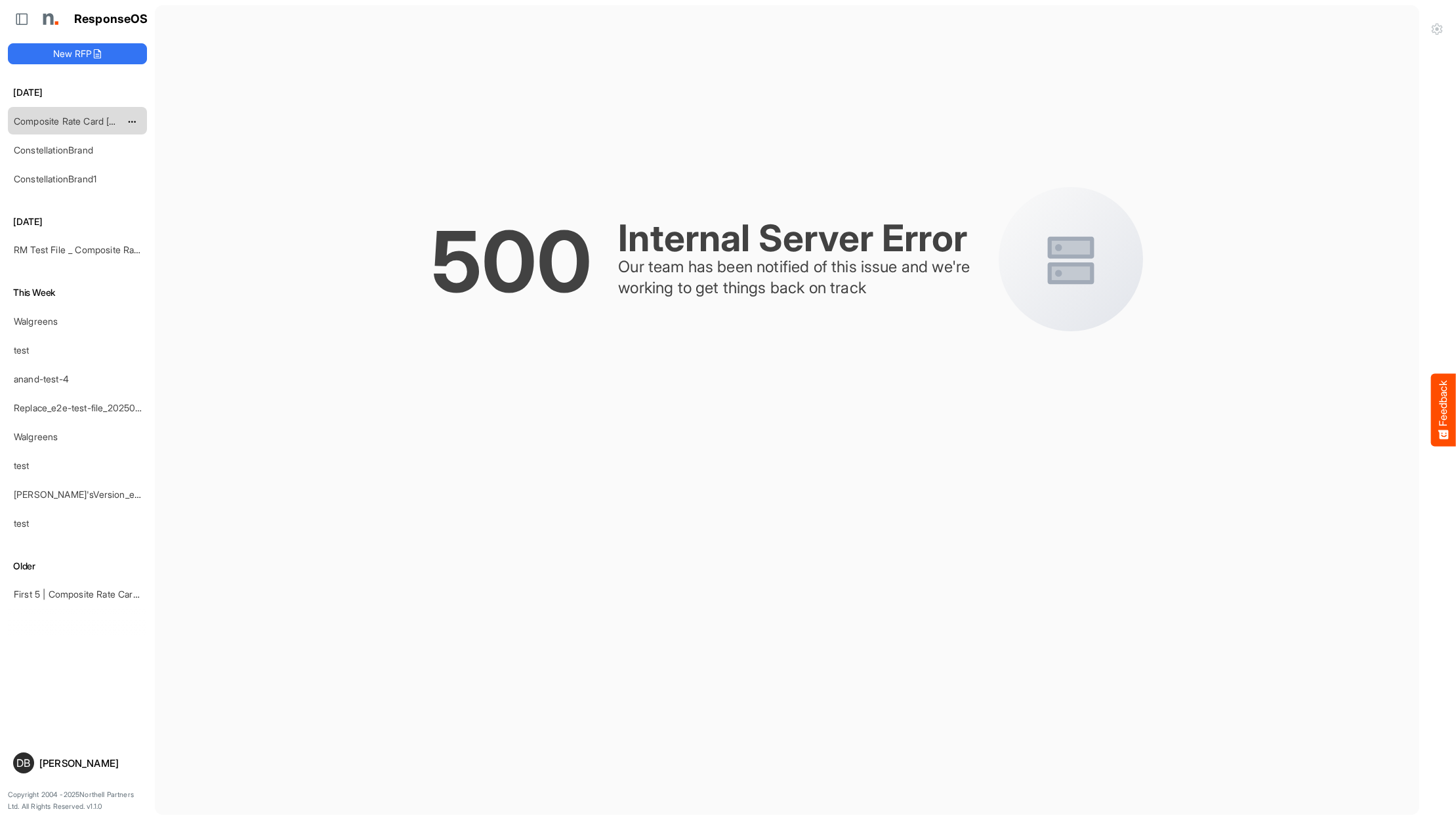
click at [71, 131] on div "Composite Rate Card [DATE]" at bounding box center [67, 120] width 117 height 26
click at [76, 116] on link "Composite Rate Card [DATE]" at bounding box center [74, 122] width 122 height 12
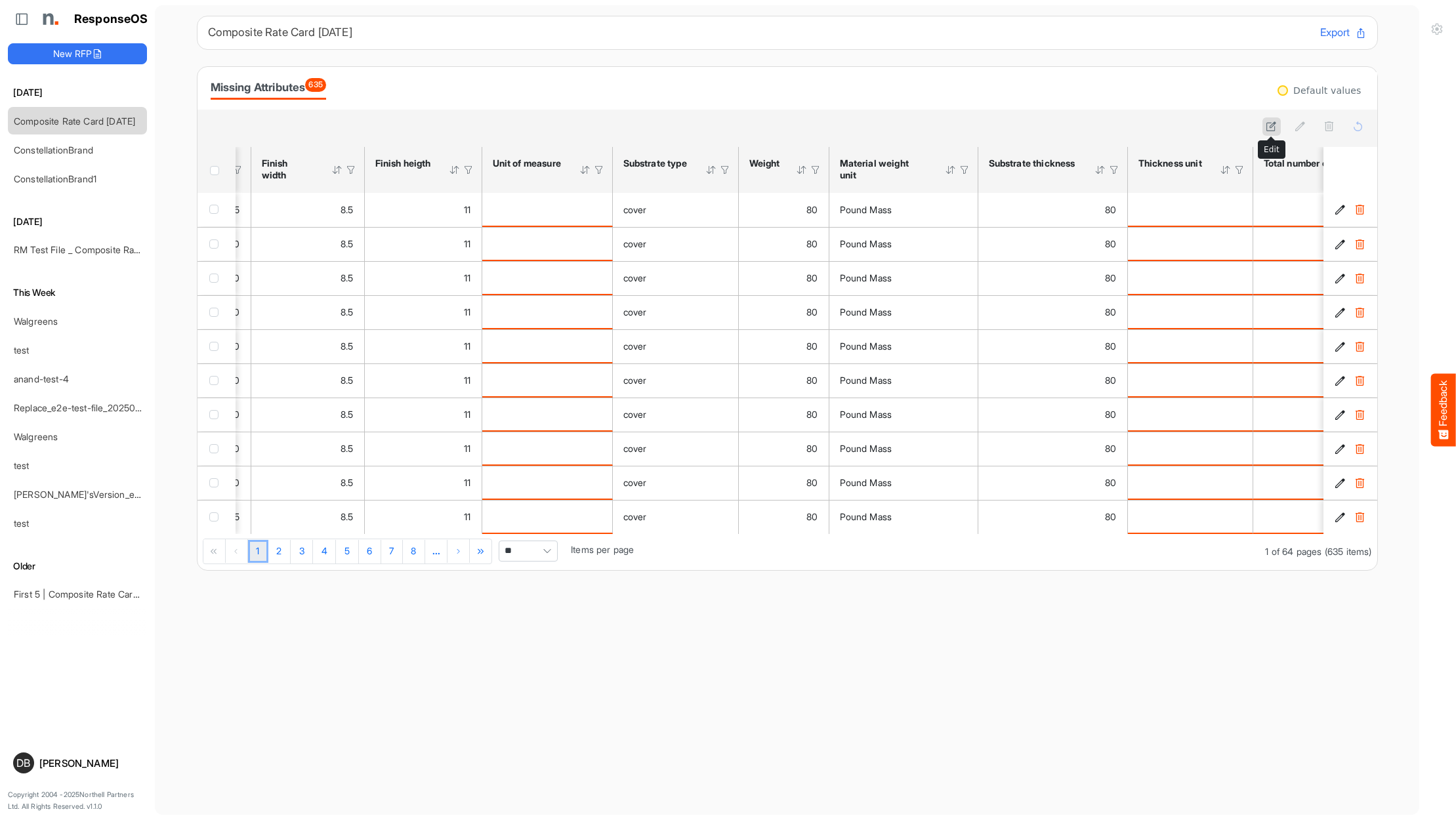
click at [1270, 126] on icon at bounding box center [1271, 127] width 12 height 12
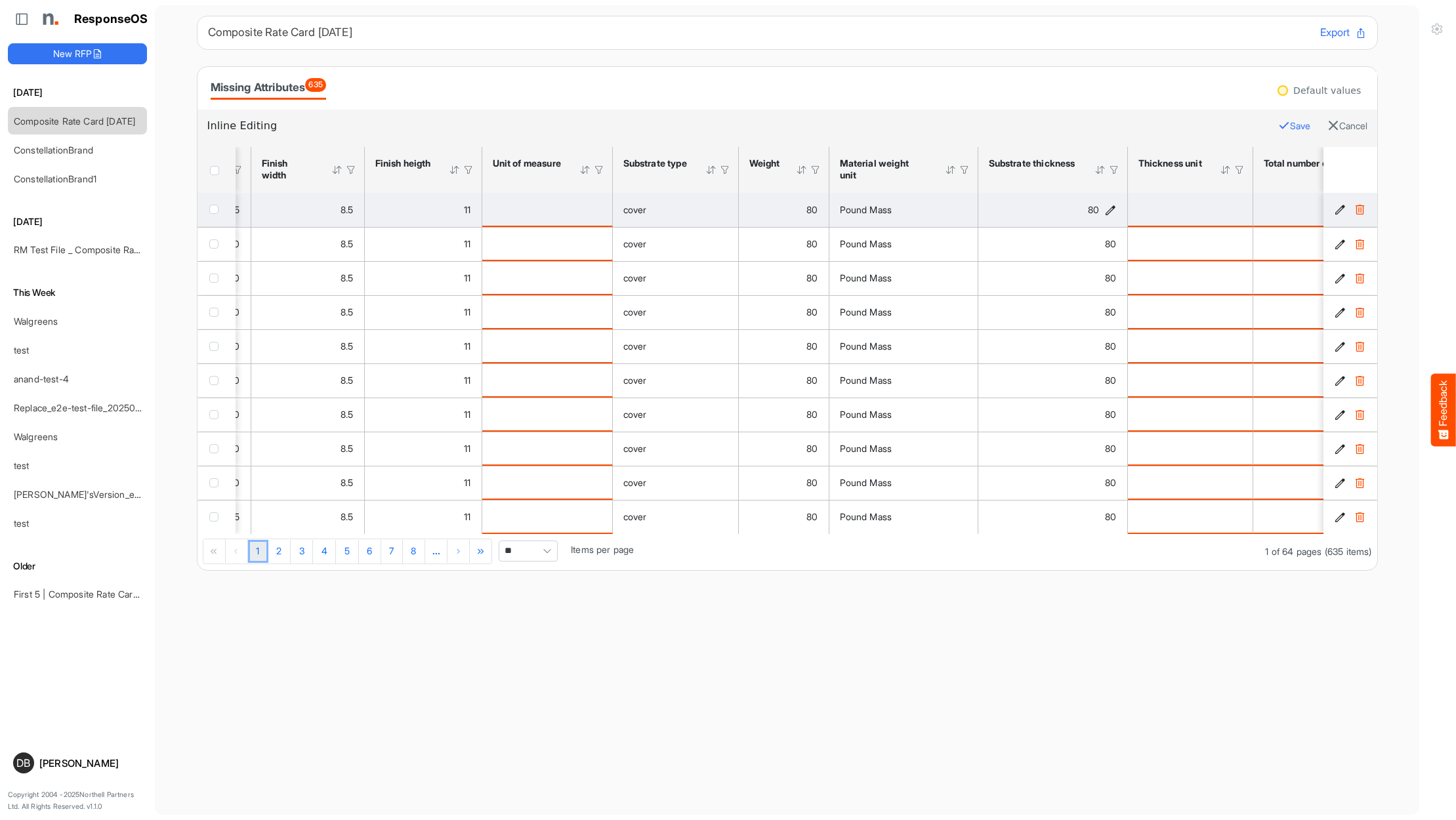
click at [1110, 212] on icon "80 is template cell Column Header httpsnorthellcomontologiesmapping-rulesmateri…" at bounding box center [1111, 210] width 12 height 12
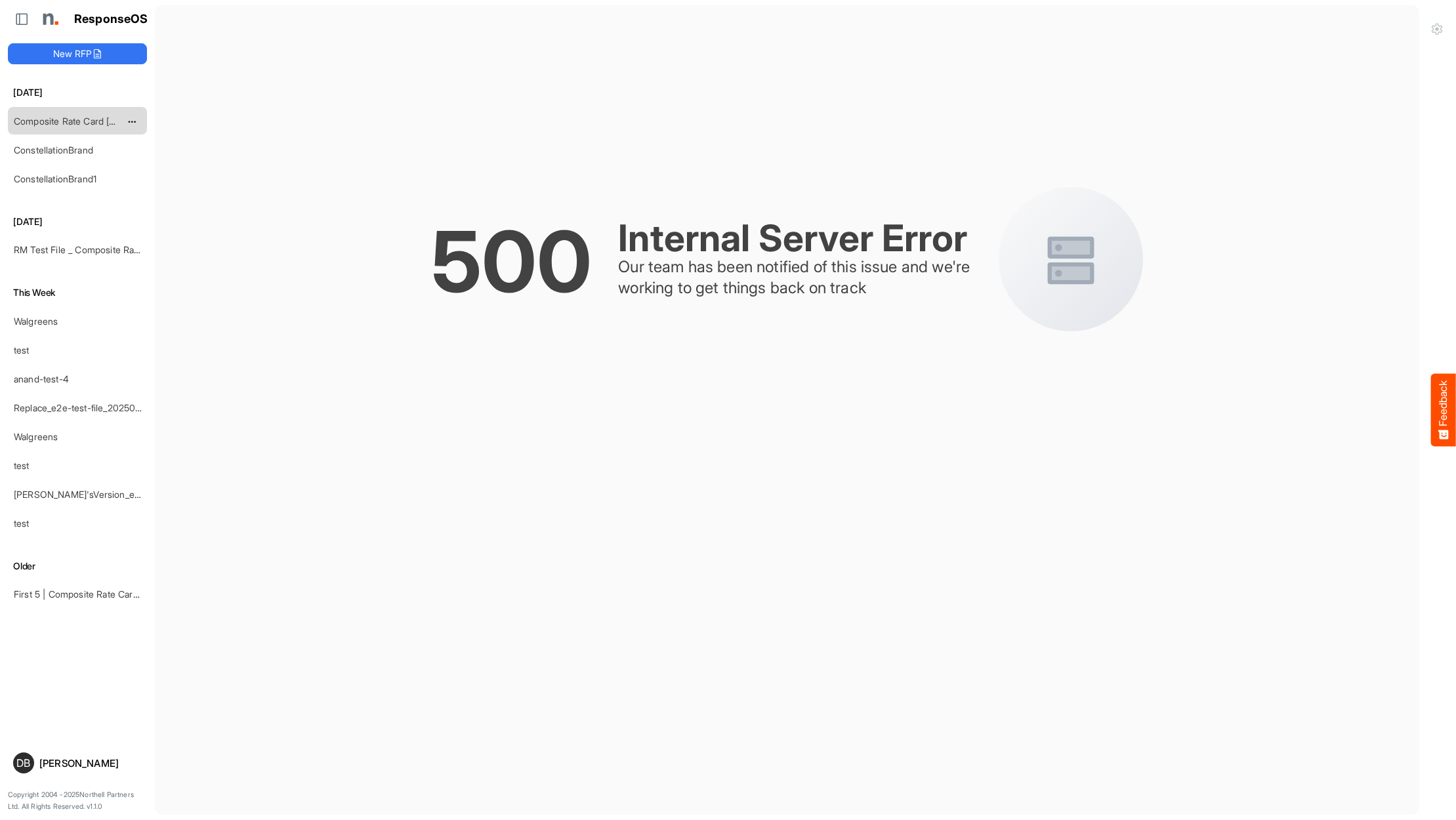
click at [71, 122] on link "Composite Rate Card [DATE]" at bounding box center [74, 122] width 122 height 12
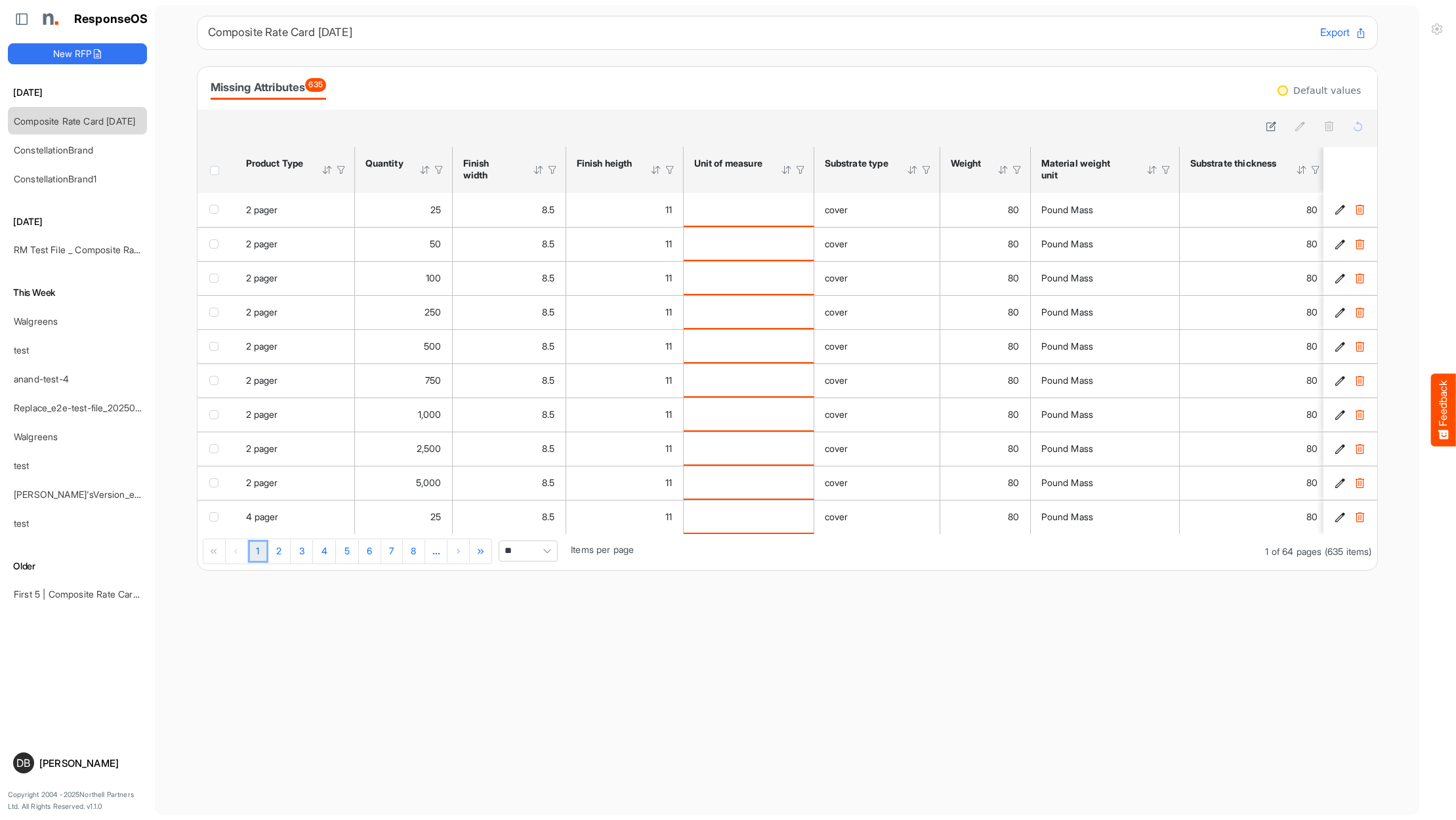
click at [1441, 407] on button "Feedback" at bounding box center [1443, 410] width 25 height 72
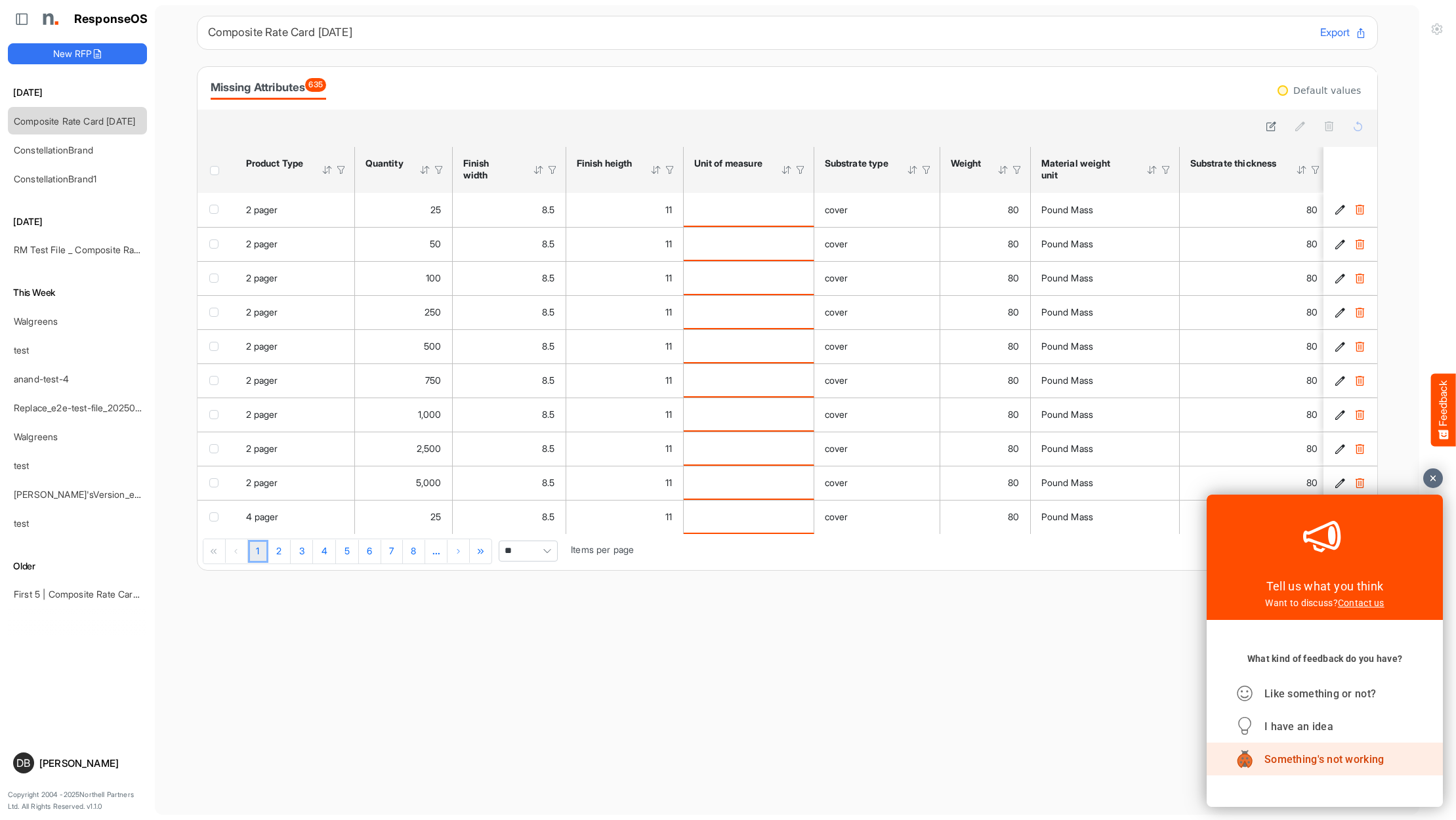
click at [1334, 765] on span "Something's not working" at bounding box center [1325, 759] width 120 height 13
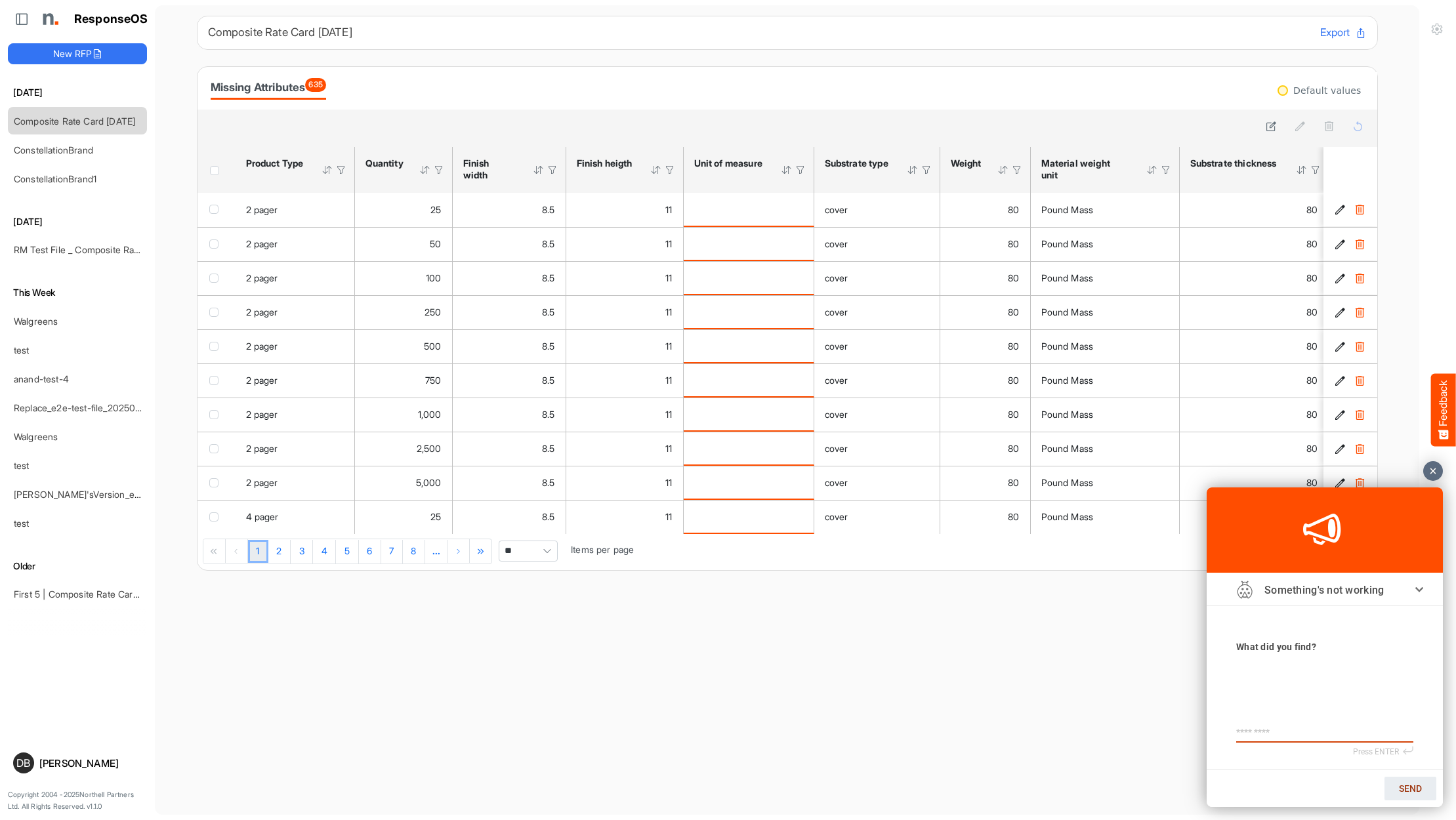
type textarea "*"
type textarea "**"
type textarea "***"
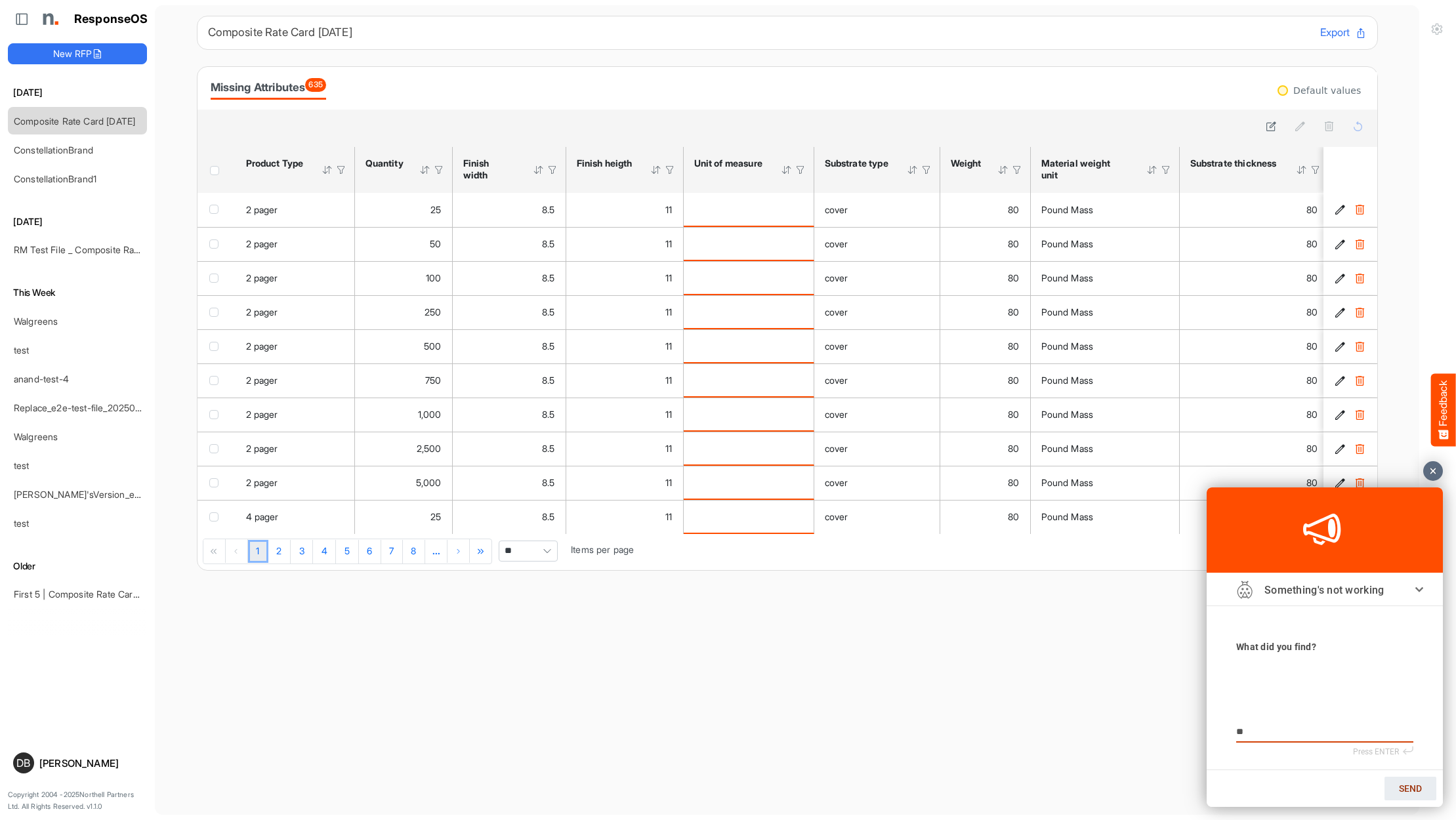
type textarea "***"
type textarea "****"
type textarea "*****"
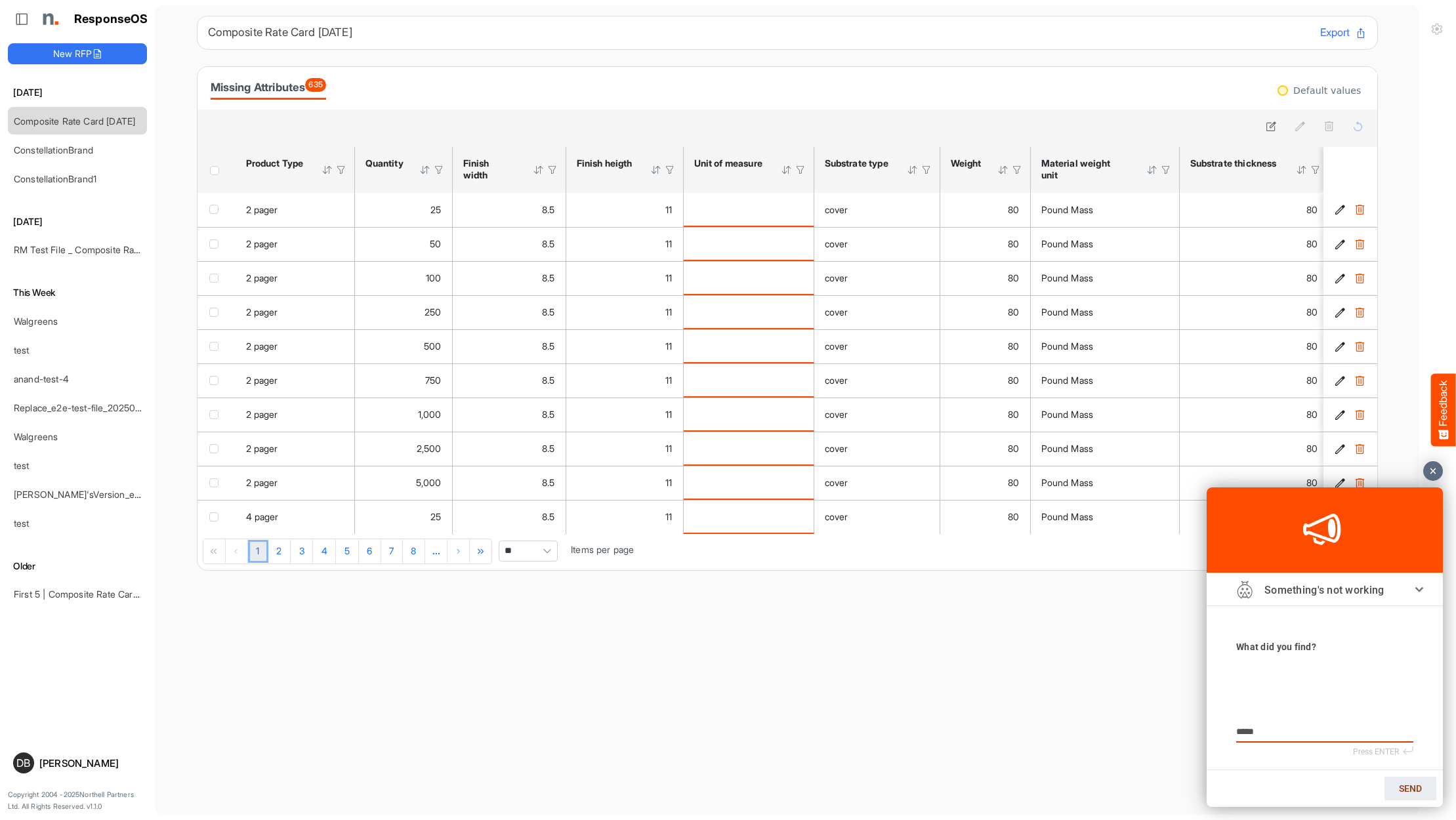
type textarea "******"
type textarea "*******"
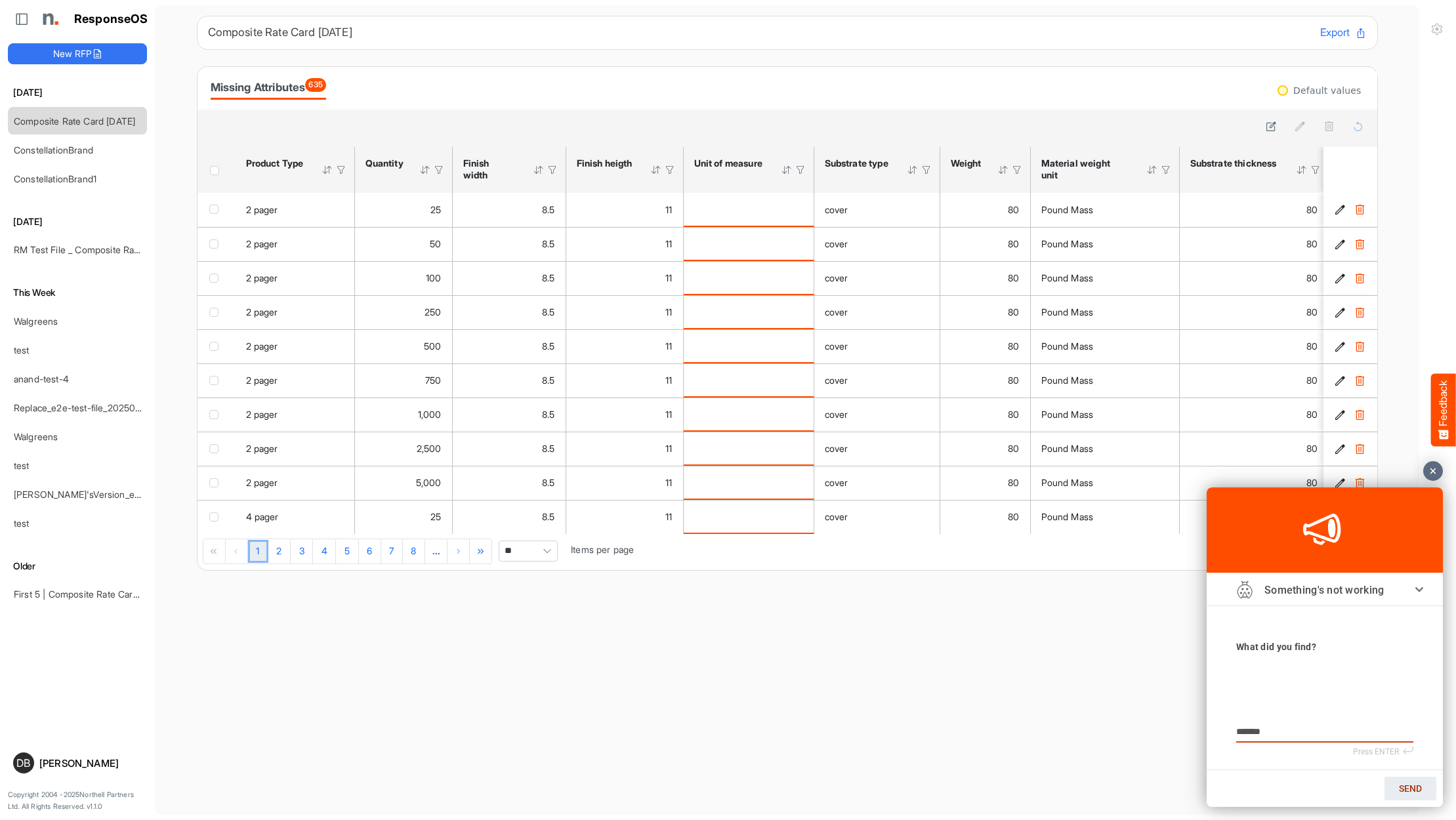
type textarea "*******"
type textarea "*********"
type textarea "**********"
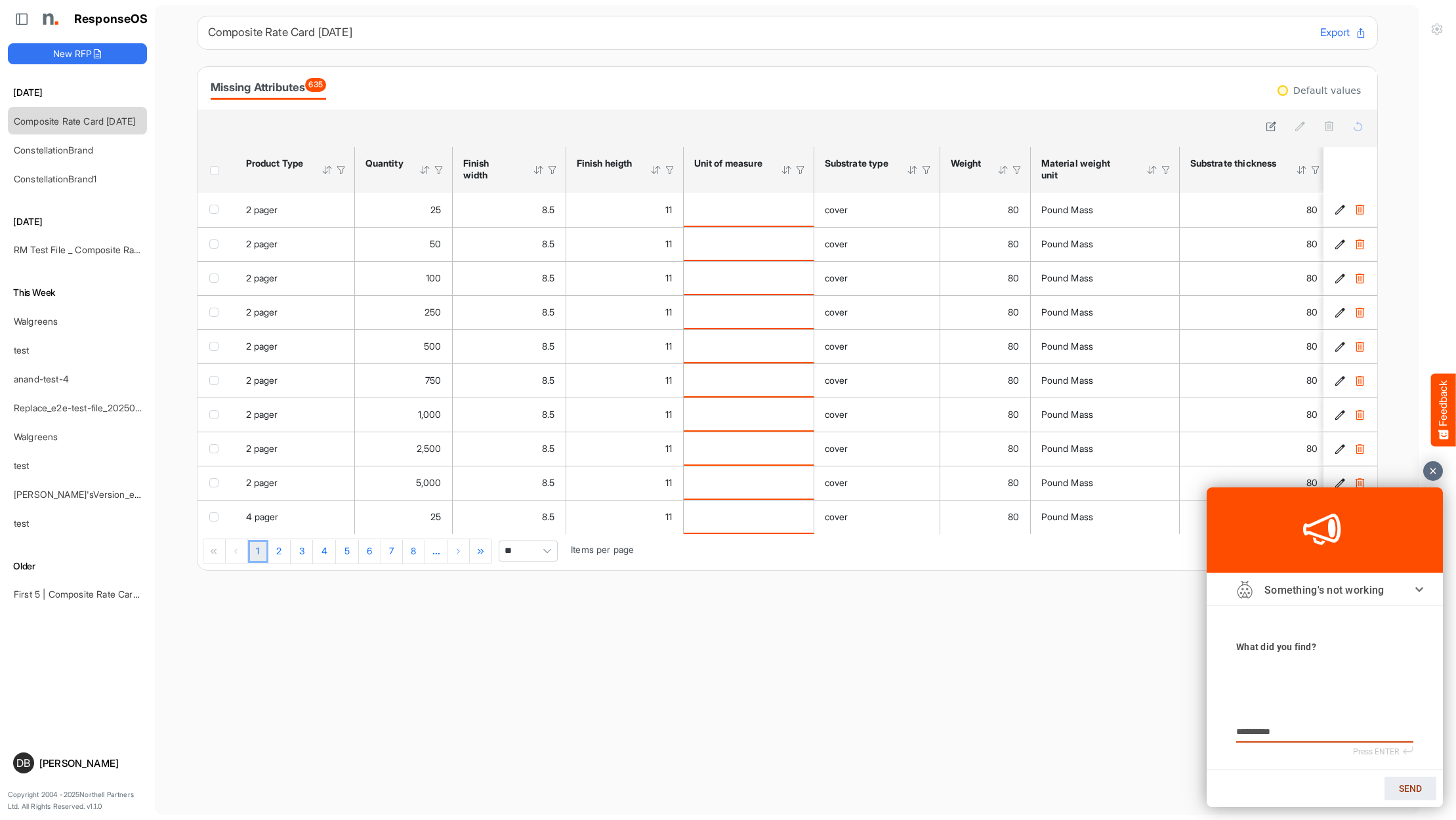
type textarea "**********"
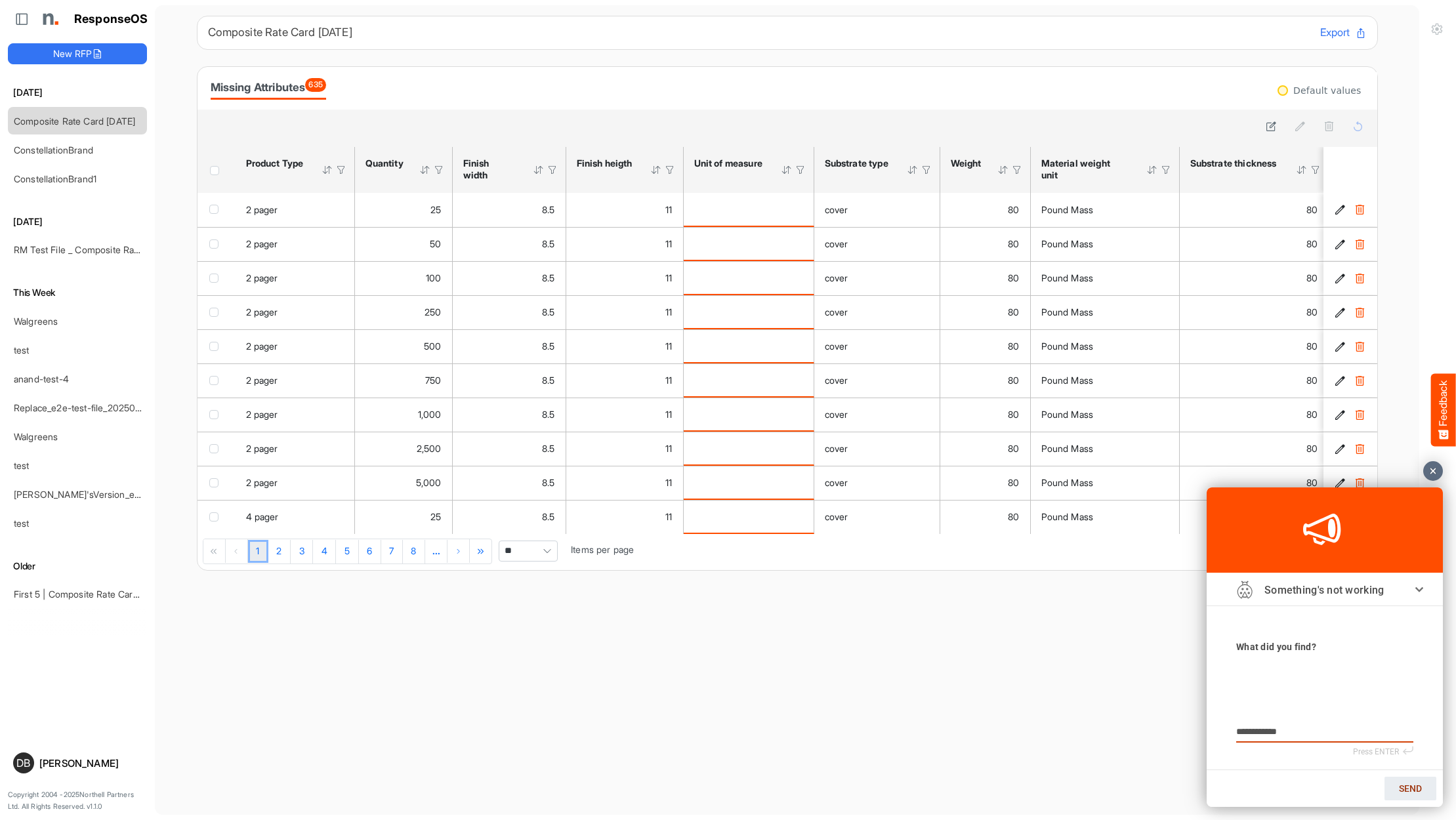
type textarea "**********"
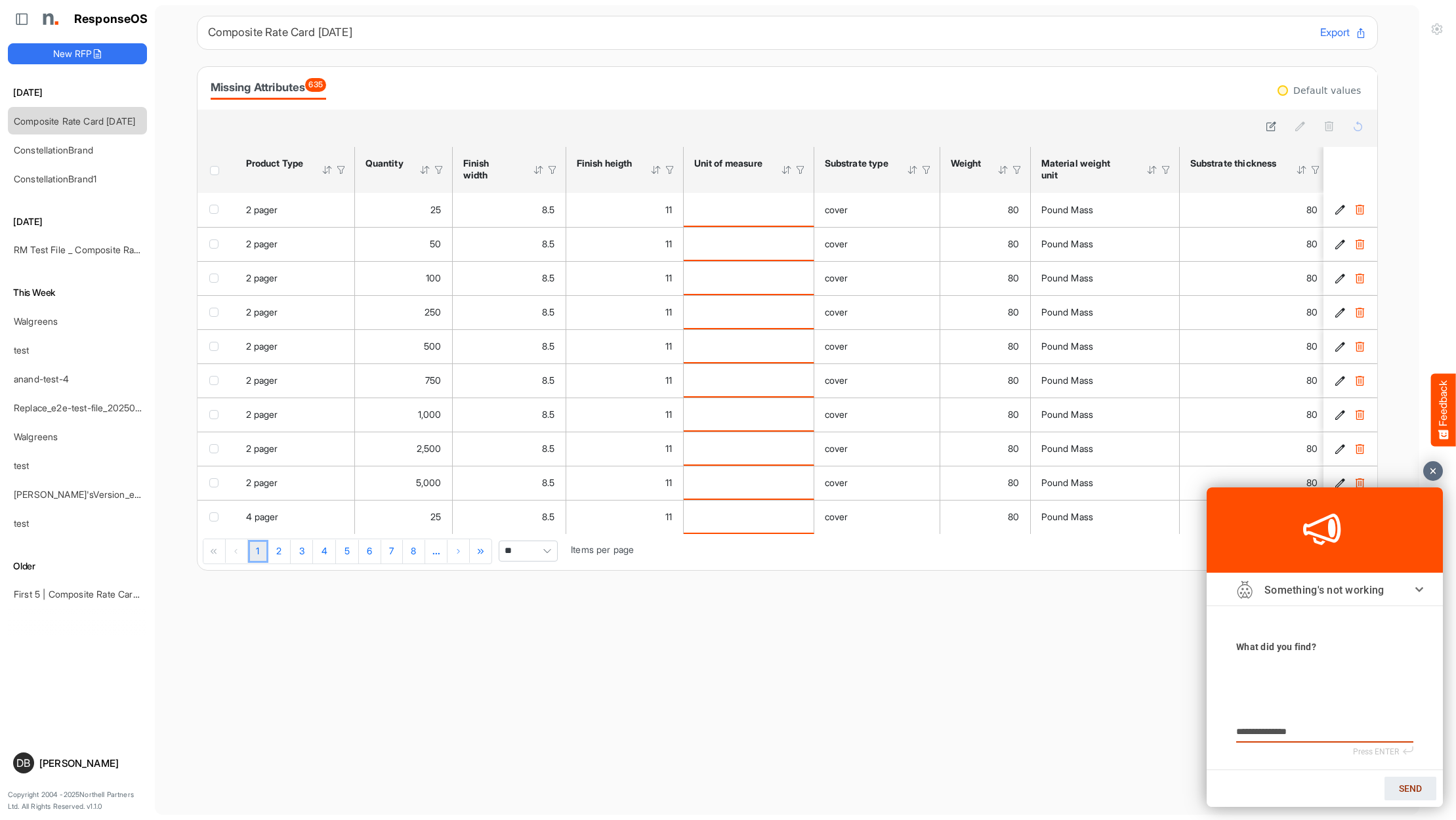
type textarea "**********"
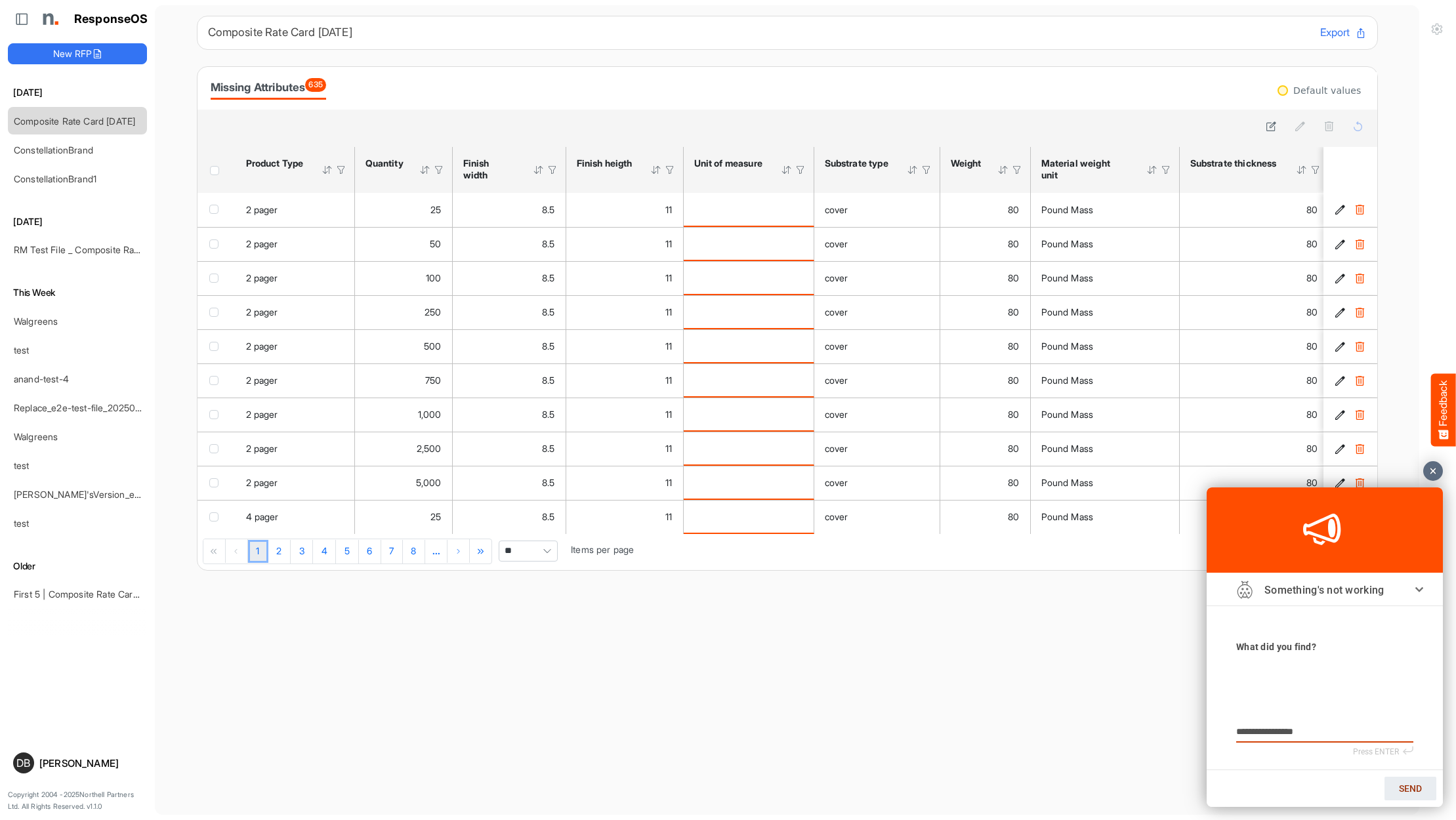
type textarea "**********"
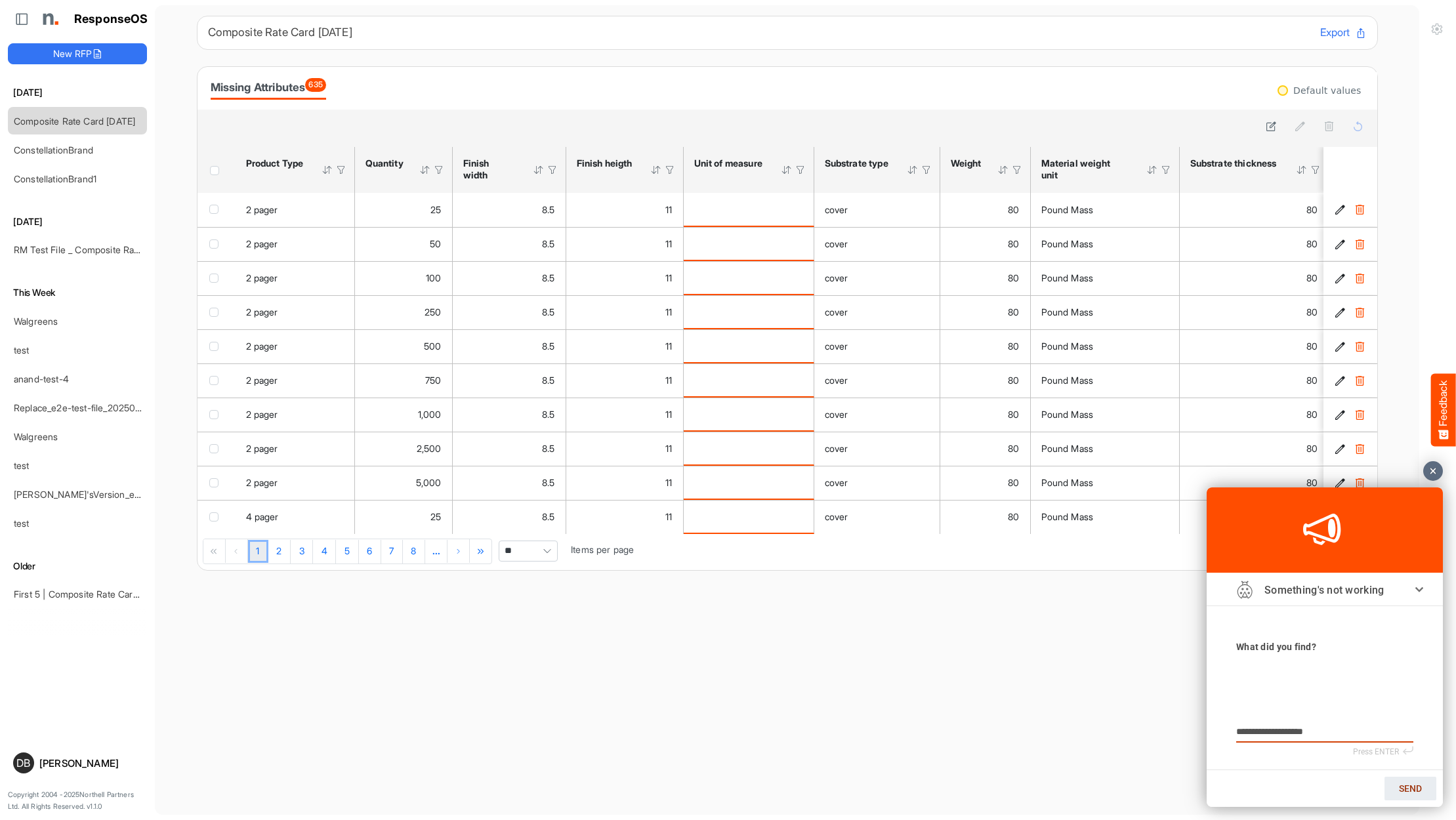
type textarea "**********"
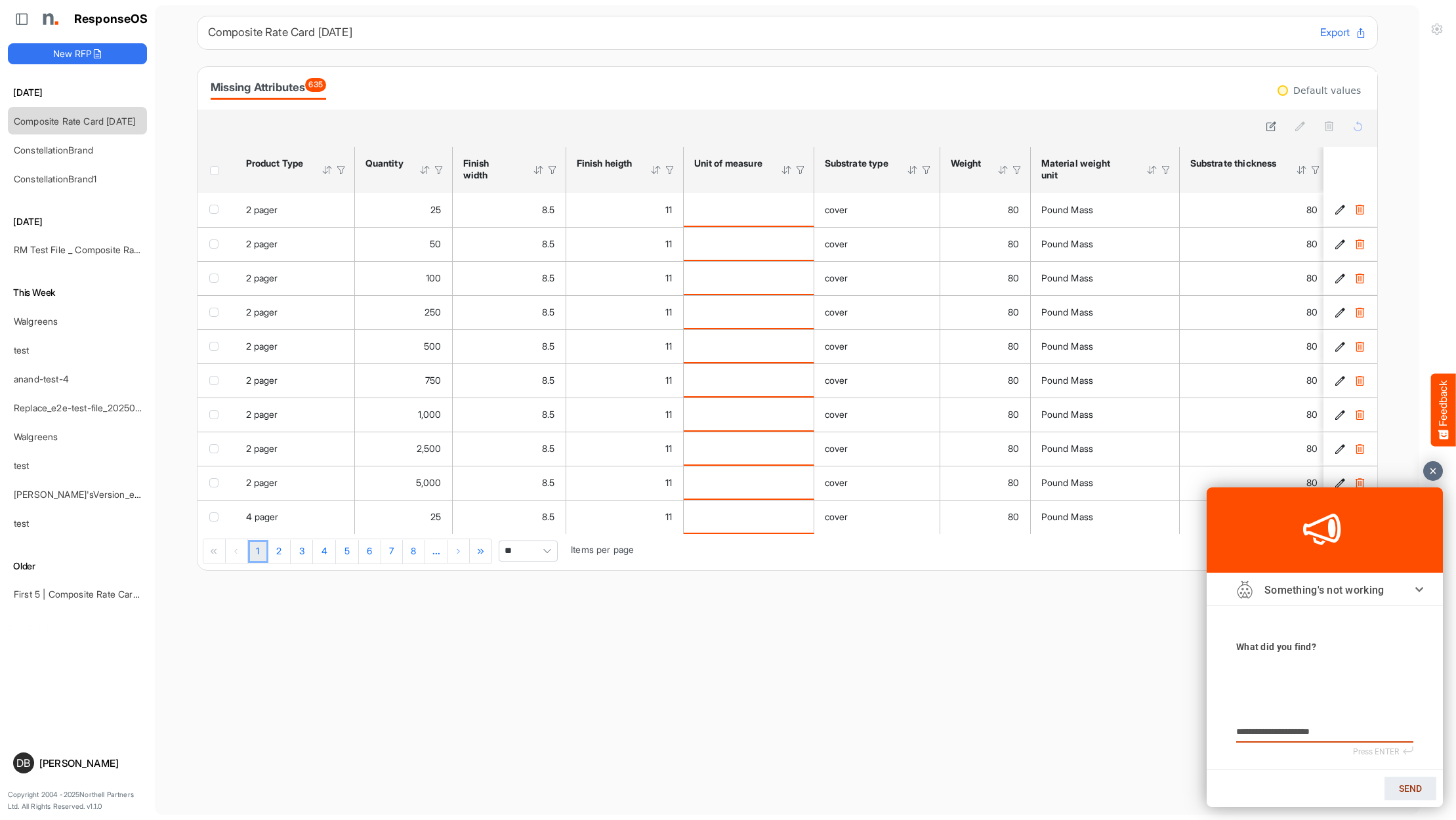
type textarea "**********"
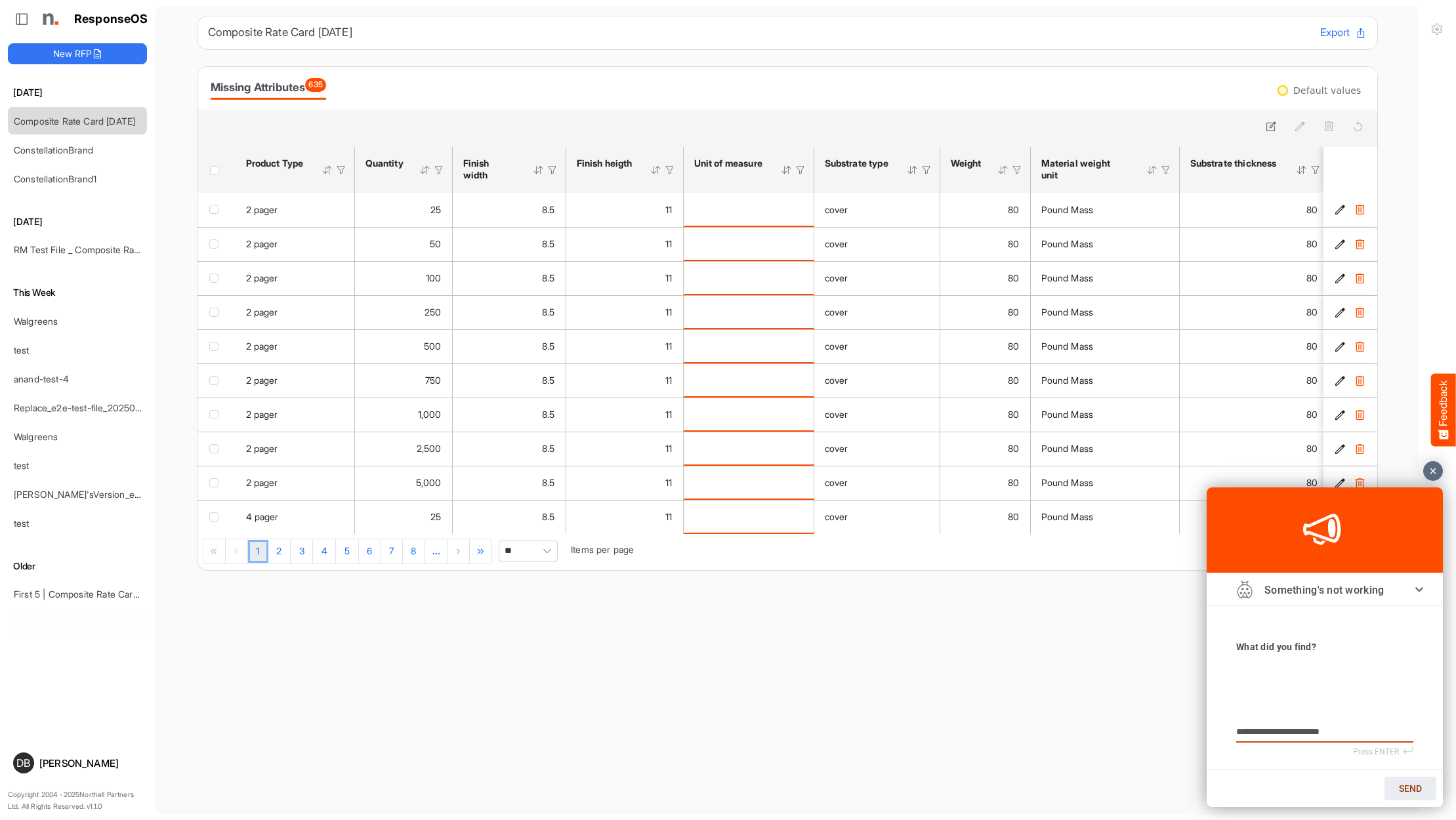
type textarea "**********"
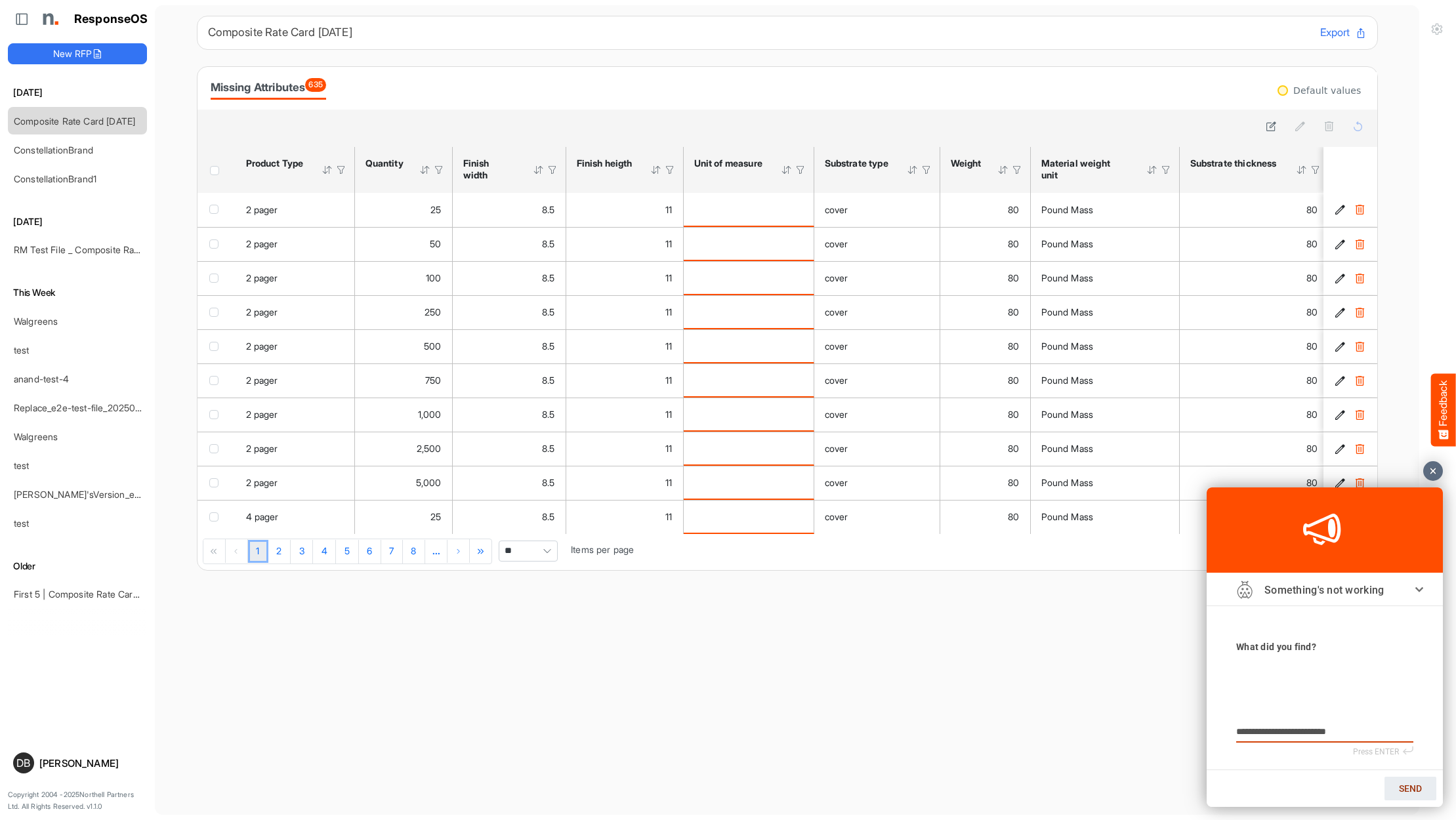
type textarea "**********"
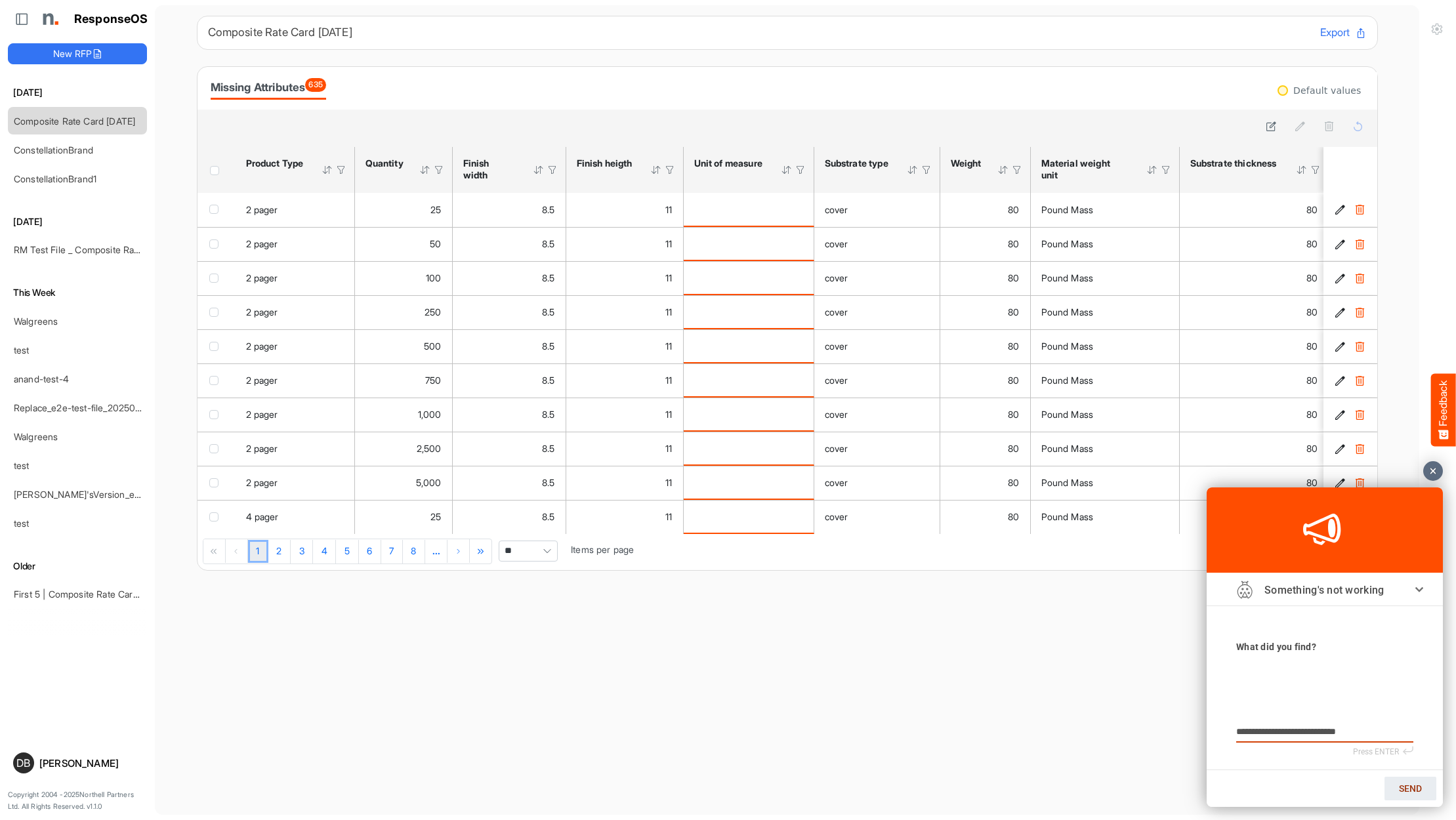
type textarea "**********"
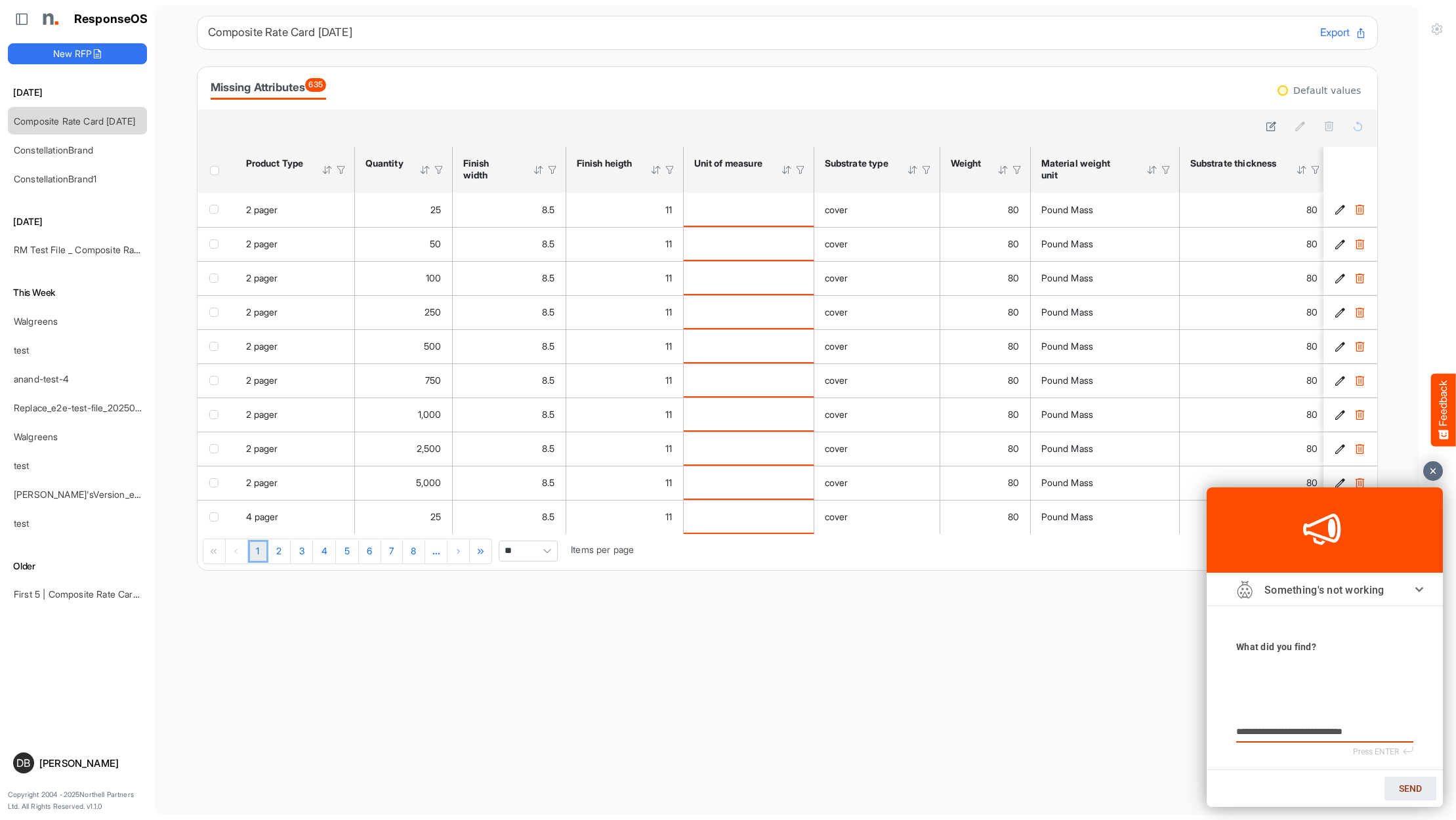
type textarea "**********"
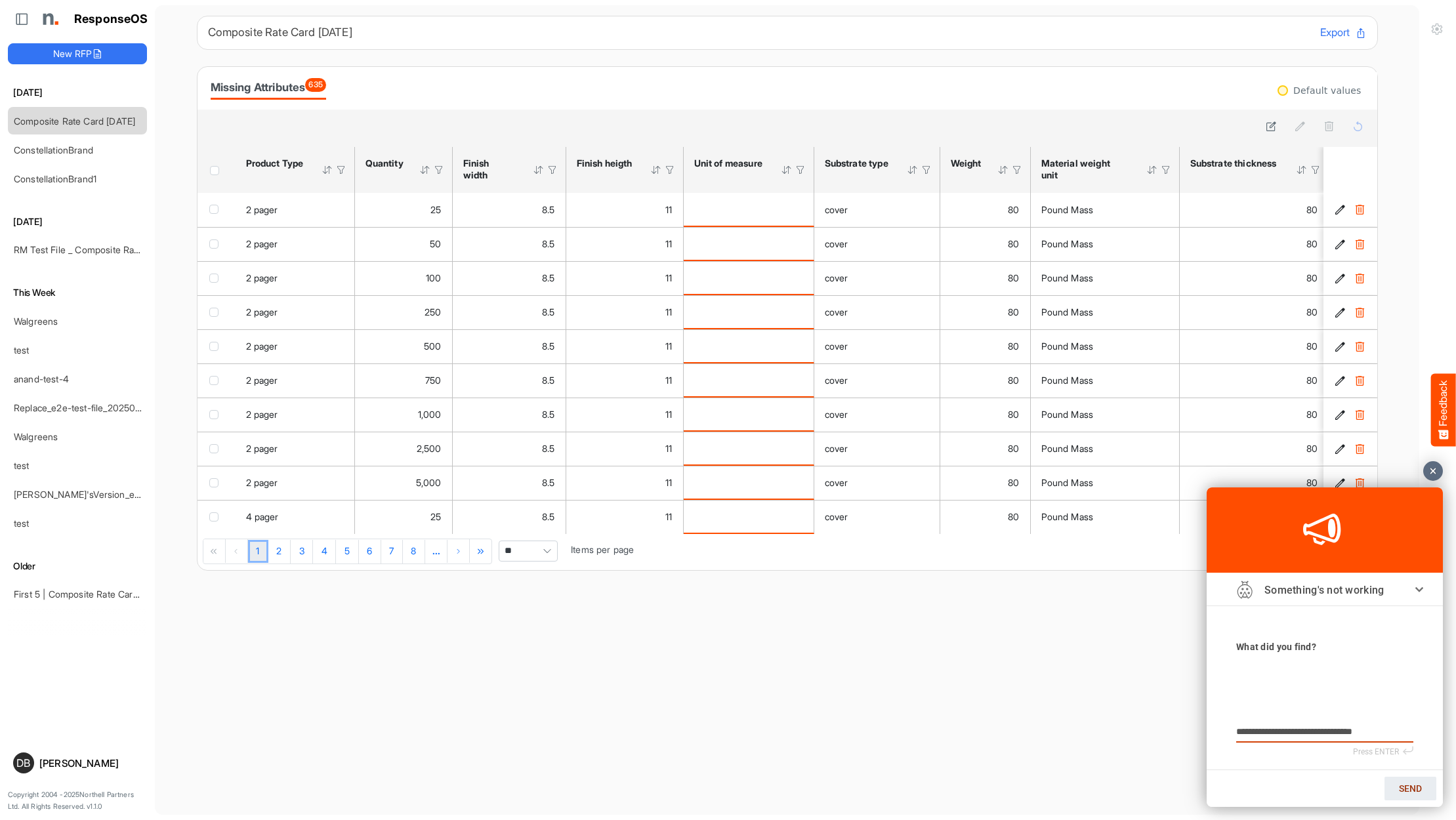
type textarea "**********"
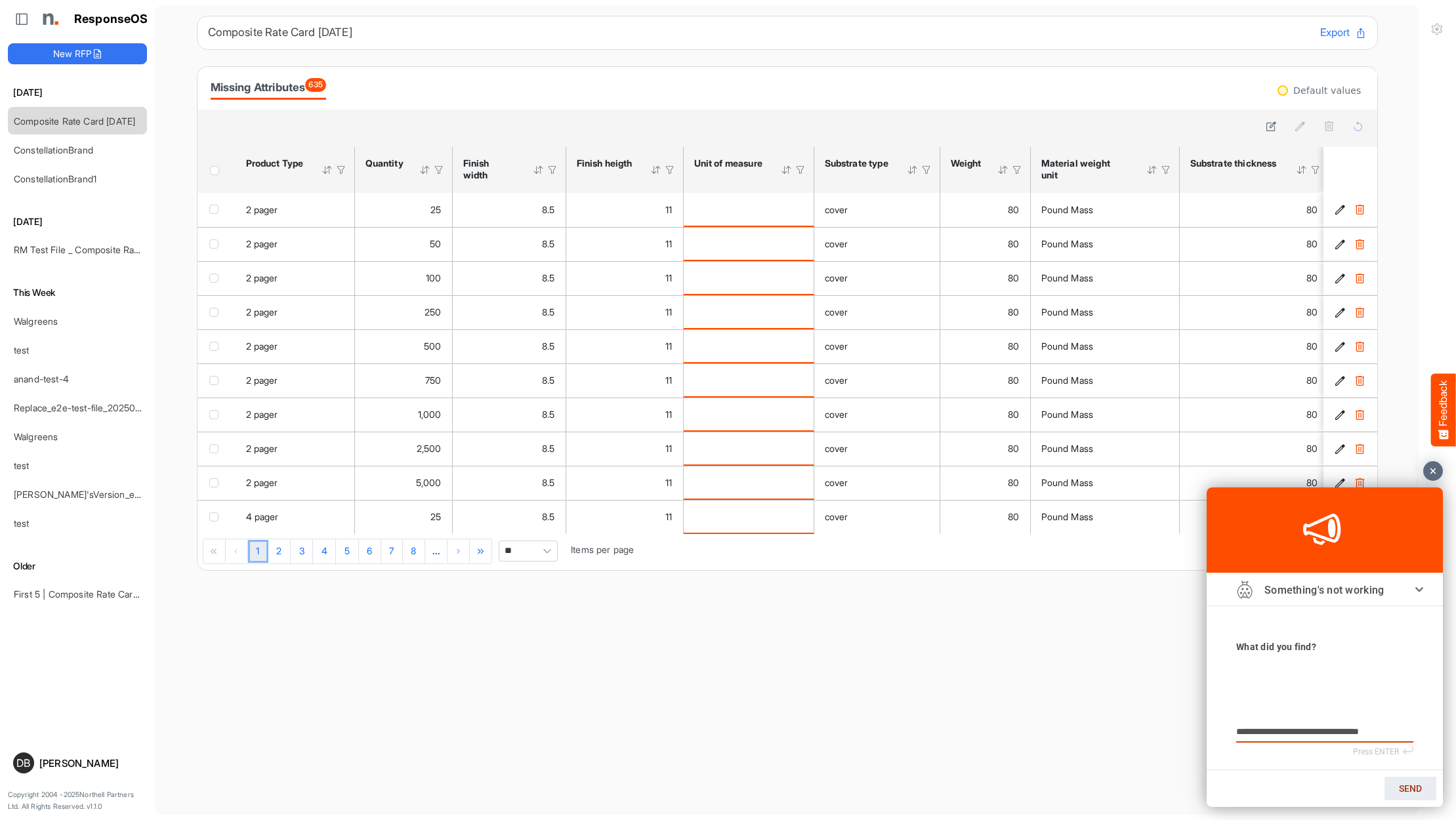
type textarea "**********"
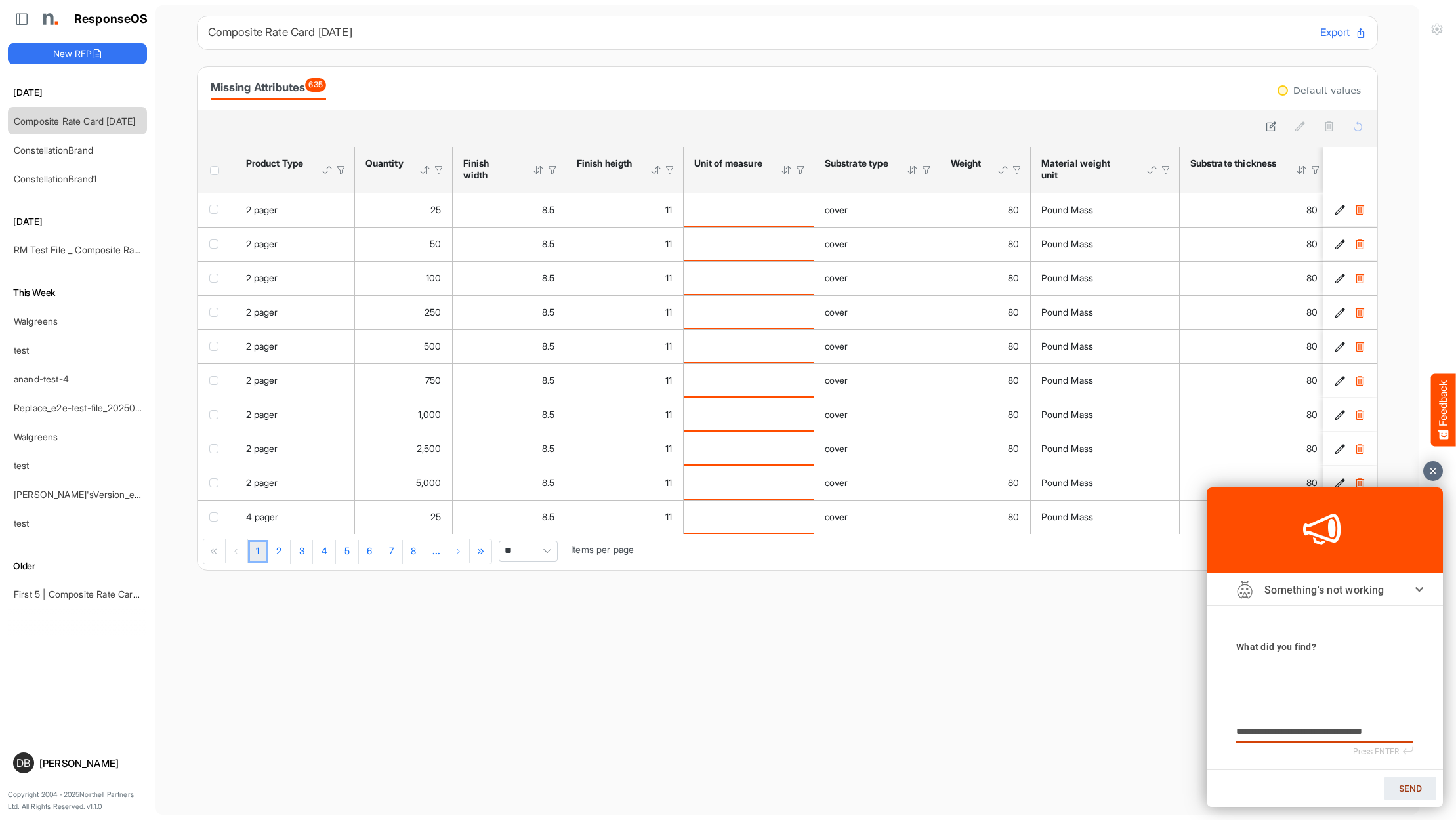
type textarea "**********"
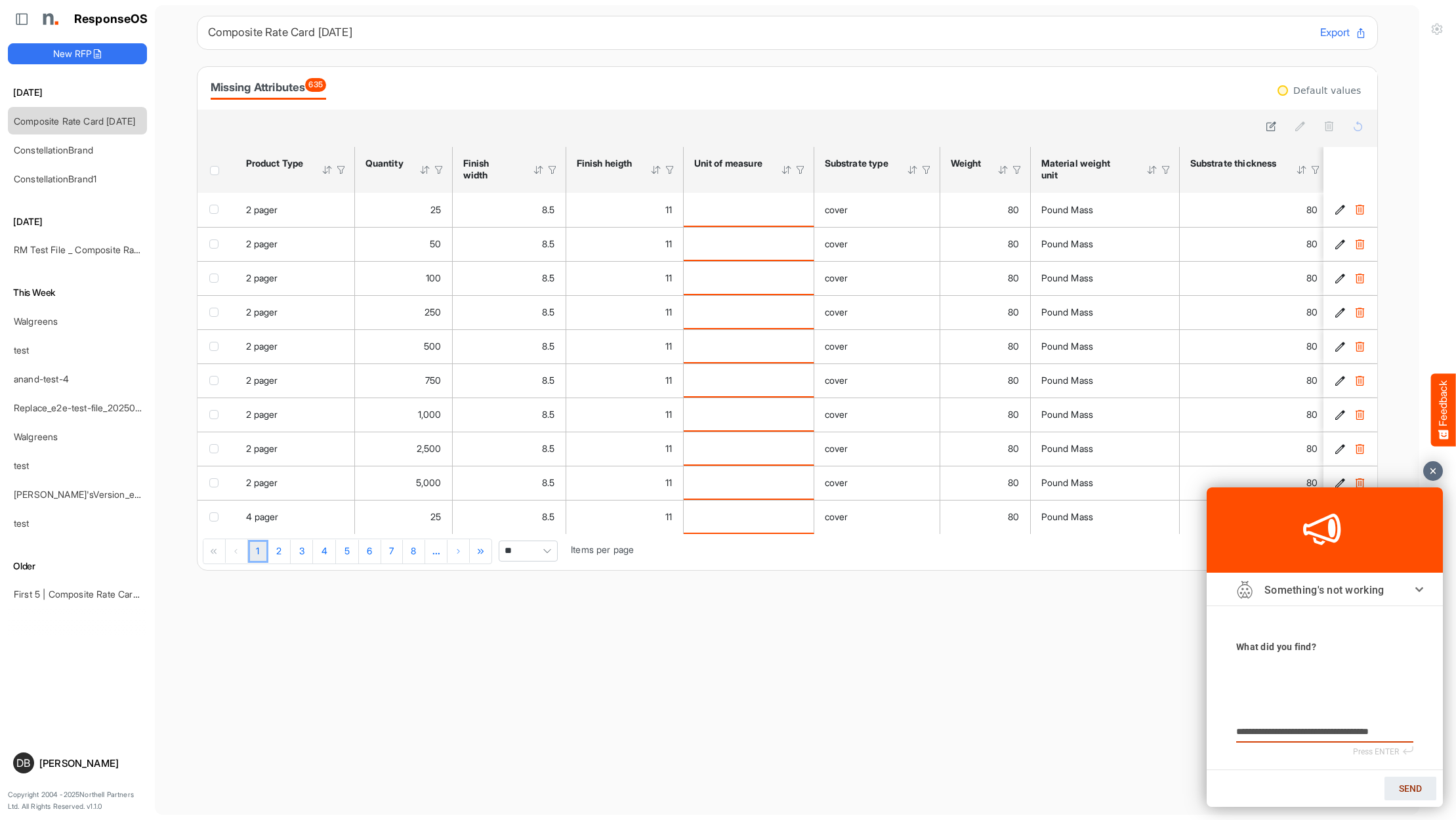
type textarea "**********"
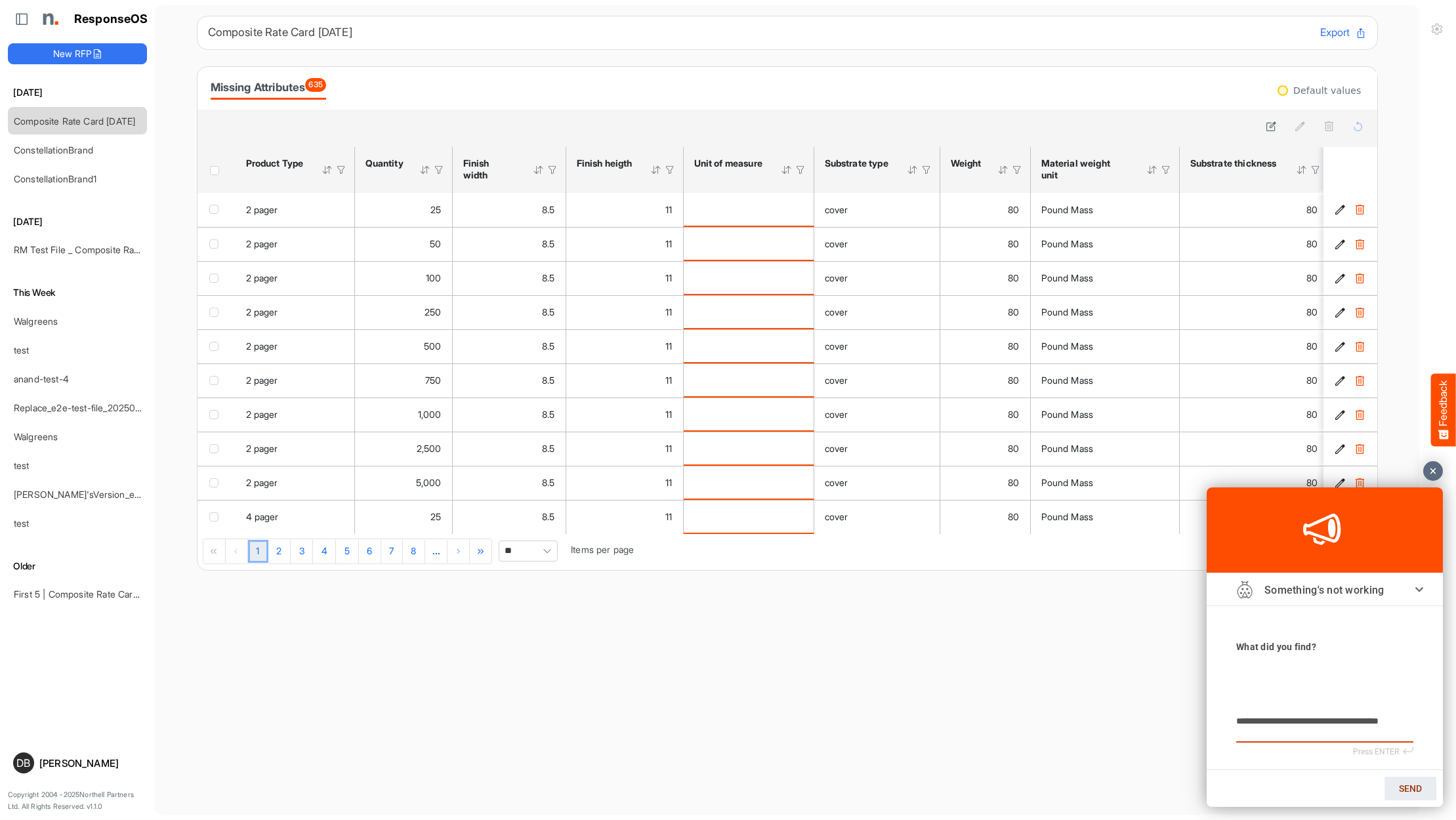
type textarea "**********"
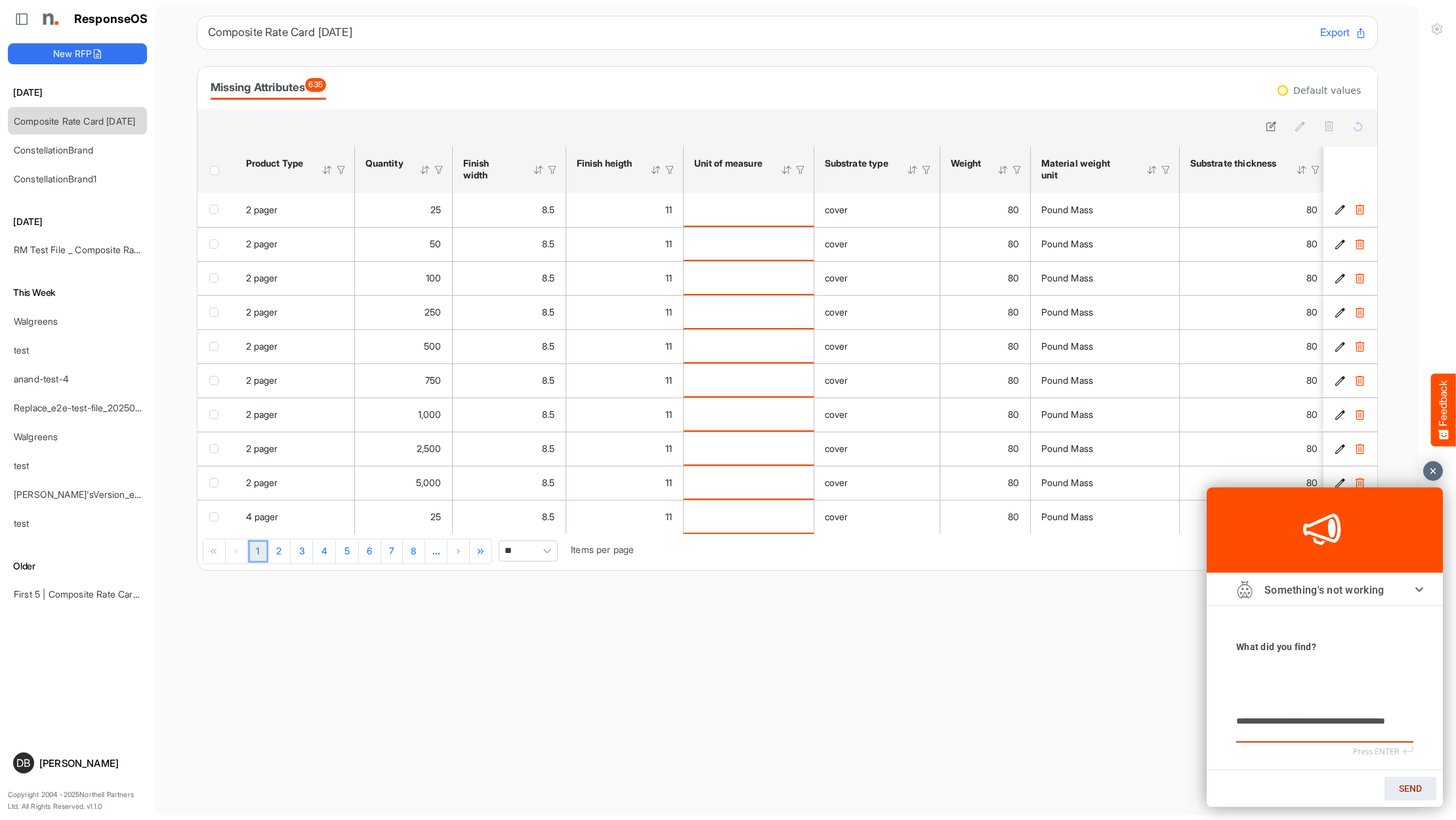
type textarea "**********"
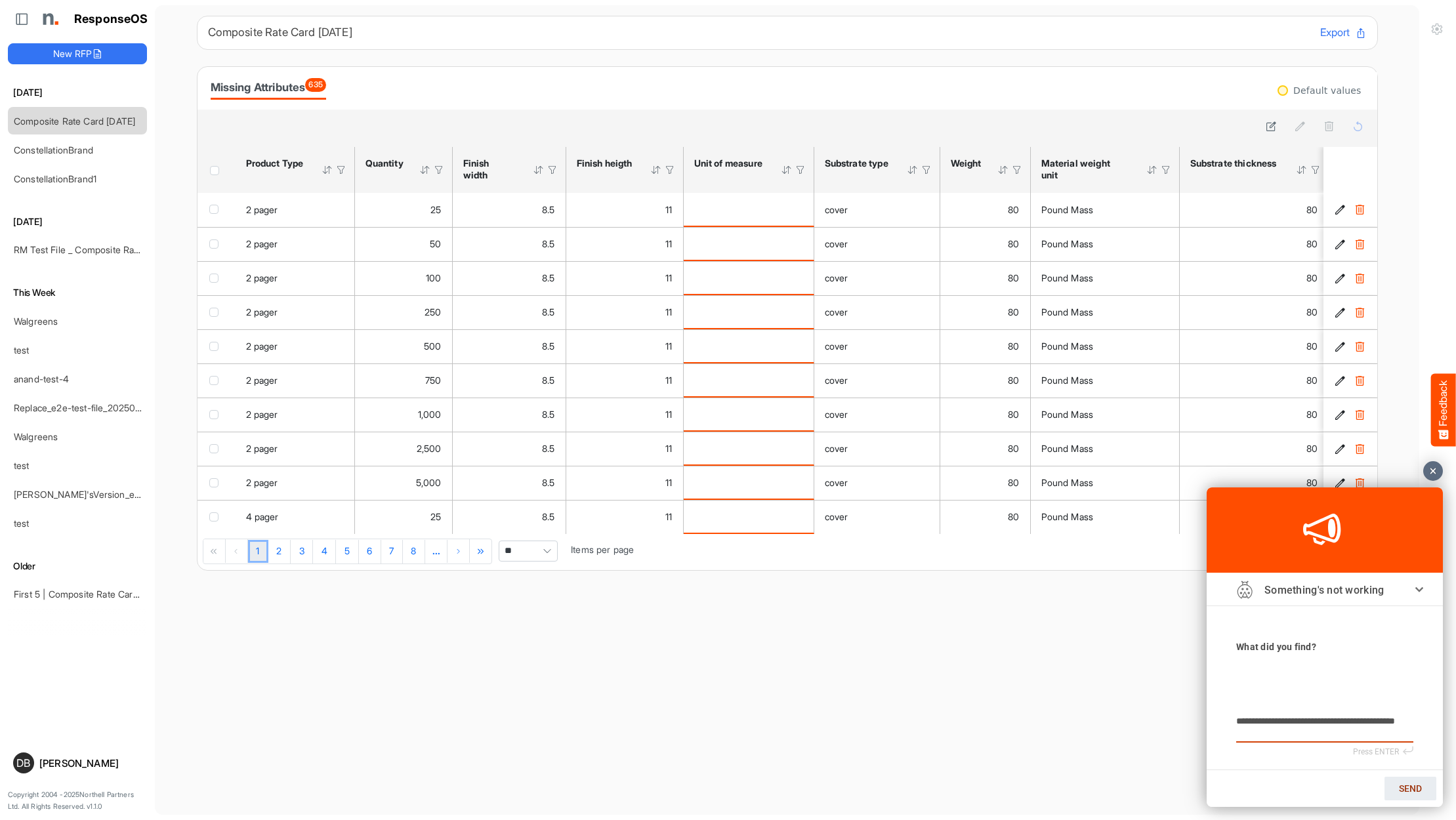
type textarea "**********"
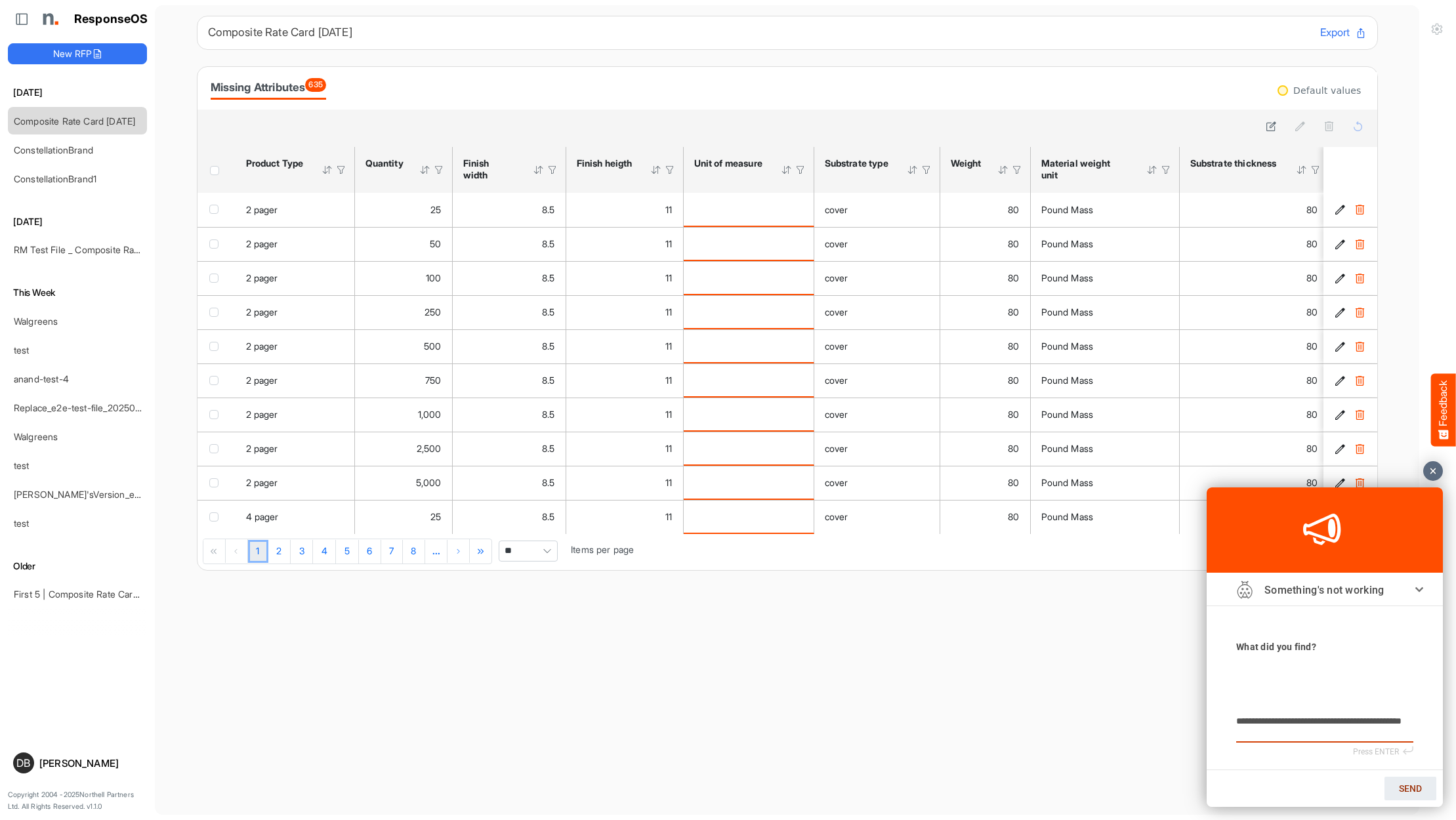
type textarea "**********"
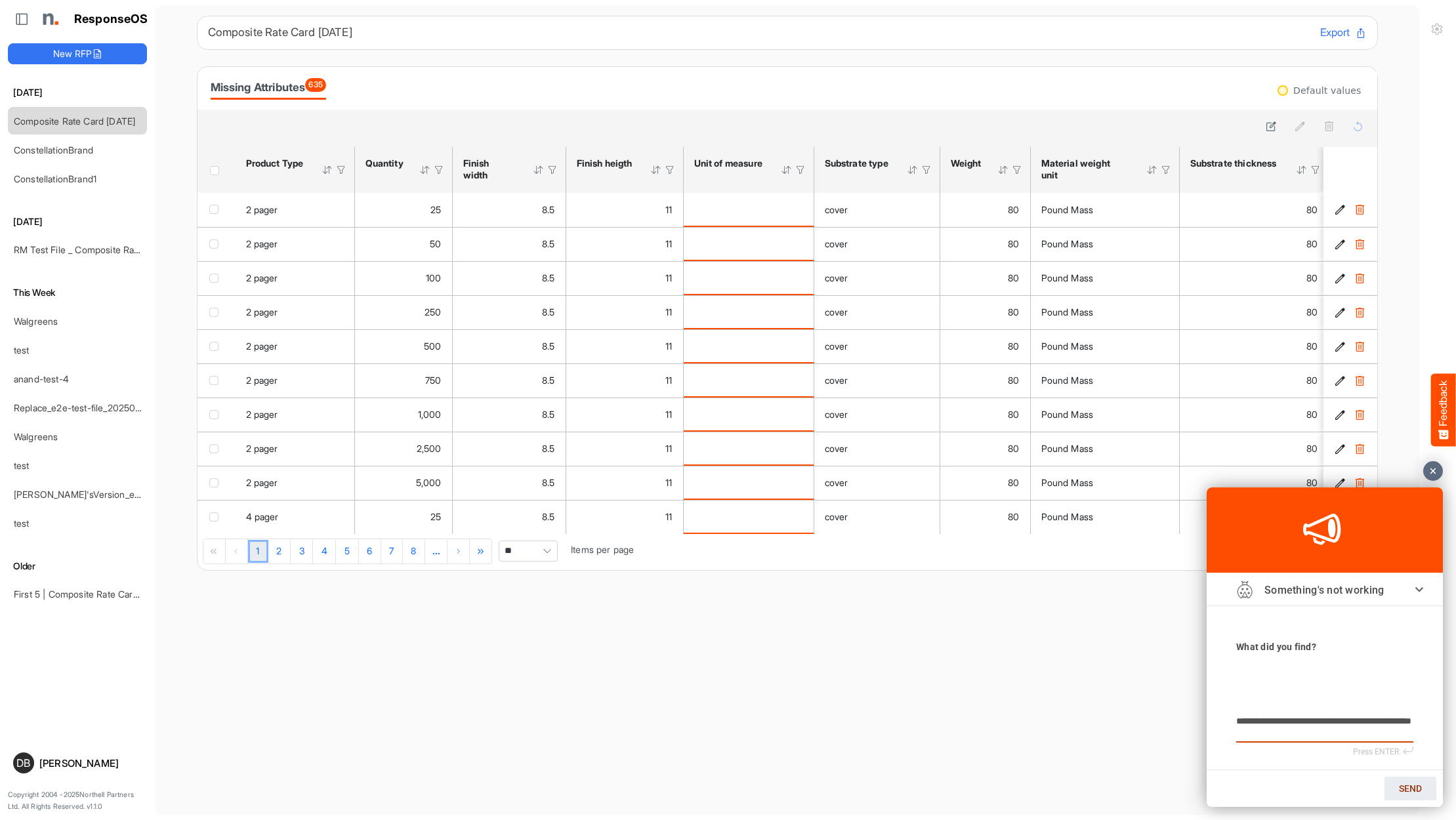
type textarea "**********"
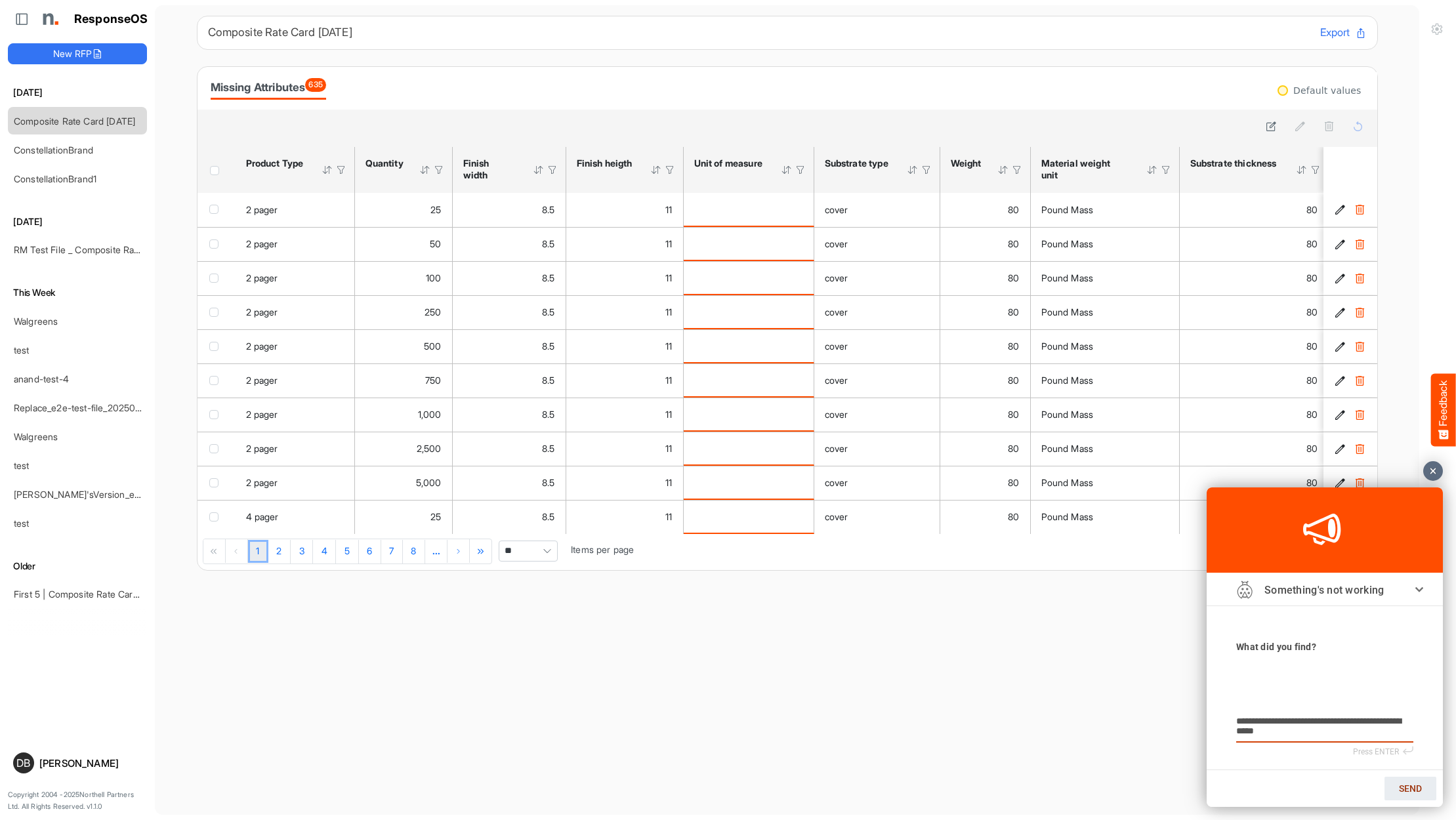
type textarea "**********"
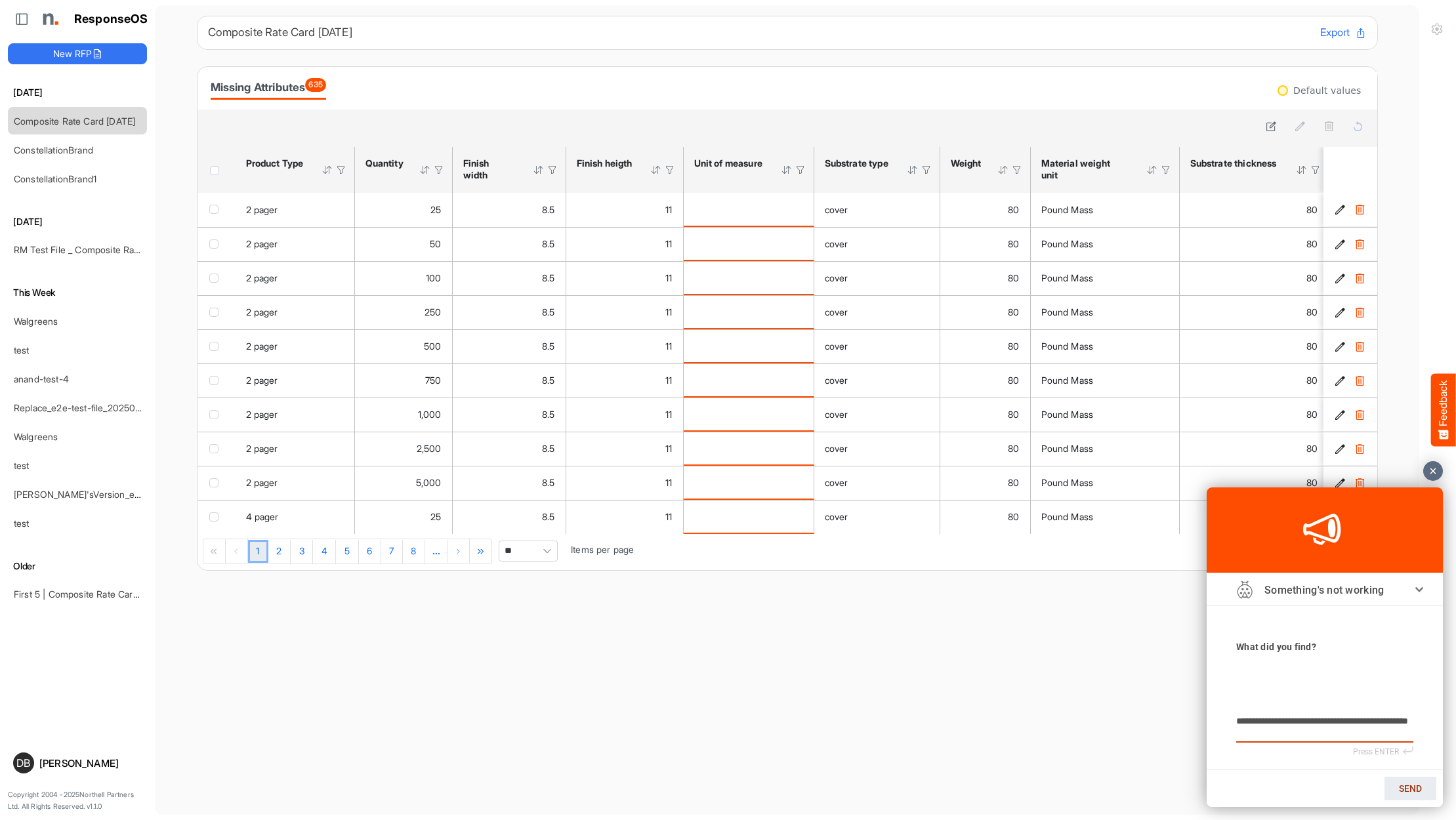
type textarea "**********"
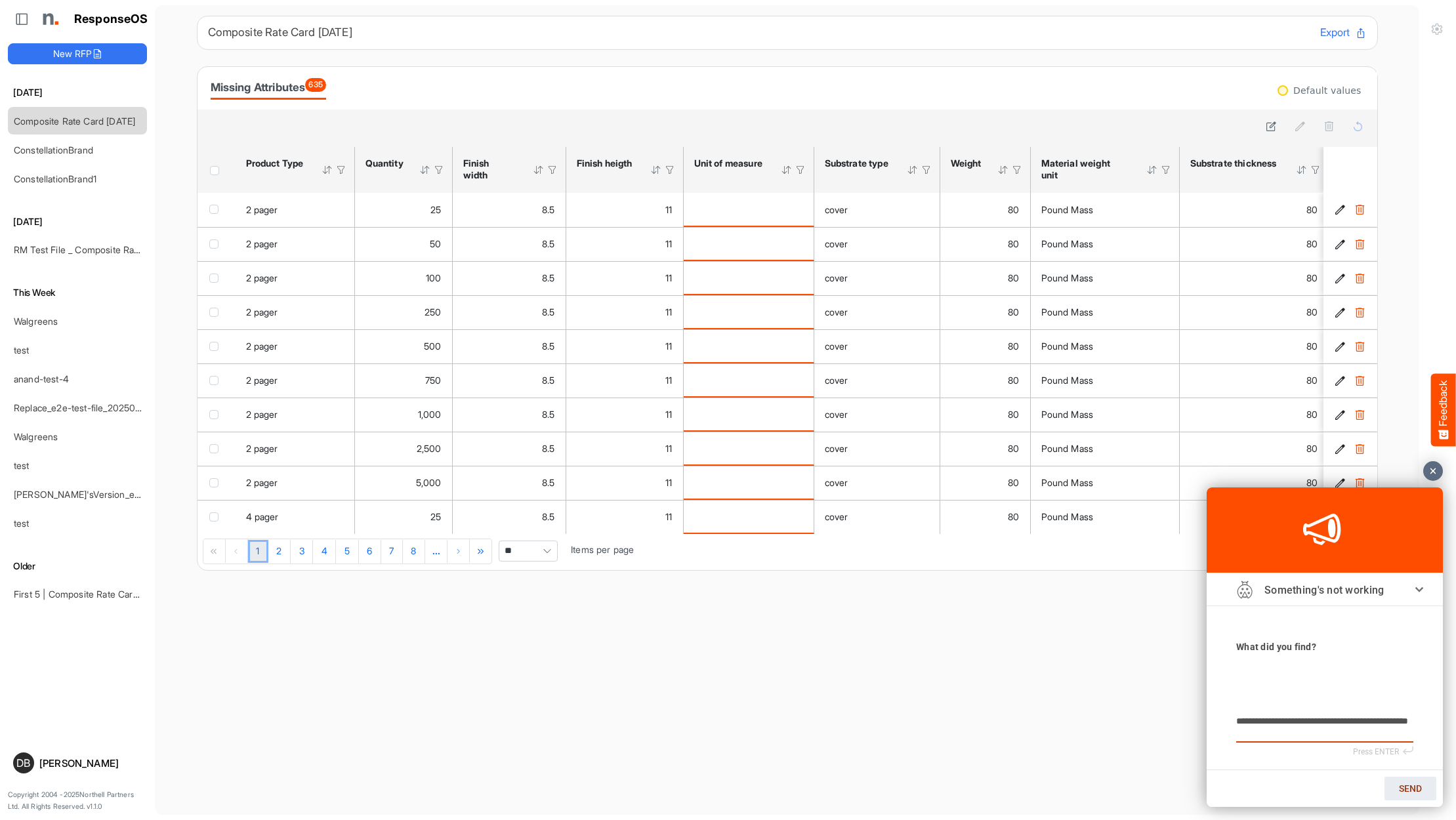
type textarea "**********"
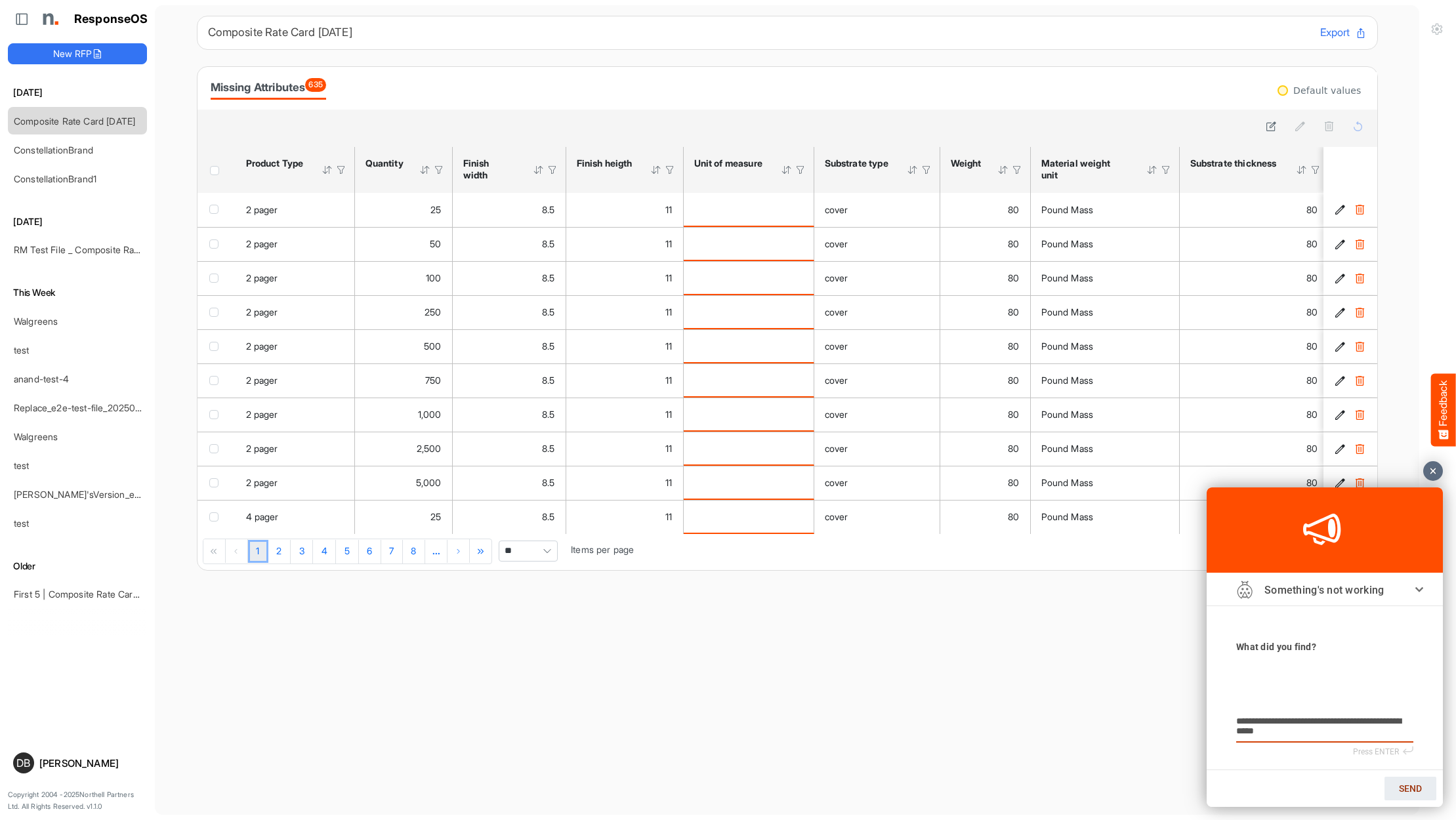
type textarea "**********"
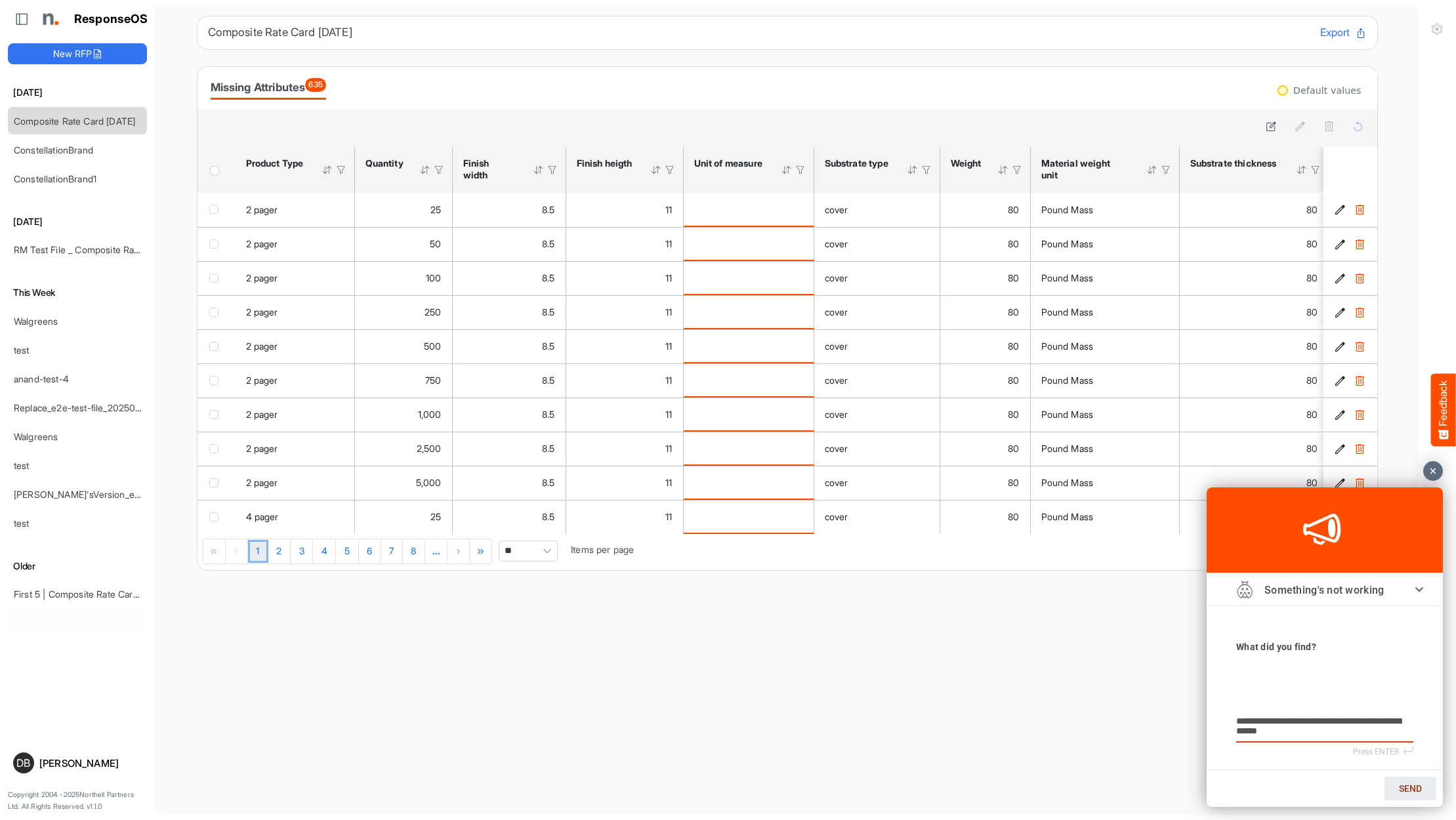
click at [1416, 791] on span "SEND" at bounding box center [1411, 788] width 23 height 11
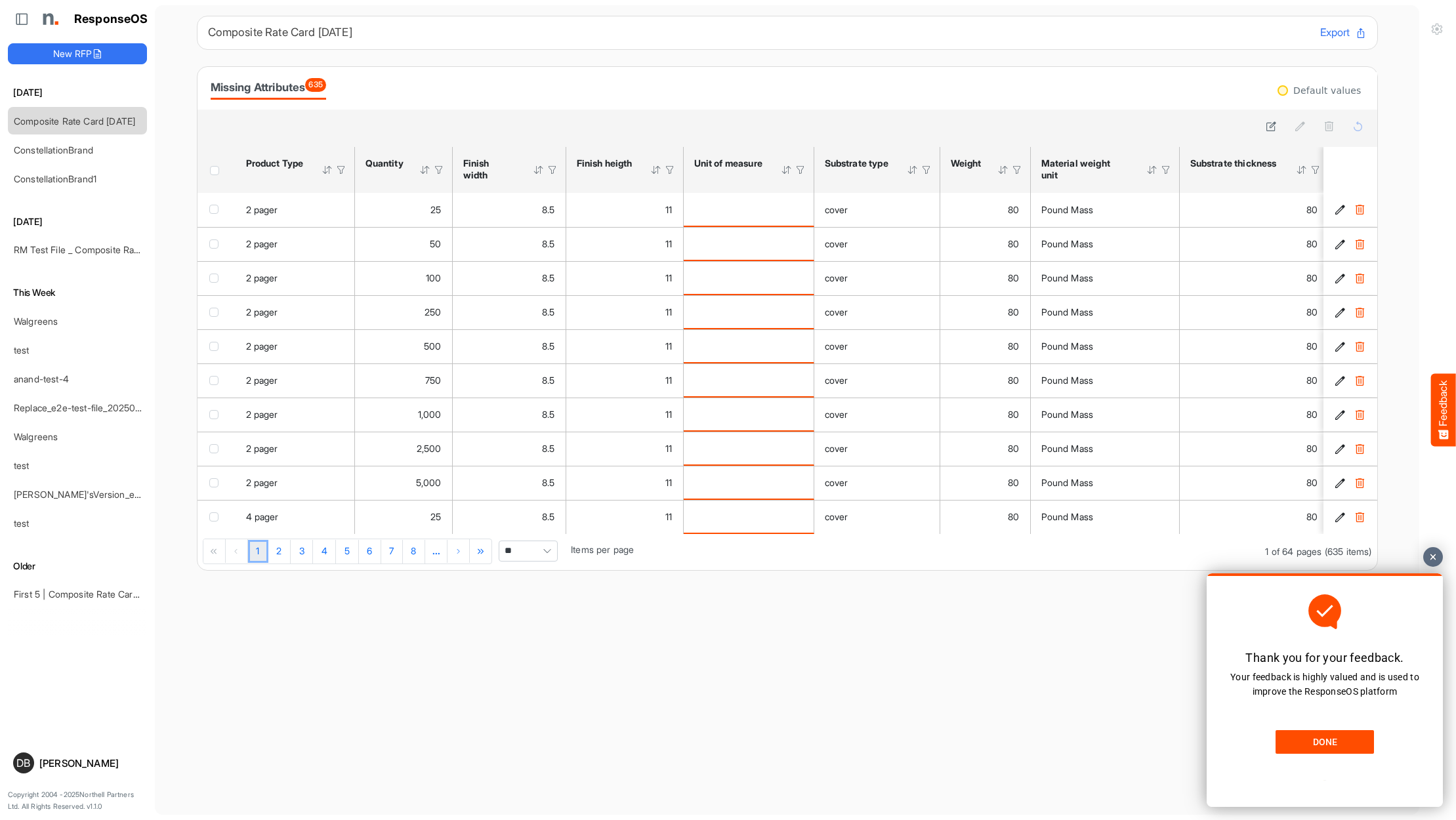
scroll to position [1, 0]
drag, startPoint x: 1322, startPoint y: 745, endPoint x: 2556, endPoint y: 1310, distance: 1357.2
click at [1322, 745] on span "DONE" at bounding box center [1325, 742] width 24 height 11
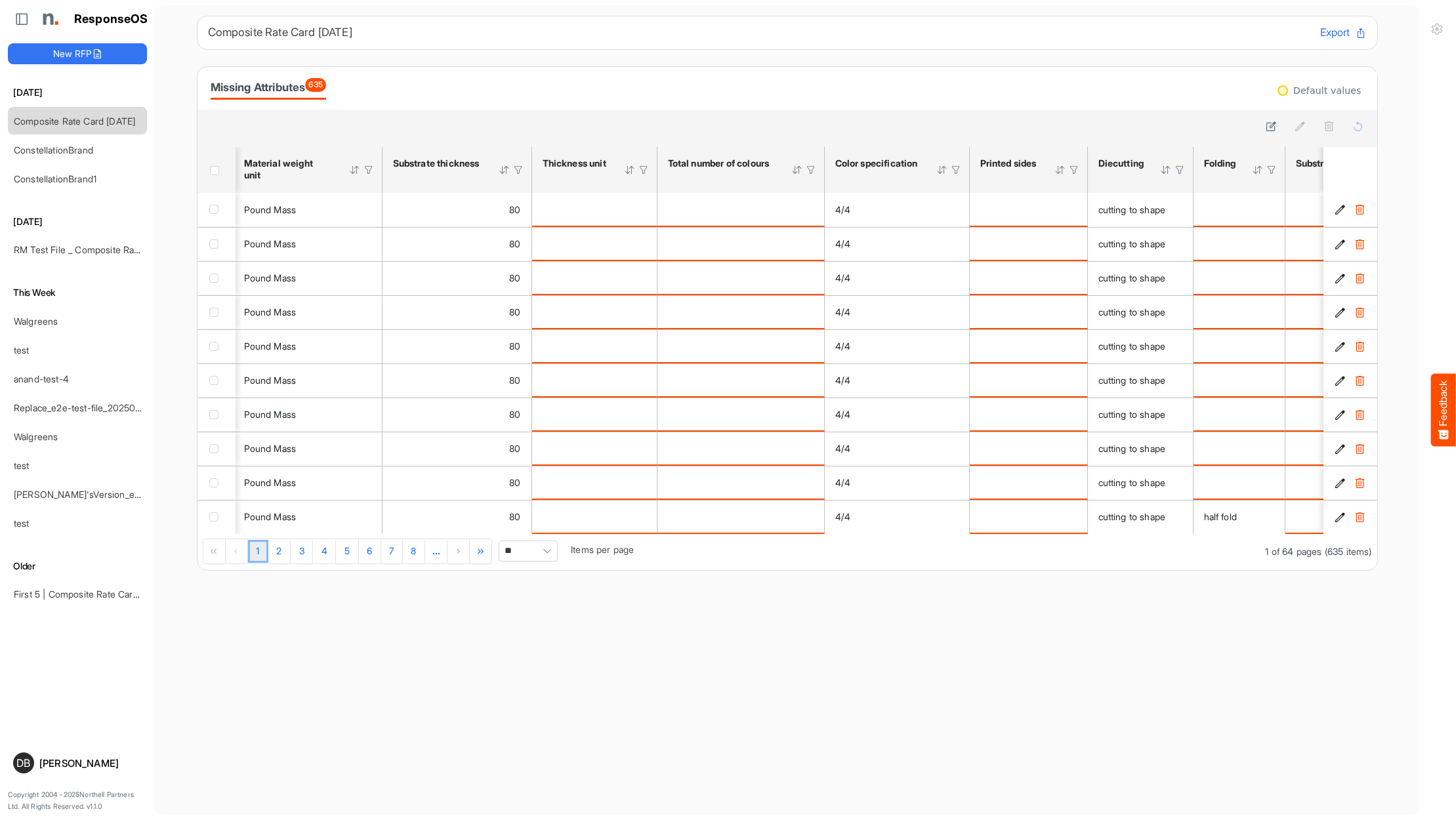
scroll to position [0, 814]
